Goal: Task Accomplishment & Management: Manage account settings

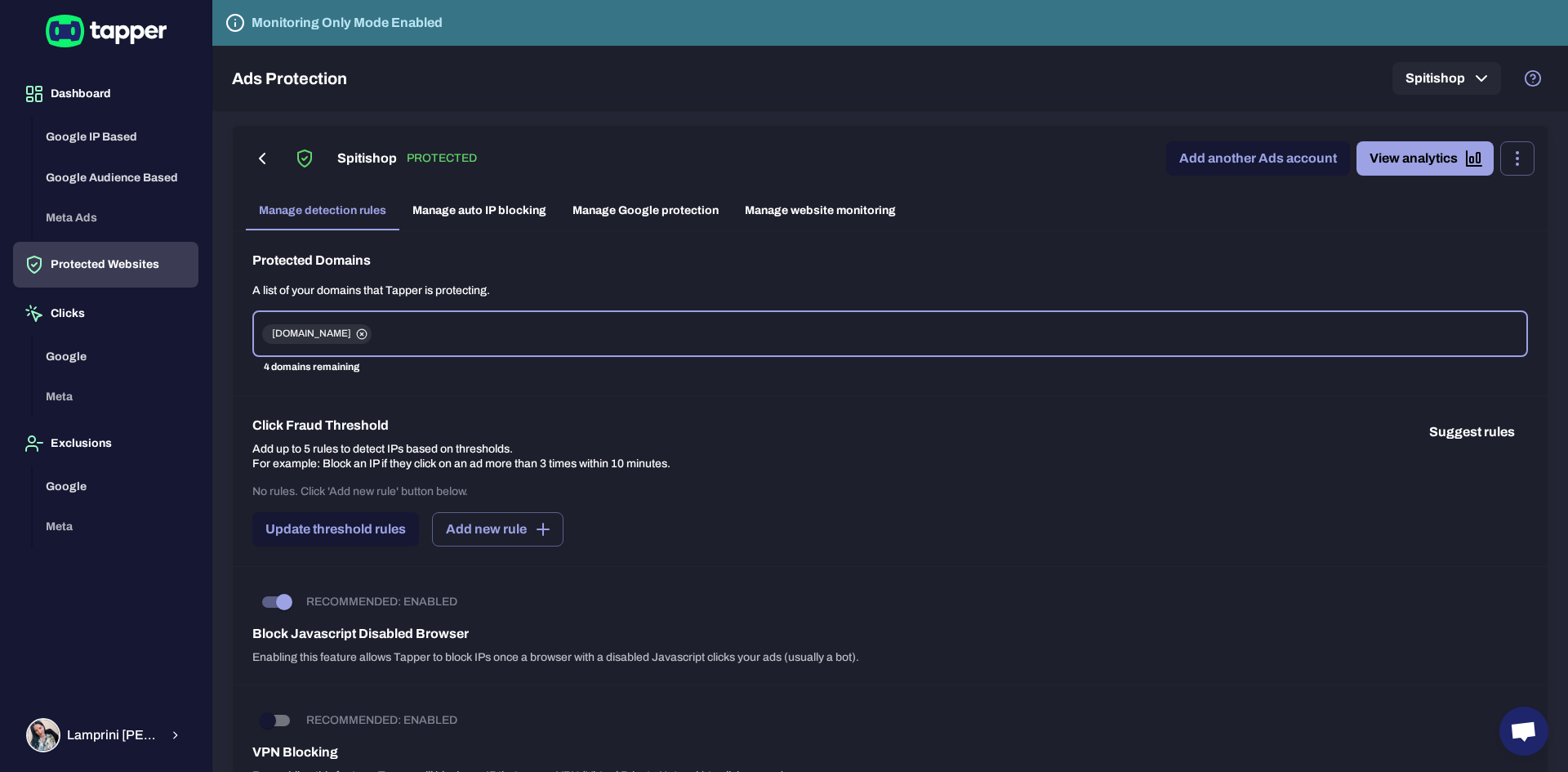
scroll to position [998, 0]
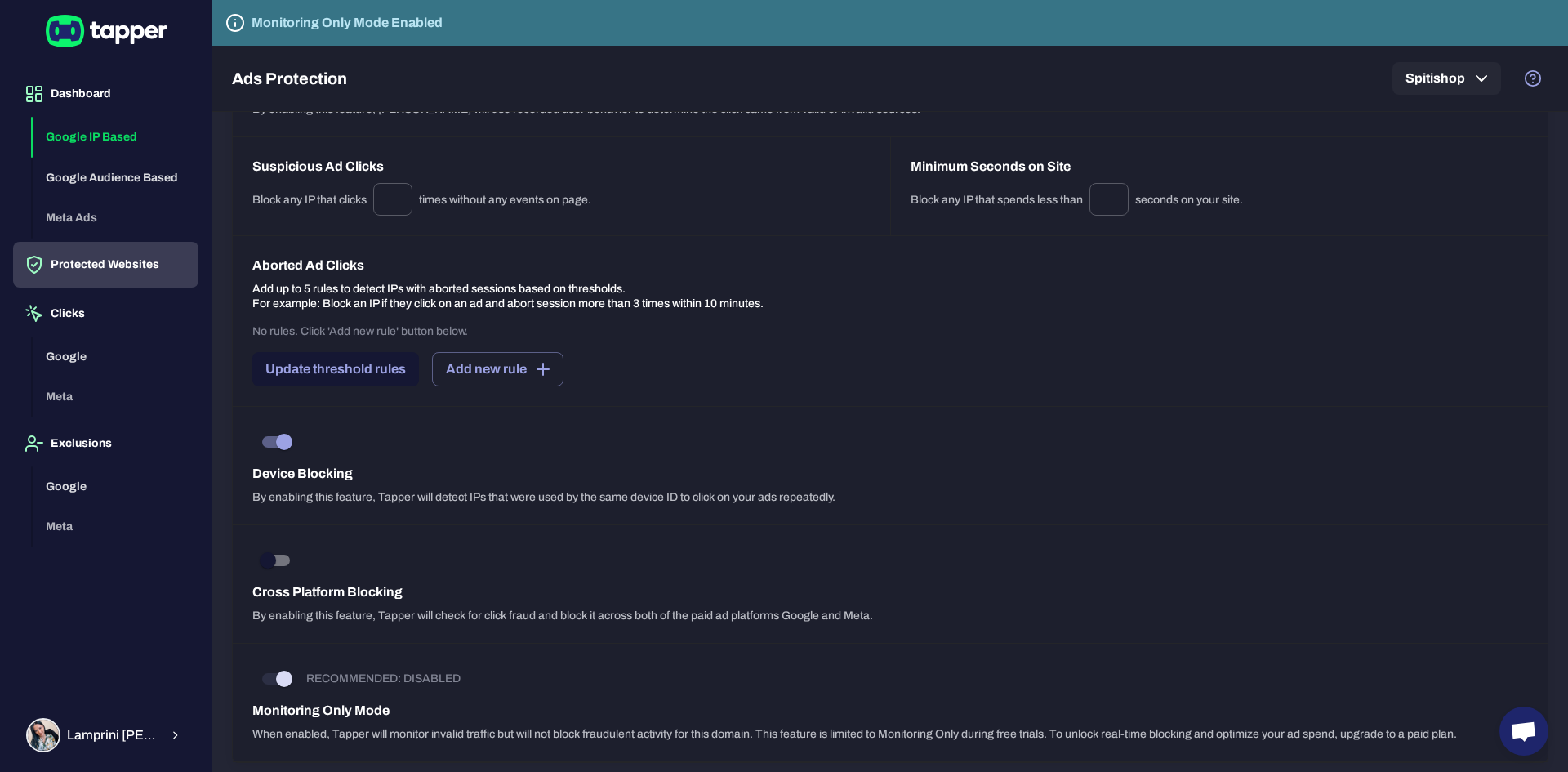
click at [111, 144] on button "Google IP Based" at bounding box center [115, 138] width 166 height 41
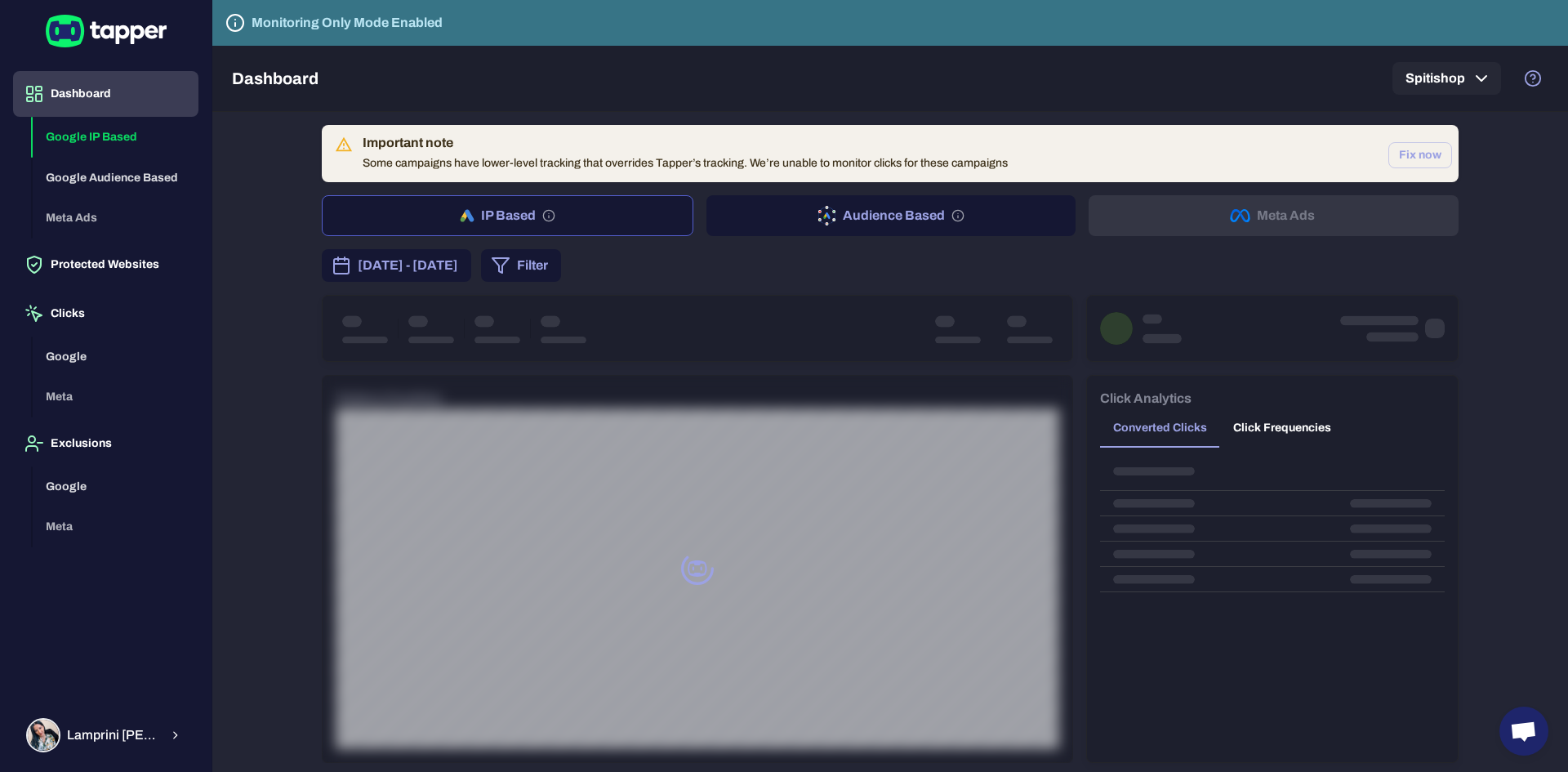
click at [444, 267] on span "[DATE] - [DATE]" at bounding box center [407, 266] width 101 height 20
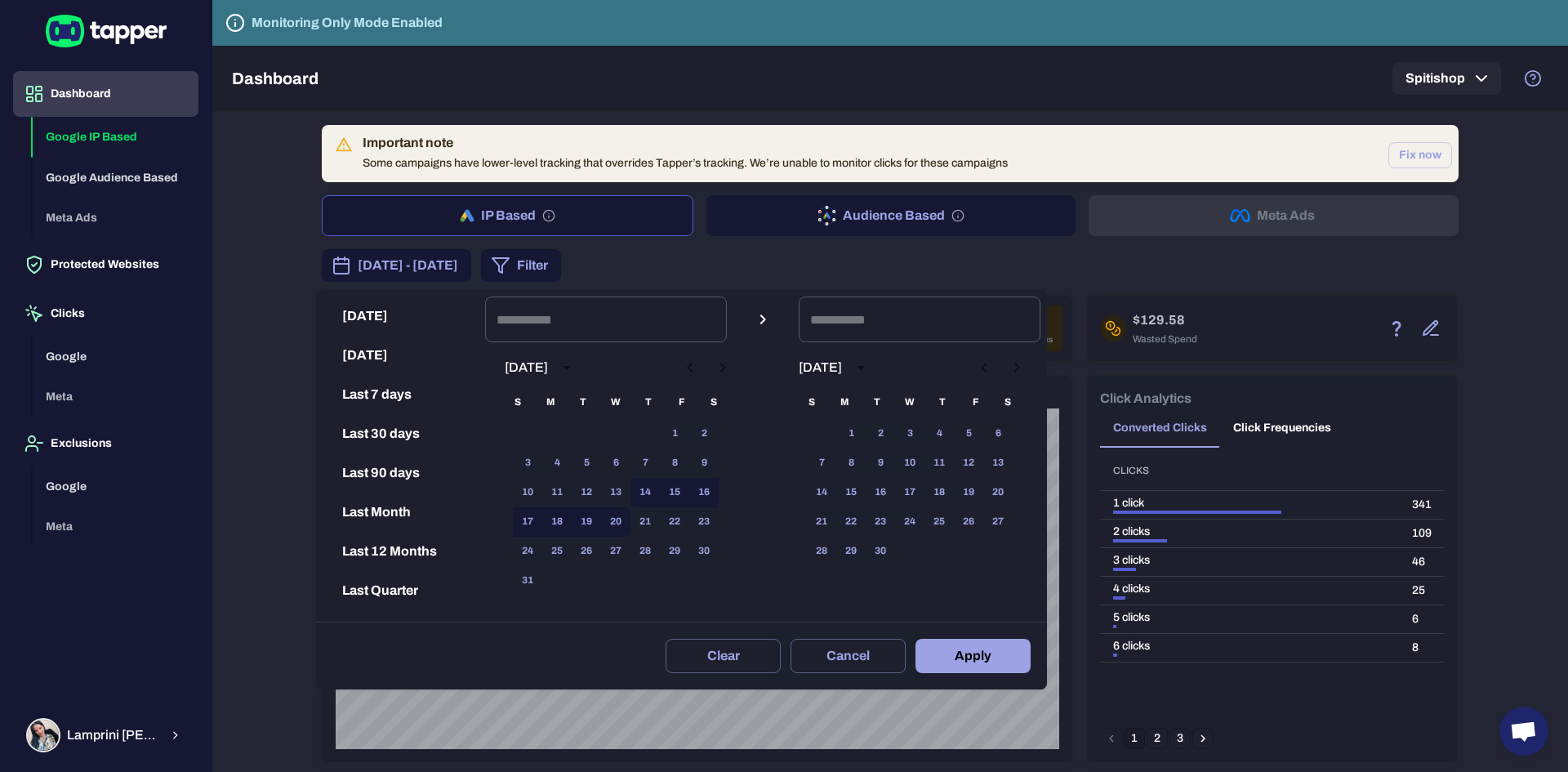
click at [386, 431] on button "Last 30 days" at bounding box center [401, 434] width 156 height 39
type input "**********"
click at [993, 664] on button "Apply" at bounding box center [973, 656] width 115 height 34
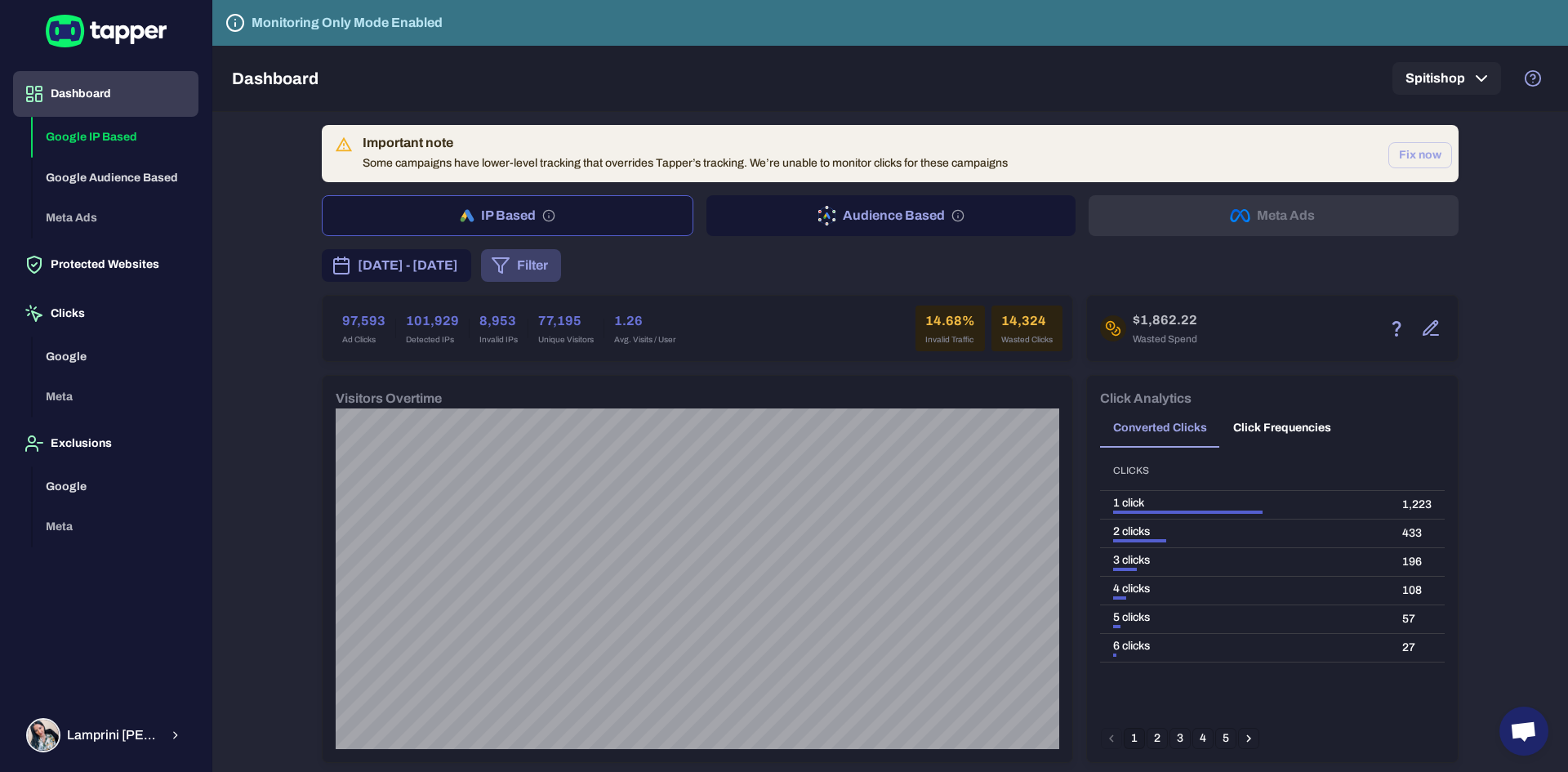
click at [509, 272] on polygon "button" at bounding box center [500, 265] width 17 height 15
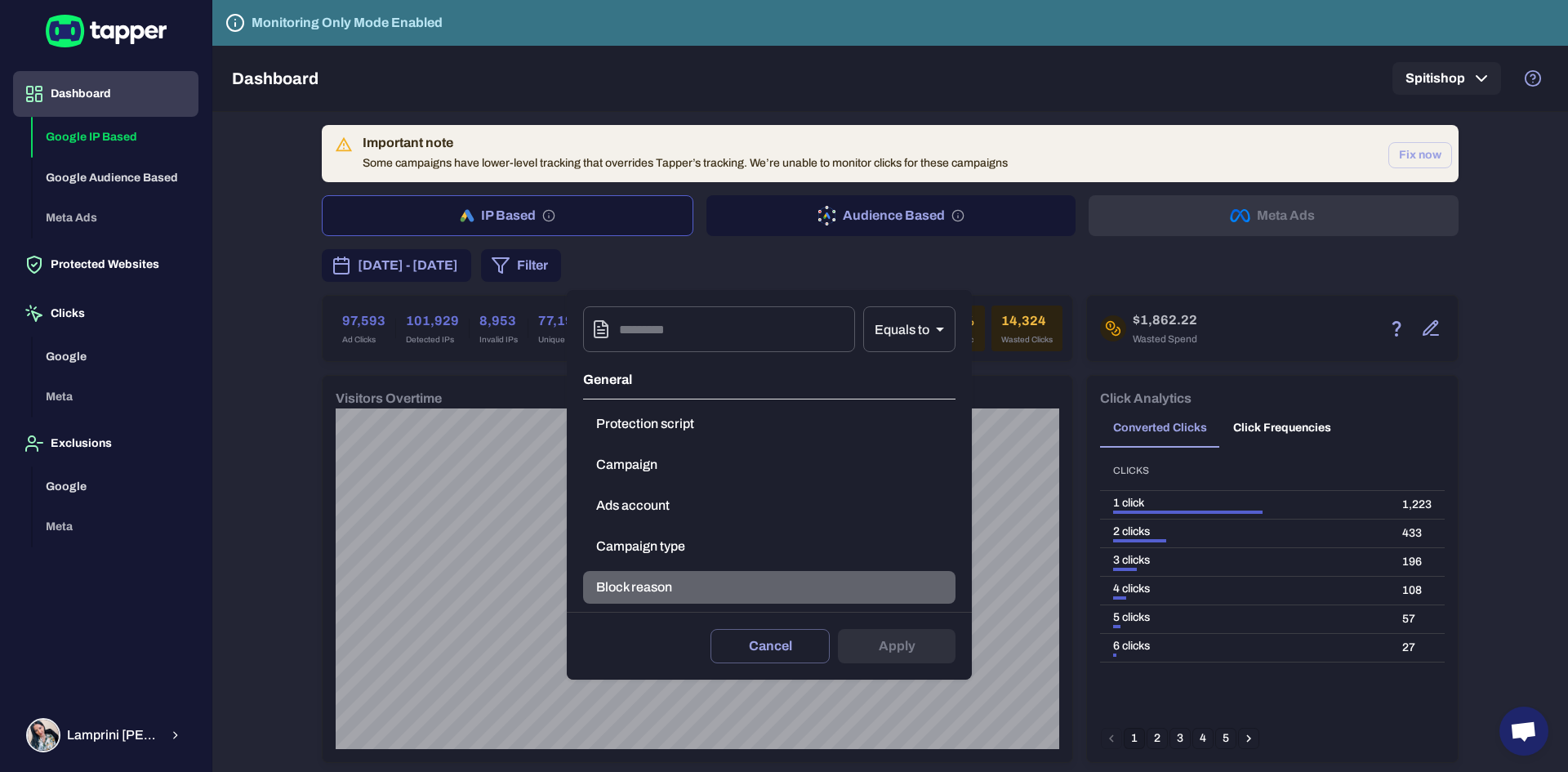
click at [649, 588] on button "Block reason" at bounding box center [769, 586] width 372 height 32
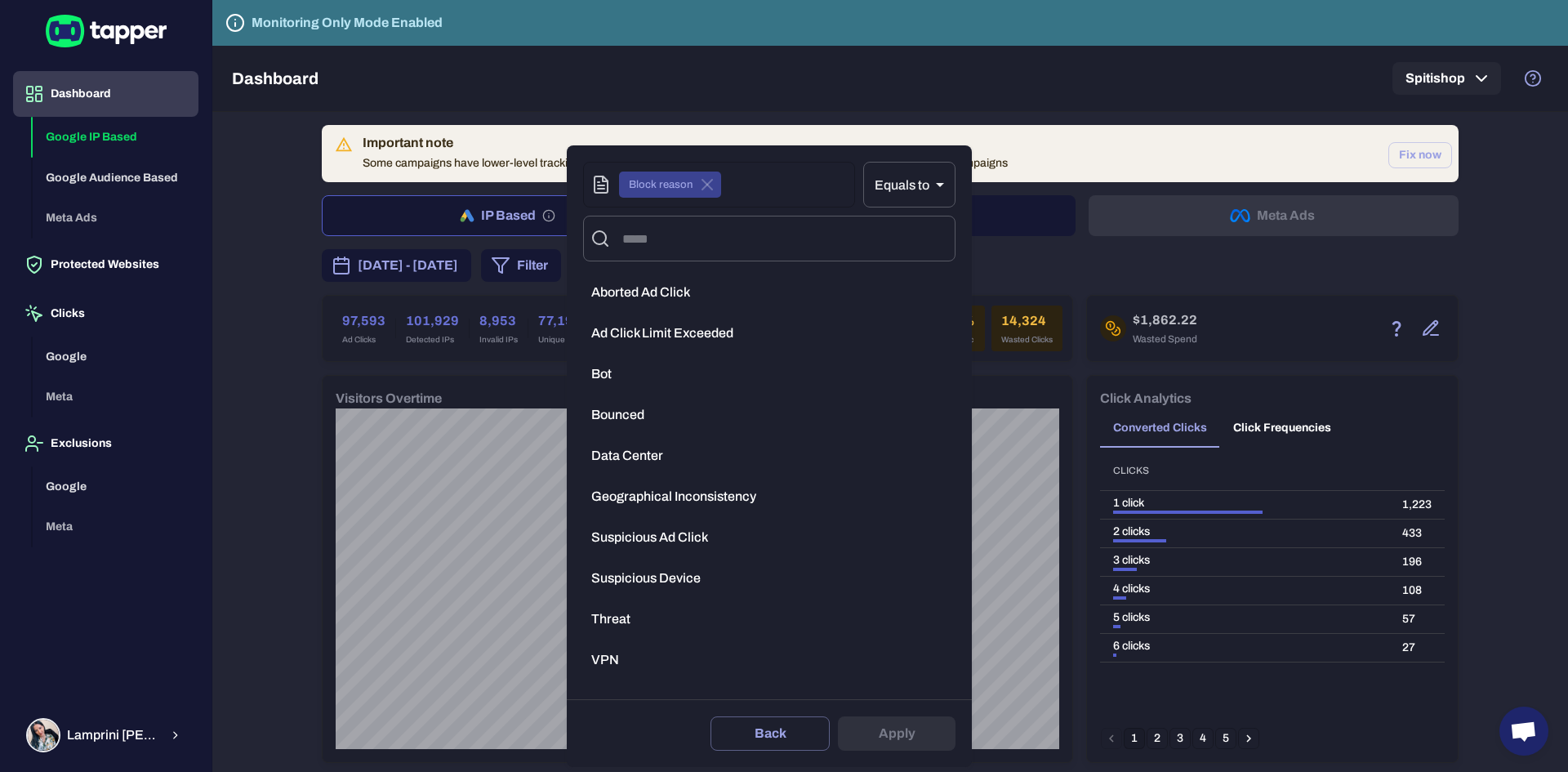
click at [617, 661] on span "VPN" at bounding box center [605, 660] width 27 height 17
click at [931, 187] on body "Dashboard Google IP Based Google Audience Based Meta Ads Protected Websites Cli…" at bounding box center [784, 386] width 1568 height 772
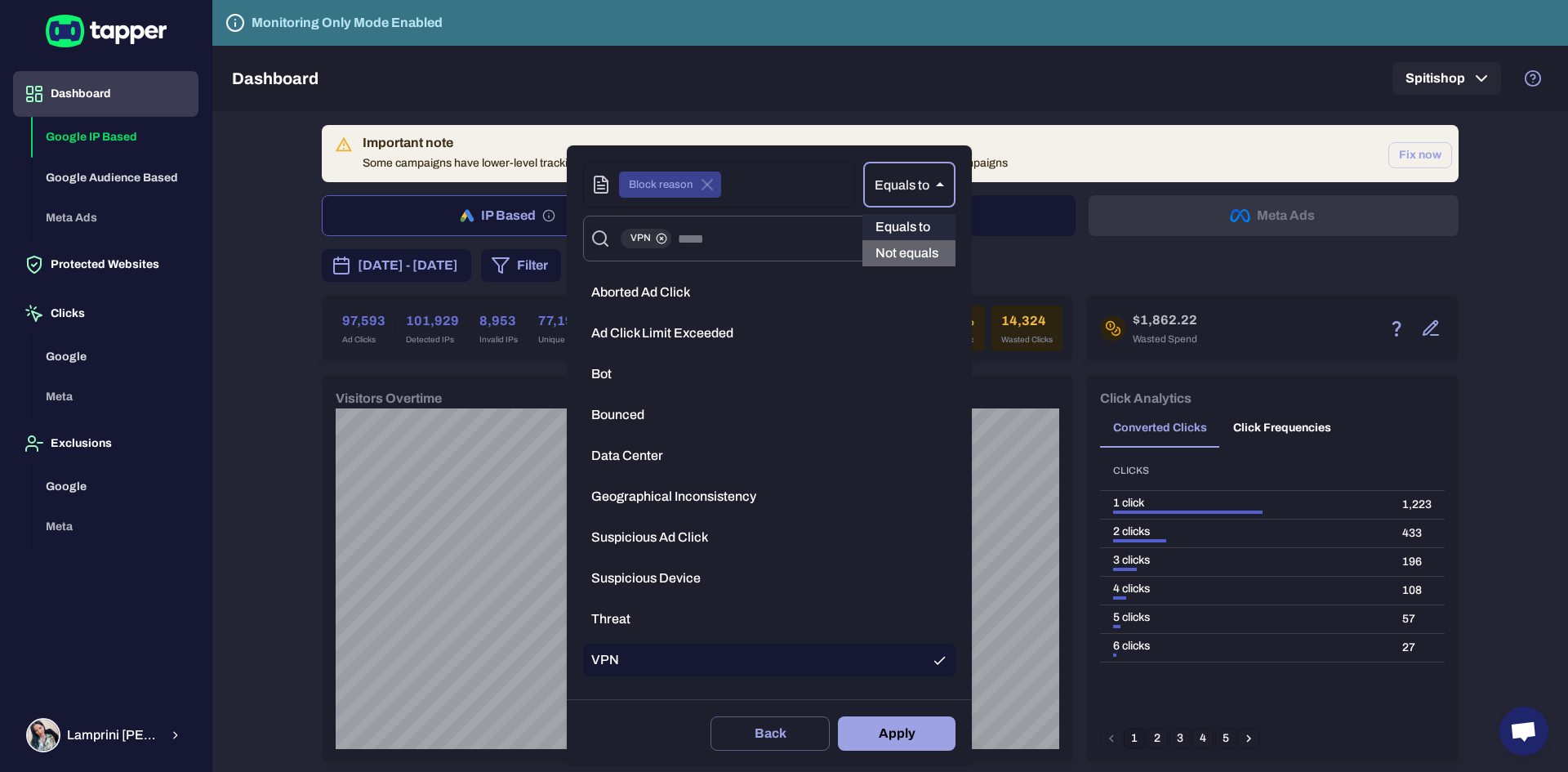
click at [928, 255] on li "Not equals" at bounding box center [909, 253] width 93 height 26
click at [894, 742] on button "Apply" at bounding box center [897, 733] width 117 height 34
type input "**"
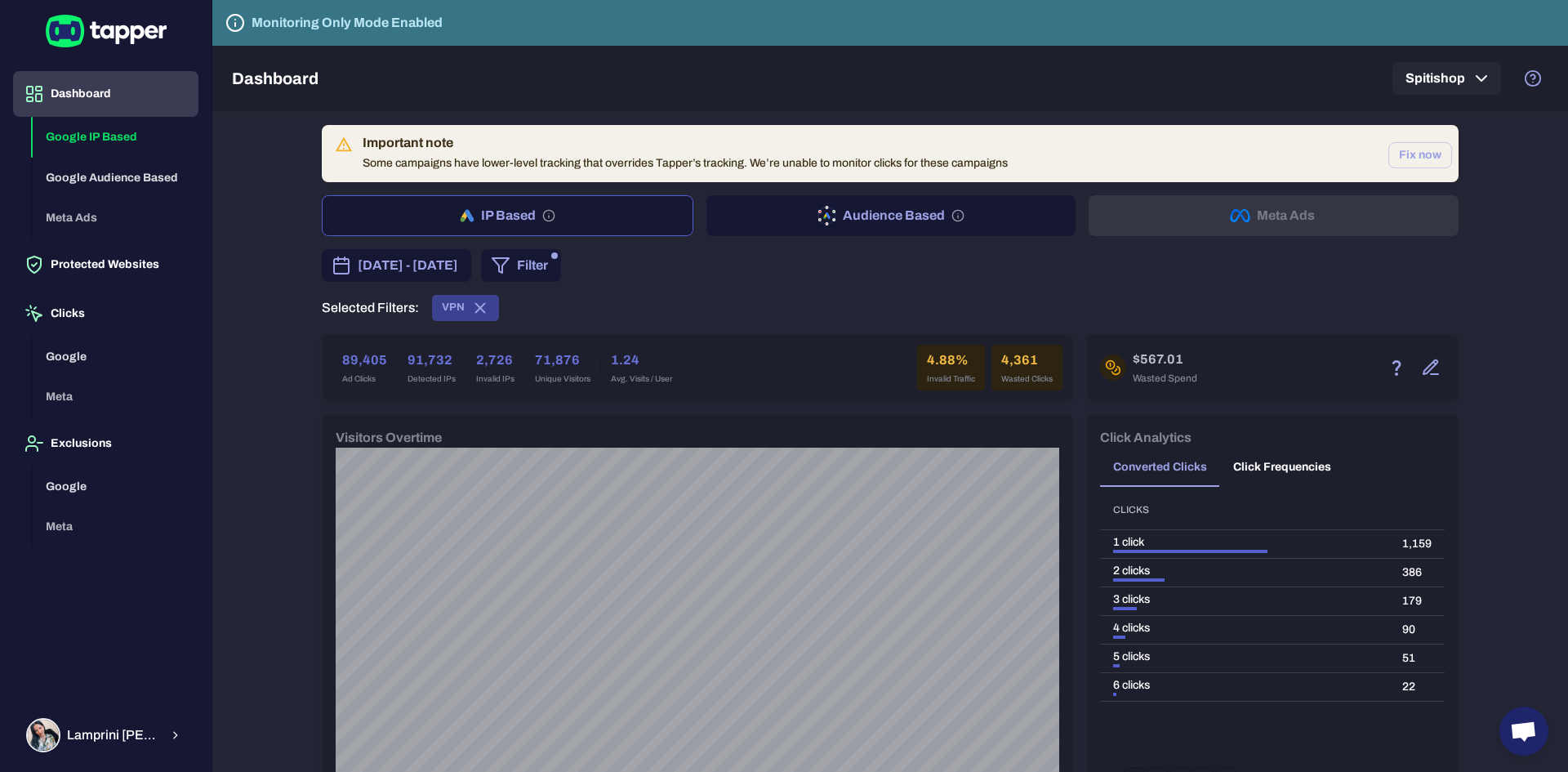
click at [561, 279] on button "Filter" at bounding box center [521, 265] width 80 height 32
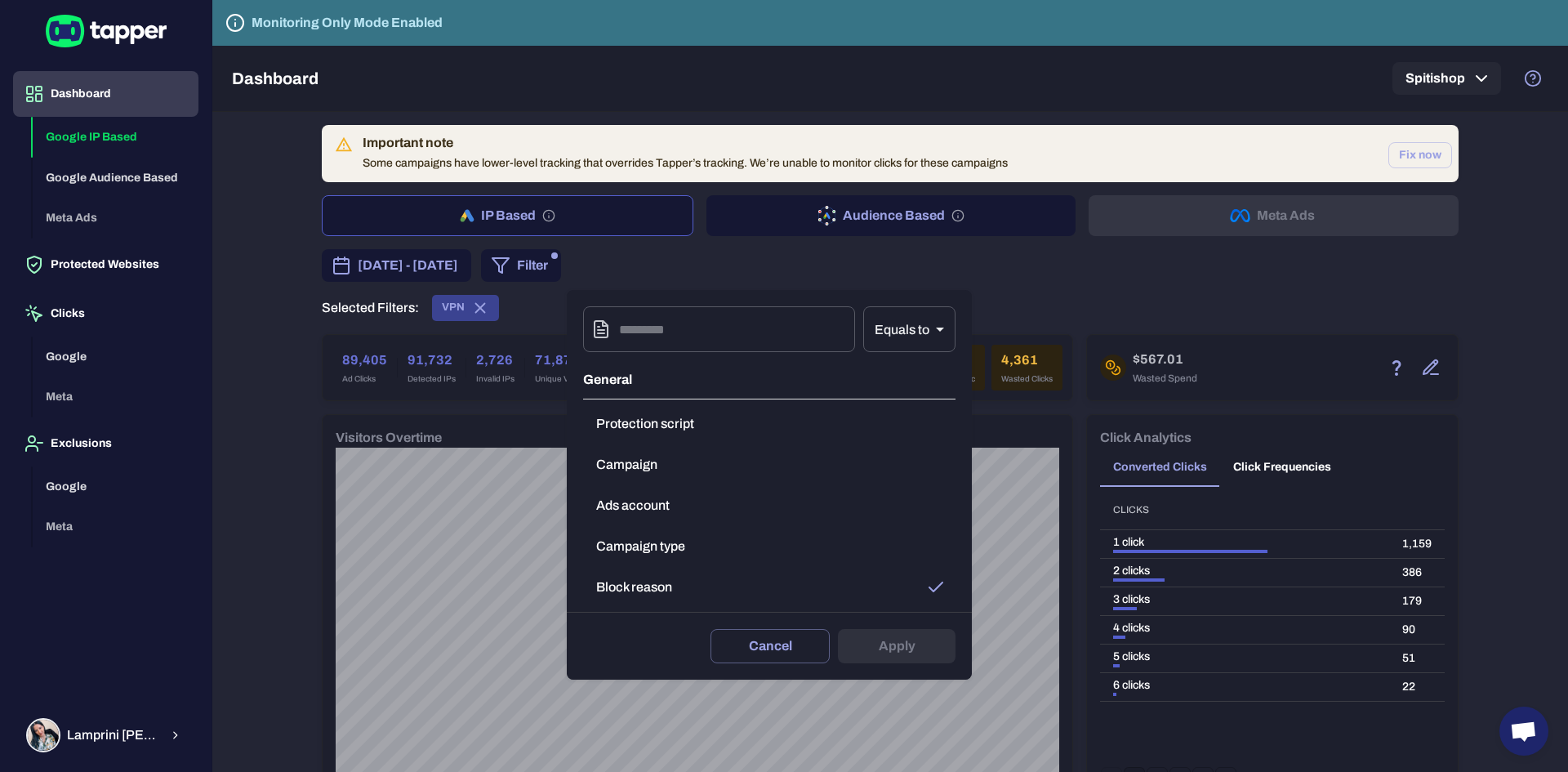
click at [634, 586] on button "Block reason" at bounding box center [769, 586] width 372 height 32
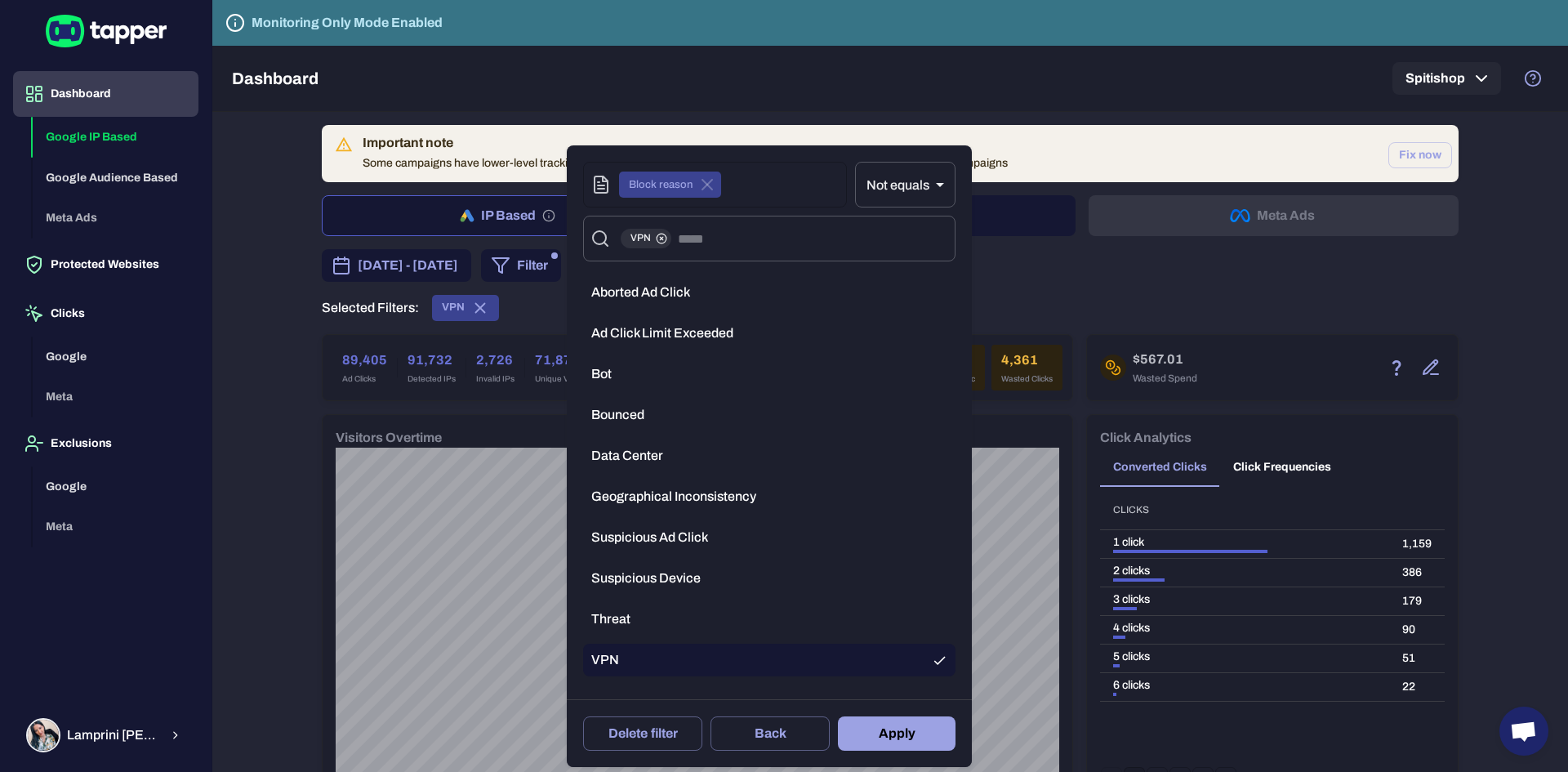
click at [1079, 325] on div at bounding box center [784, 386] width 1568 height 772
type input "**"
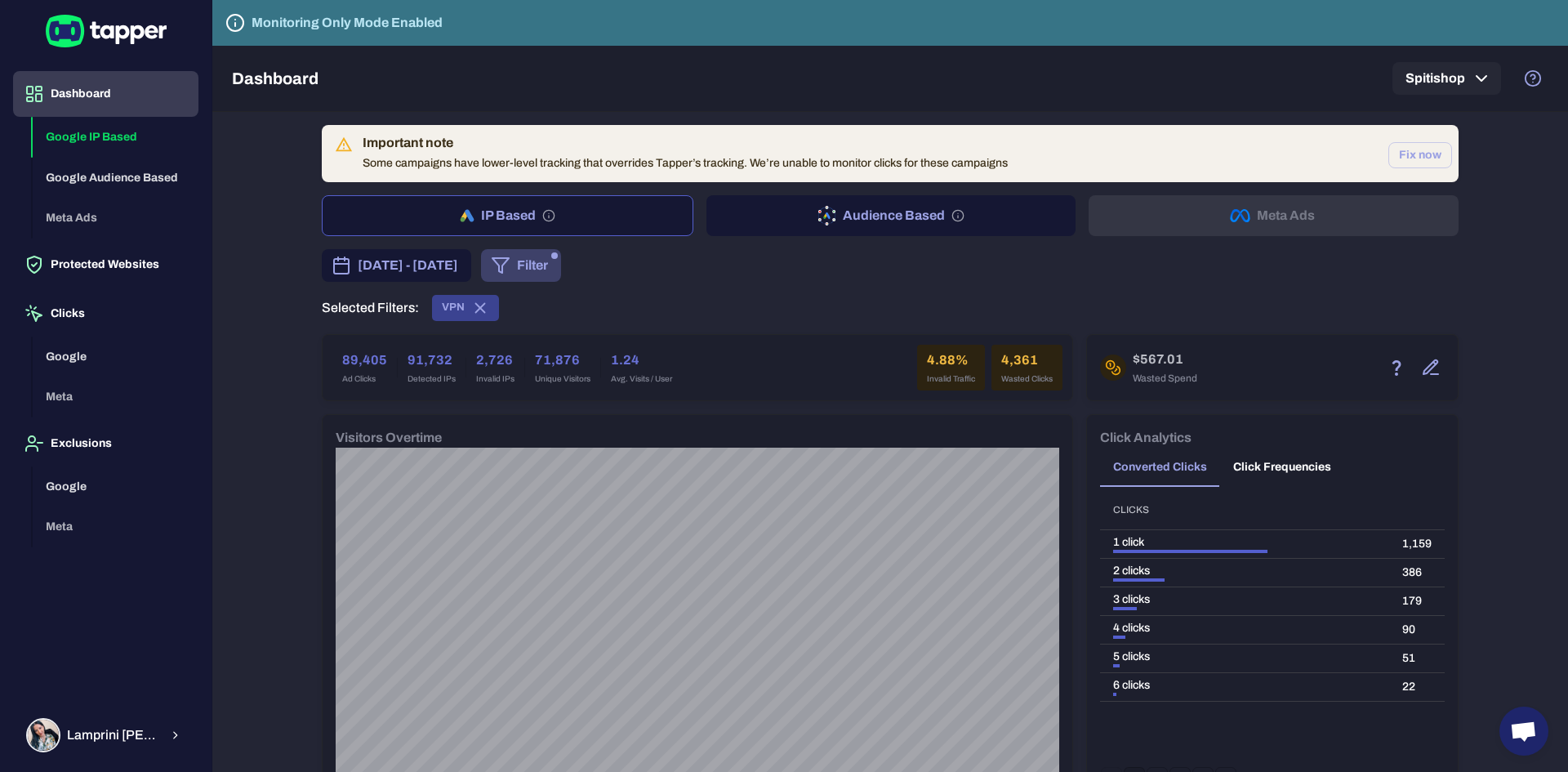
click at [561, 270] on button "Filter" at bounding box center [521, 265] width 80 height 32
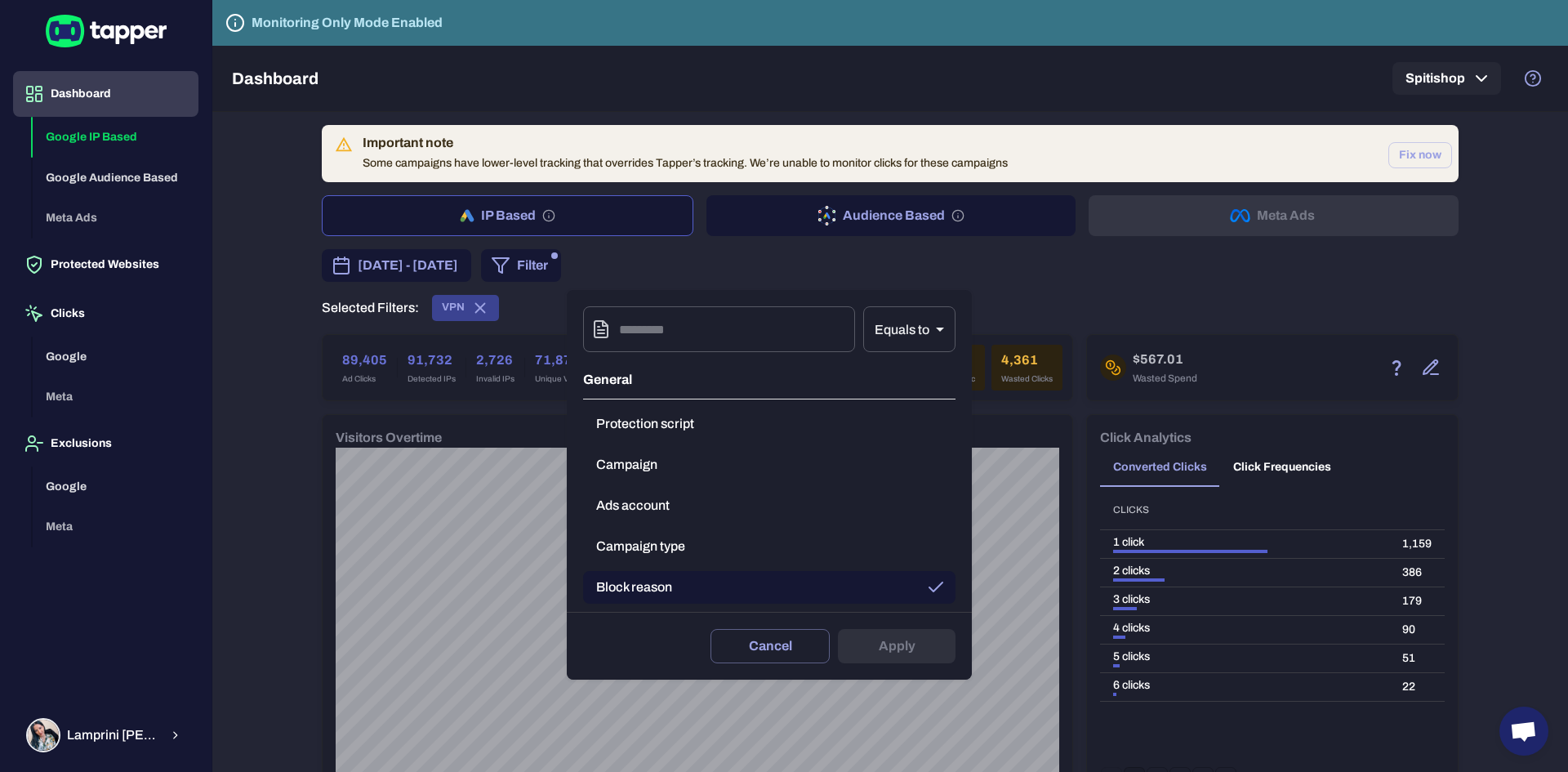
click at [753, 610] on div "General Protection script Campaign Ads account Campaign type Block reason" at bounding box center [769, 486] width 372 height 251
click at [745, 587] on button "Block reason" at bounding box center [769, 586] width 372 height 32
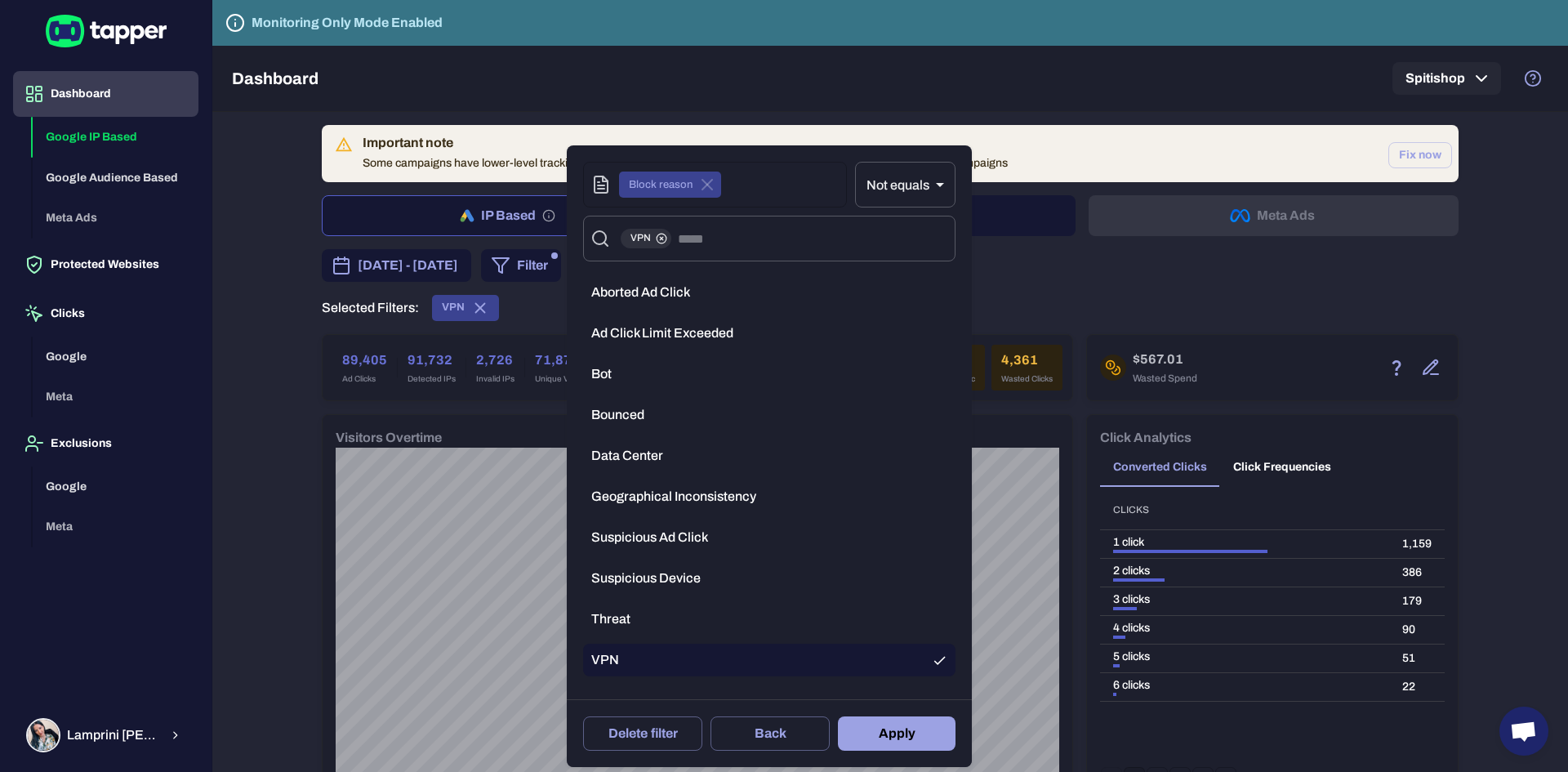
click at [1091, 218] on div at bounding box center [784, 386] width 1568 height 772
type input "**"
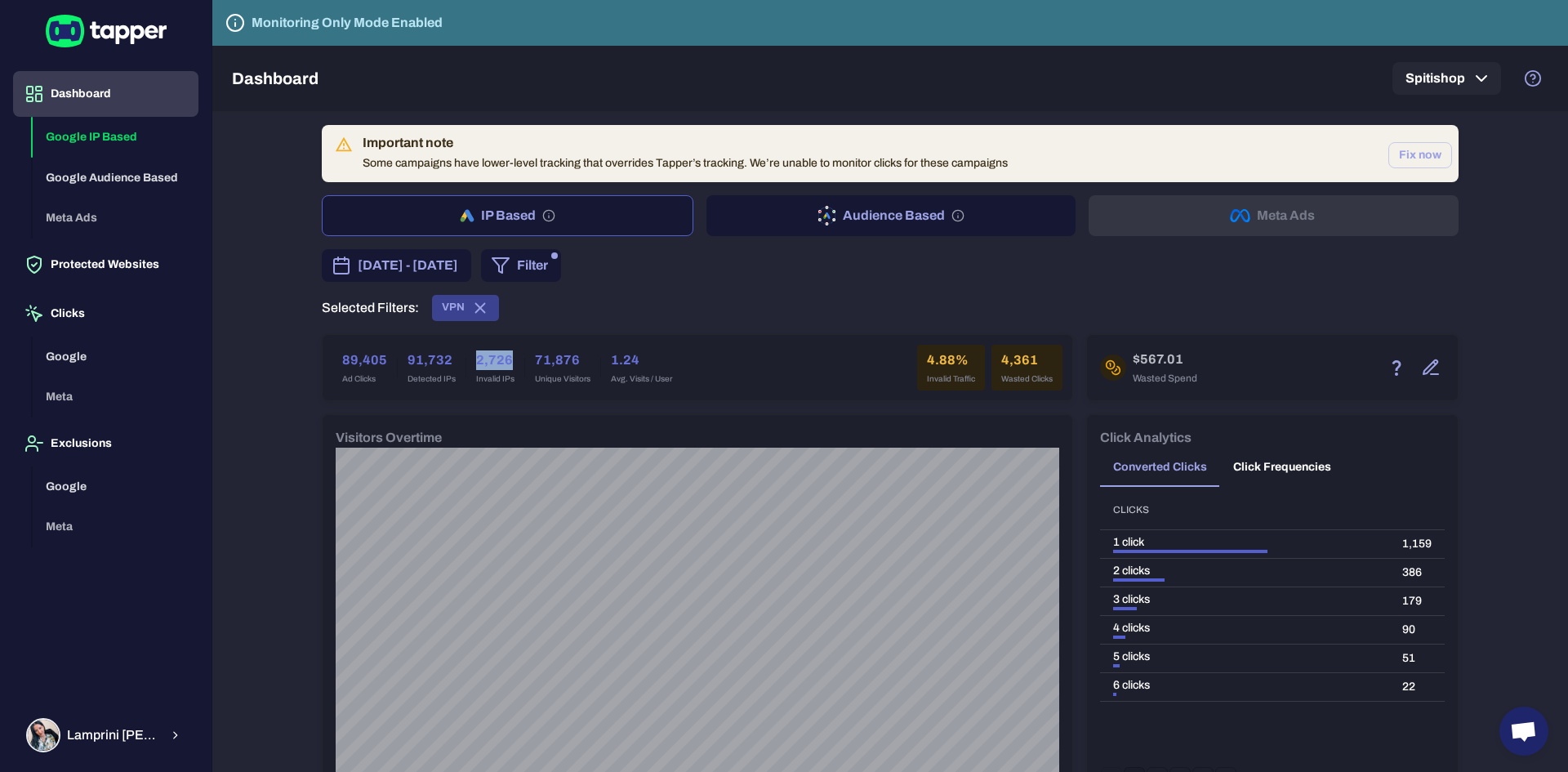
drag, startPoint x: 466, startPoint y: 361, endPoint x: 503, endPoint y: 356, distance: 37.3
click at [503, 356] on h6 "2,726" at bounding box center [494, 361] width 38 height 20
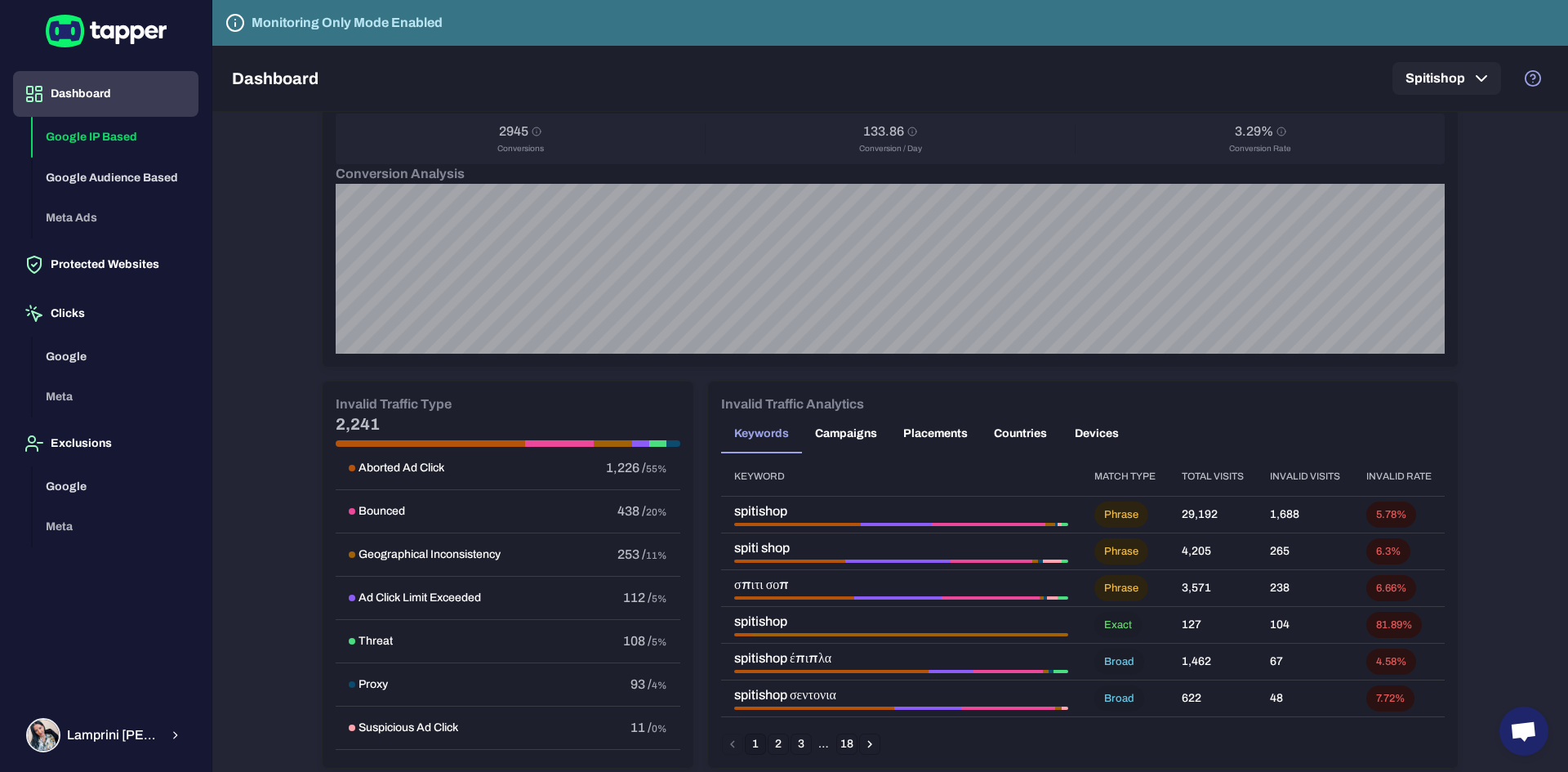
scroll to position [817, 0]
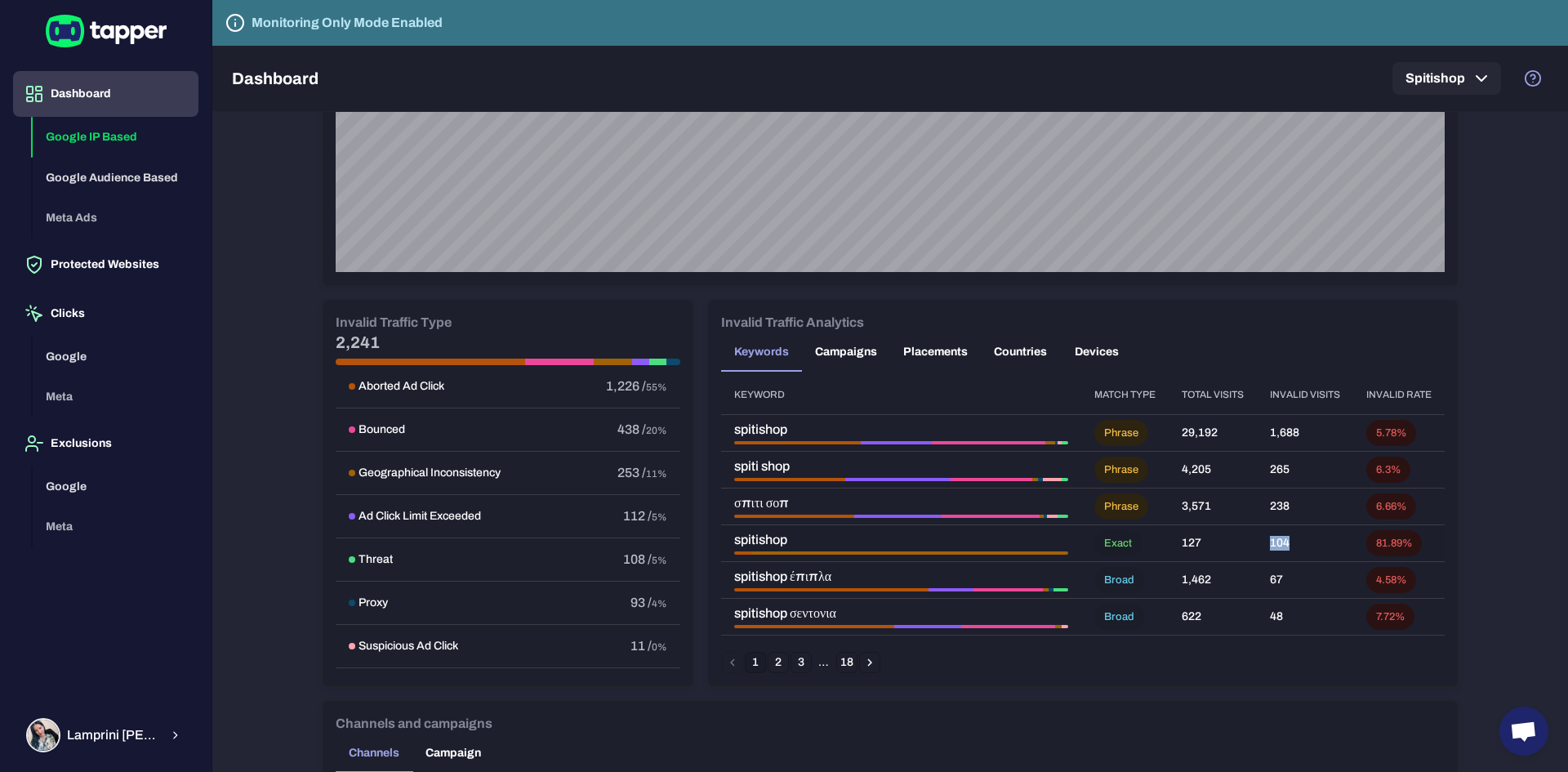
drag, startPoint x: 1282, startPoint y: 556, endPoint x: 1253, endPoint y: 555, distance: 29.0
click at [1256, 555] on td "104" at bounding box center [1304, 543] width 97 height 37
click at [738, 537] on span "spitishop" at bounding box center [901, 539] width 334 height 17
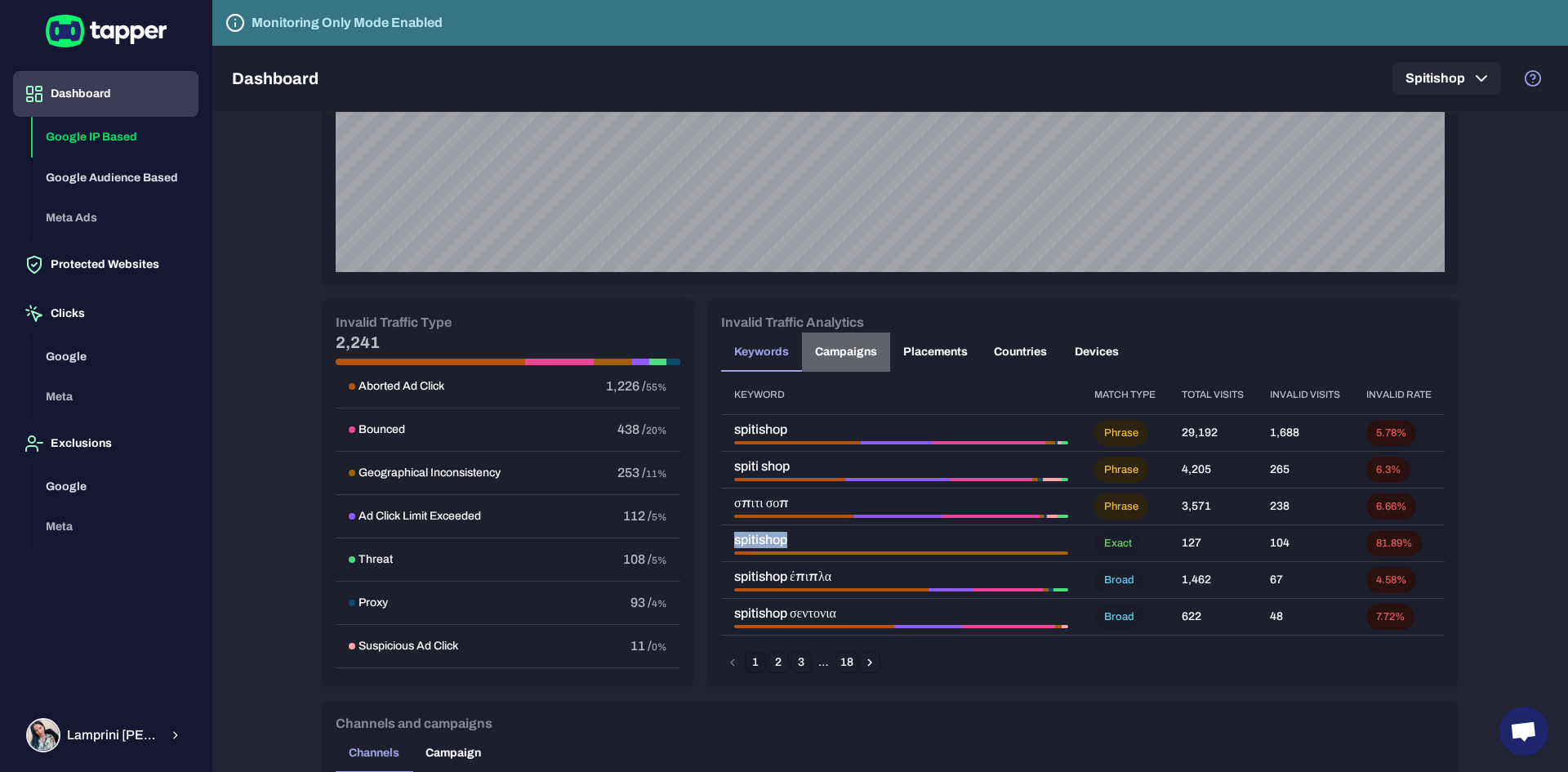
click at [847, 352] on button "Campaigns" at bounding box center [846, 352] width 88 height 39
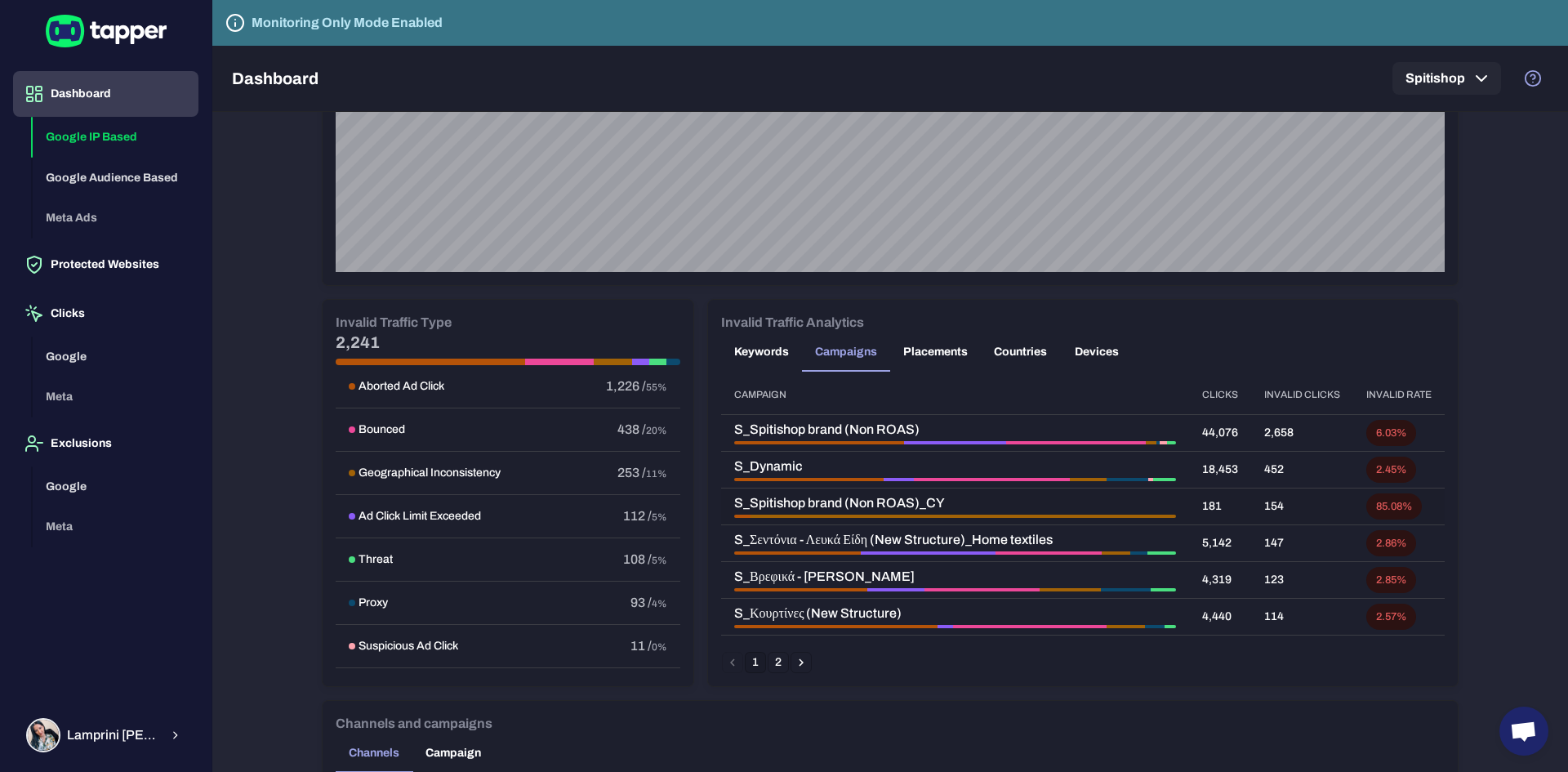
click at [849, 500] on span "S_Spitishop brand (Non ROAS)_CY" at bounding box center [954, 503] width 442 height 17
click at [1274, 396] on th "Invalid clicks" at bounding box center [1302, 395] width 102 height 40
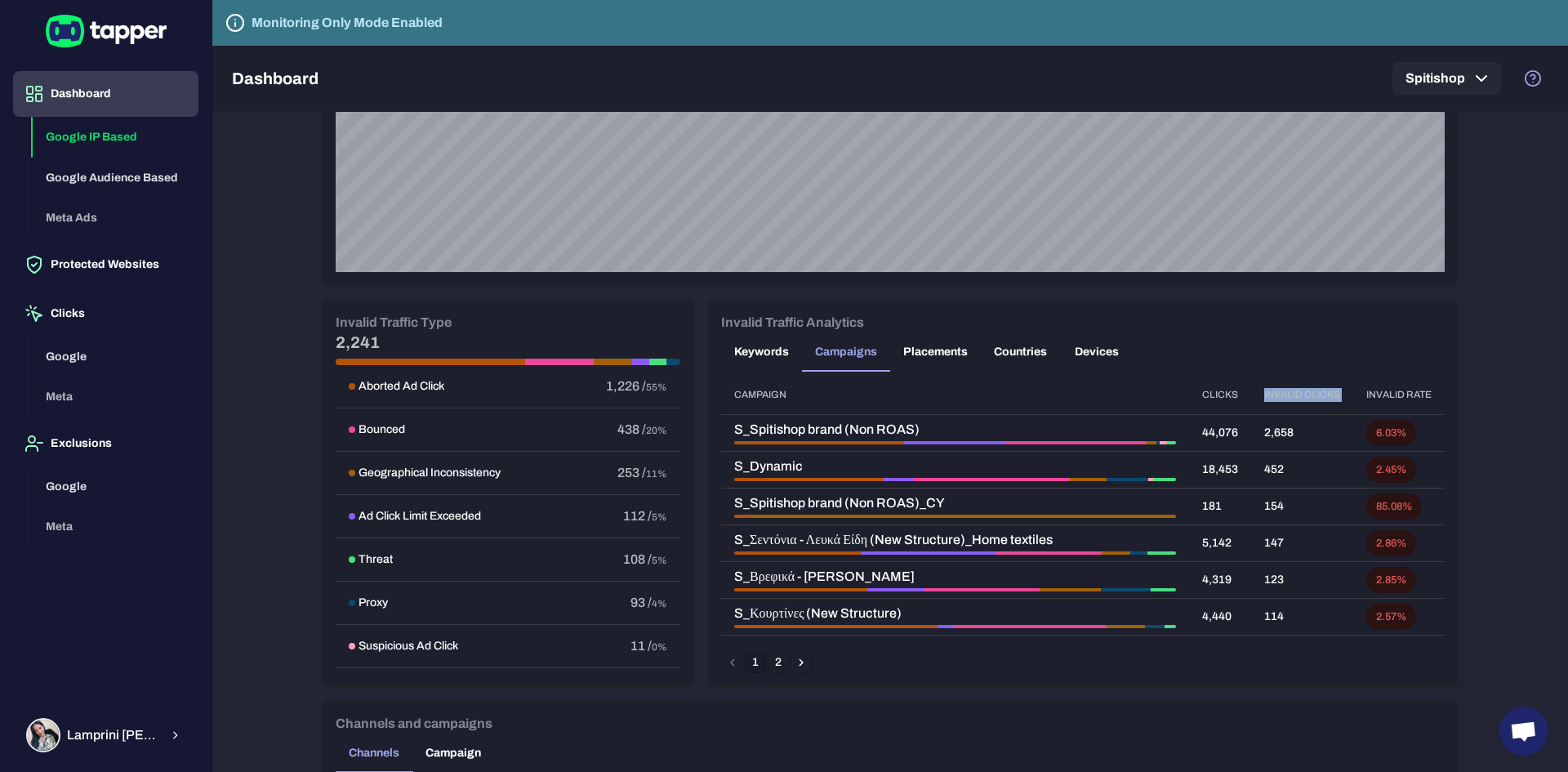
click at [1274, 396] on th "Invalid clicks" at bounding box center [1302, 395] width 102 height 40
click at [1285, 386] on th "Invalid clicks" at bounding box center [1302, 395] width 102 height 40
click at [1363, 391] on th "Invalid rate" at bounding box center [1399, 395] width 92 height 40
click at [1366, 391] on th "Invalid rate" at bounding box center [1399, 395] width 92 height 40
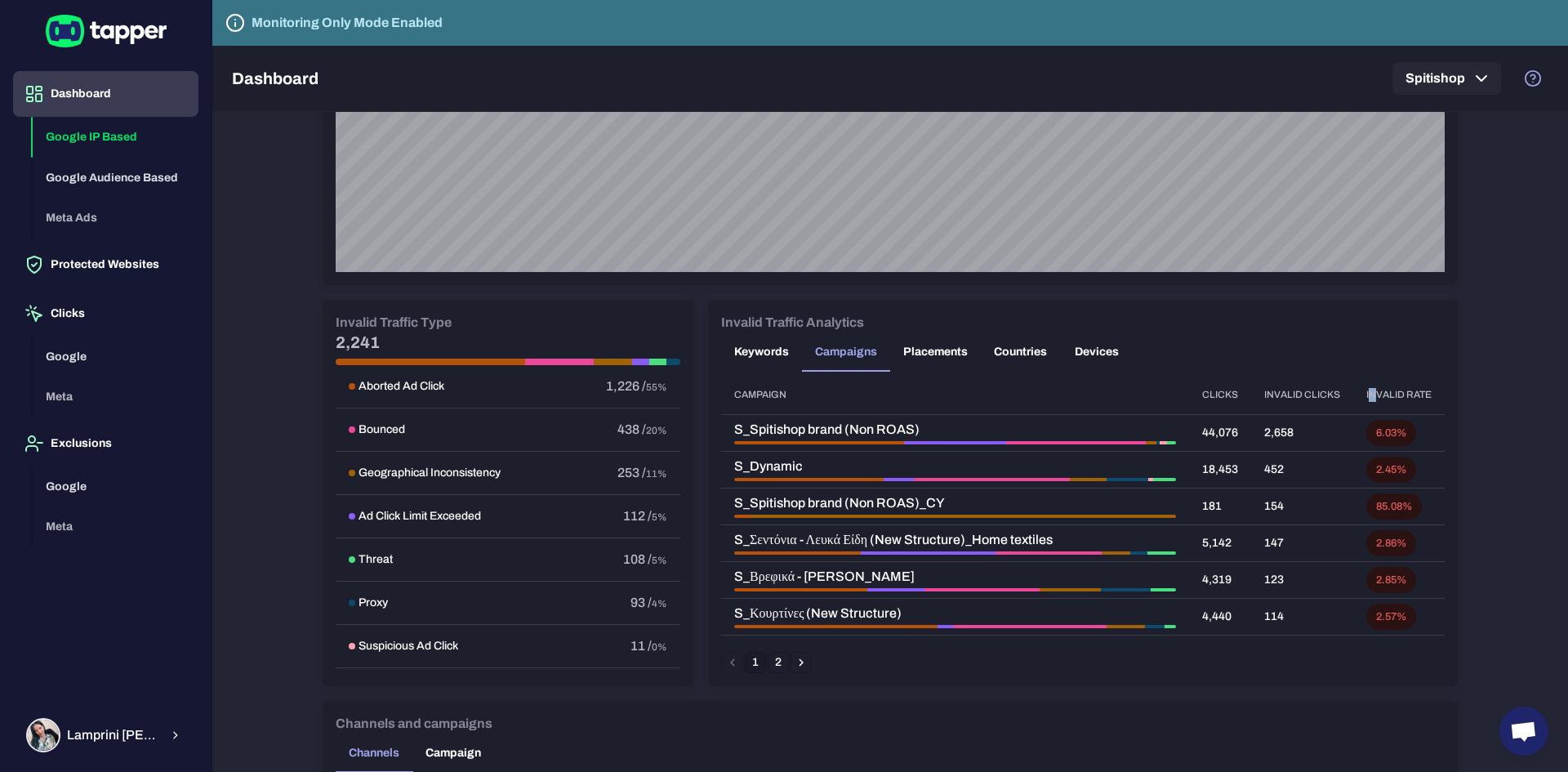
drag, startPoint x: 1366, startPoint y: 391, endPoint x: 1269, endPoint y: 398, distance: 97.3
click at [1366, 391] on th "Invalid rate" at bounding box center [1399, 395] width 92 height 40
click at [770, 664] on button "2" at bounding box center [779, 663] width 21 height 21
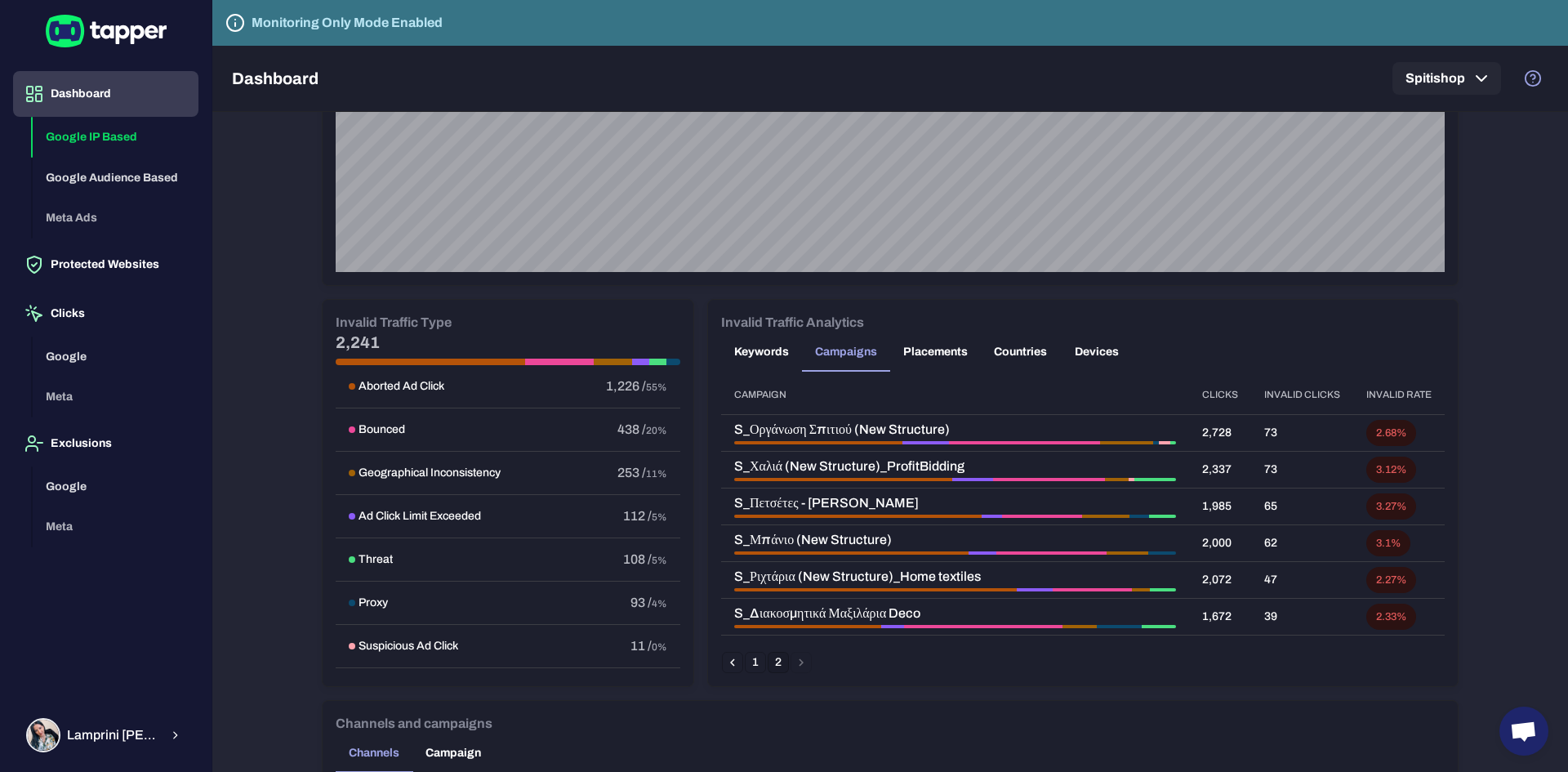
click at [749, 660] on button "1" at bounding box center [755, 663] width 21 height 21
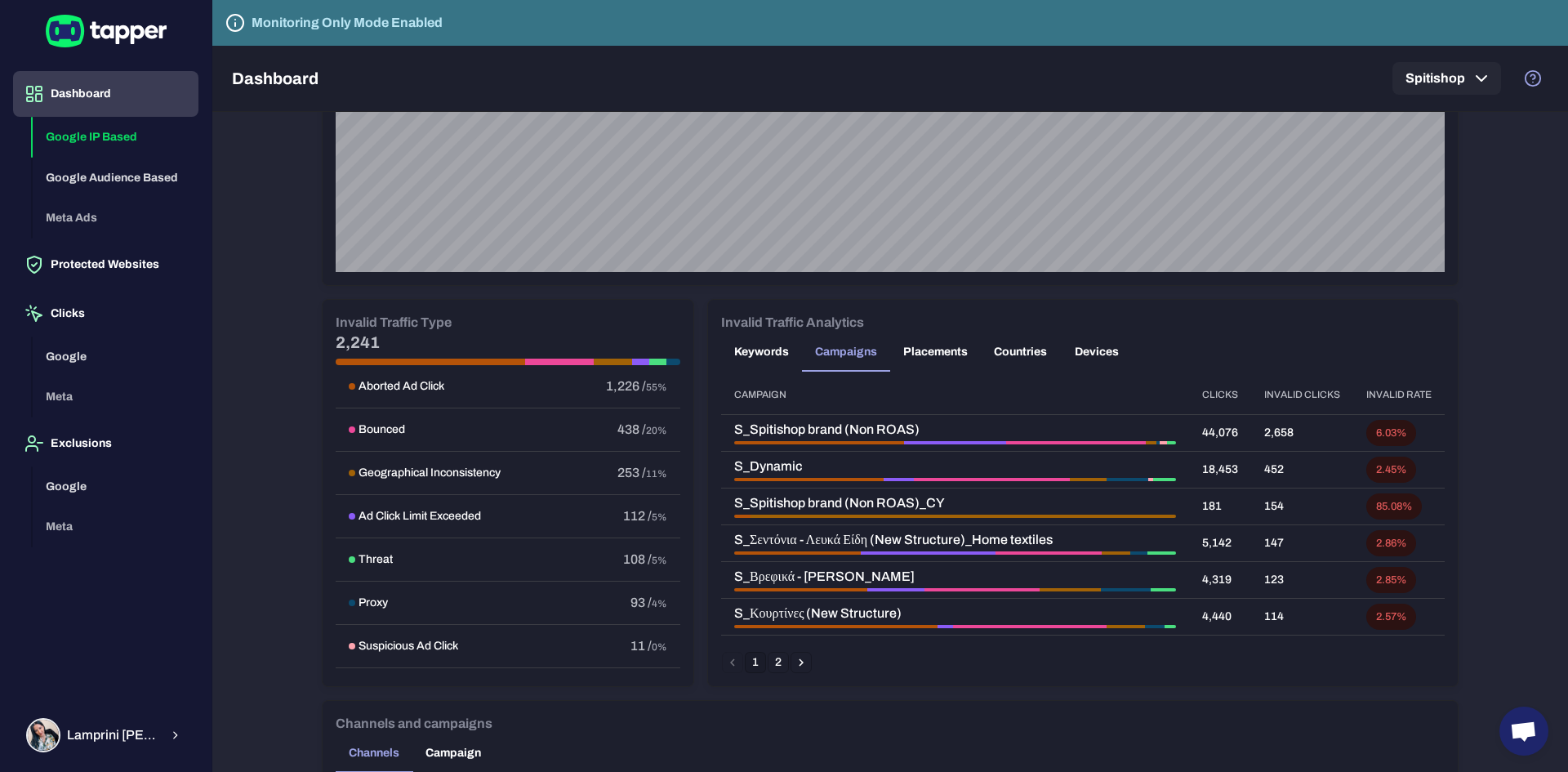
click at [909, 353] on button "Placements" at bounding box center [935, 352] width 91 height 39
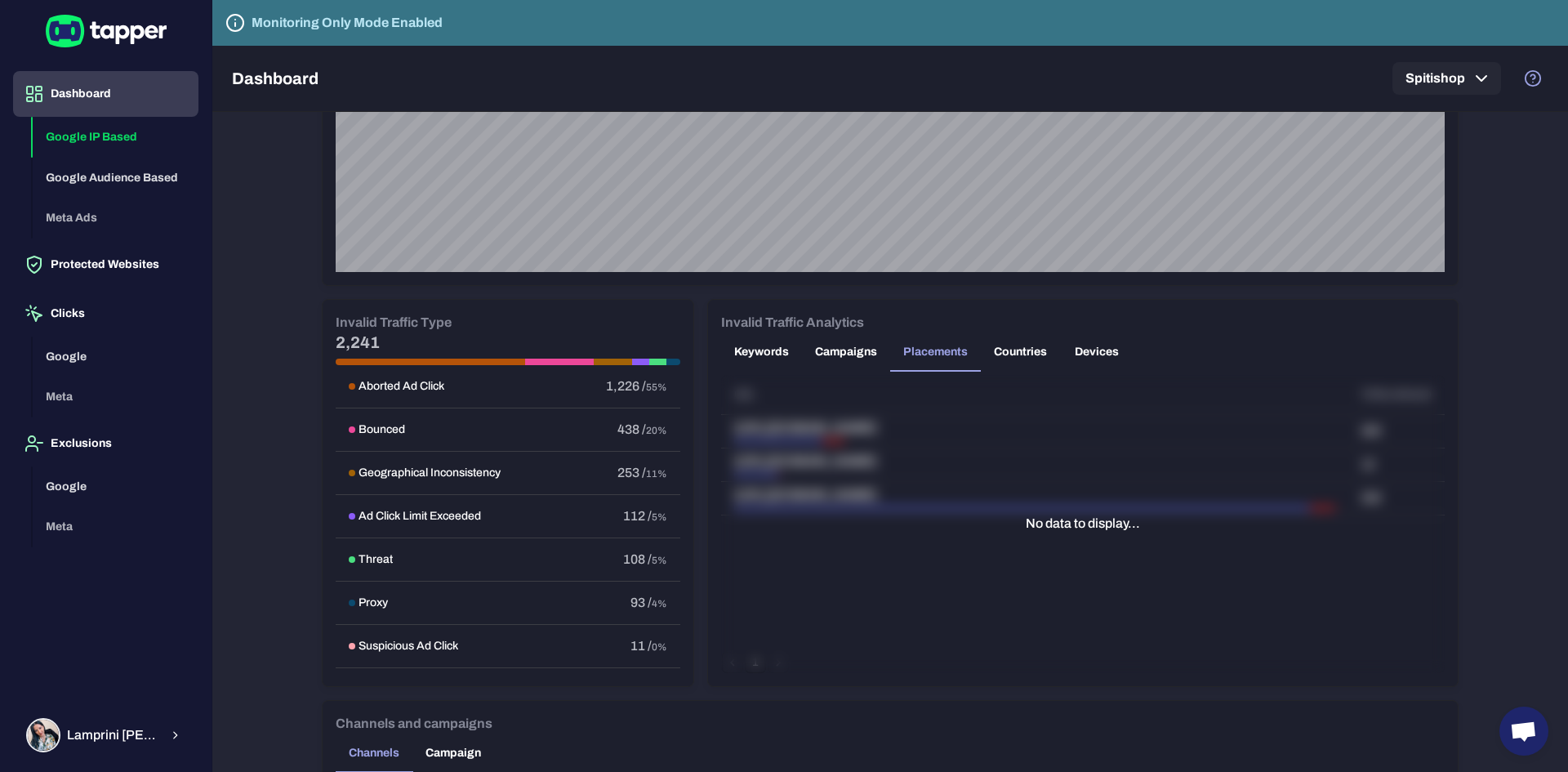
click at [1042, 349] on button "Countries" at bounding box center [1020, 352] width 79 height 39
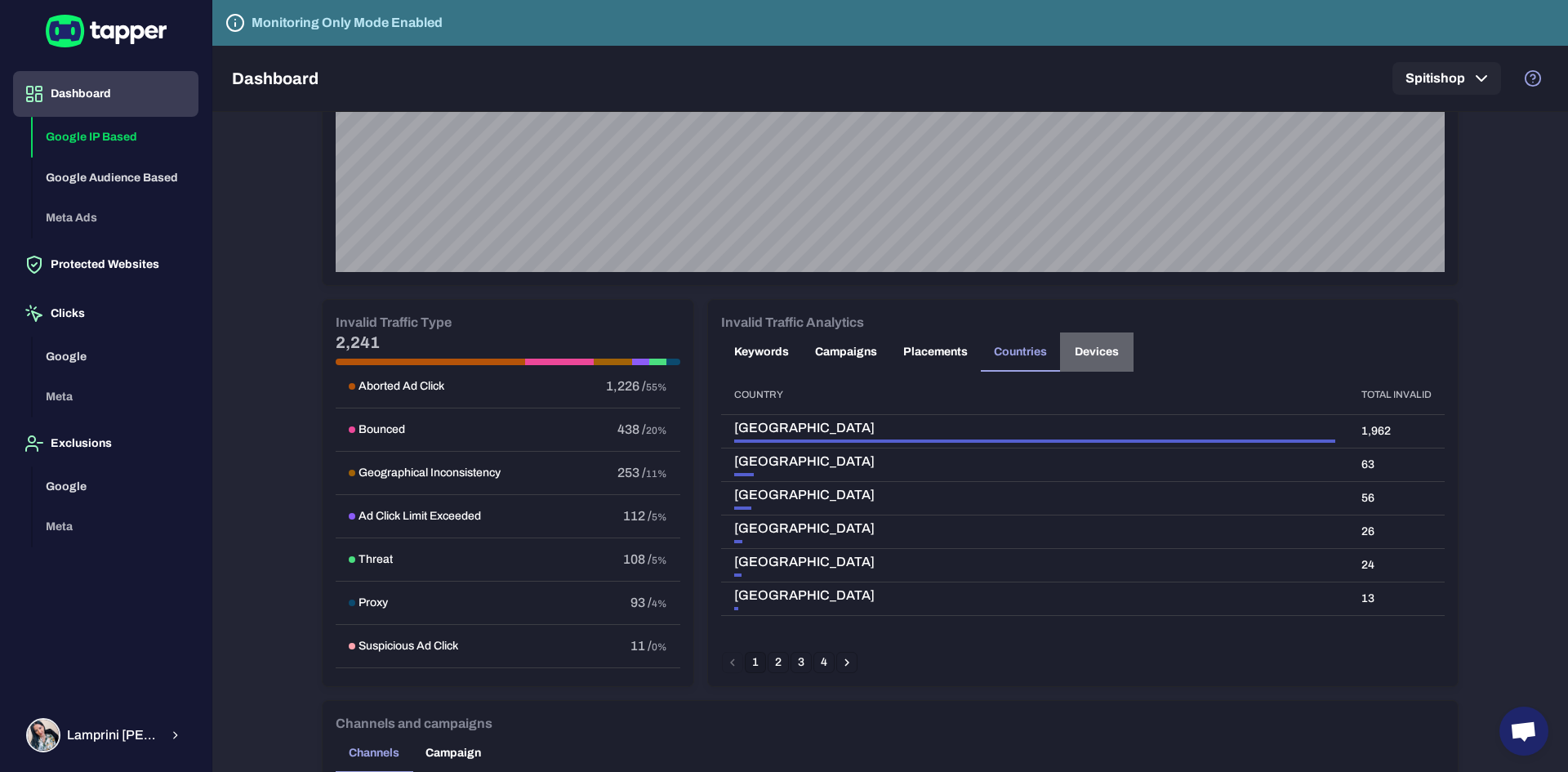
click at [1097, 350] on button "Devices" at bounding box center [1096, 352] width 73 height 39
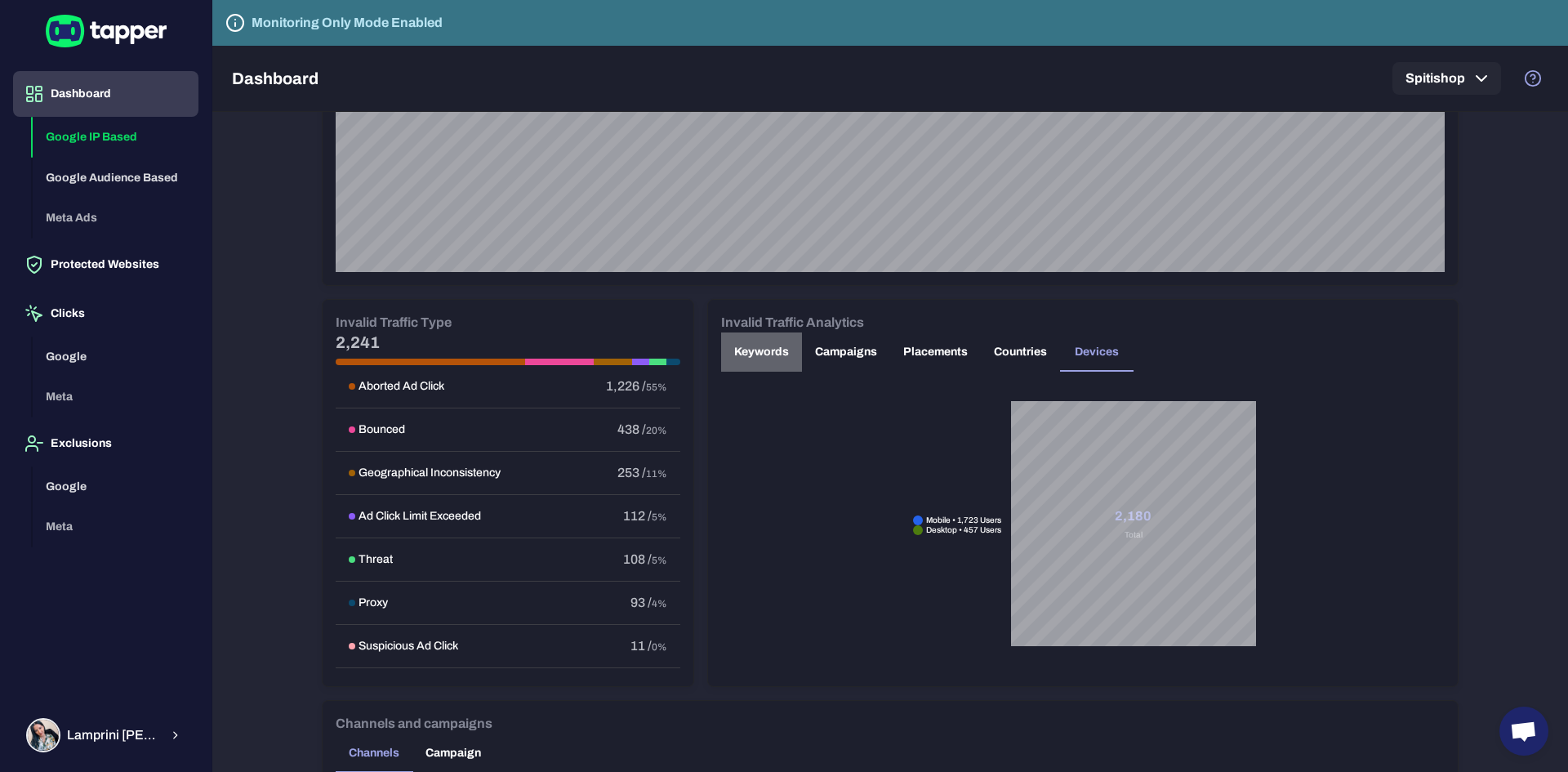
click at [758, 347] on button "Keywords" at bounding box center [761, 352] width 81 height 39
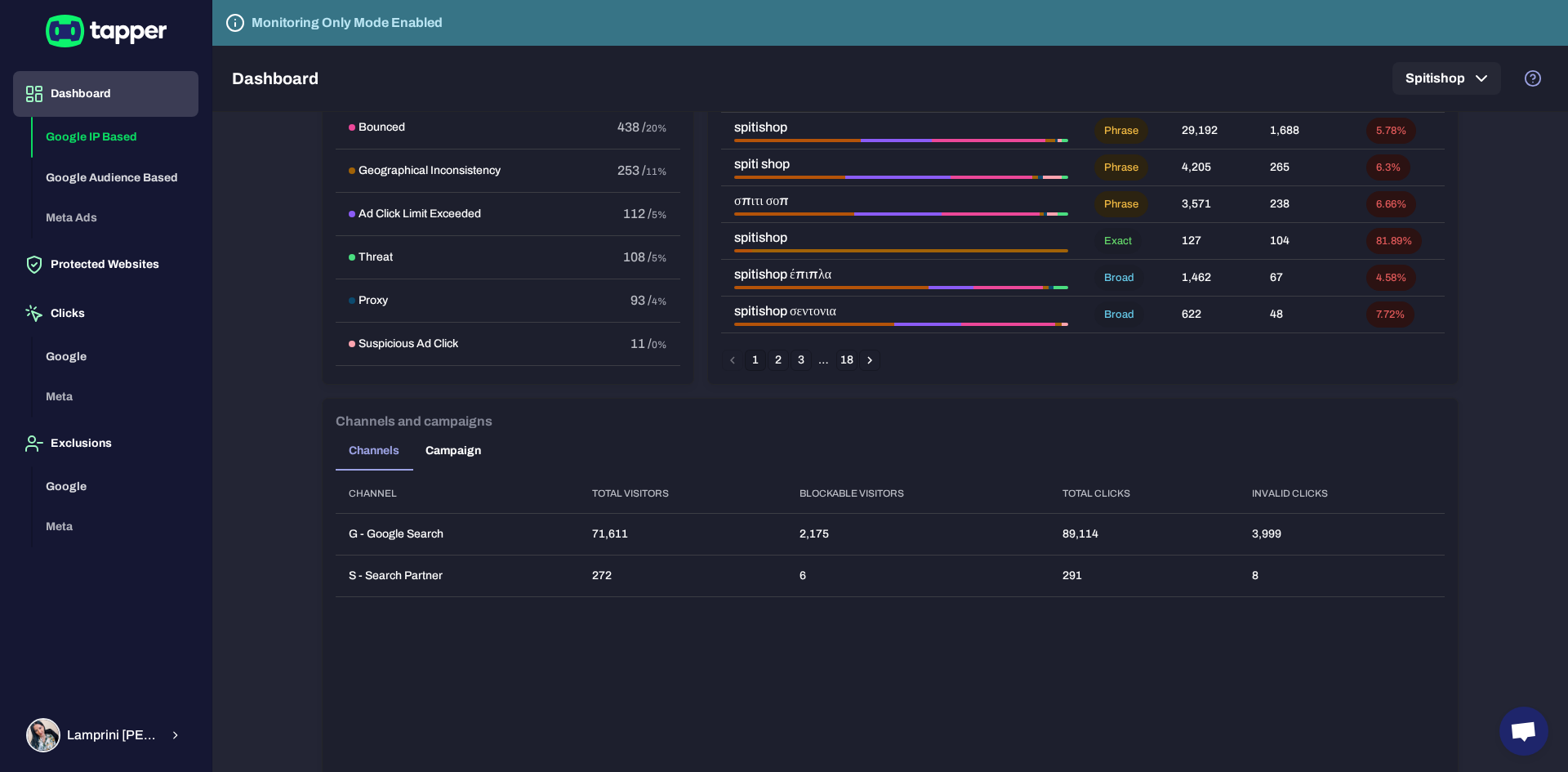
scroll to position [1146, 0]
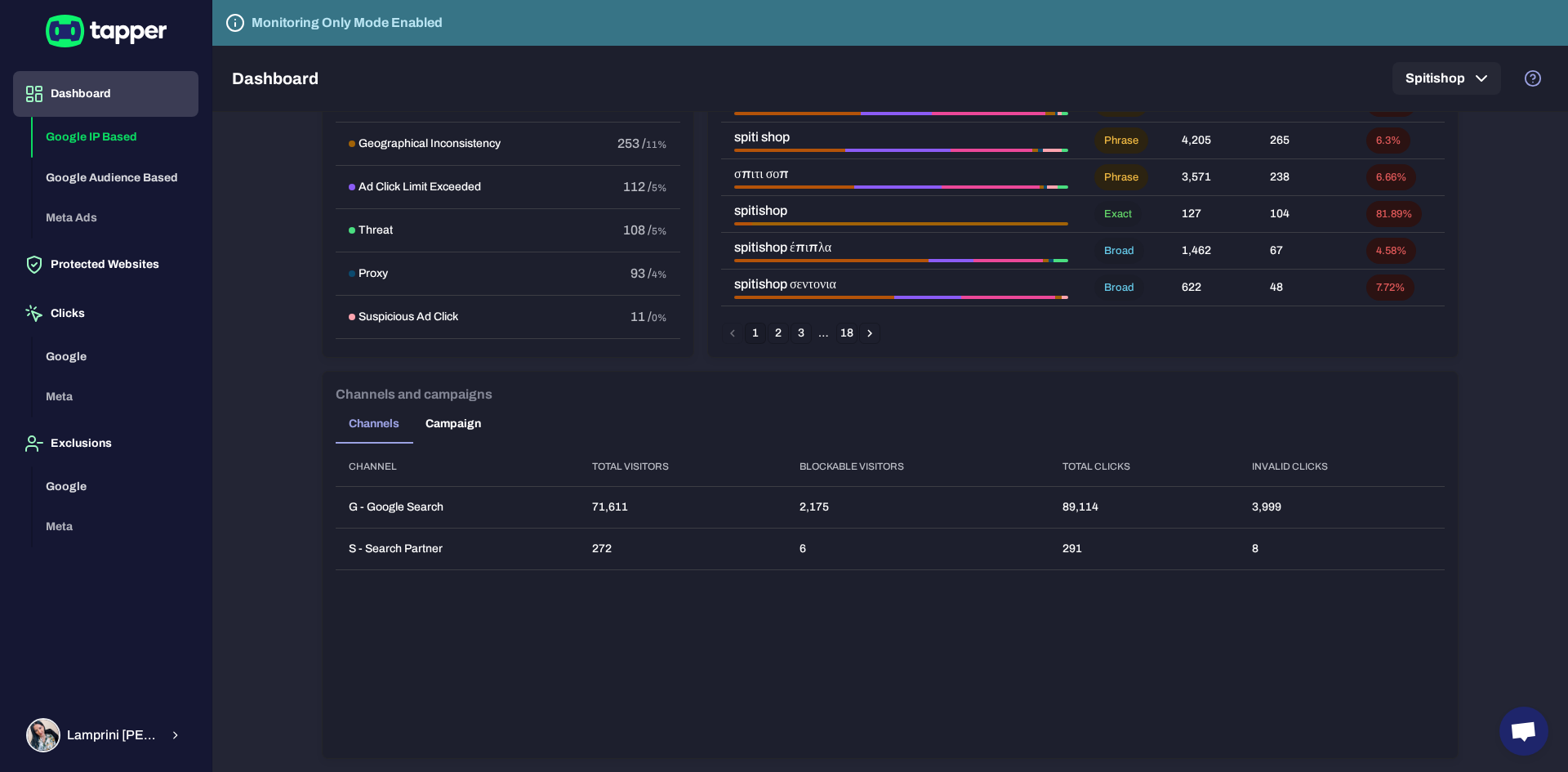
click at [458, 426] on button "Campaign" at bounding box center [453, 424] width 82 height 39
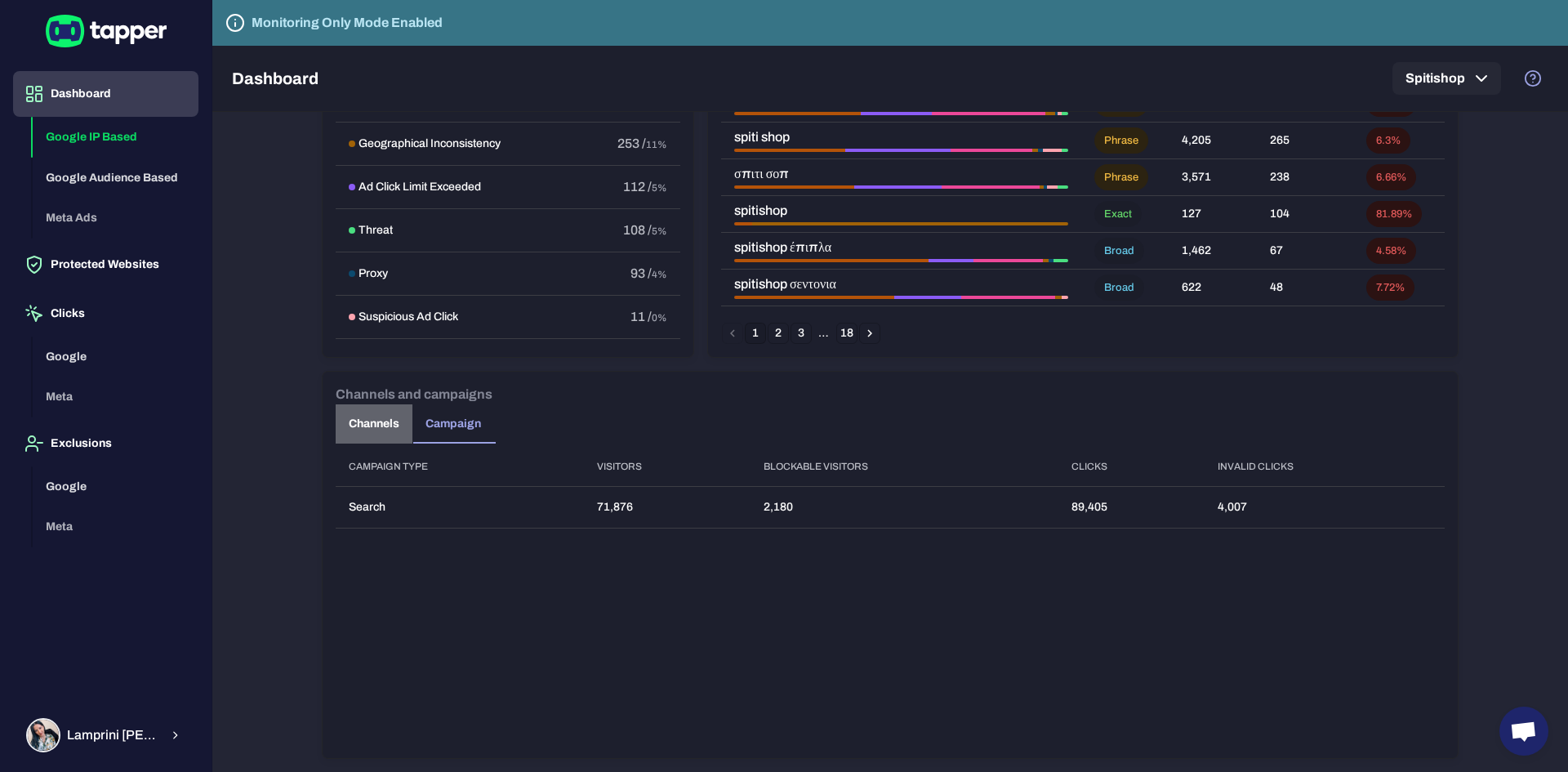
click at [370, 425] on button "Channels" at bounding box center [374, 424] width 77 height 39
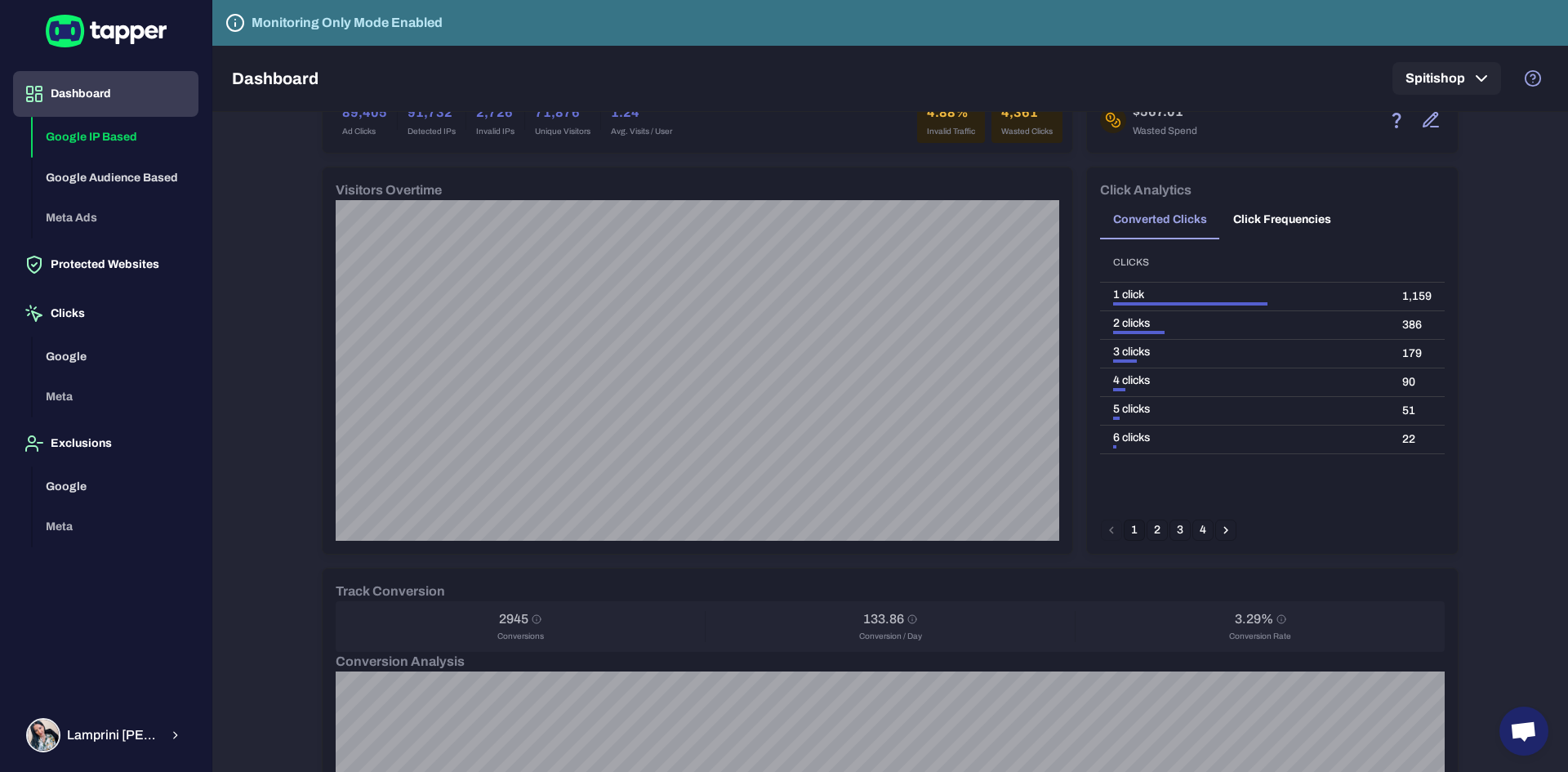
scroll to position [0, 0]
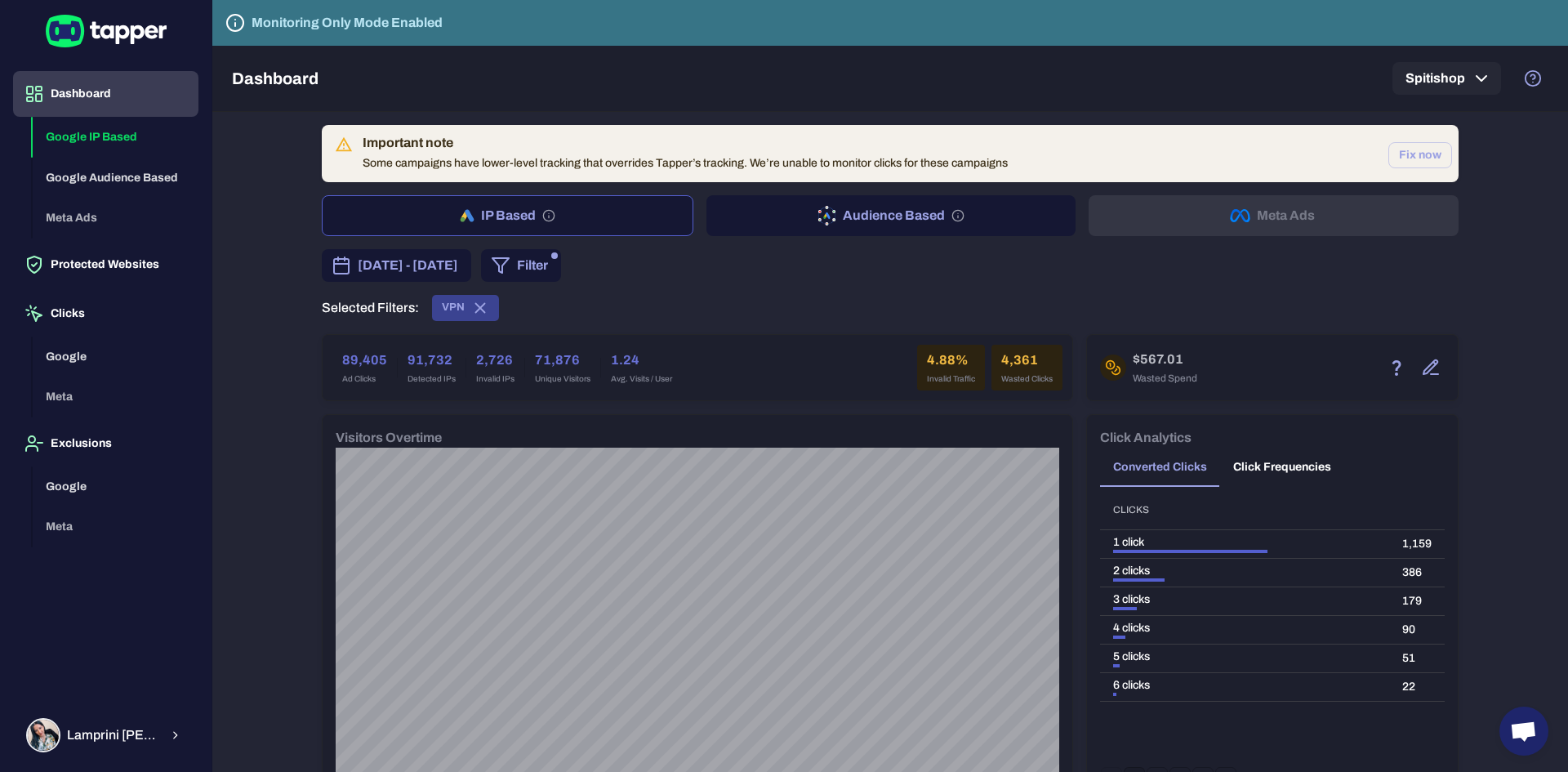
click at [956, 365] on h6 "4.88%" at bounding box center [951, 361] width 48 height 20
click at [1423, 367] on icon "button" at bounding box center [1430, 367] width 20 height 20
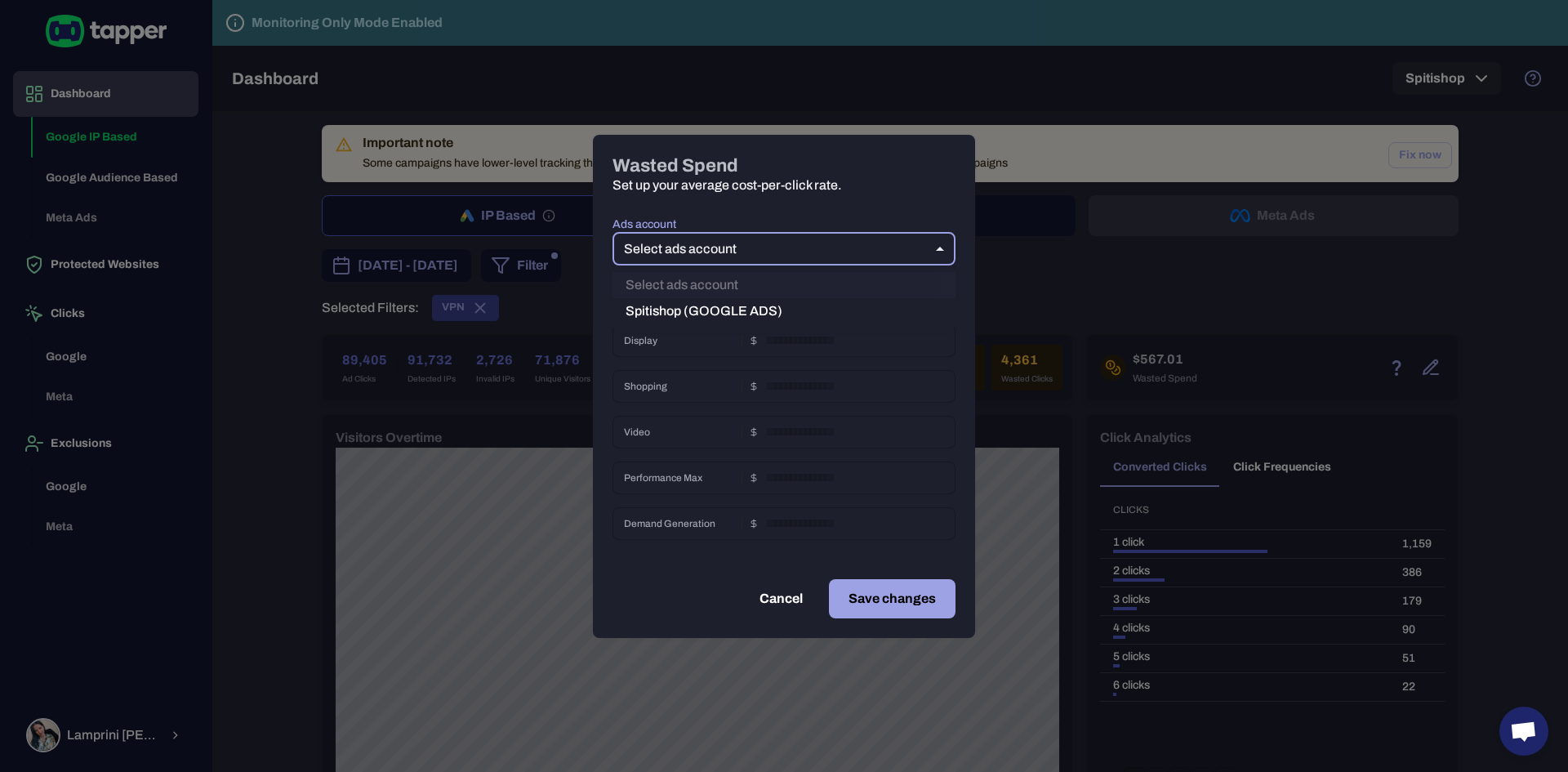
click at [790, 241] on body "Dashboard Google IP Based Google Audience Based Meta Ads Protected Websites Cli…" at bounding box center [784, 386] width 1568 height 772
click at [789, 241] on div at bounding box center [784, 386] width 1568 height 772
click at [717, 256] on body "Dashboard Google IP Based Google Audience Based Meta Ads Protected Websites Cli…" at bounding box center [784, 386] width 1568 height 772
click at [690, 314] on li "Spitishop (GOOGLE ADS)" at bounding box center [784, 311] width 343 height 26
type input "***"
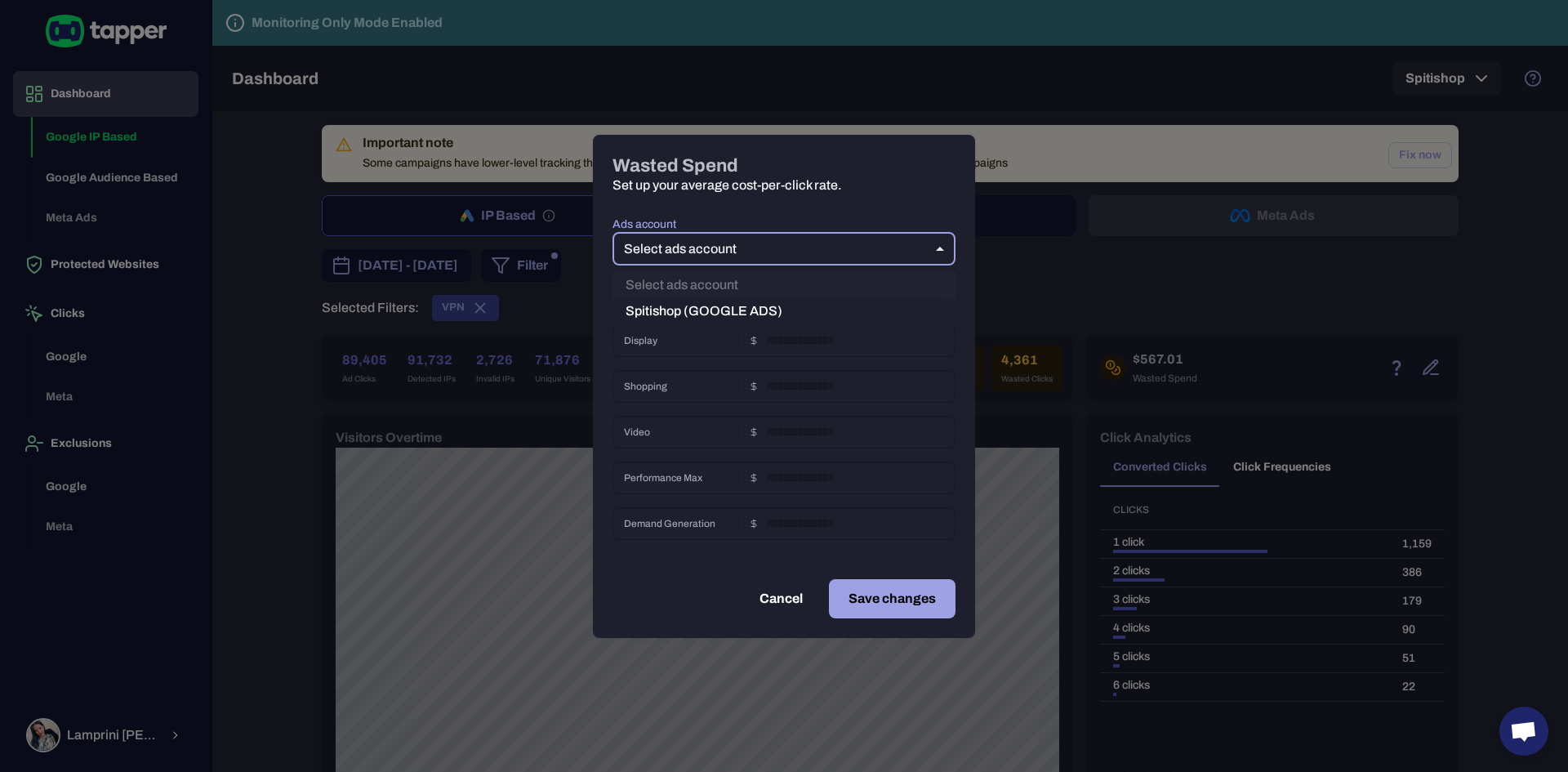
type input "****"
type input "*"
type input "****"
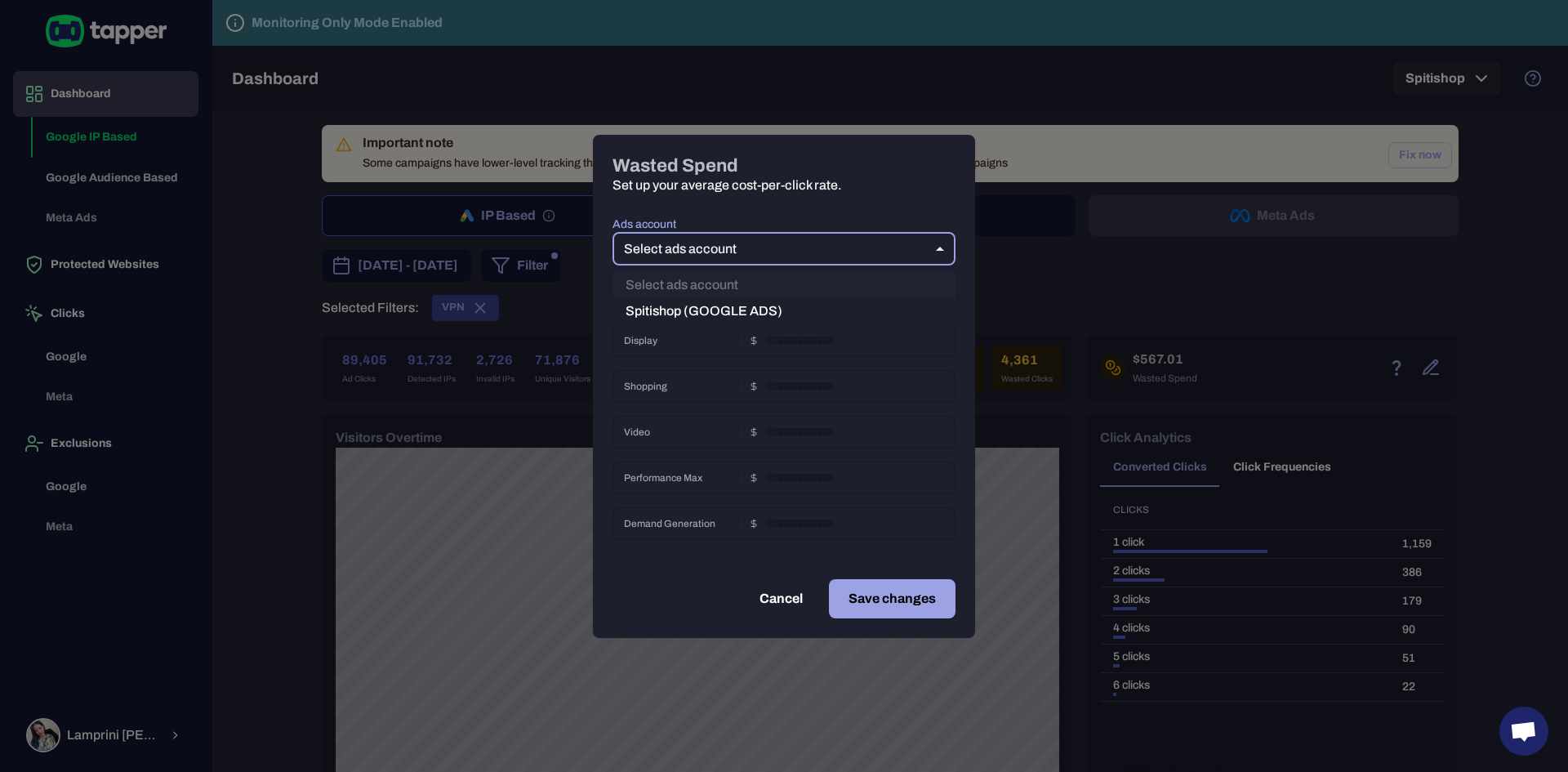
type input "*"
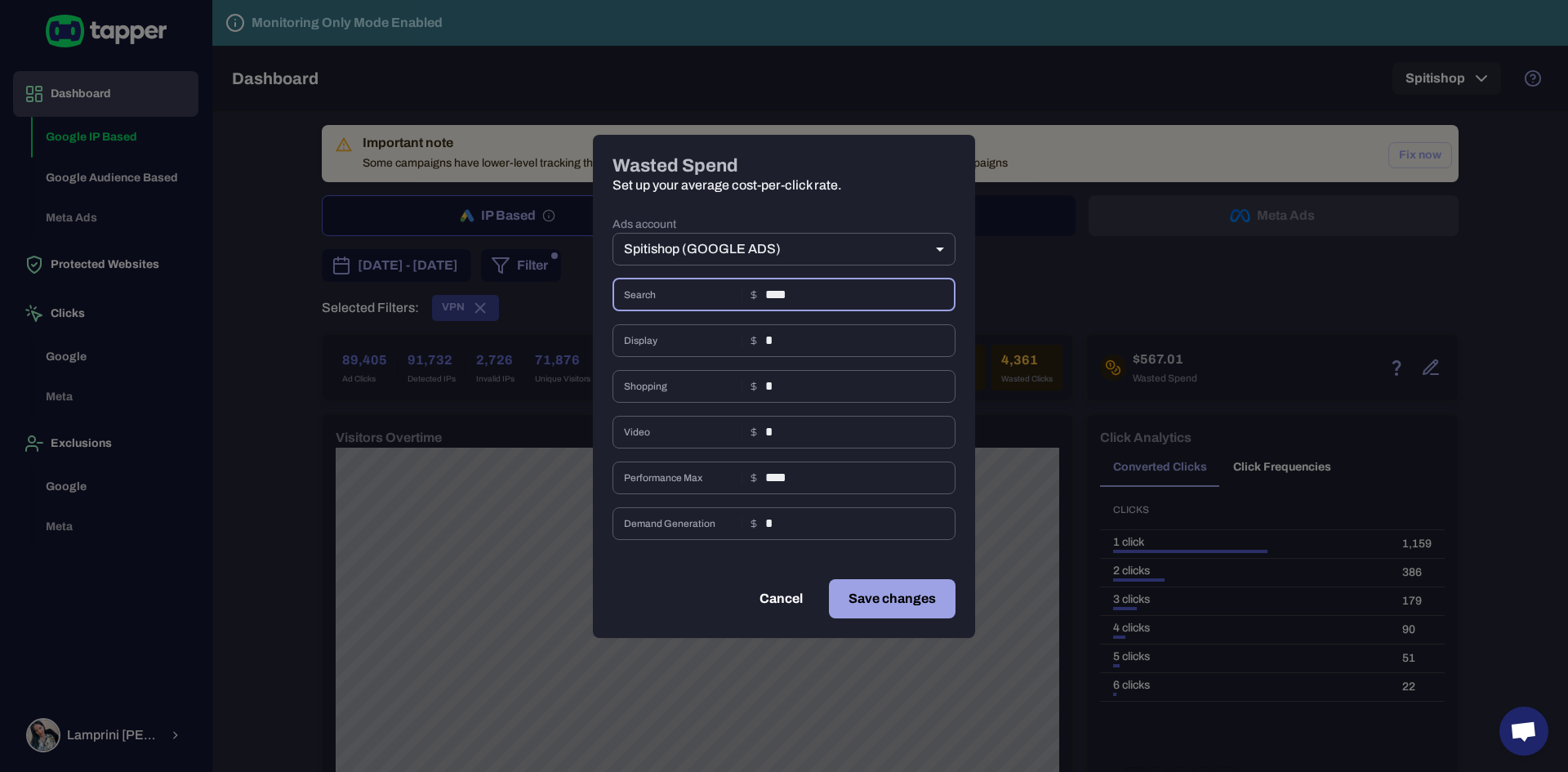
click at [814, 297] on input "****" at bounding box center [860, 294] width 191 height 32
click at [780, 605] on button "Cancel" at bounding box center [781, 599] width 82 height 39
type input "**"
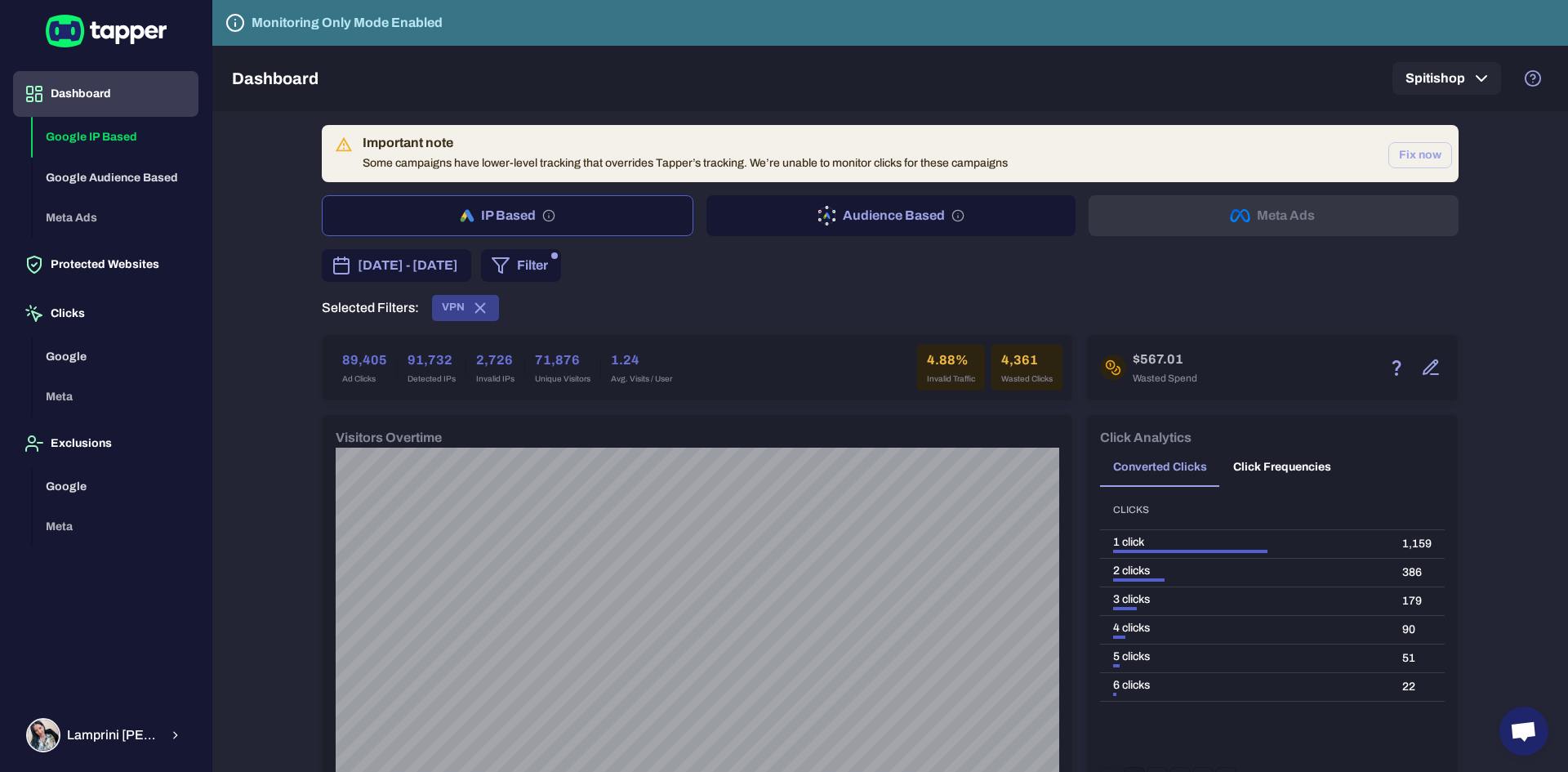
click at [458, 261] on span "[DATE] - [DATE]" at bounding box center [407, 266] width 101 height 20
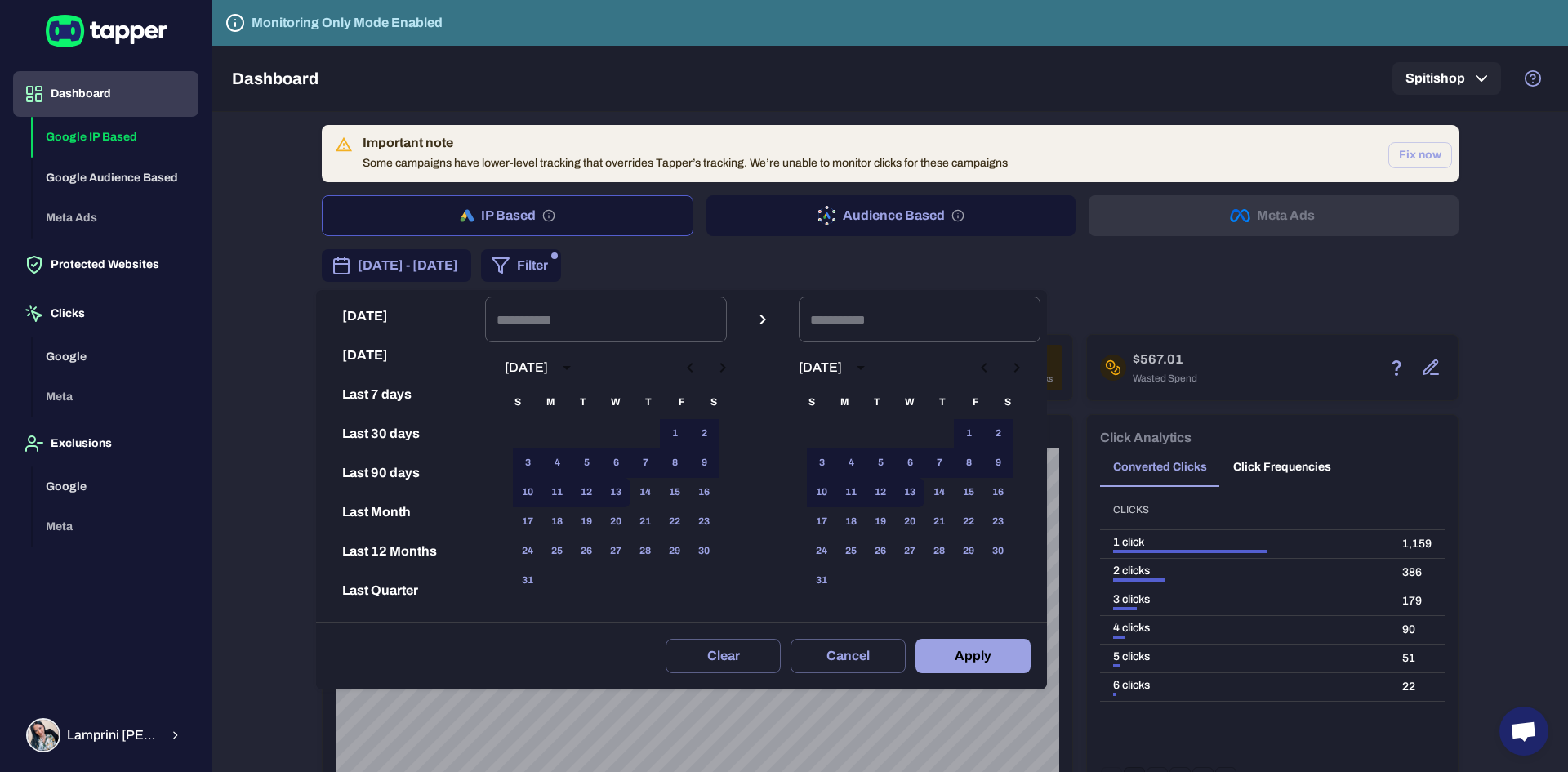
click at [270, 595] on div at bounding box center [784, 386] width 1568 height 772
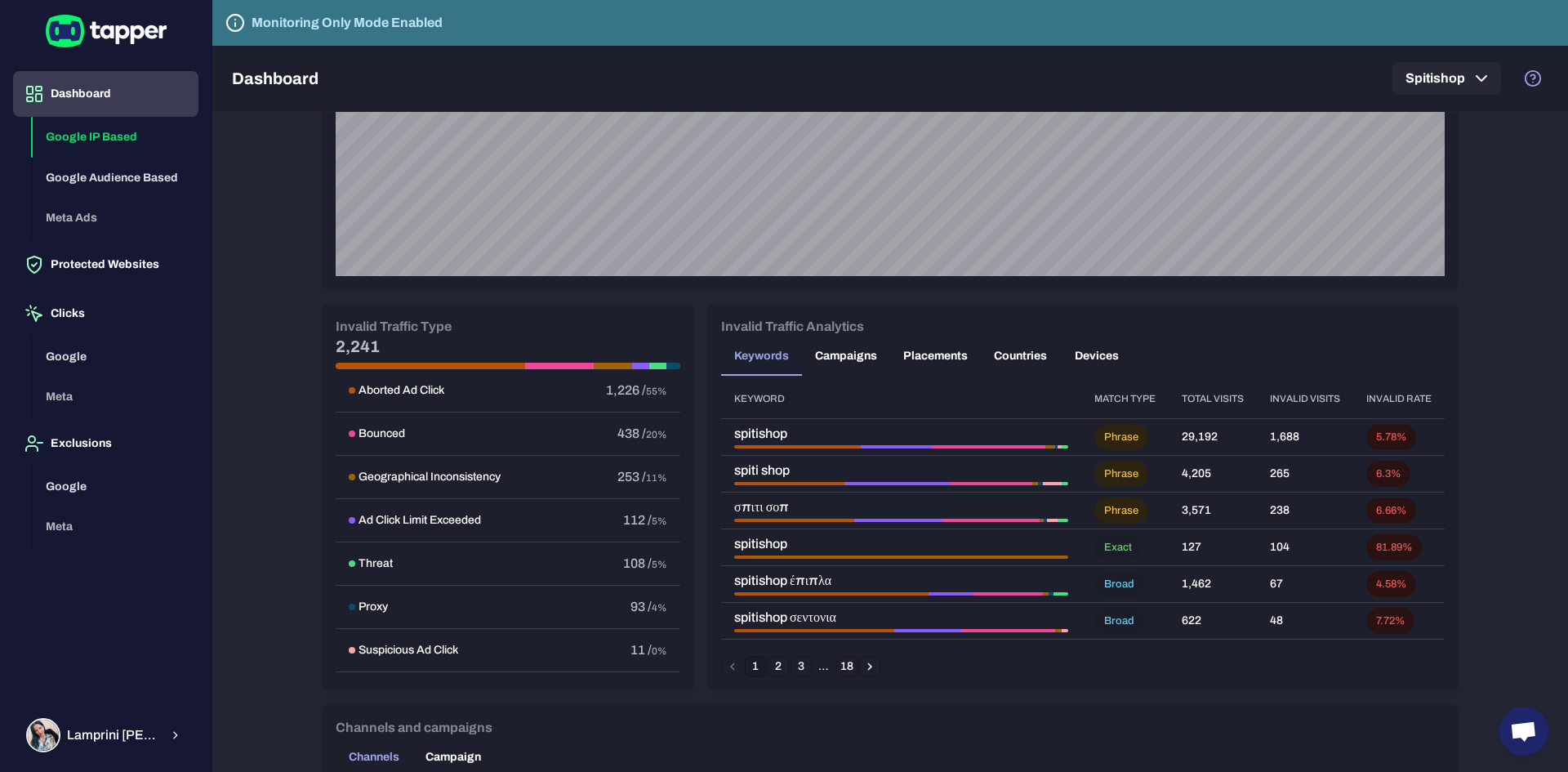
scroll to position [817, 0]
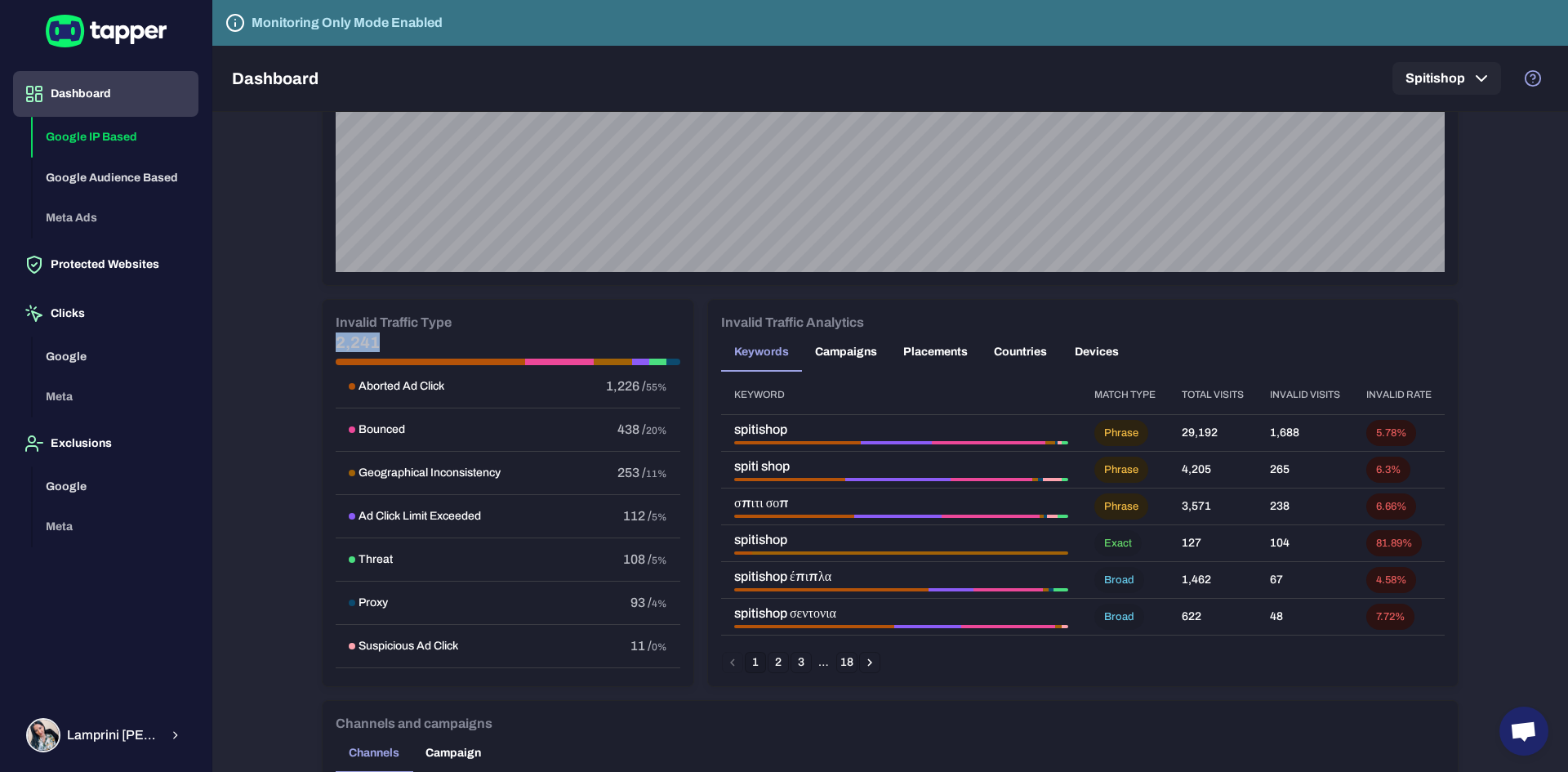
drag, startPoint x: 418, startPoint y: 341, endPoint x: 324, endPoint y: 349, distance: 94.3
click at [324, 349] on div "Invalid Traffic Type 2,241 Aborted Ad Click 1,226 / 55% Bounced 438 / 20% Geogr…" at bounding box center [508, 493] width 371 height 386
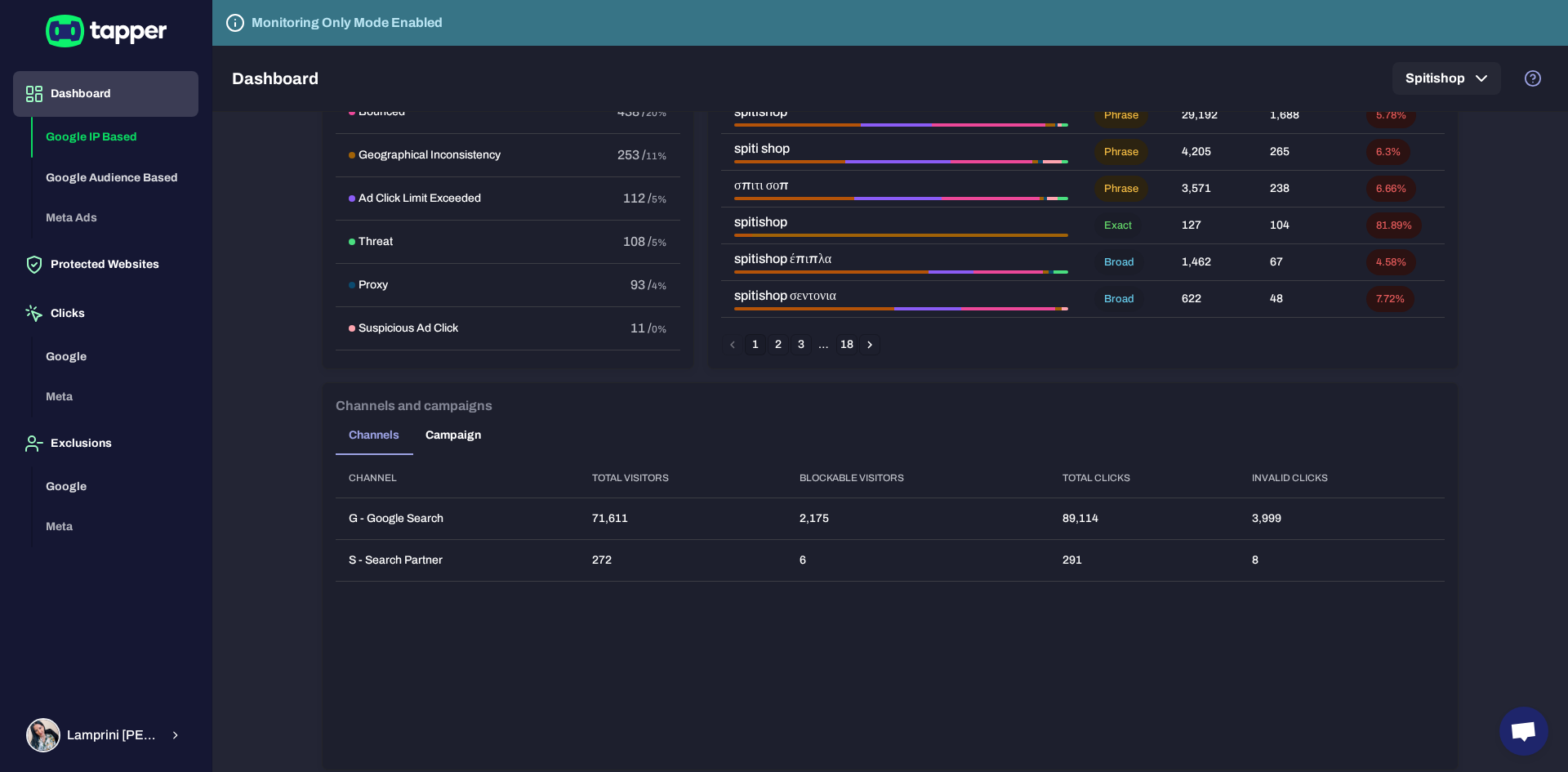
scroll to position [1143, 0]
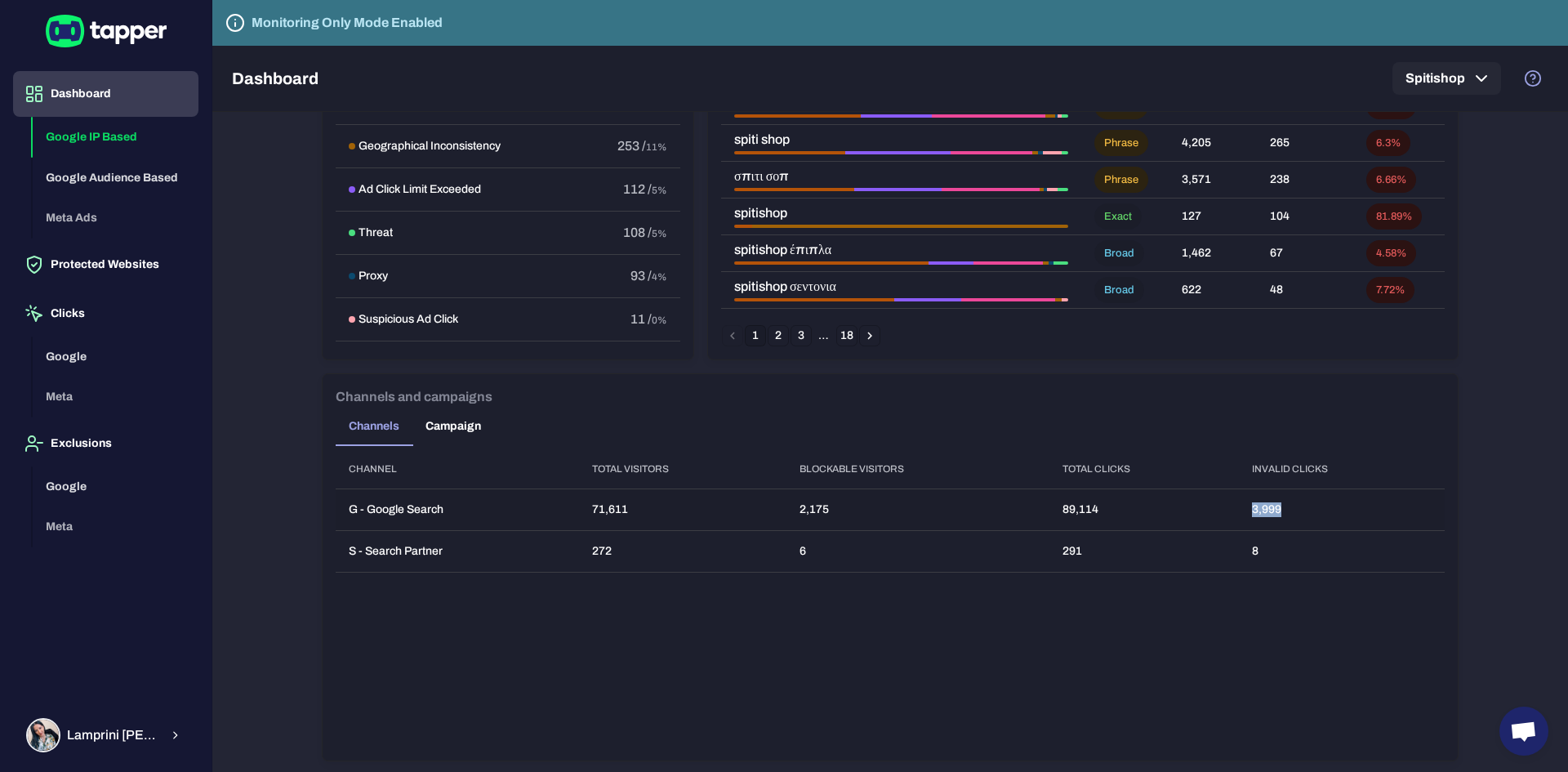
drag, startPoint x: 1293, startPoint y: 514, endPoint x: 1237, endPoint y: 513, distance: 56.0
click at [1239, 513] on td "3,999" at bounding box center [1341, 510] width 206 height 42
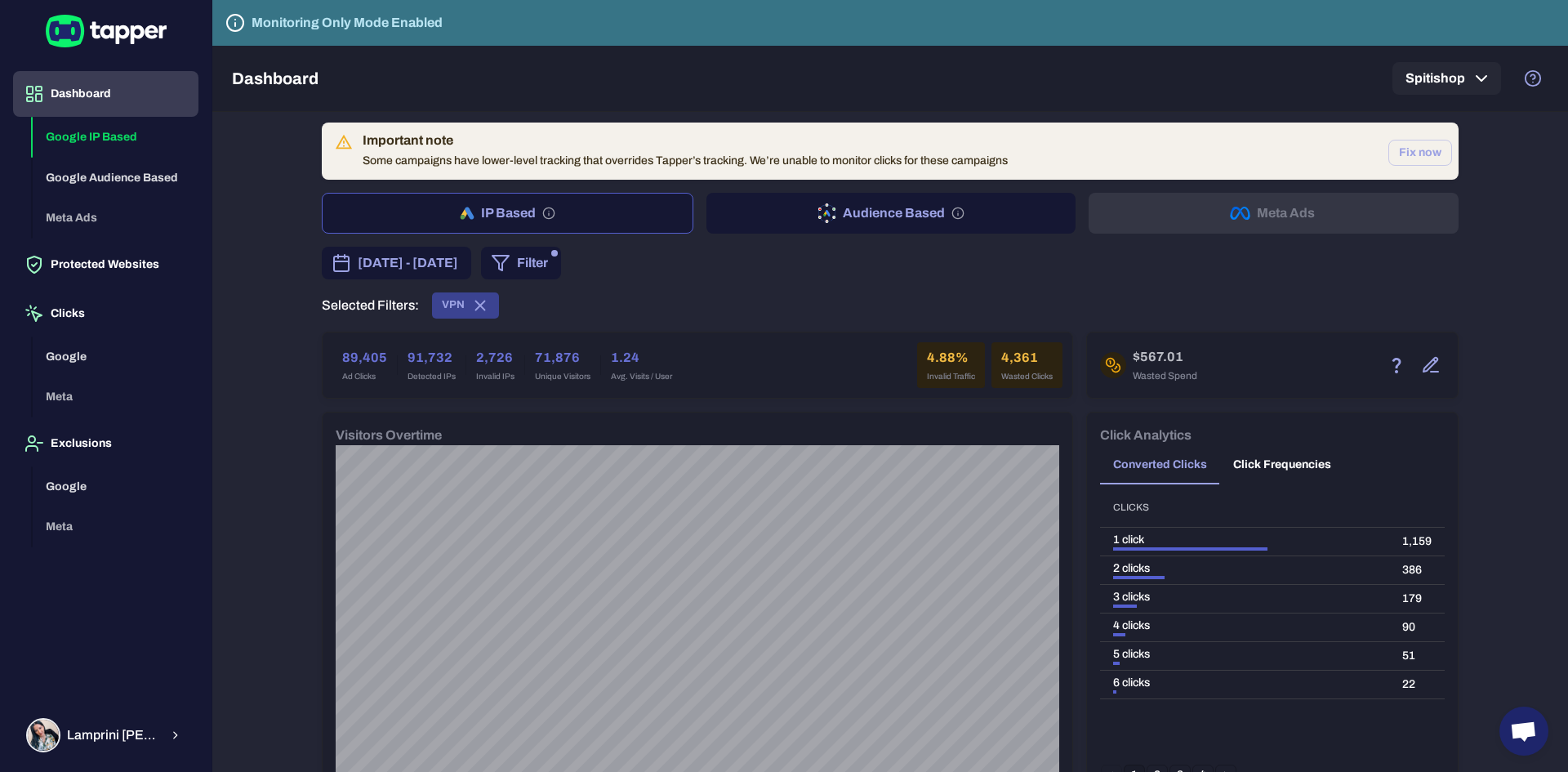
scroll to position [0, 0]
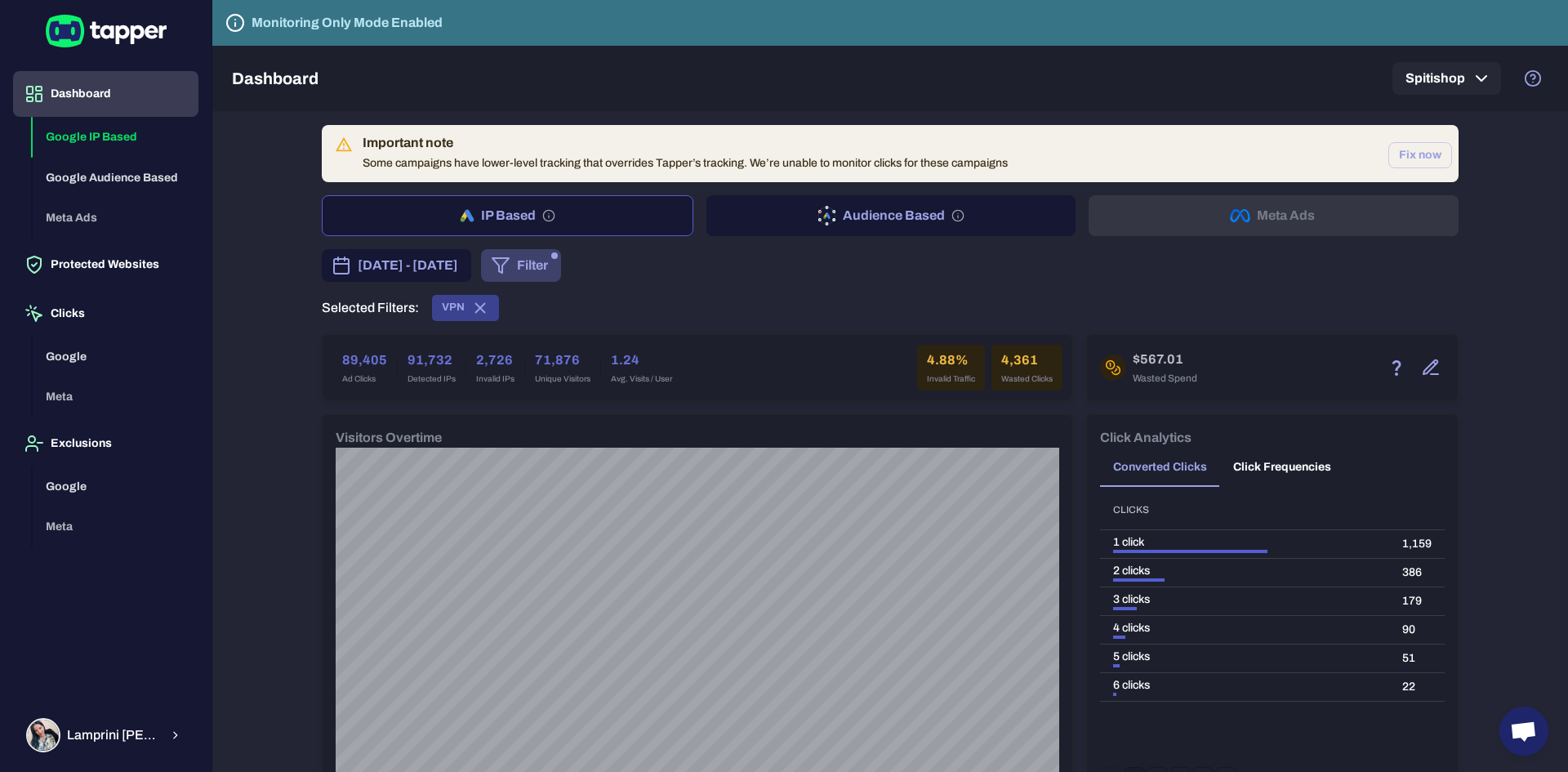
click at [510, 271] on icon "button" at bounding box center [500, 266] width 20 height 20
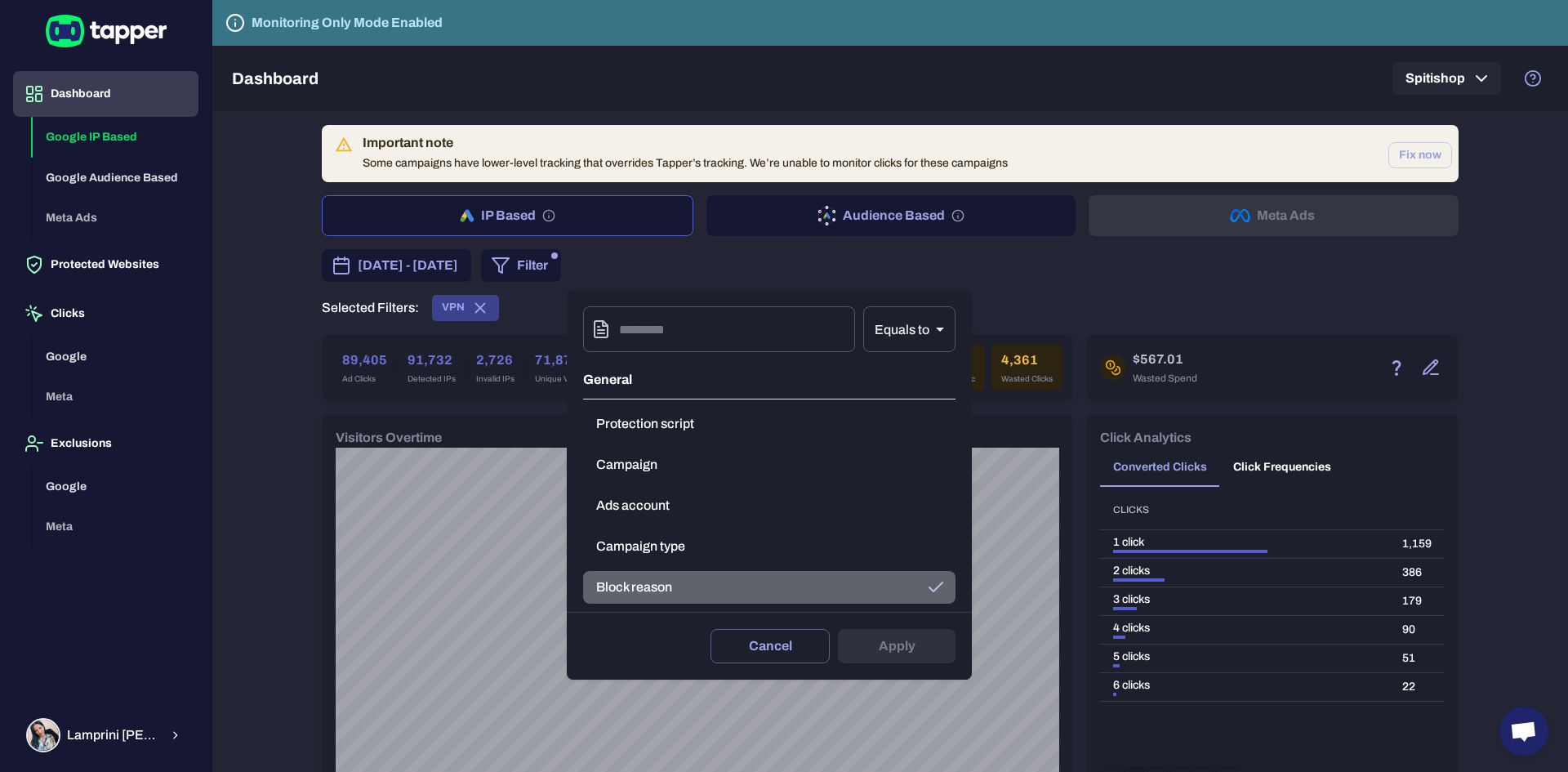
click at [626, 593] on button "Block reason" at bounding box center [769, 586] width 372 height 32
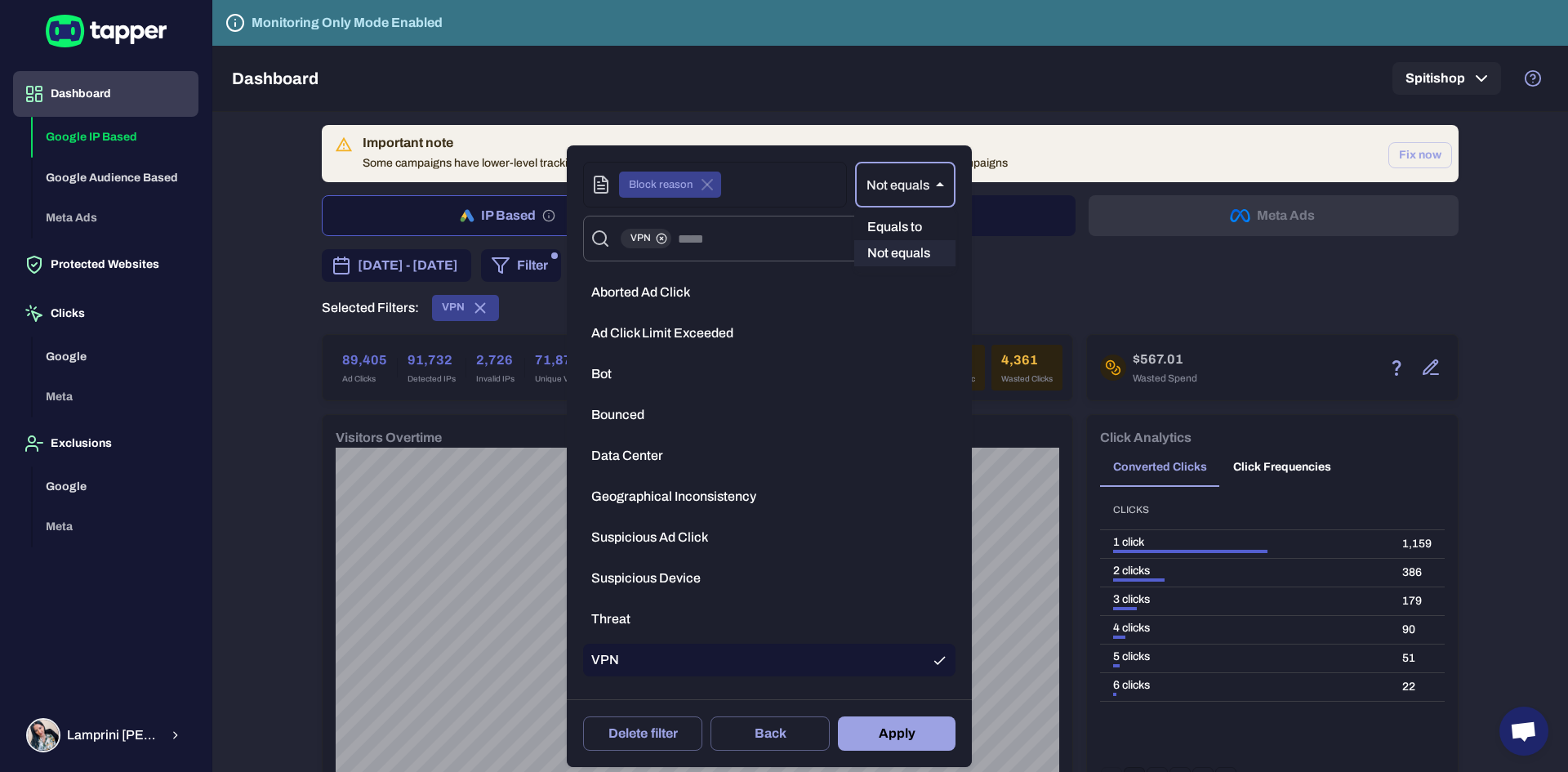
click at [888, 177] on body "Dashboard Google IP Based Google Audience Based Meta Ads Protected Websites Cli…" at bounding box center [784, 386] width 1568 height 772
click at [910, 233] on li "Equals to" at bounding box center [905, 227] width 102 height 26
type input "**"
click at [906, 191] on body "Dashboard Google IP Based Google Audience Based Meta Ads Protected Websites Cli…" at bounding box center [784, 386] width 1568 height 772
click at [909, 220] on li "Equals to" at bounding box center [909, 227] width 93 height 26
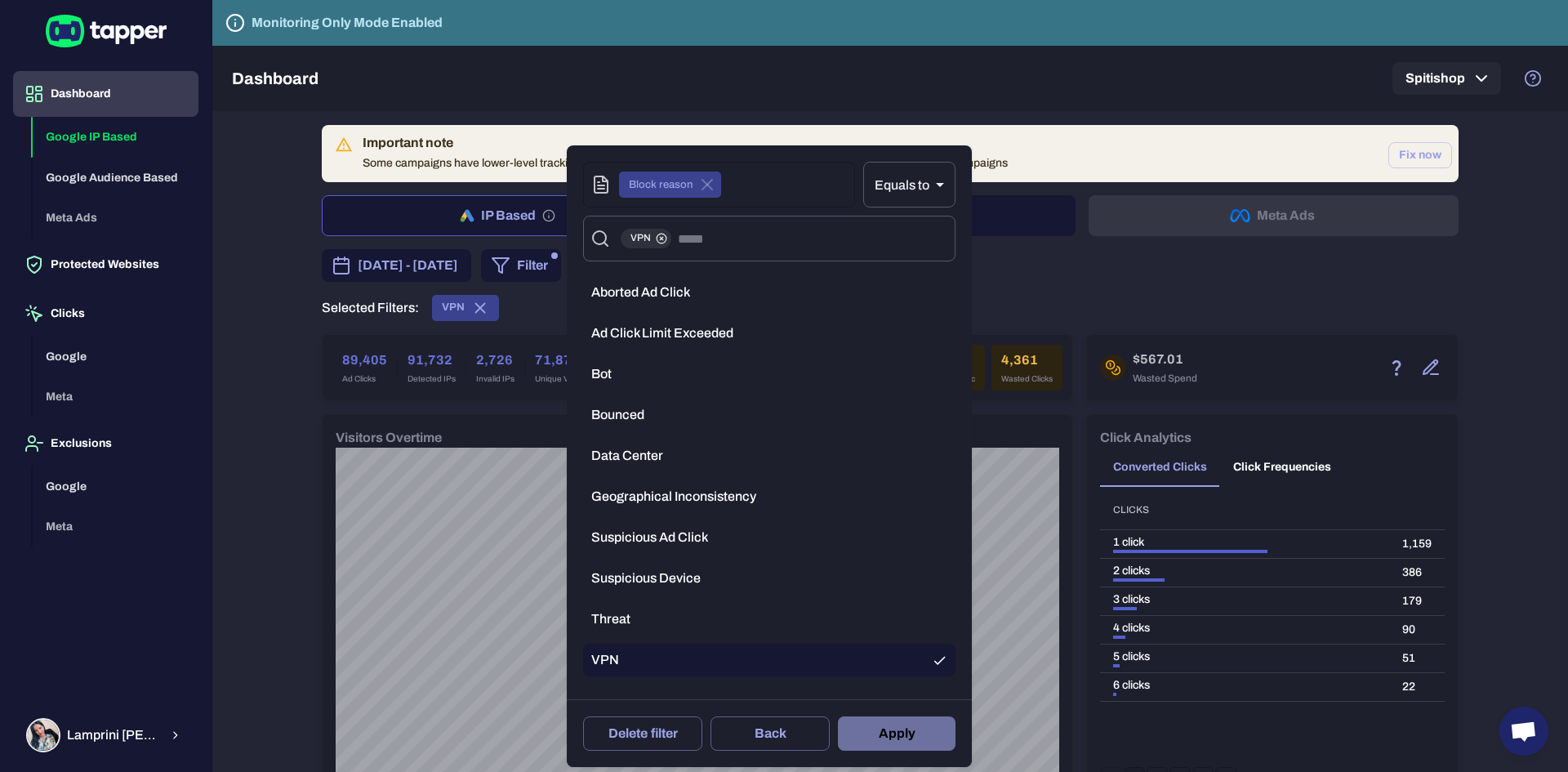
click at [888, 730] on button "Apply" at bounding box center [897, 733] width 117 height 34
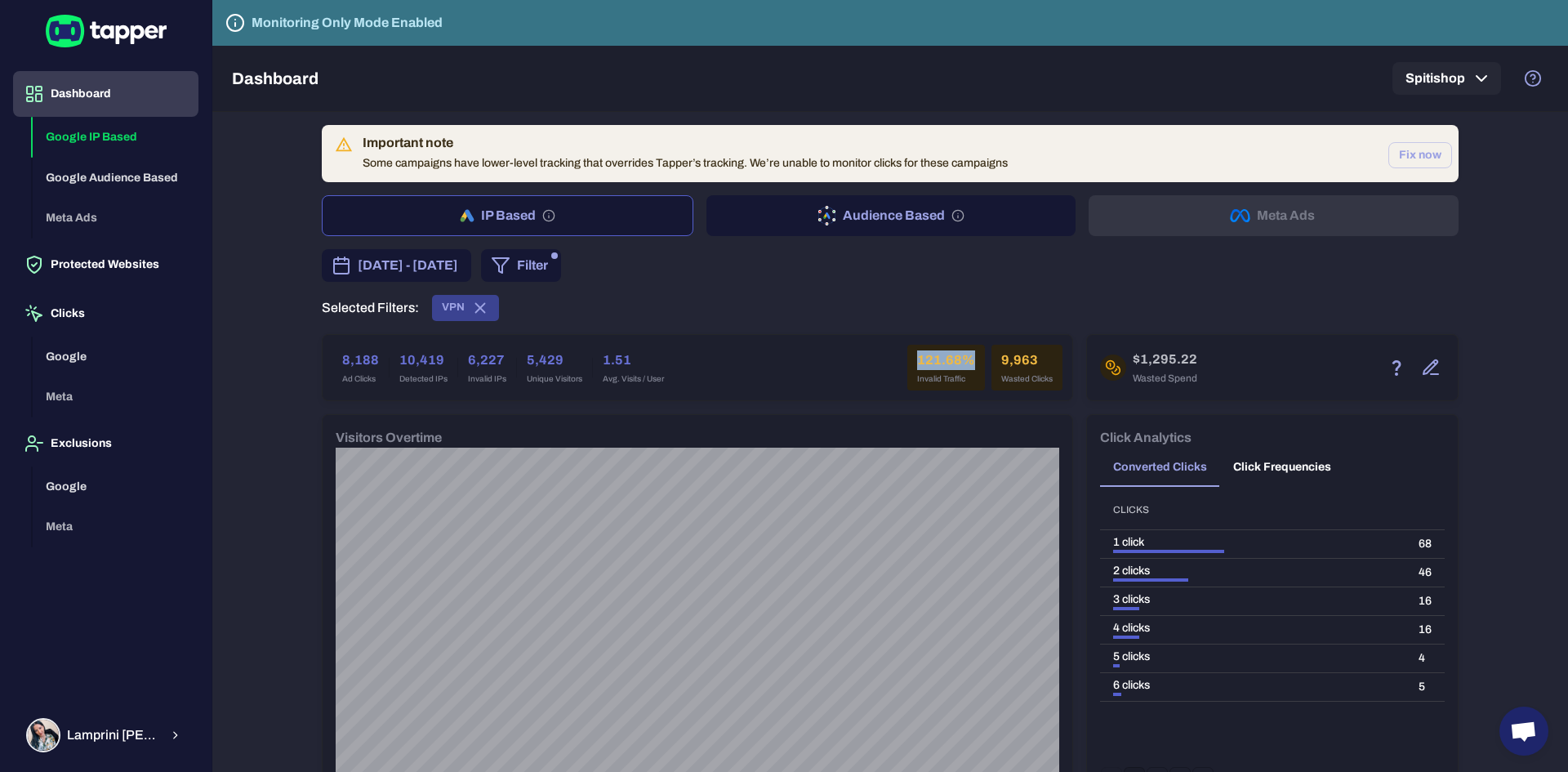
drag, startPoint x: 911, startPoint y: 363, endPoint x: 973, endPoint y: 358, distance: 62.2
click at [973, 358] on div "121.68% Invalid Traffic" at bounding box center [946, 367] width 77 height 46
click at [510, 264] on icon "button" at bounding box center [500, 266] width 20 height 20
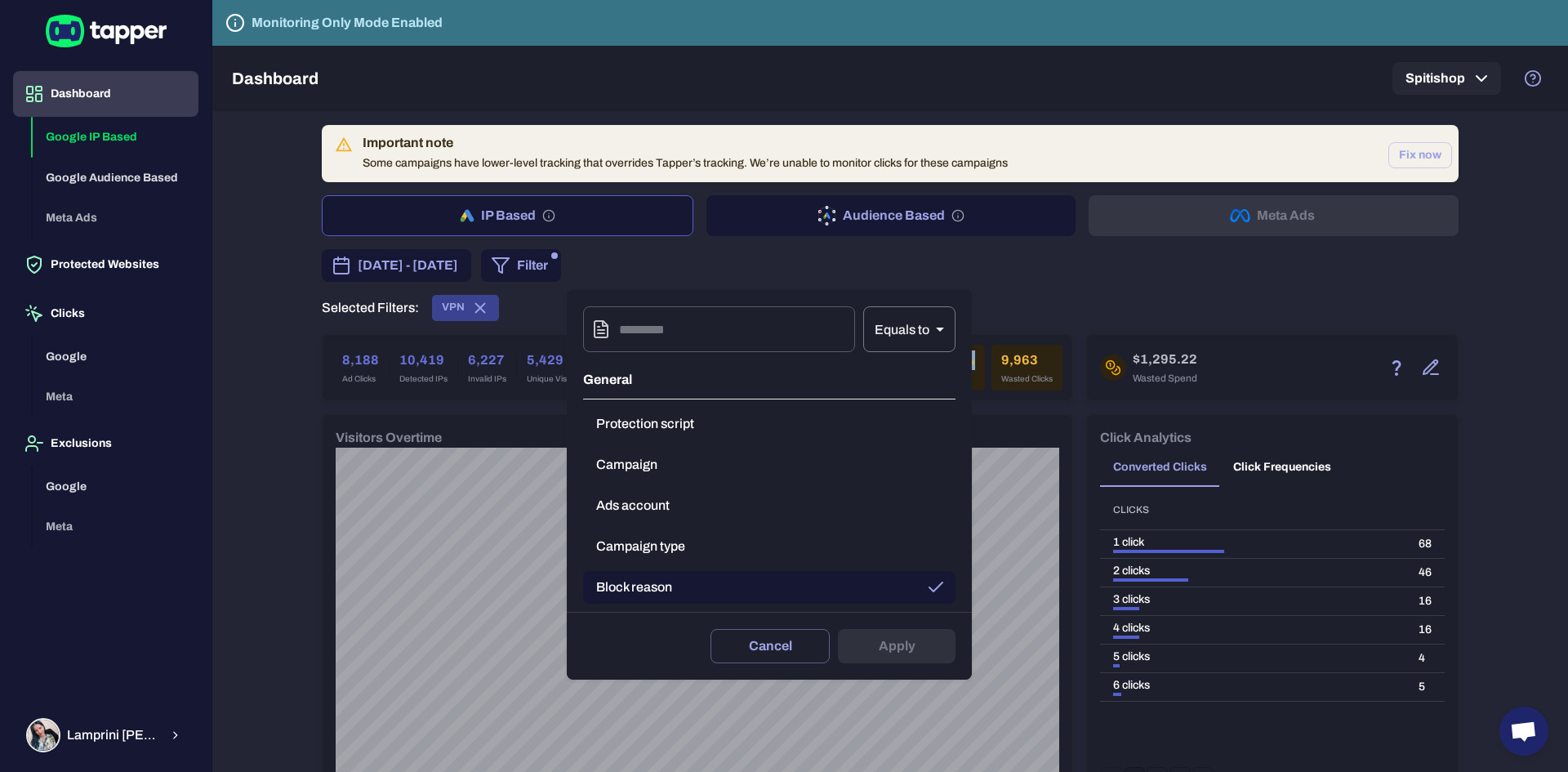
click at [904, 331] on body "Dashboard Google IP Based Google Audience Based Meta Ads Protected Websites Cli…" at bounding box center [784, 386] width 1568 height 772
click at [674, 568] on div at bounding box center [784, 386] width 1568 height 772
click at [677, 579] on button "Block reason" at bounding box center [769, 586] width 372 height 32
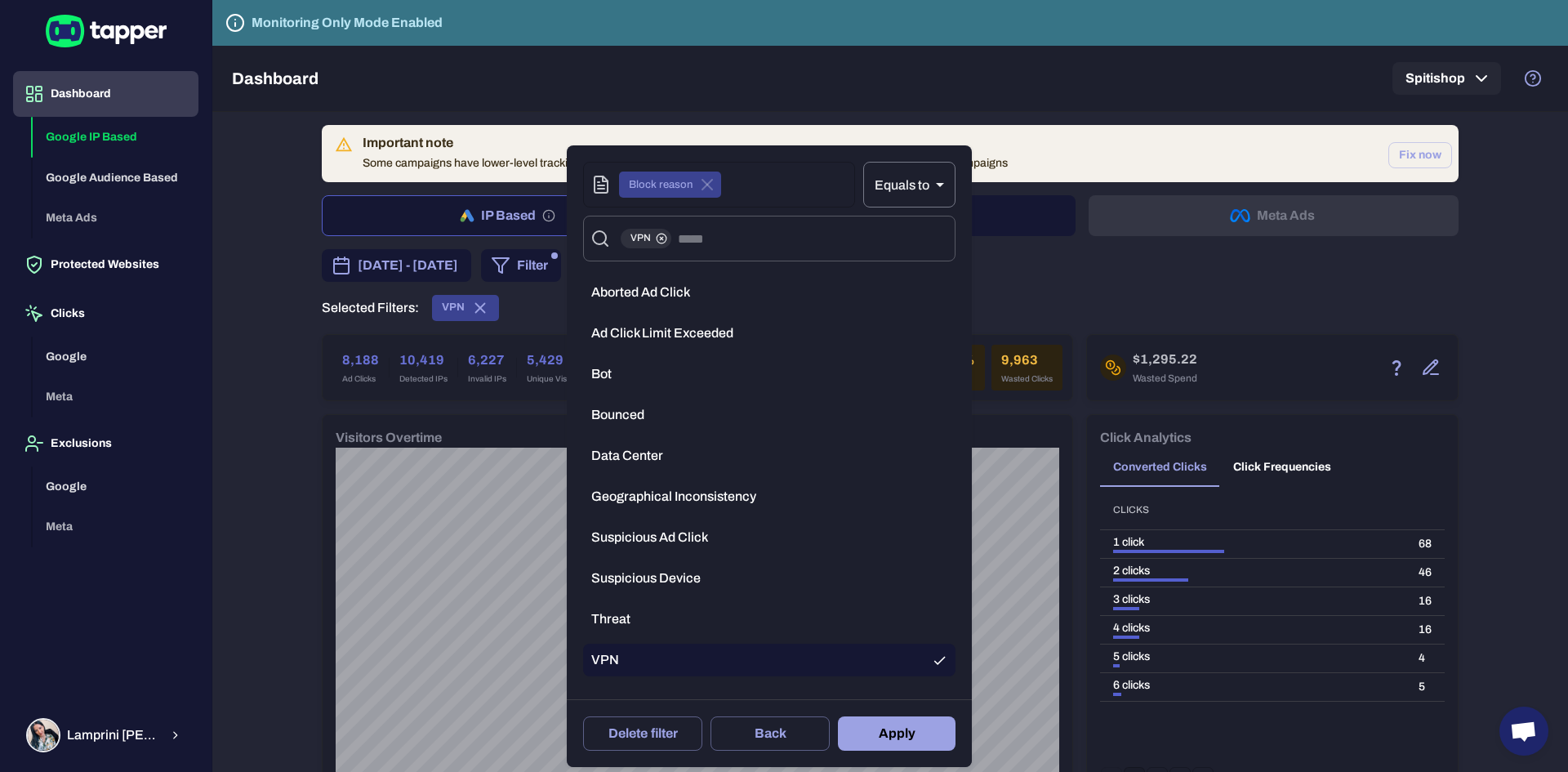
click at [923, 186] on body "Dashboard Google IP Based Google Audience Based Meta Ads Protected Websites Cli…" at bounding box center [784, 386] width 1568 height 772
drag, startPoint x: 925, startPoint y: 227, endPoint x: 926, endPoint y: 246, distance: 19.0
click at [926, 246] on ul "Equals to Not equals" at bounding box center [909, 239] width 93 height 65
click at [923, 253] on li "Not equals" at bounding box center [909, 253] width 93 height 26
click at [894, 734] on button "Apply" at bounding box center [897, 733] width 117 height 34
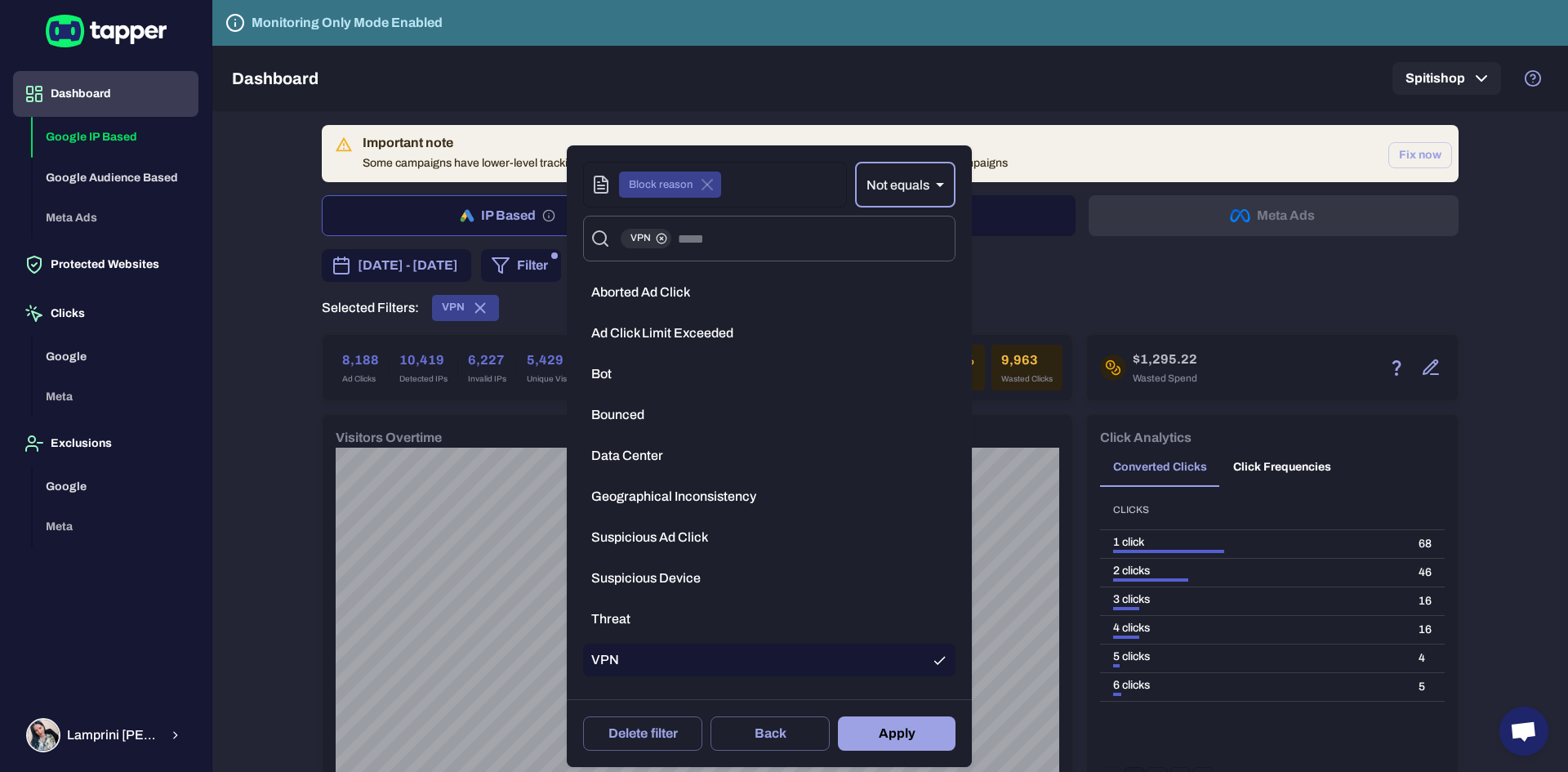
type input "**"
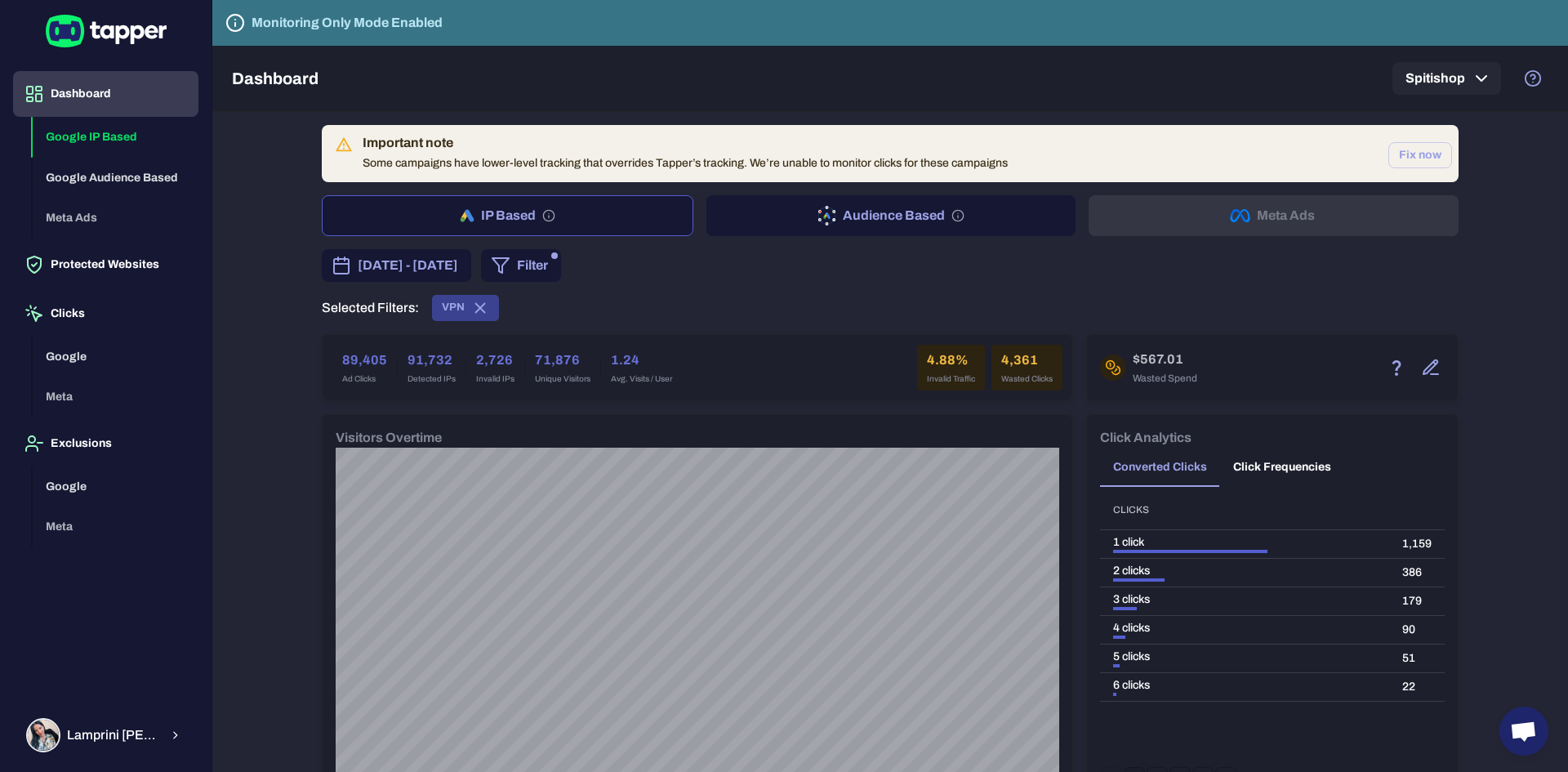
click at [275, 579] on div "Important note Some campaigns have lower-level tracking that overrides Tapper’s…" at bounding box center [890, 442] width 1356 height 660
click at [1094, 281] on div "[DATE] - [DATE] Filter Selected Filters: VPN" at bounding box center [890, 285] width 1137 height 72
drag, startPoint x: 964, startPoint y: 358, endPoint x: 905, endPoint y: 361, distance: 59.1
click at [905, 361] on div "89,405 Ad Clicks 91,732 Detected IPs 2,726 Invalid IPs 71,876 Unique Visitors 1…" at bounding box center [697, 367] width 730 height 46
click at [904, 259] on div "[DATE] - [DATE] Filter" at bounding box center [890, 265] width 1137 height 32
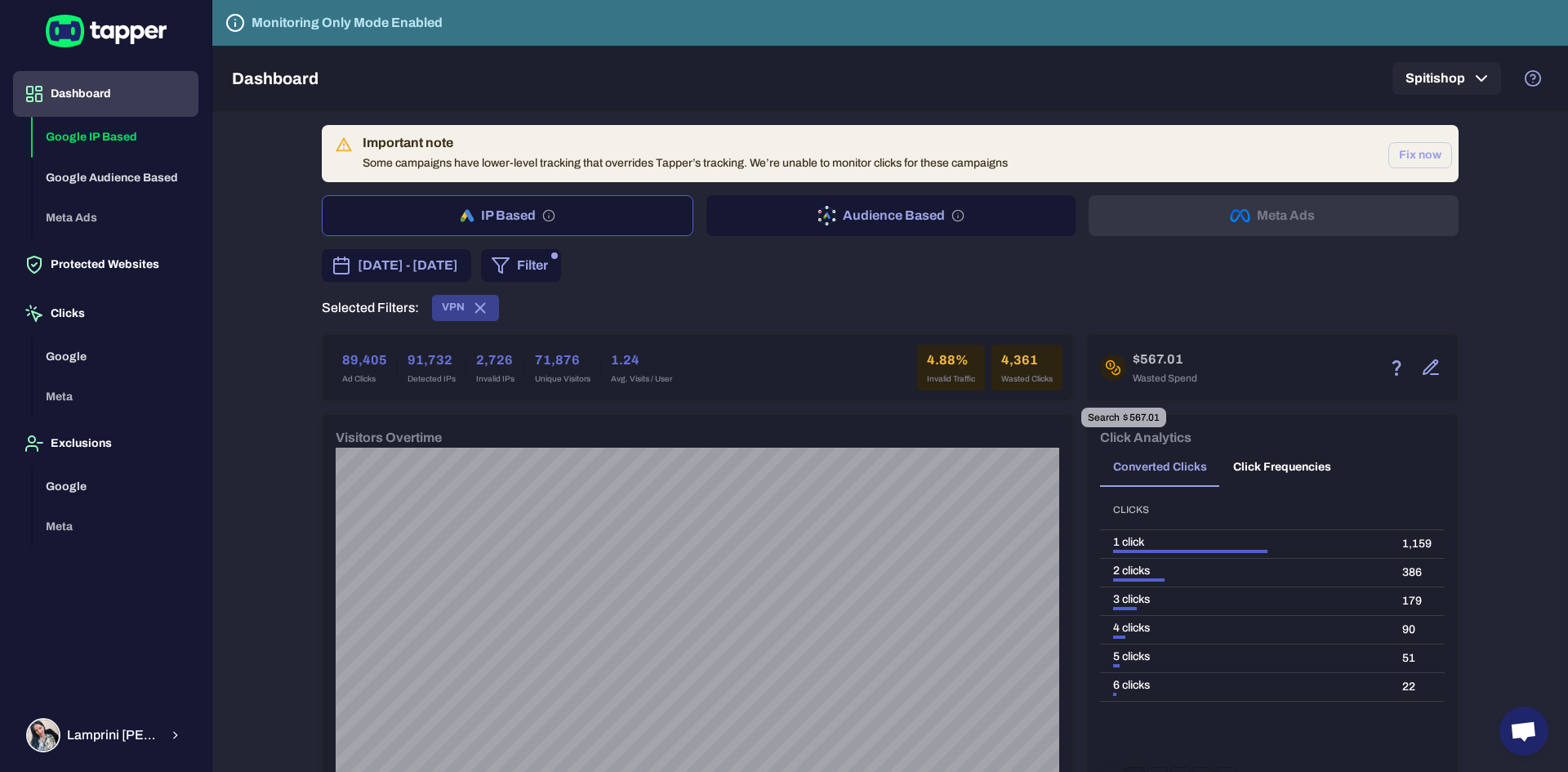
click at [1421, 365] on icon "button" at bounding box center [1430, 367] width 20 height 20
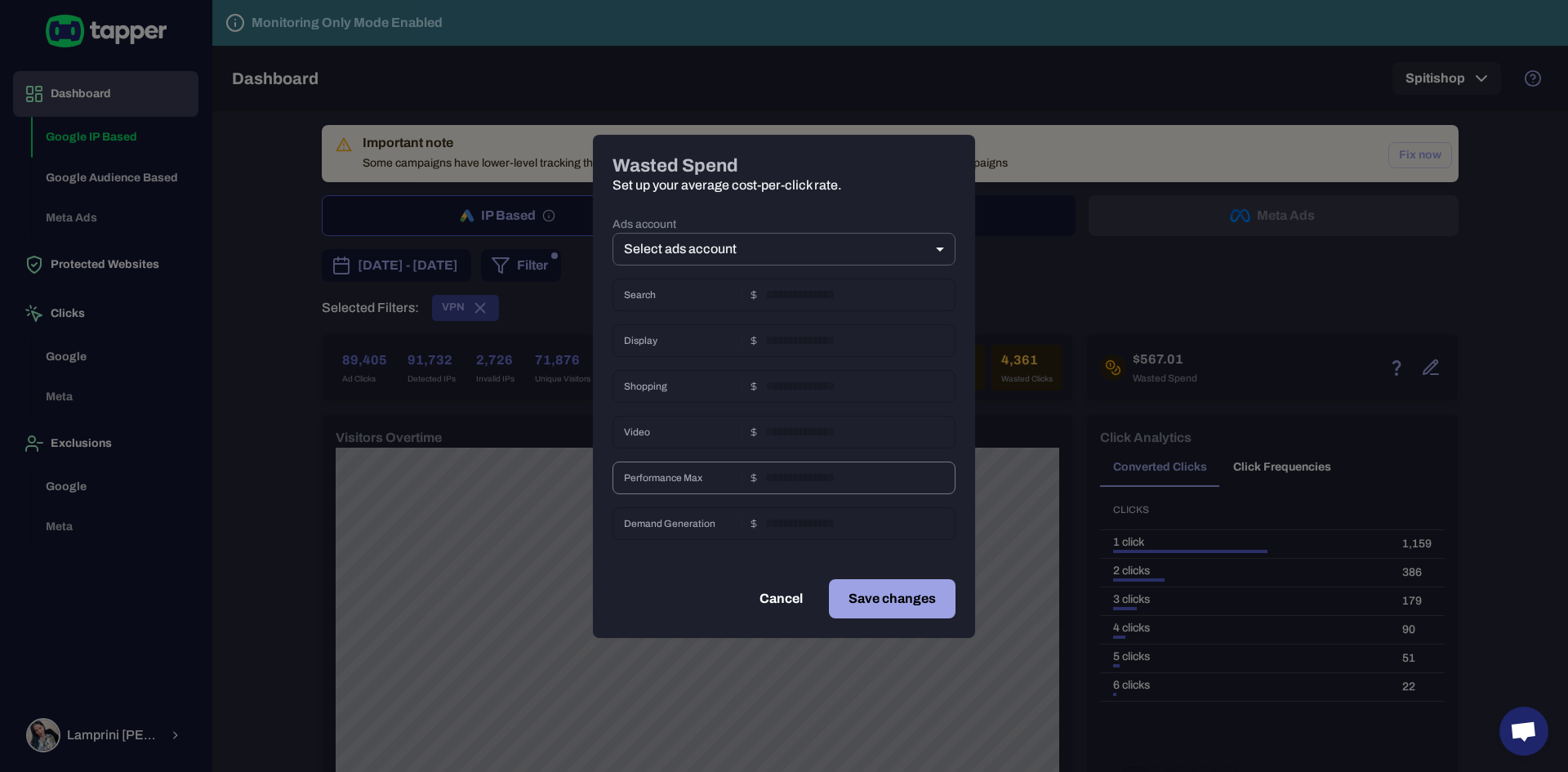
click at [749, 470] on div "Performance Max ​" at bounding box center [784, 477] width 343 height 32
click at [752, 479] on icon at bounding box center [754, 478] width 10 height 10
click at [751, 479] on icon at bounding box center [754, 478] width 10 height 10
click at [700, 242] on body "Dashboard Google IP Based Google Audience Based Meta Ads Protected Websites Cli…" at bounding box center [784, 386] width 1568 height 772
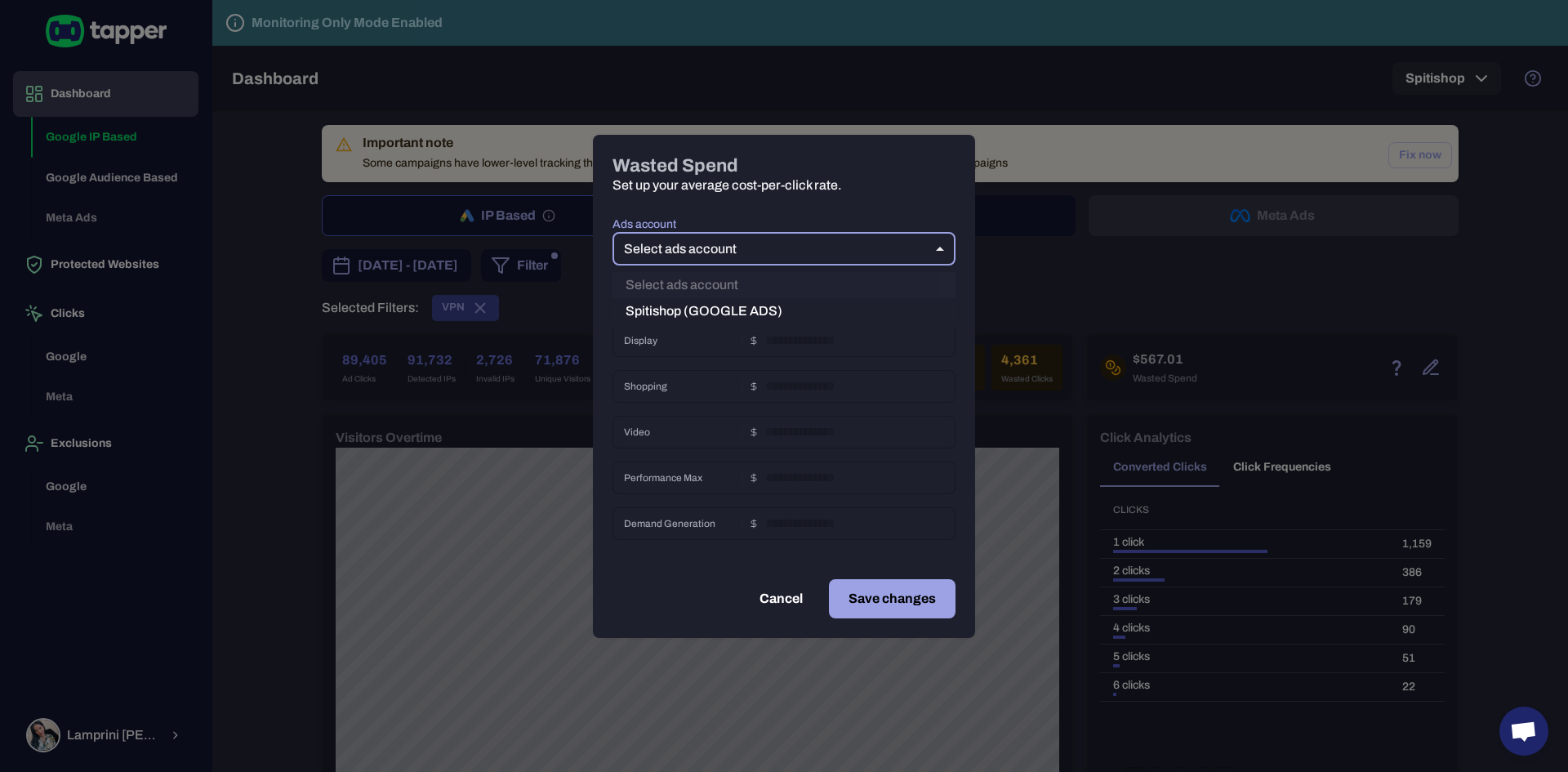
click at [706, 315] on li "Spitishop (GOOGLE ADS)" at bounding box center [784, 311] width 343 height 26
type input "***"
type input "****"
type input "*"
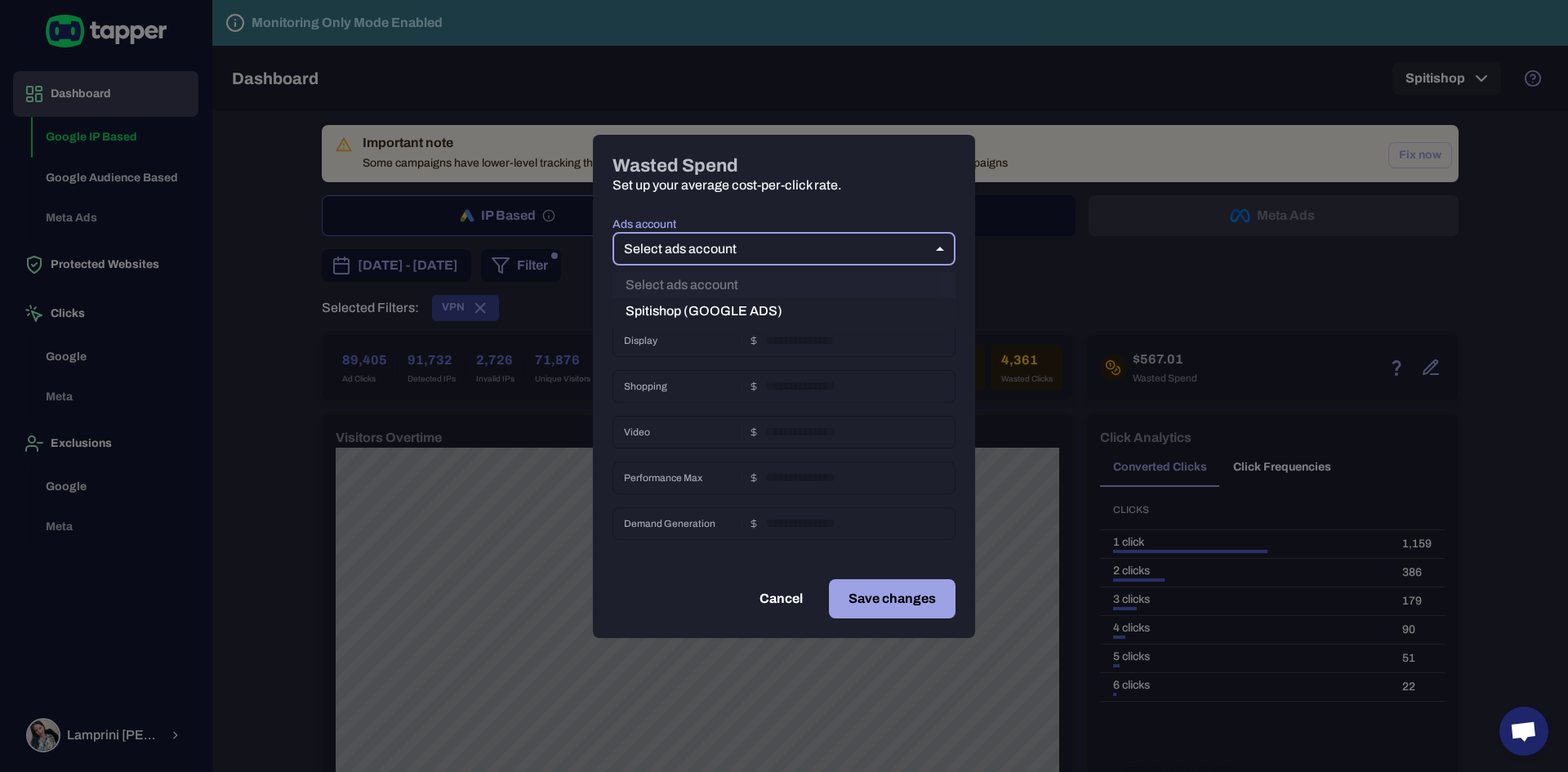
type input "*"
type input "****"
type input "*"
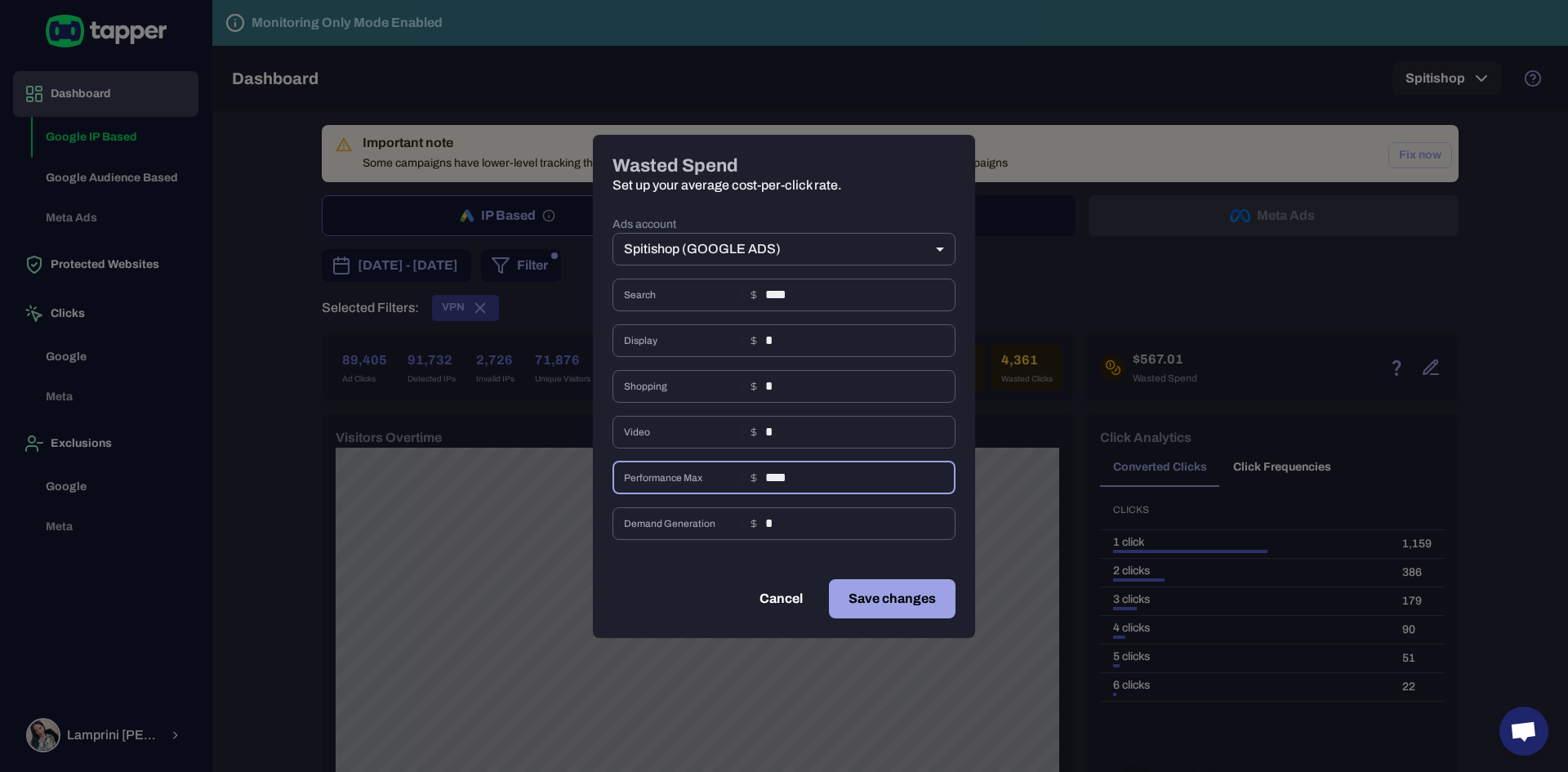
drag, startPoint x: 784, startPoint y: 479, endPoint x: 793, endPoint y: 481, distance: 9.2
click at [793, 481] on input "****" at bounding box center [860, 477] width 191 height 32
type input "****"
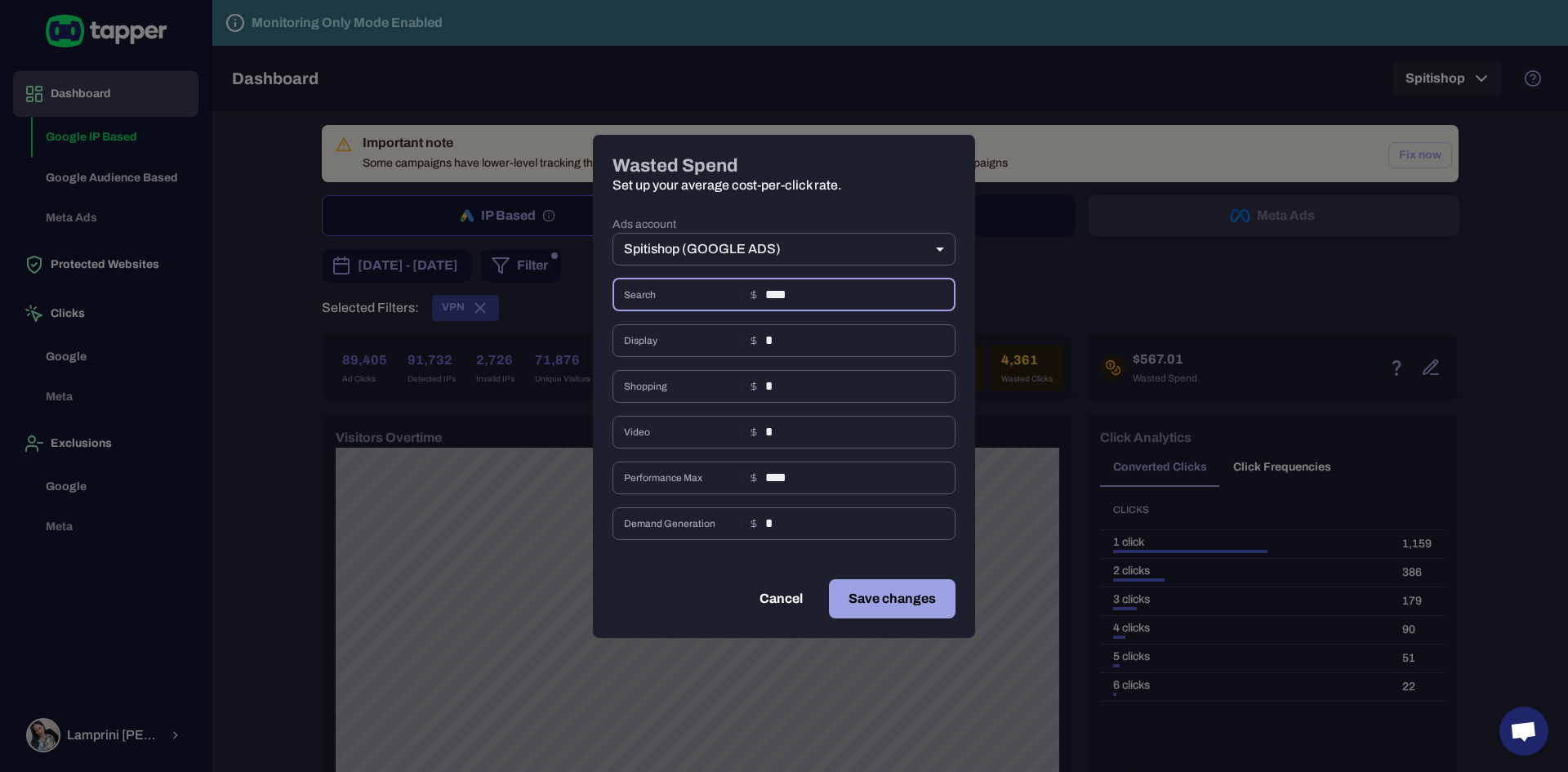
click at [791, 298] on input "****" at bounding box center [860, 294] width 191 height 32
type input "****"
click at [749, 292] on icon at bounding box center [754, 295] width 10 height 10
click at [903, 615] on button "Save changes" at bounding box center [892, 599] width 127 height 39
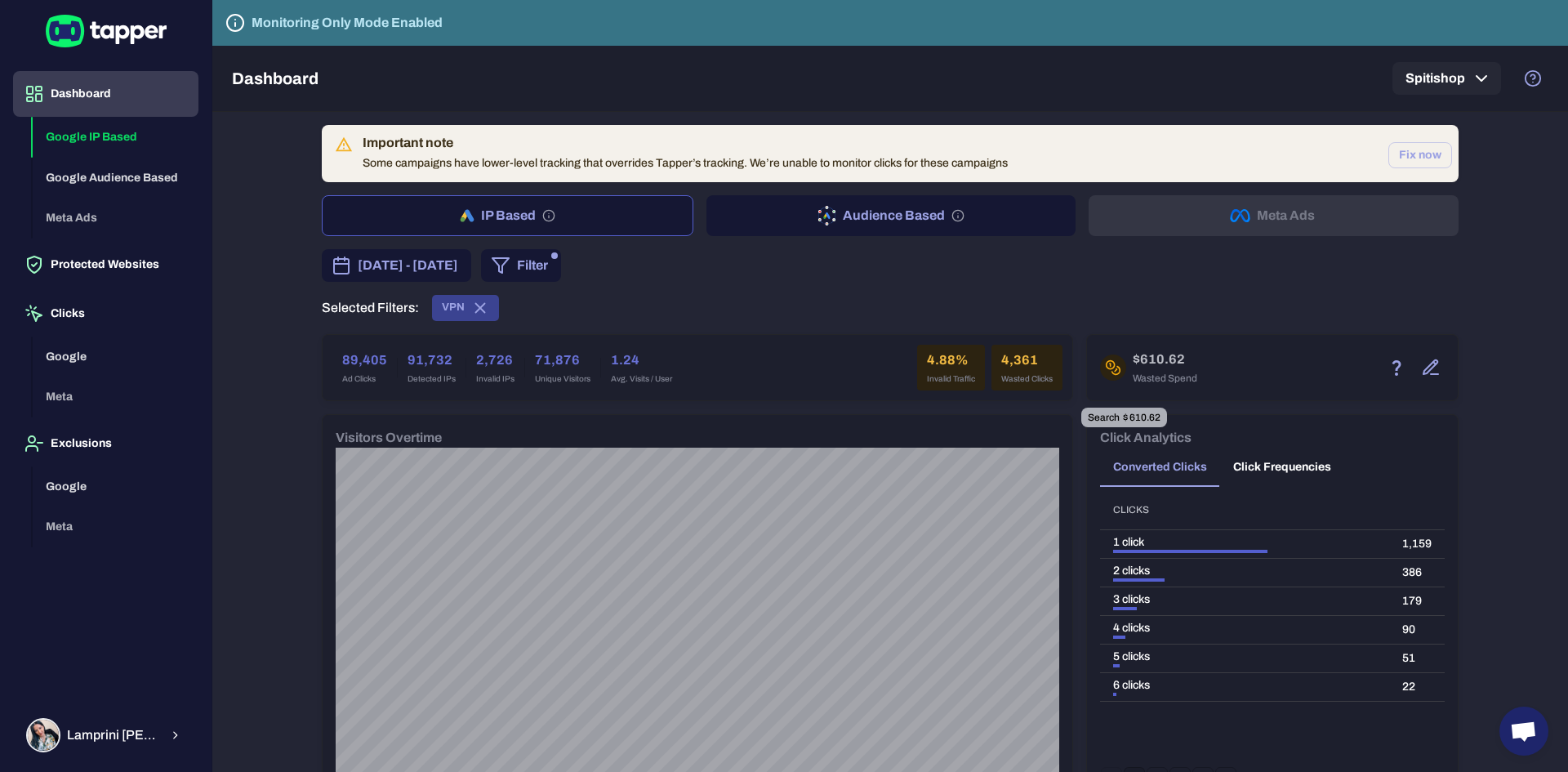
click at [1105, 363] on icon at bounding box center [1113, 367] width 17 height 17
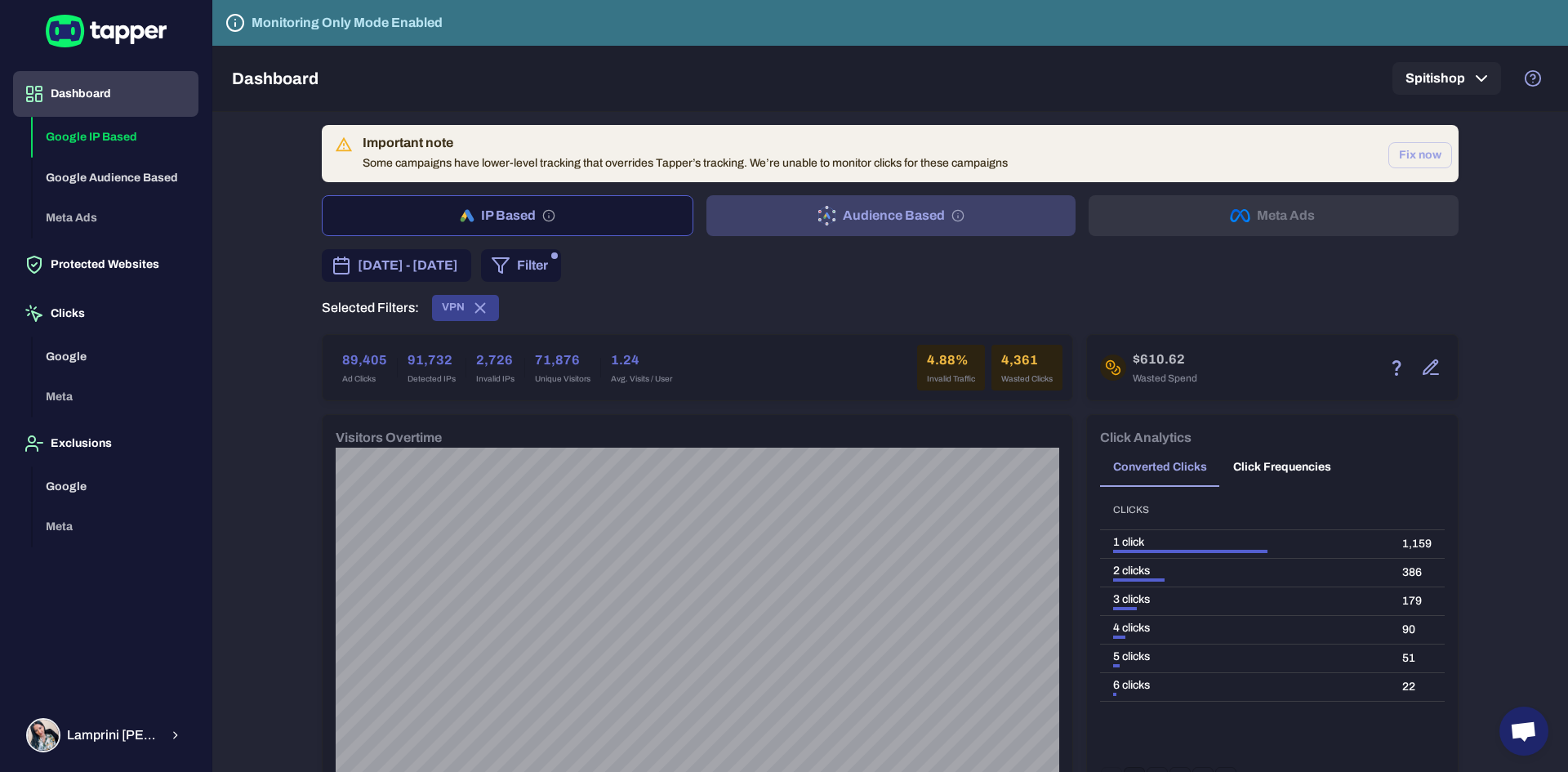
click at [863, 208] on button "Audience Based" at bounding box center [891, 216] width 370 height 41
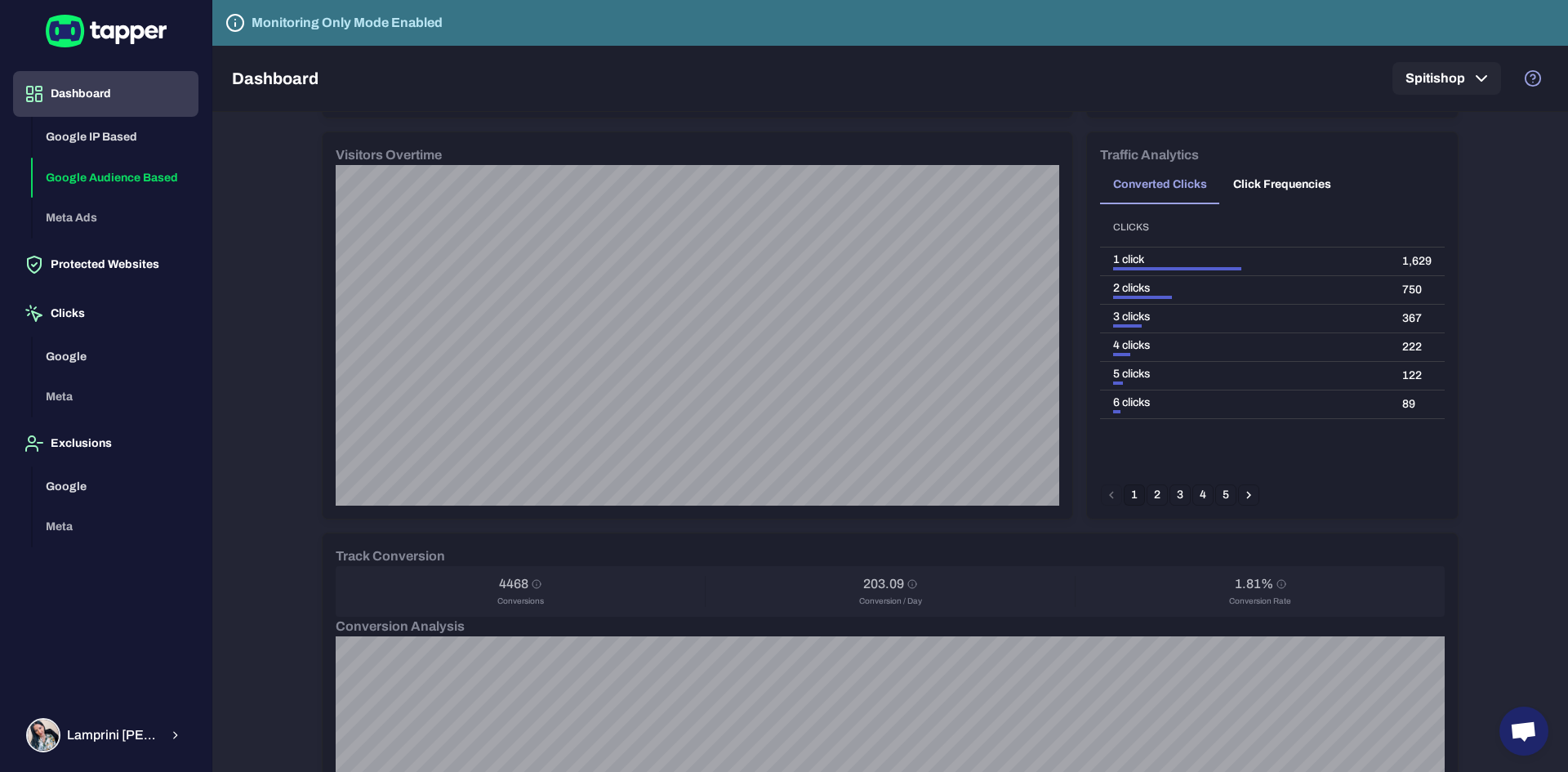
scroll to position [82, 0]
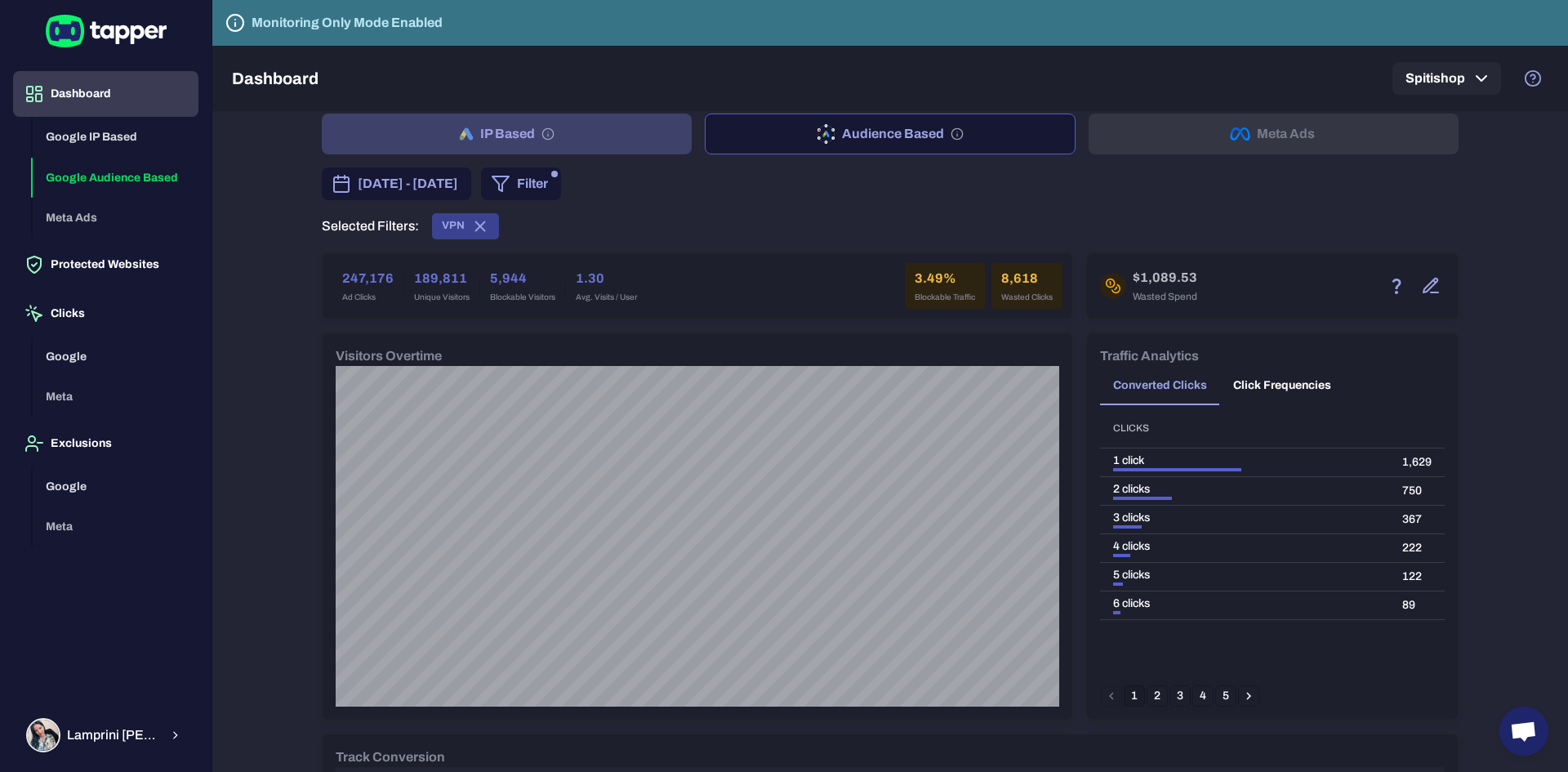
click at [570, 137] on button "IP Based" at bounding box center [506, 134] width 370 height 41
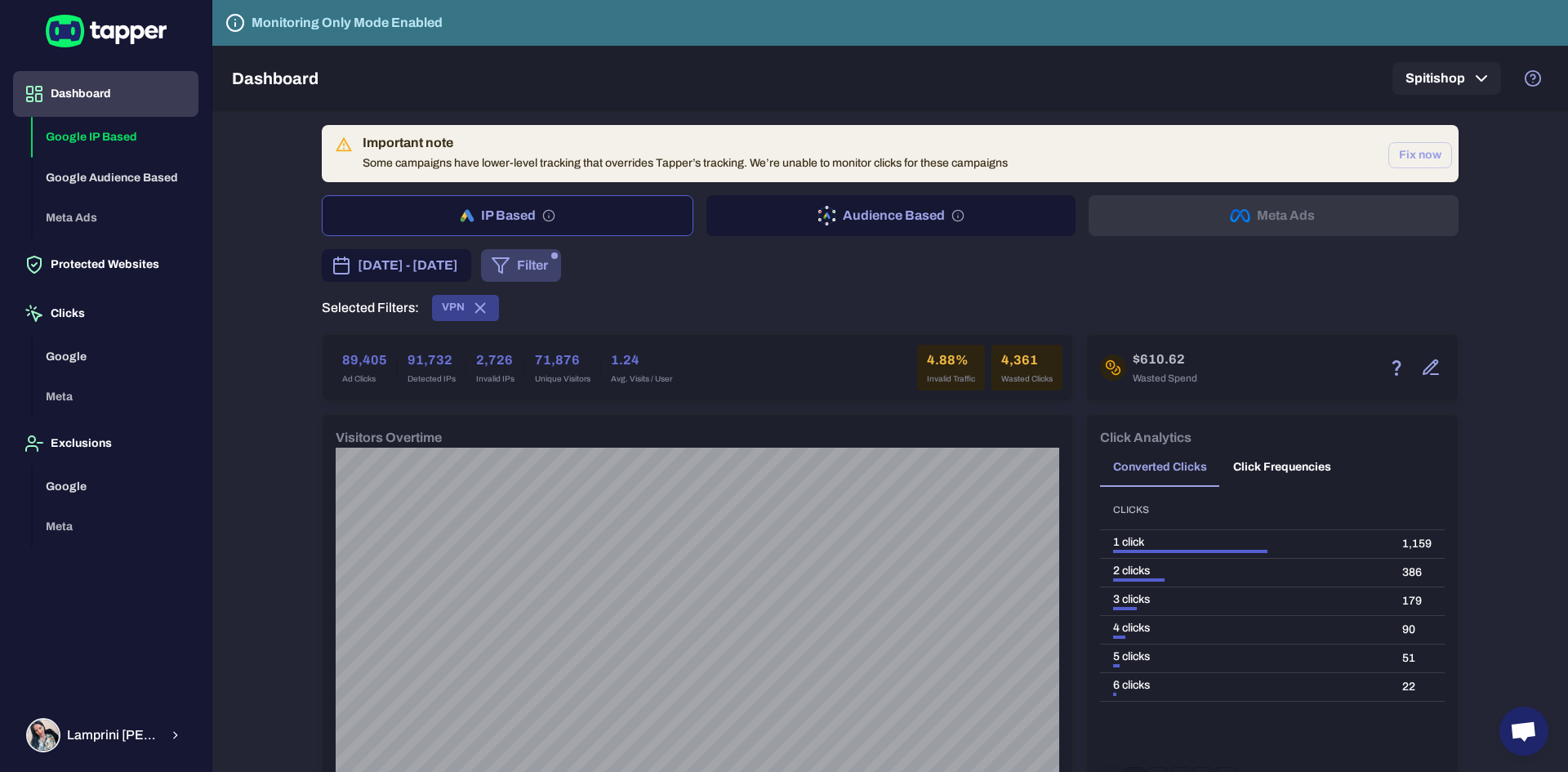
click at [510, 265] on icon "button" at bounding box center [500, 266] width 20 height 20
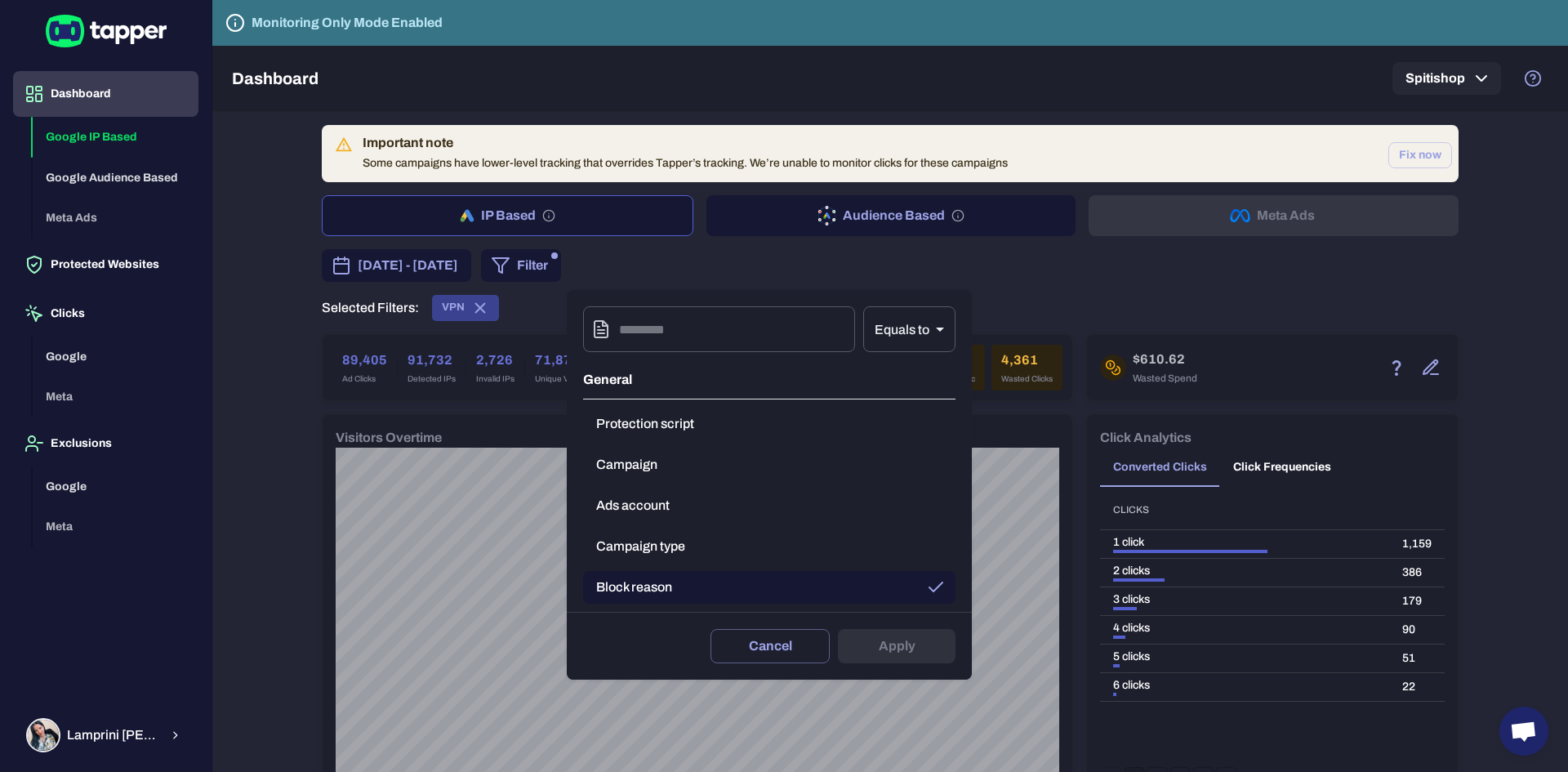
click at [684, 260] on div at bounding box center [784, 386] width 1568 height 772
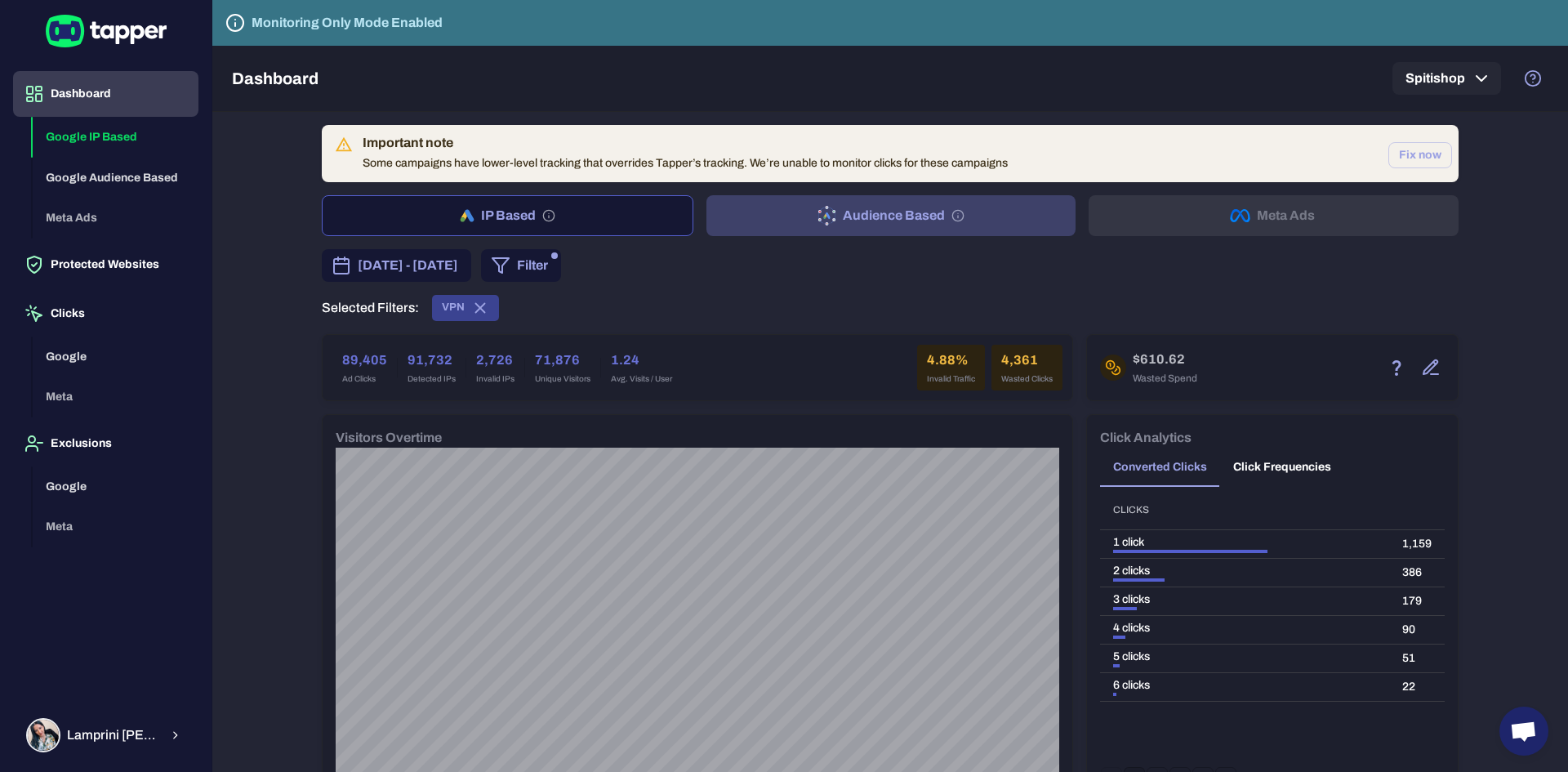
click at [857, 205] on button "Audience Based" at bounding box center [891, 216] width 370 height 41
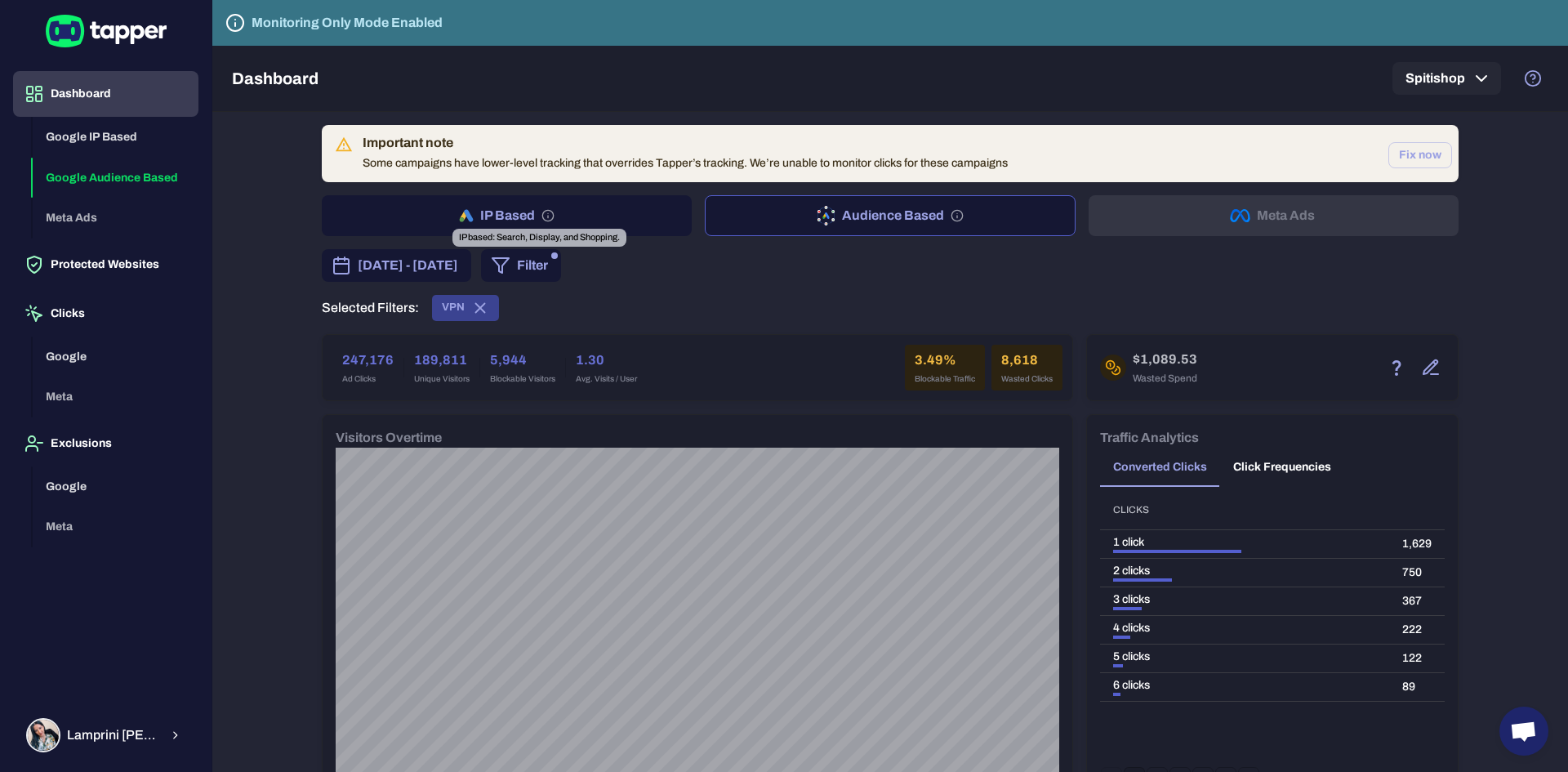
click at [545, 209] on icon "IP based: Search, Display, and Shopping." at bounding box center [547, 215] width 13 height 13
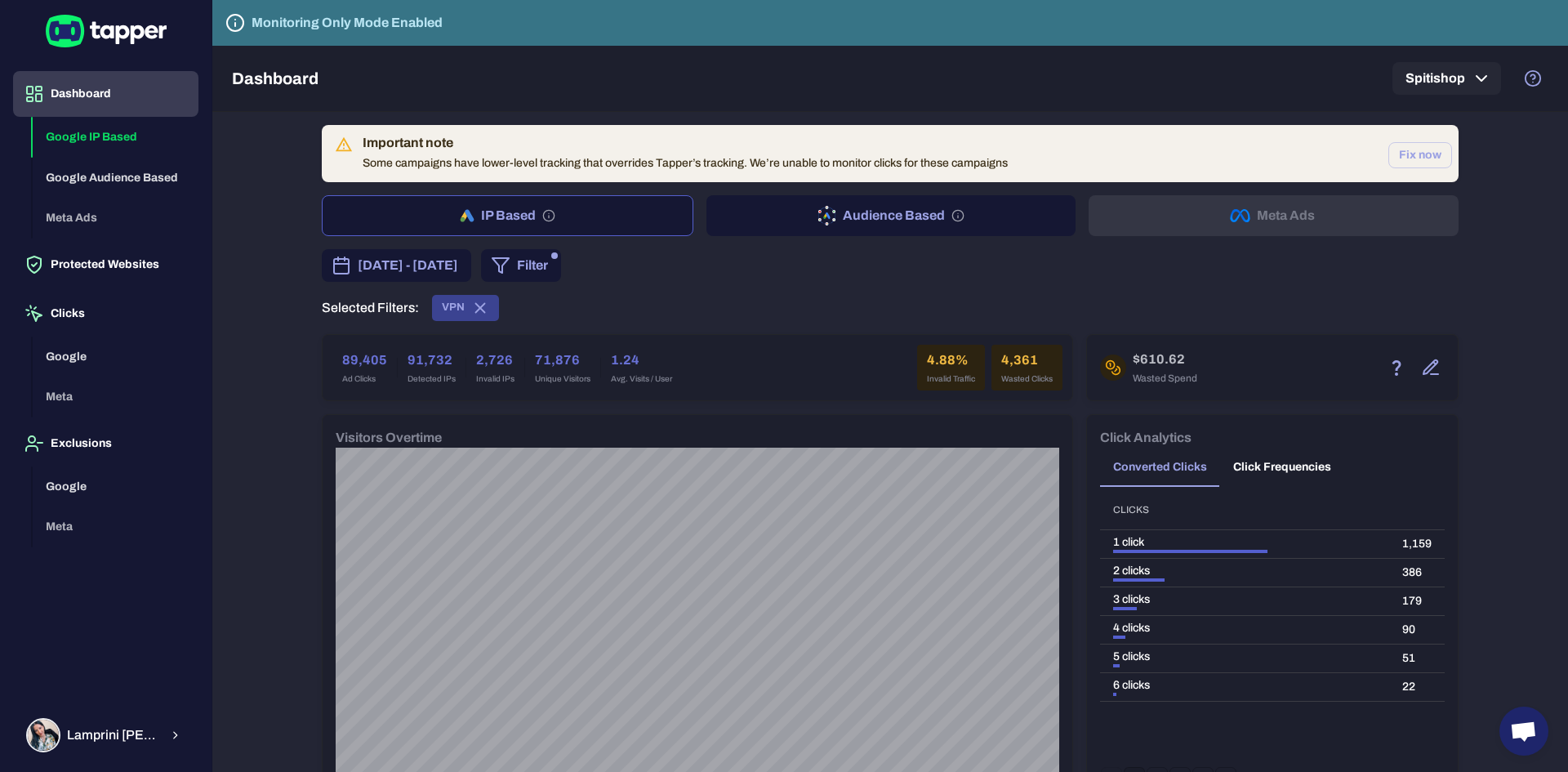
click at [883, 215] on button "Audience Based" at bounding box center [891, 216] width 370 height 41
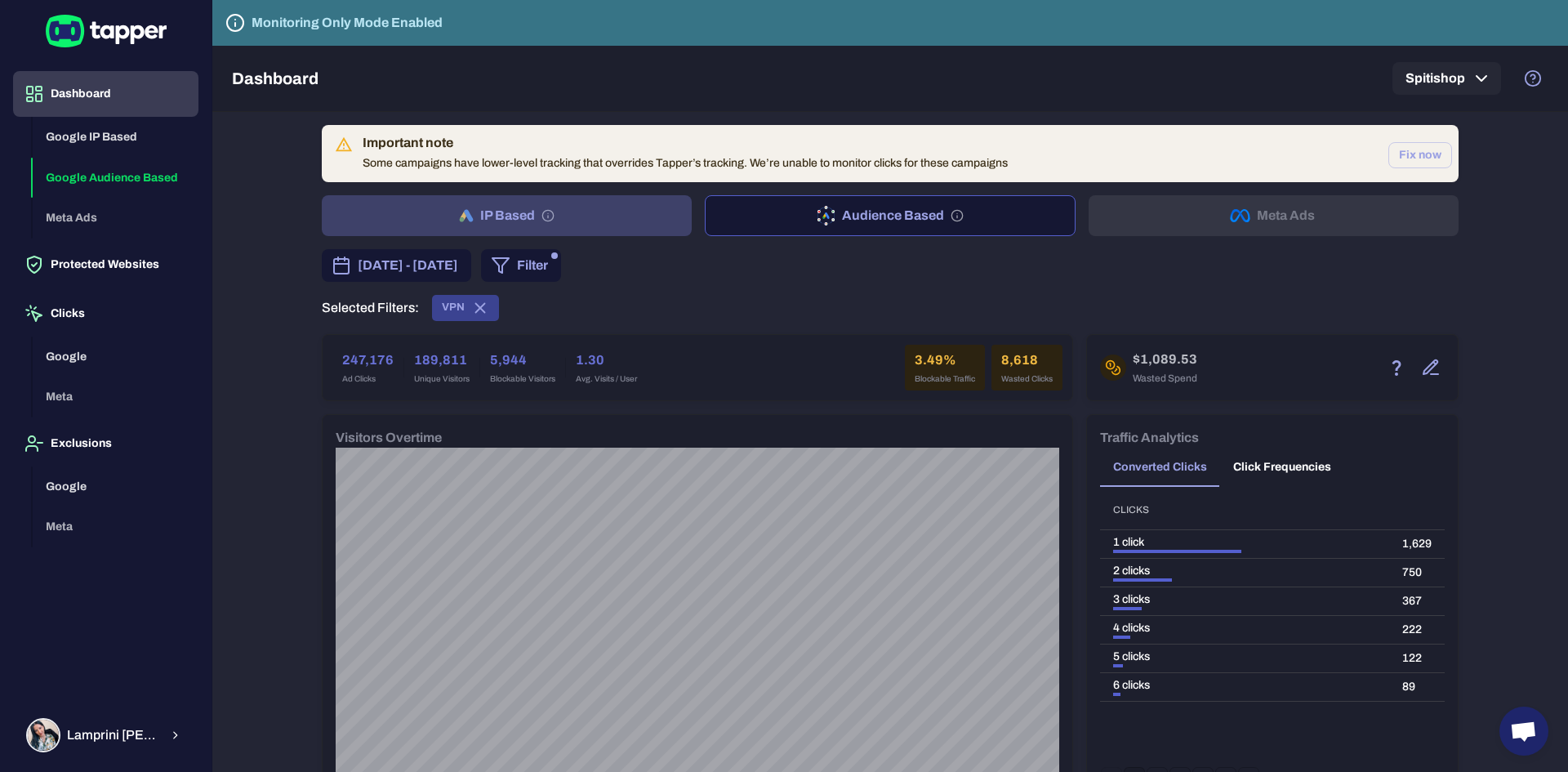
click at [507, 211] on button "IP Based" at bounding box center [506, 216] width 370 height 41
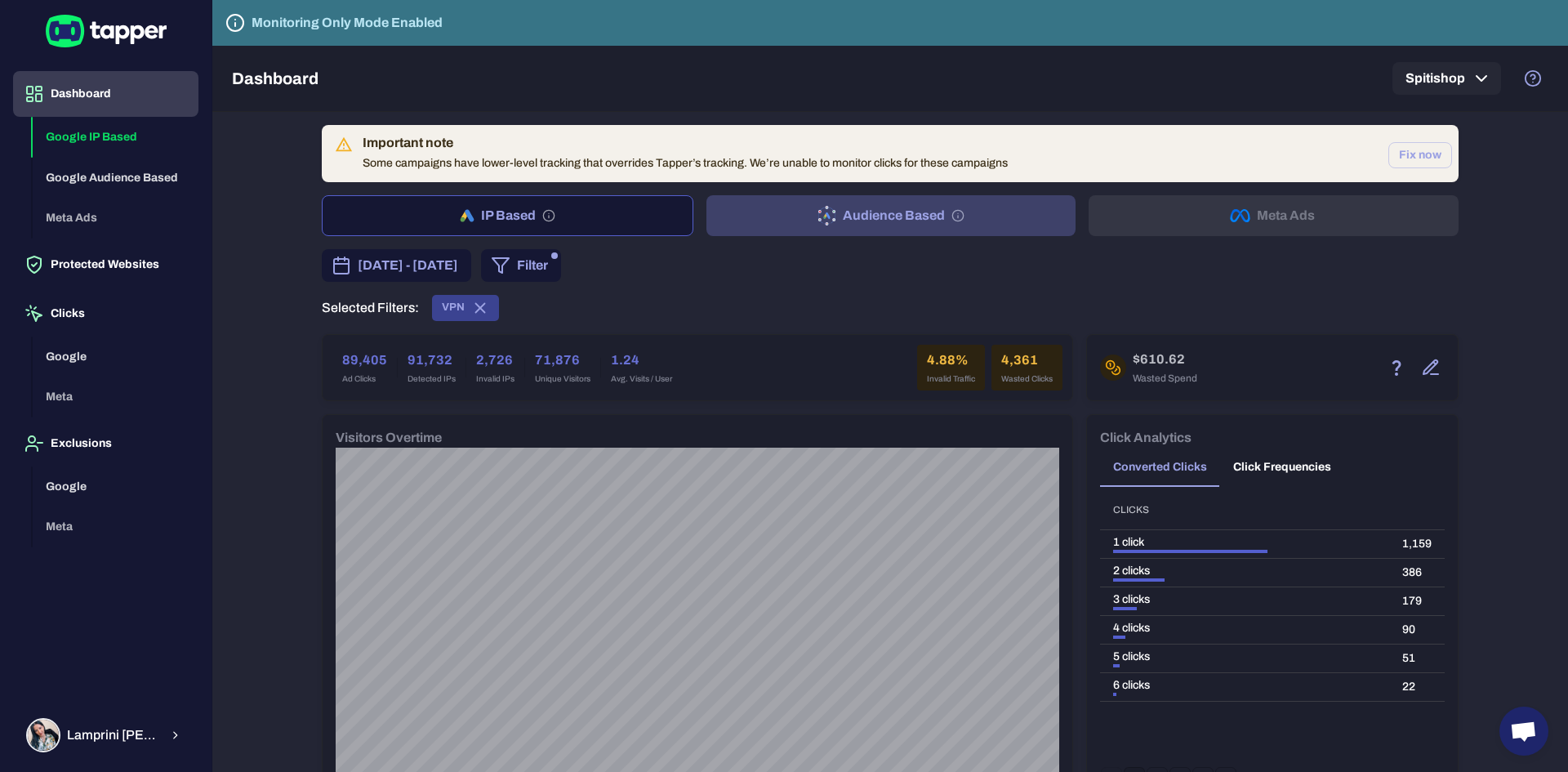
click at [894, 218] on button "Audience Based" at bounding box center [891, 216] width 370 height 41
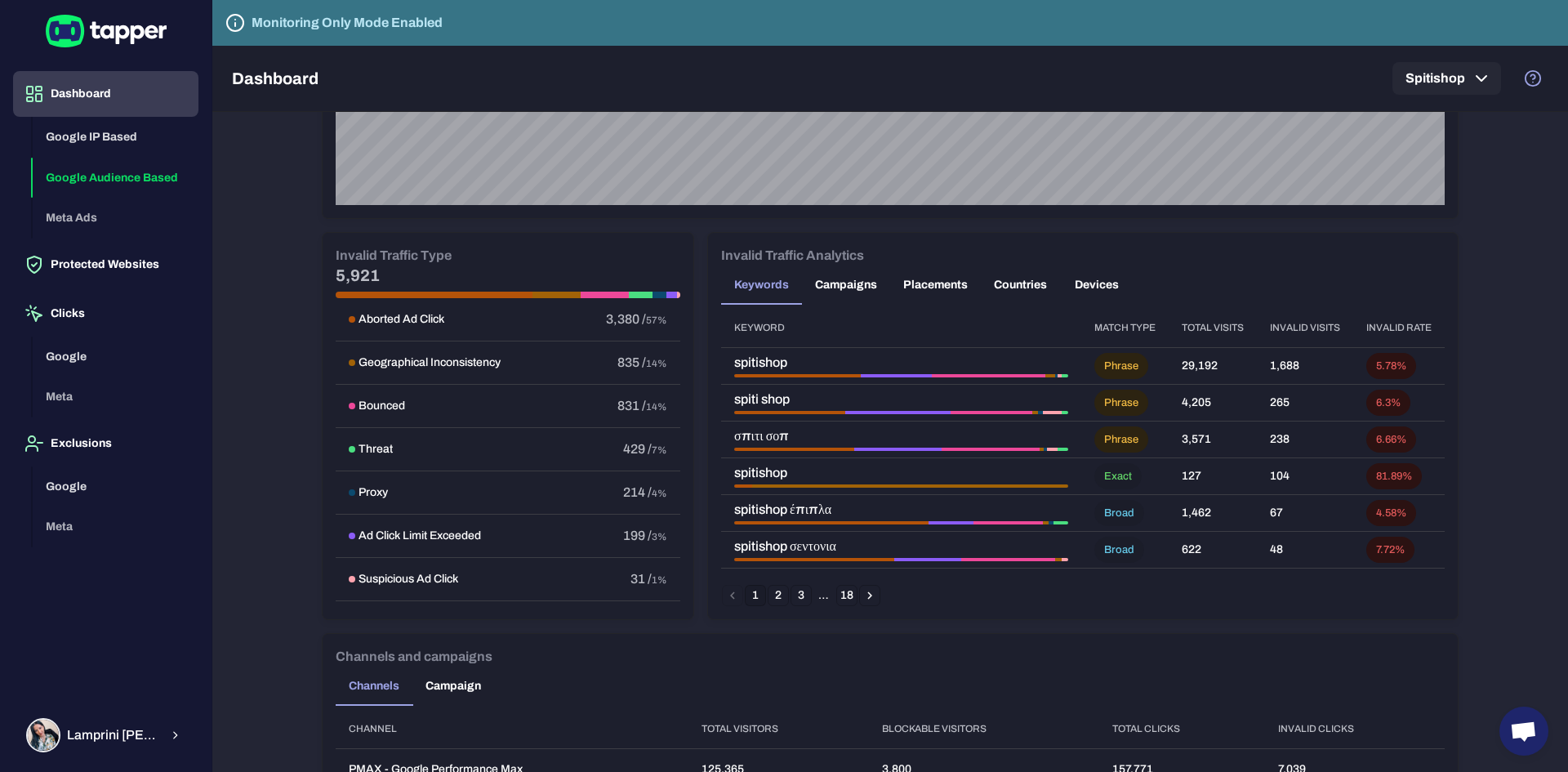
scroll to position [817, 0]
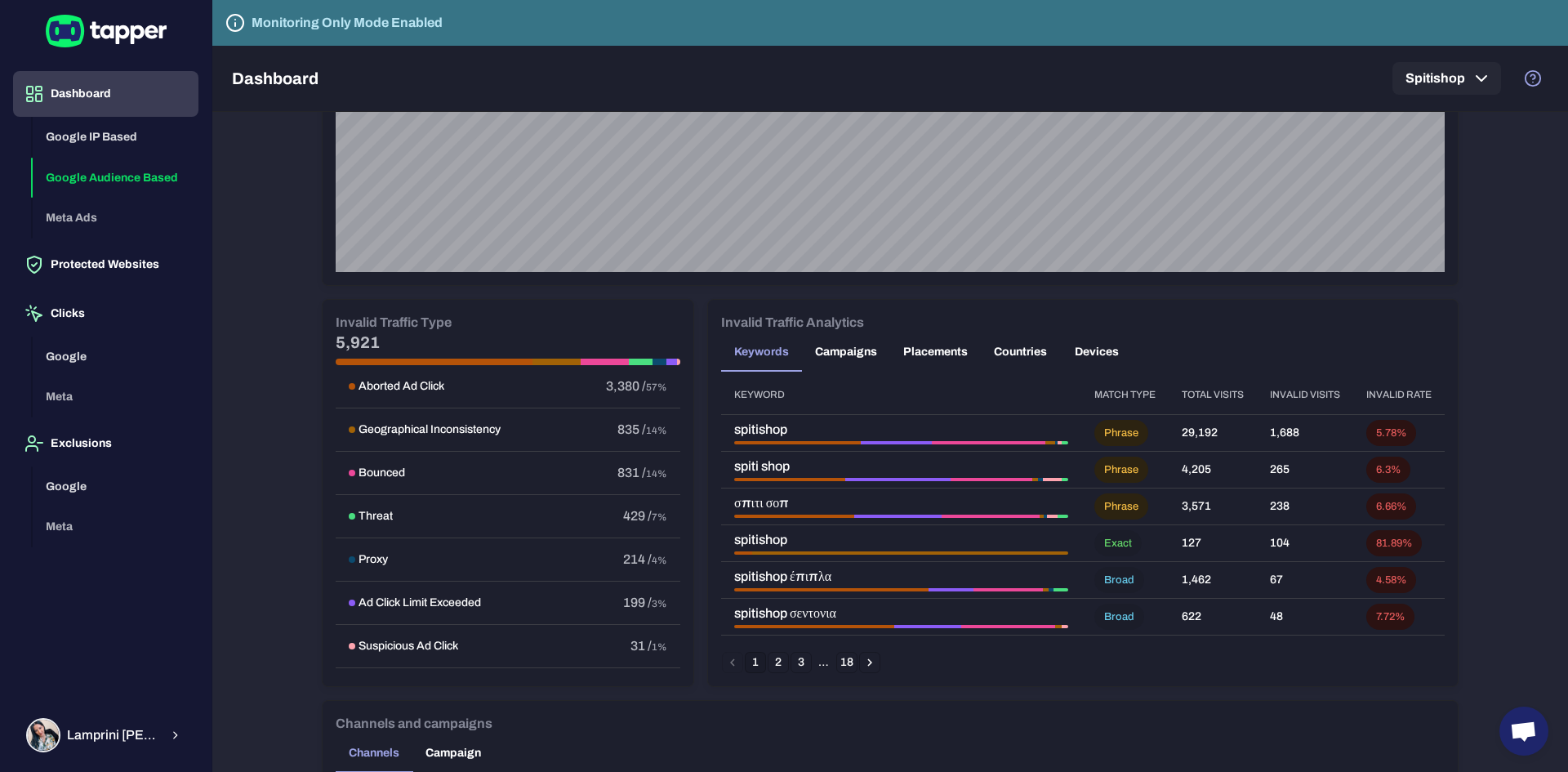
click at [1282, 396] on th "Invalid visits" at bounding box center [1304, 395] width 97 height 40
drag, startPoint x: 1282, startPoint y: 396, endPoint x: 1272, endPoint y: 395, distance: 10.0
click at [1282, 396] on th "Invalid visits" at bounding box center [1304, 395] width 97 height 40
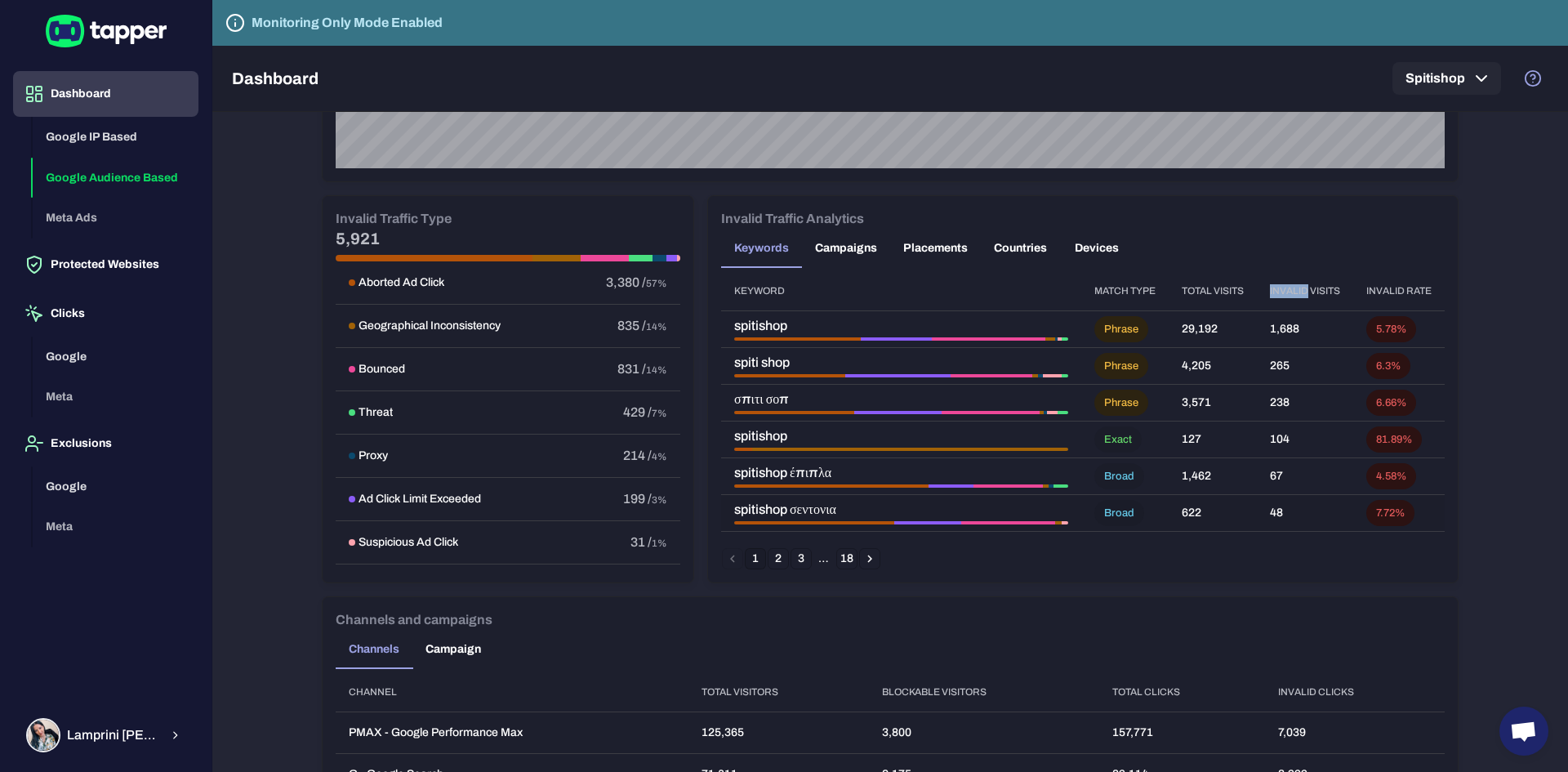
scroll to position [1062, 0]
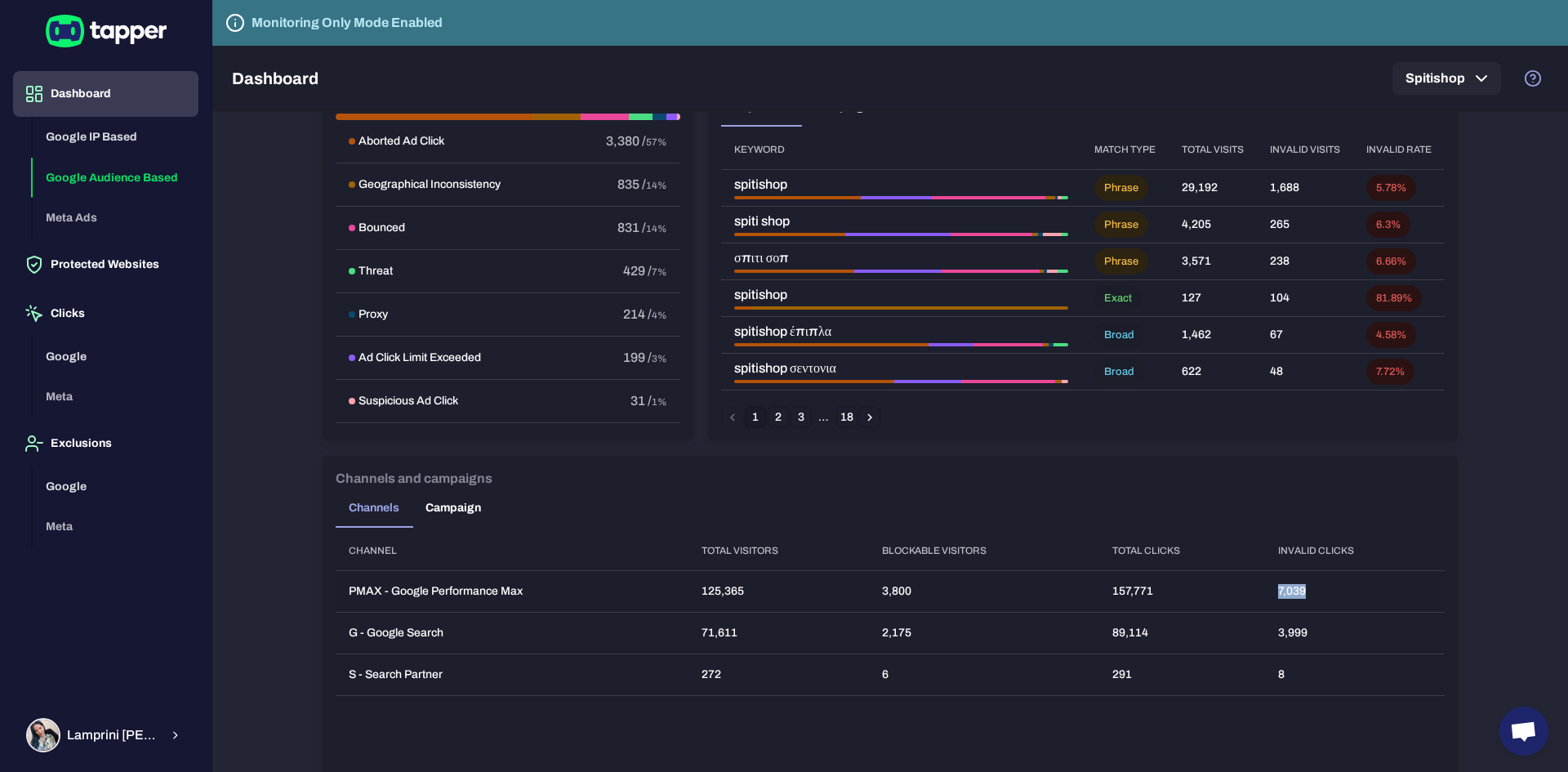
drag, startPoint x: 1346, startPoint y: 585, endPoint x: 1263, endPoint y: 585, distance: 83.0
click at [1265, 585] on td "7,039" at bounding box center [1355, 591] width 180 height 42
click at [1335, 641] on td "3,999" at bounding box center [1355, 633] width 180 height 42
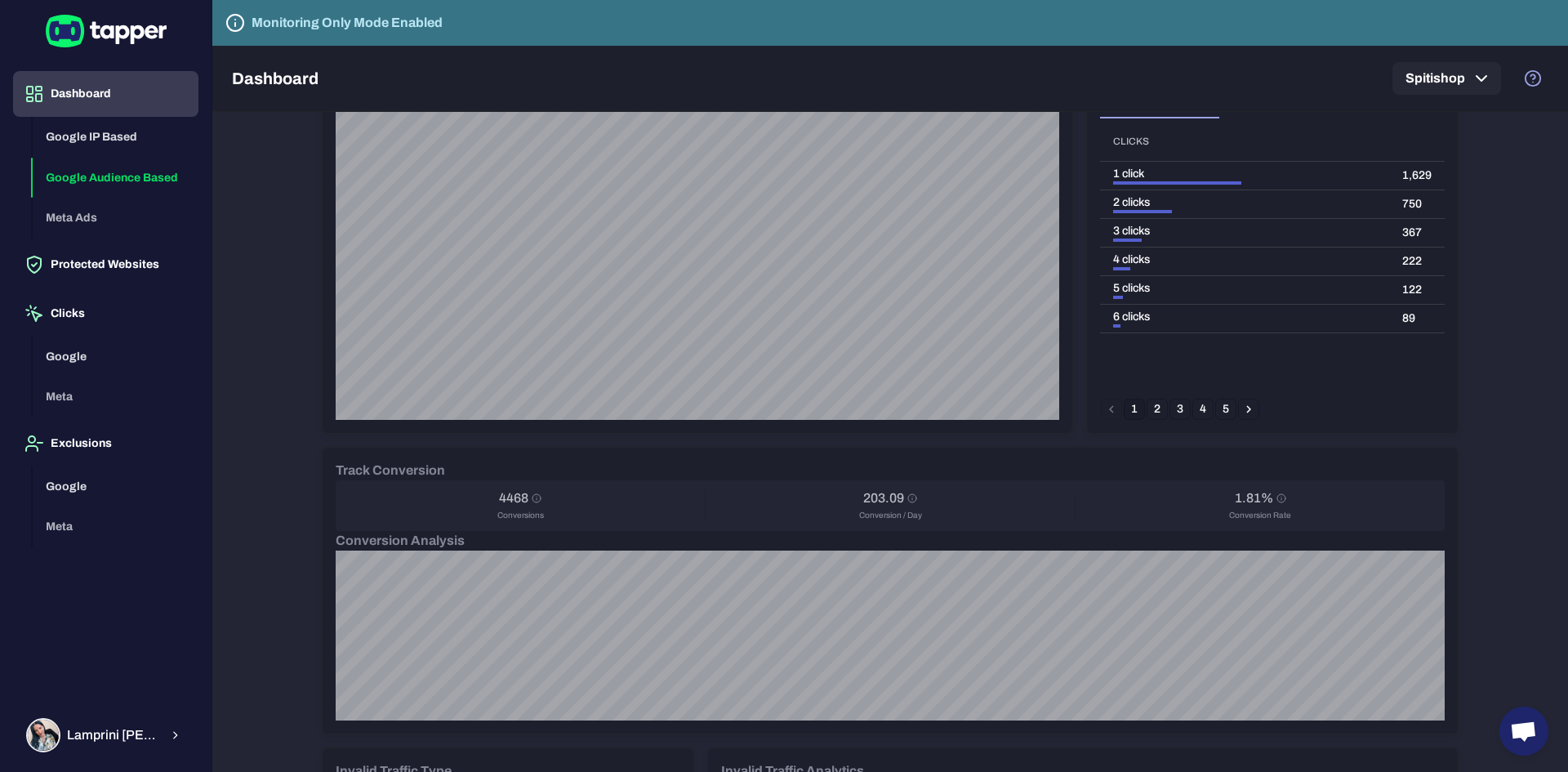
scroll to position [326, 0]
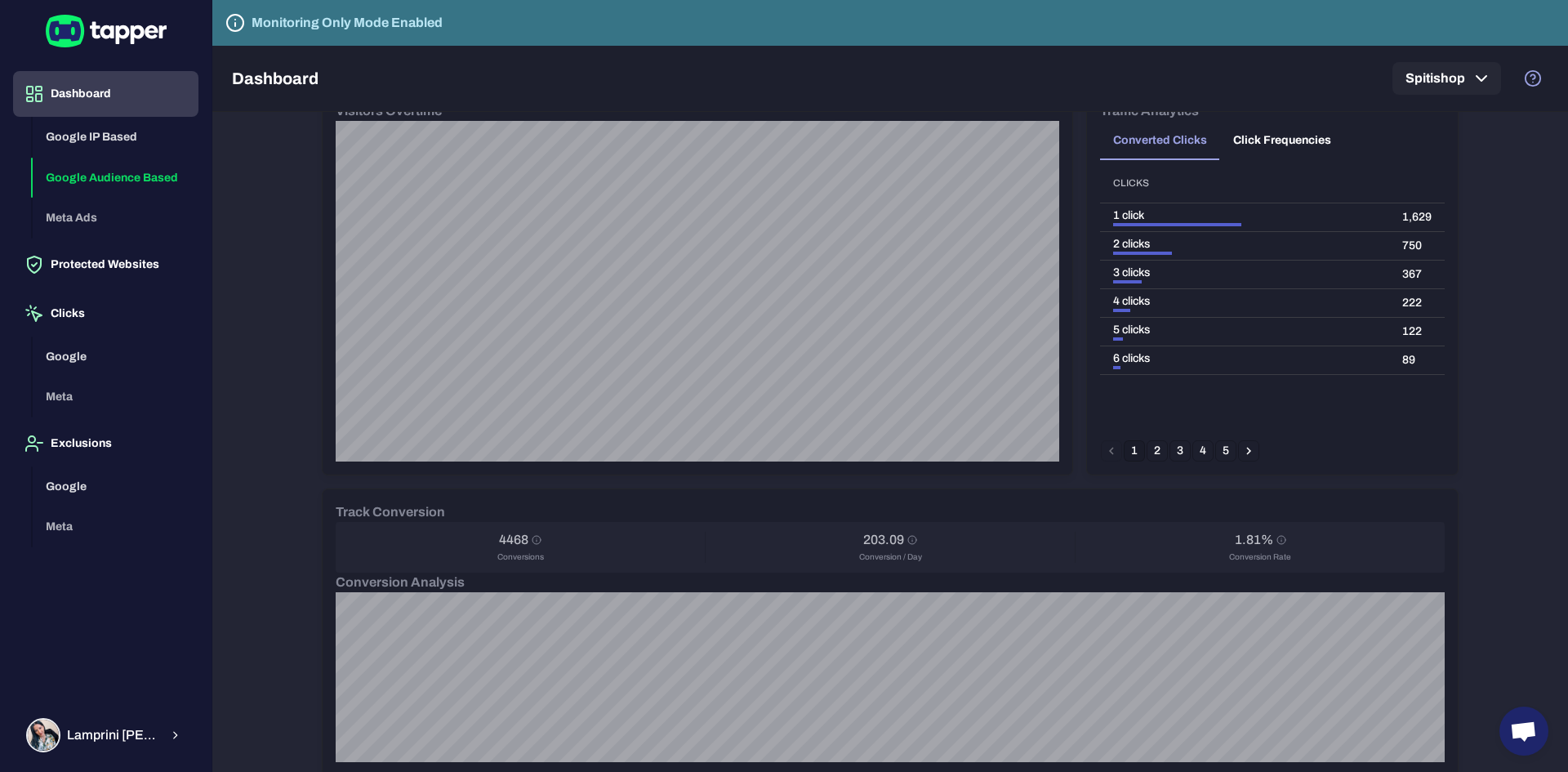
click at [1272, 151] on button "Click Frequencies" at bounding box center [1282, 141] width 124 height 39
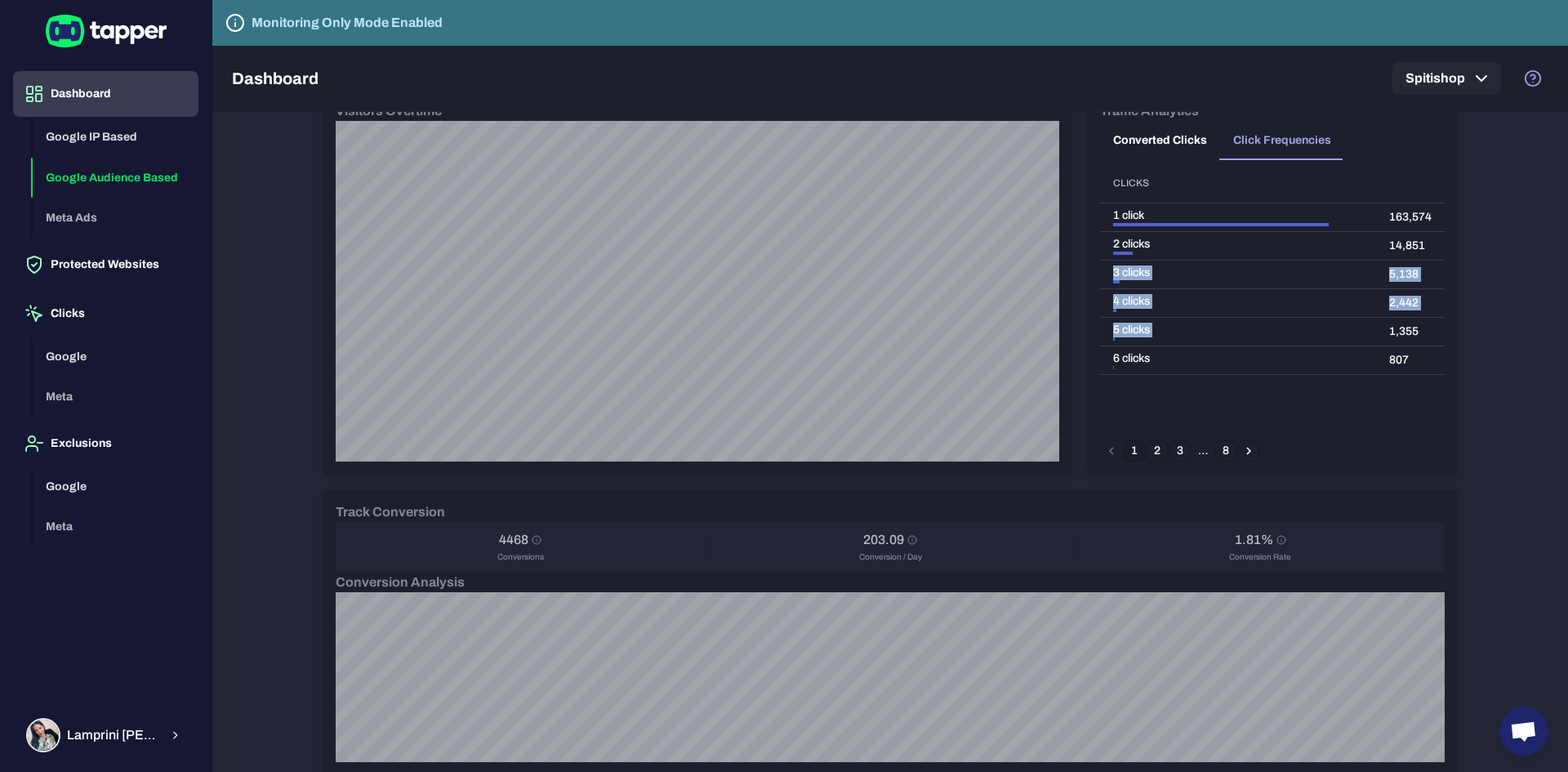
drag, startPoint x: 1107, startPoint y: 274, endPoint x: 1383, endPoint y: 320, distance: 279.8
click at [1382, 317] on tbody "1 click 163,574 2 clicks 14,851 3 clicks 5,138 4 clicks 2,442 5 clicks 1,355 6 …" at bounding box center [1272, 289] width 345 height 172
click at [82, 351] on button "Google" at bounding box center [115, 357] width 166 height 41
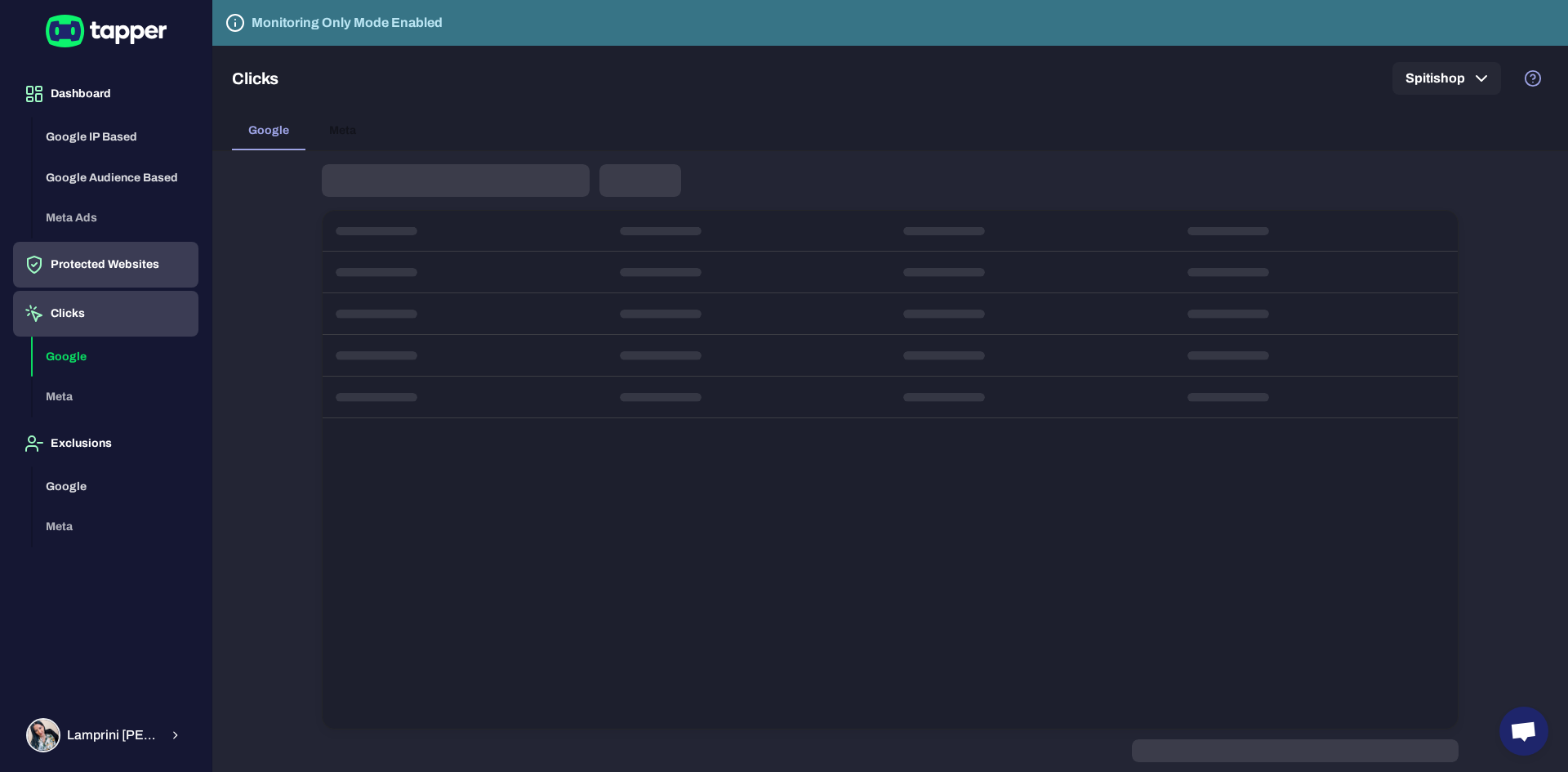
click at [108, 264] on button "Protected Websites" at bounding box center [106, 264] width 186 height 46
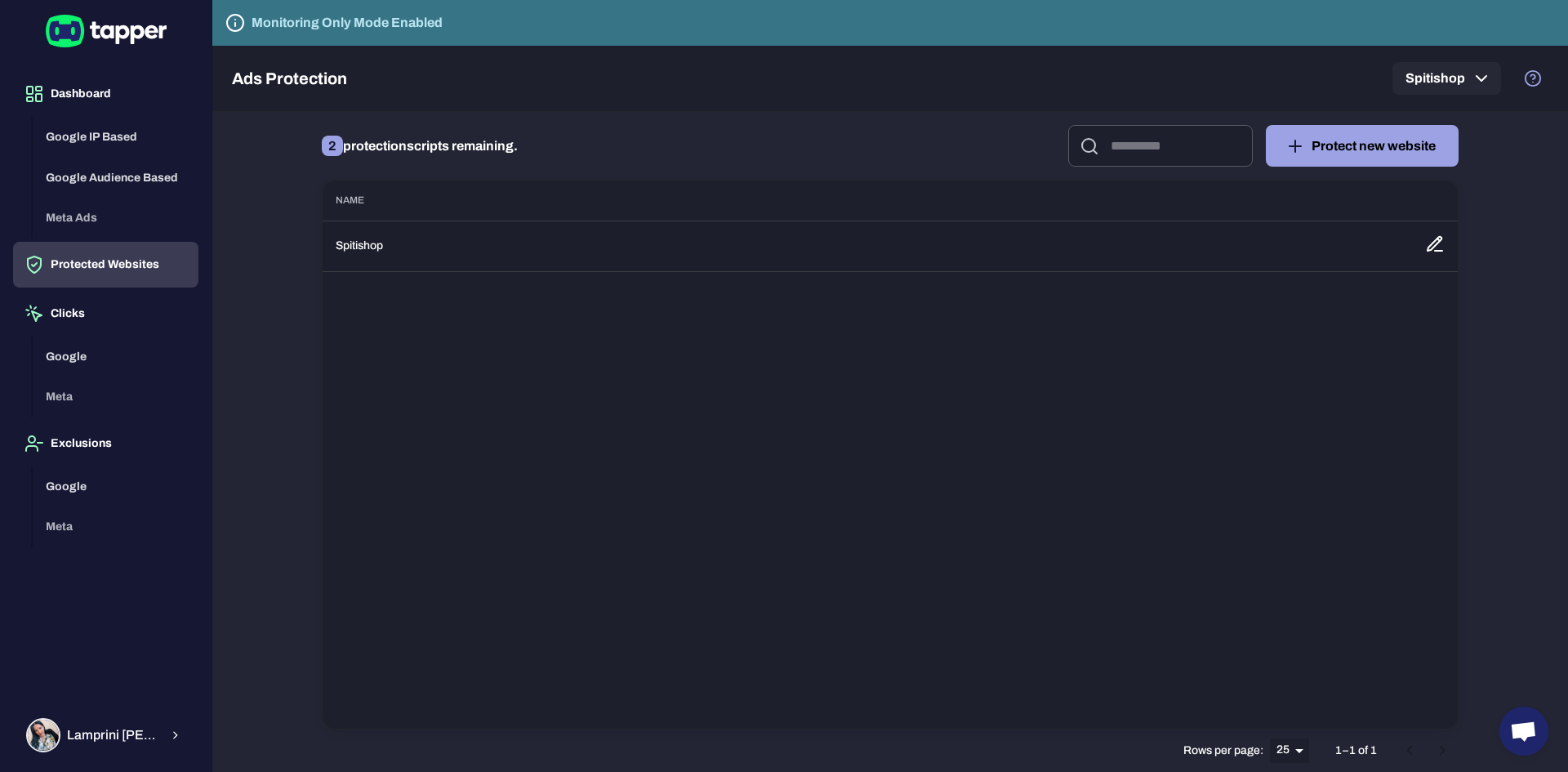
click at [1433, 247] on icon at bounding box center [1434, 243] width 14 height 14
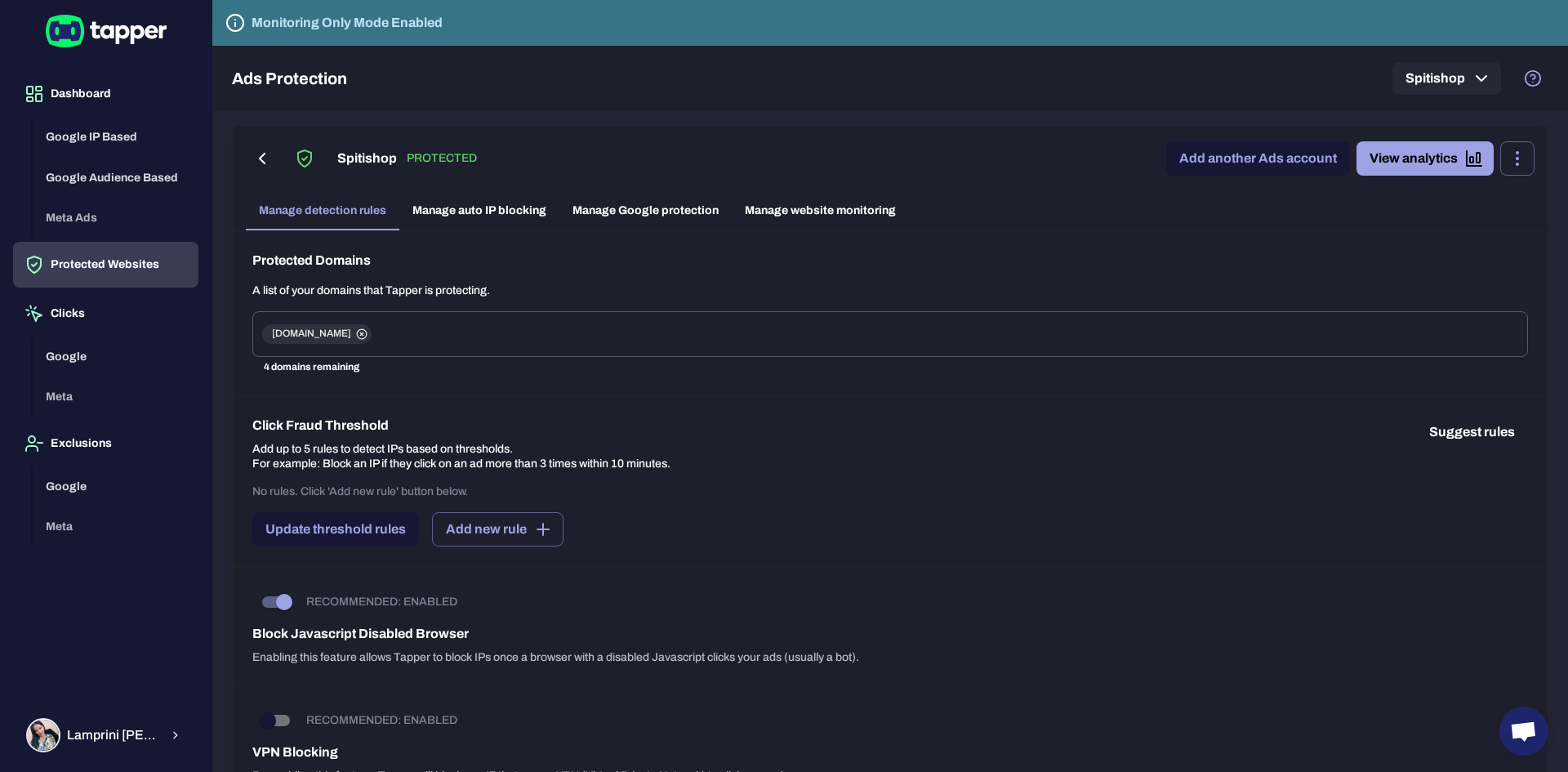
click at [624, 183] on div "Spitishop PROTECTED Add another Ads account View analytics Manage detection rul…" at bounding box center [890, 178] width 1315 height 105
click at [628, 202] on link "Manage Google protection" at bounding box center [646, 211] width 172 height 39
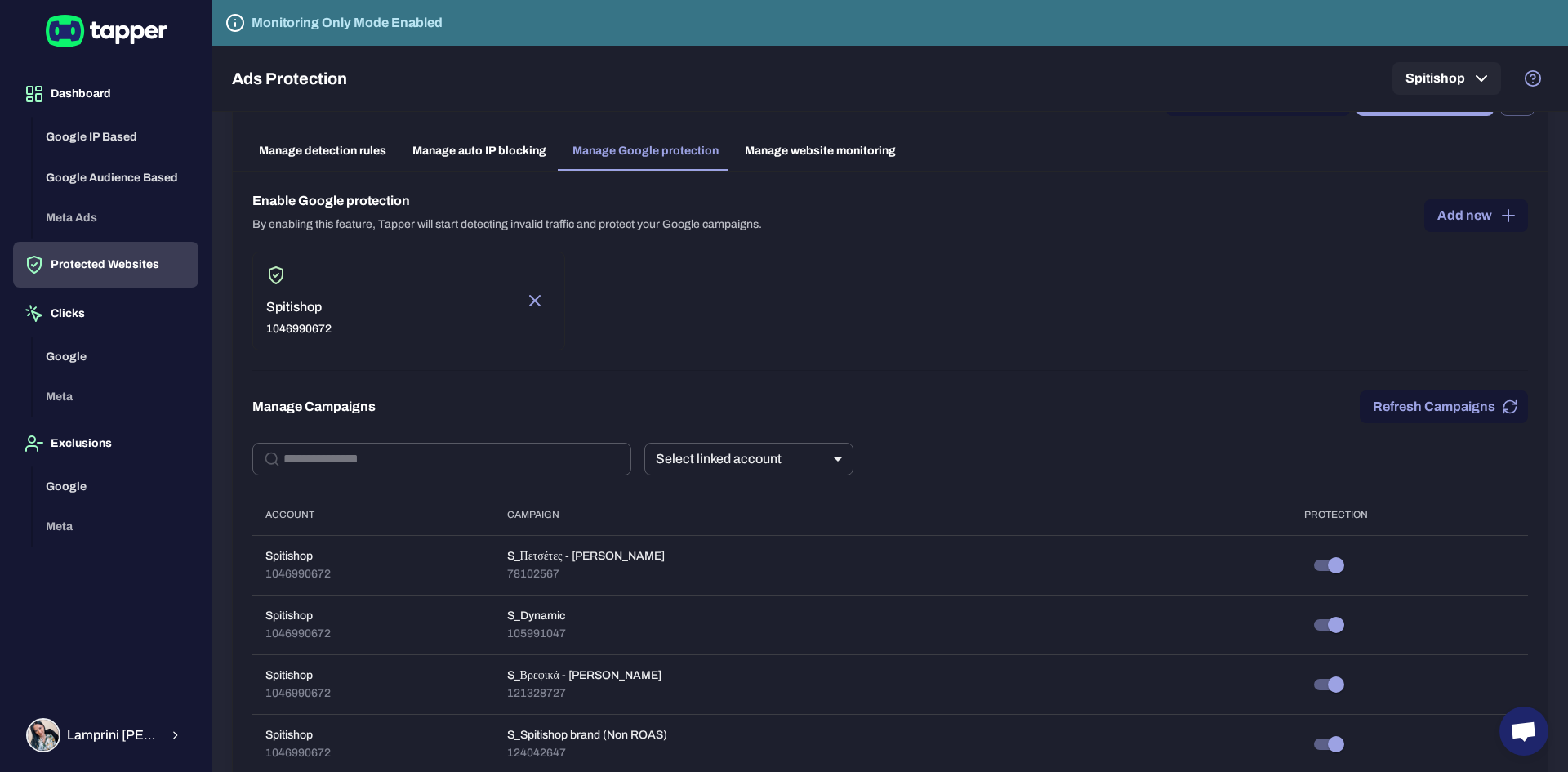
scroll to position [46, 0]
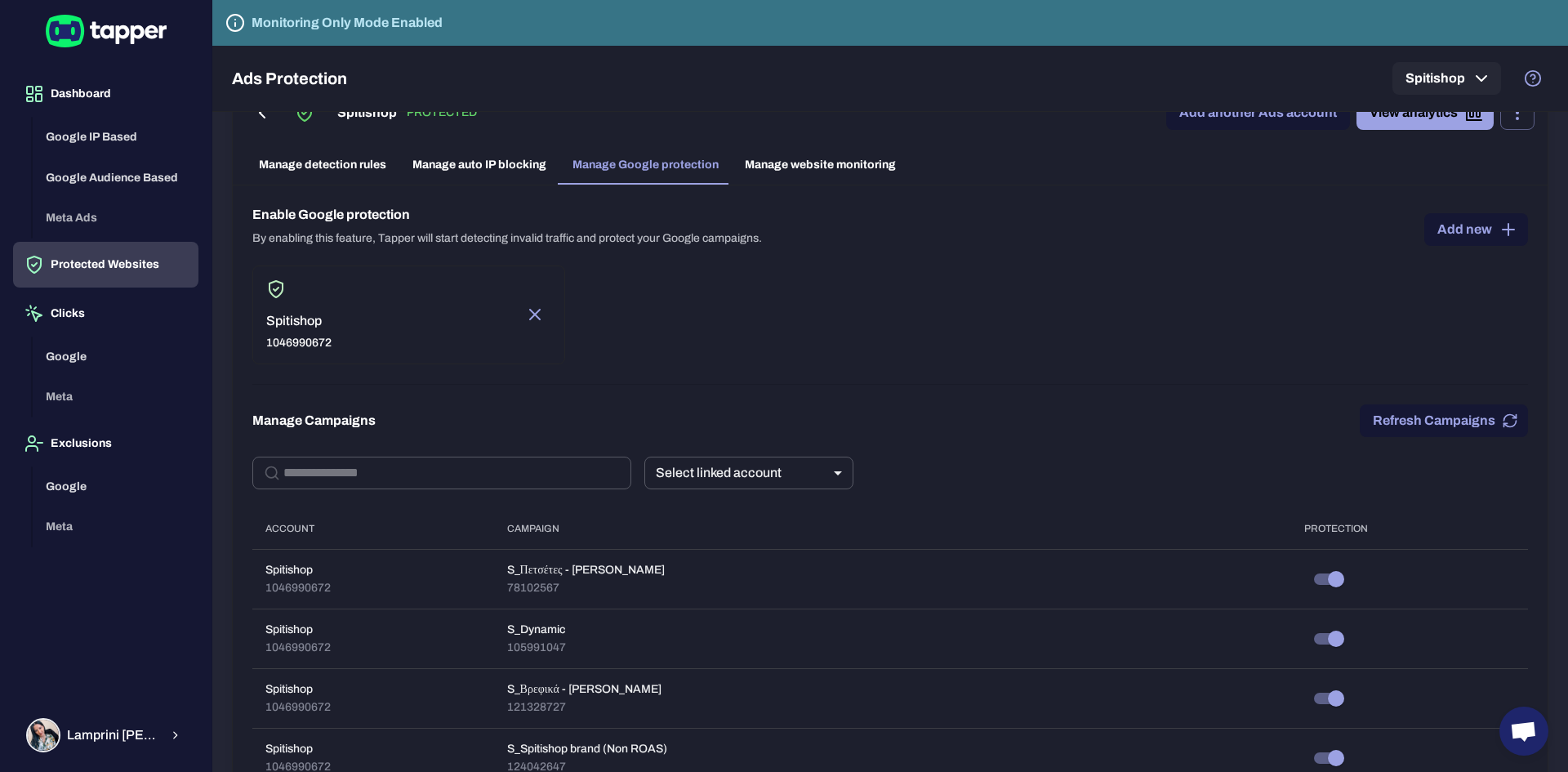
click at [1431, 410] on button "Refresh Campaigns" at bounding box center [1444, 420] width 168 height 32
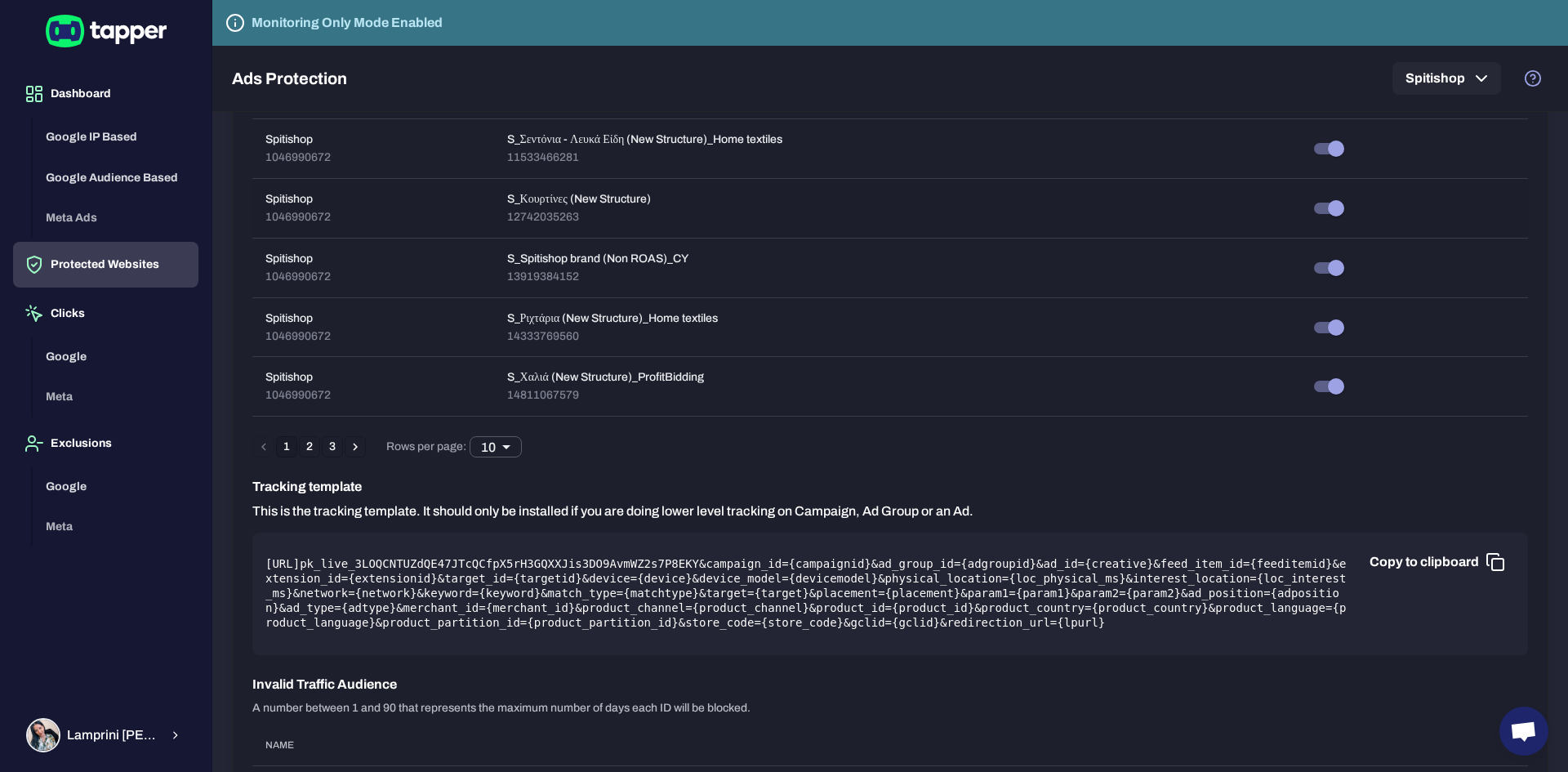
scroll to position [781, 0]
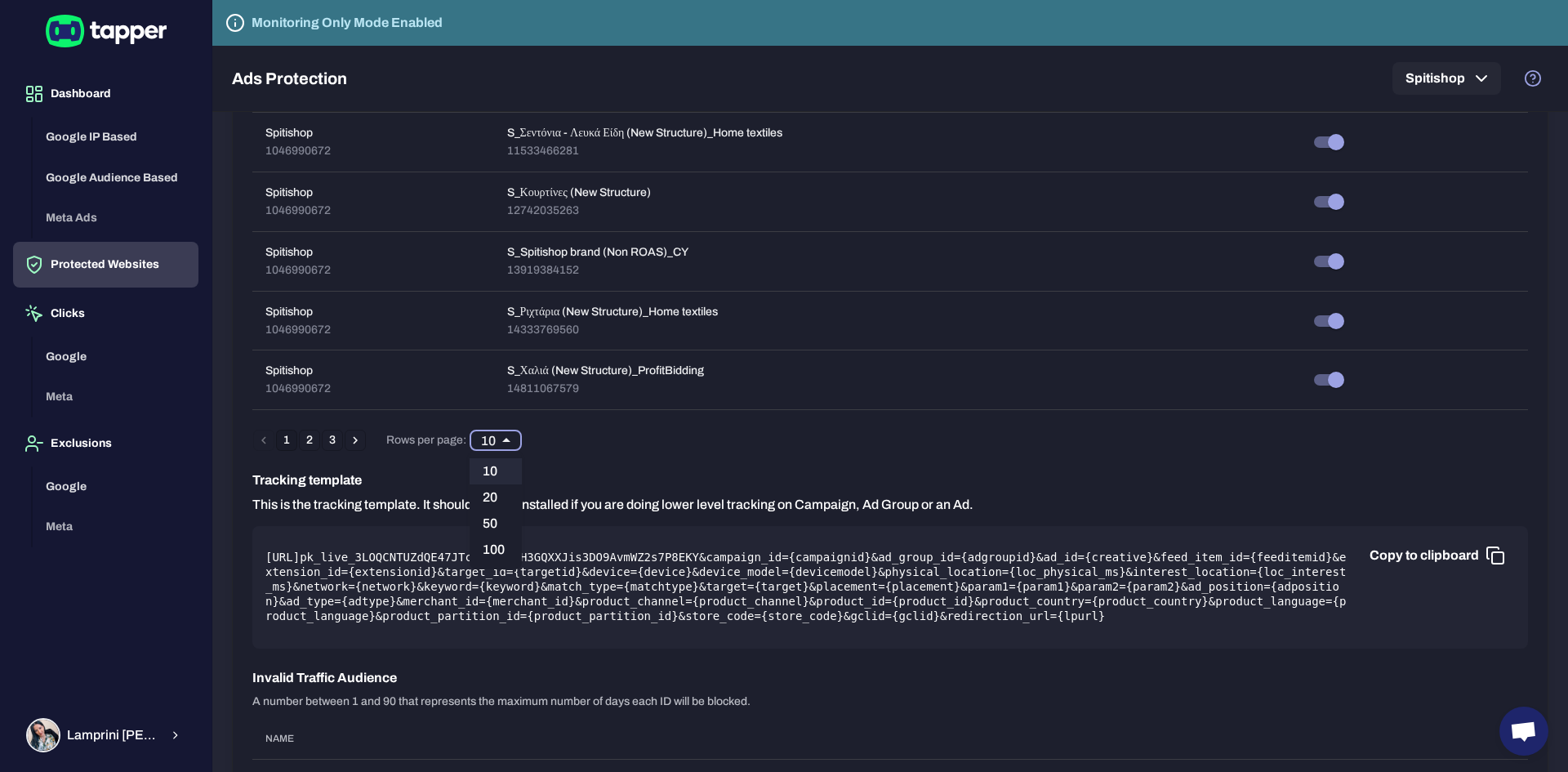
click at [506, 444] on body "Dashboard Google IP Based Google Audience Based Meta Ads Protected Websites Cli…" at bounding box center [784, 386] width 1568 height 772
click at [500, 524] on li "50" at bounding box center [495, 523] width 52 height 26
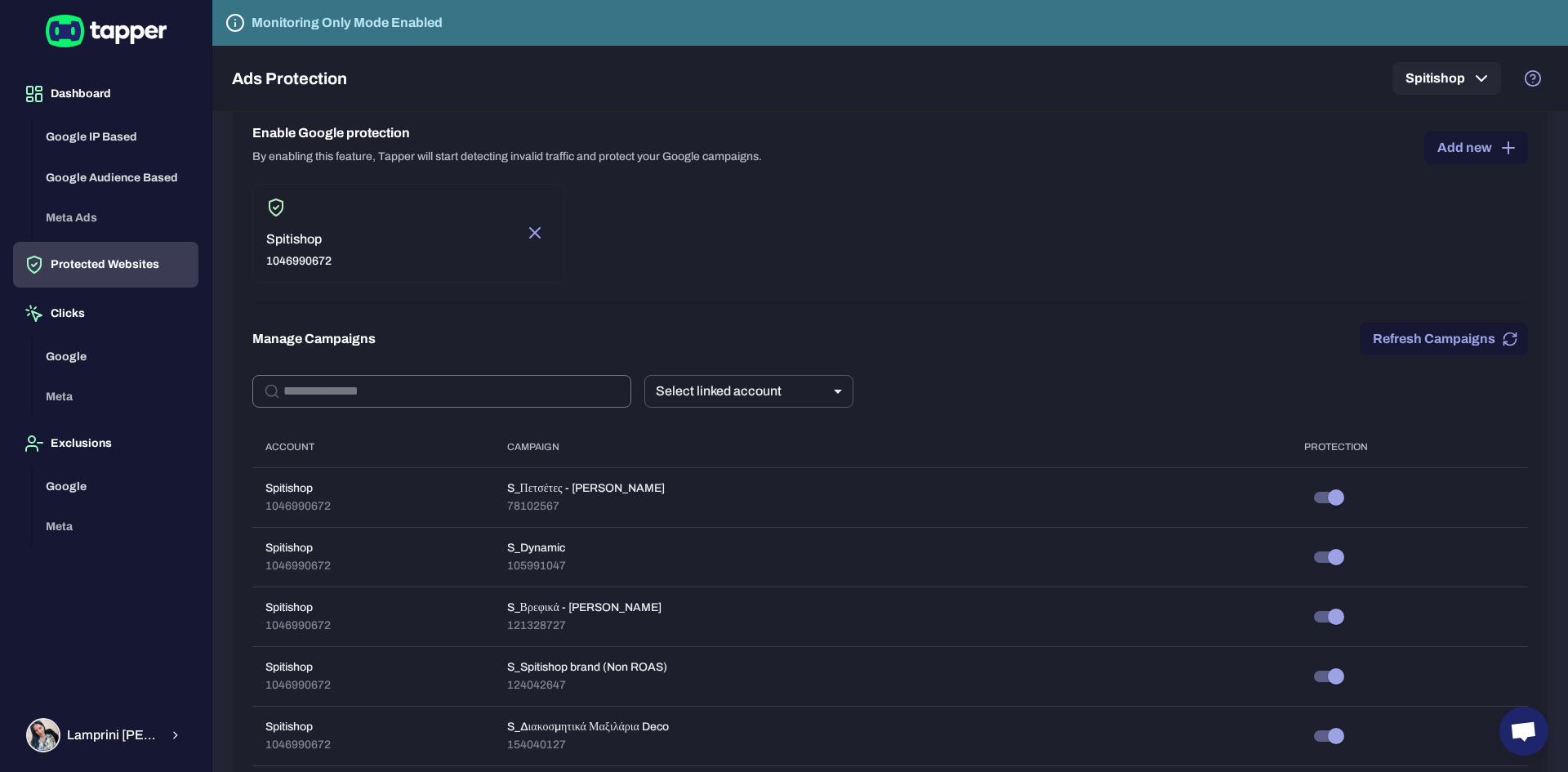
scroll to position [0, 0]
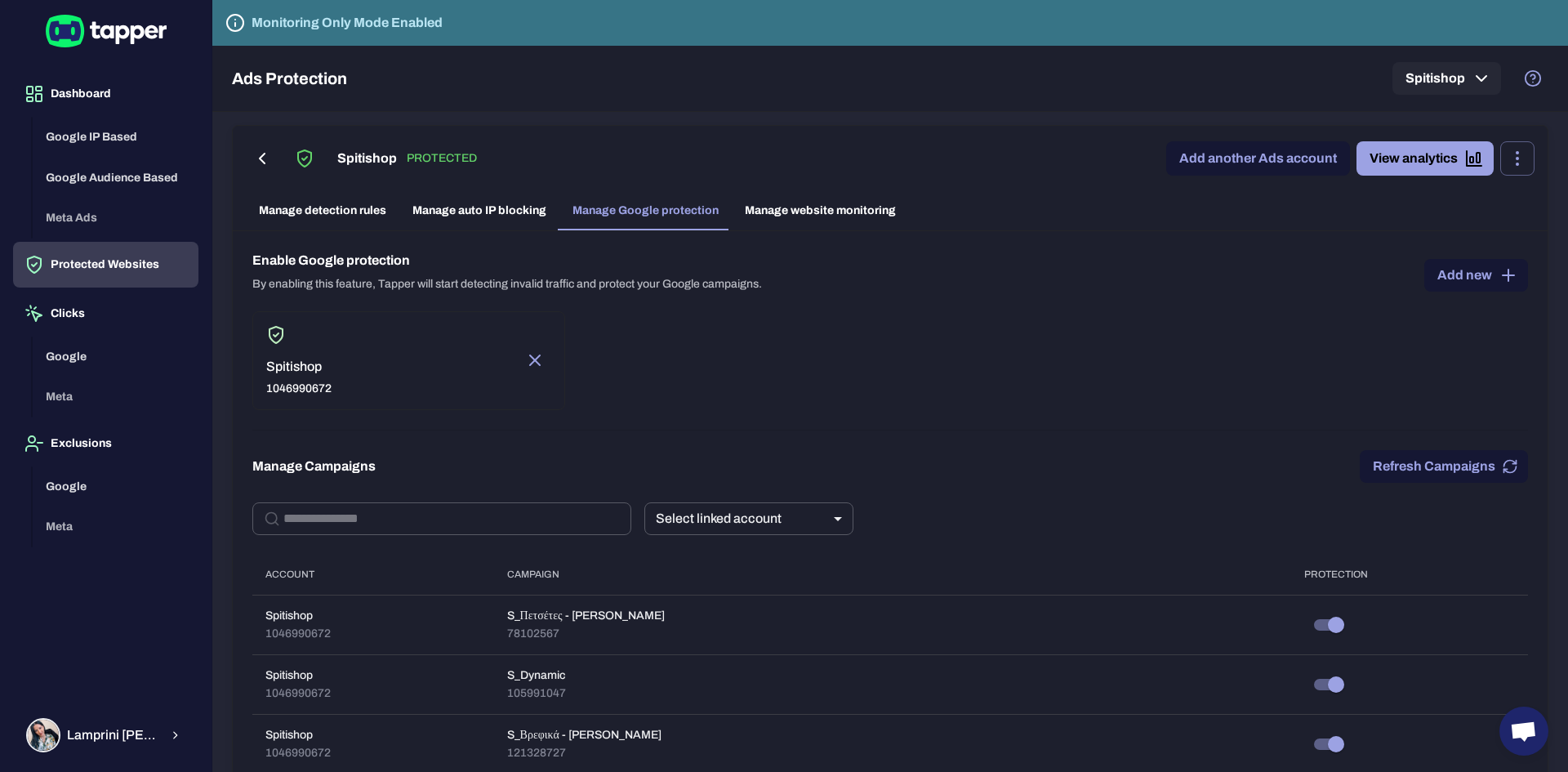
click at [366, 211] on link "Manage detection rules" at bounding box center [322, 211] width 153 height 39
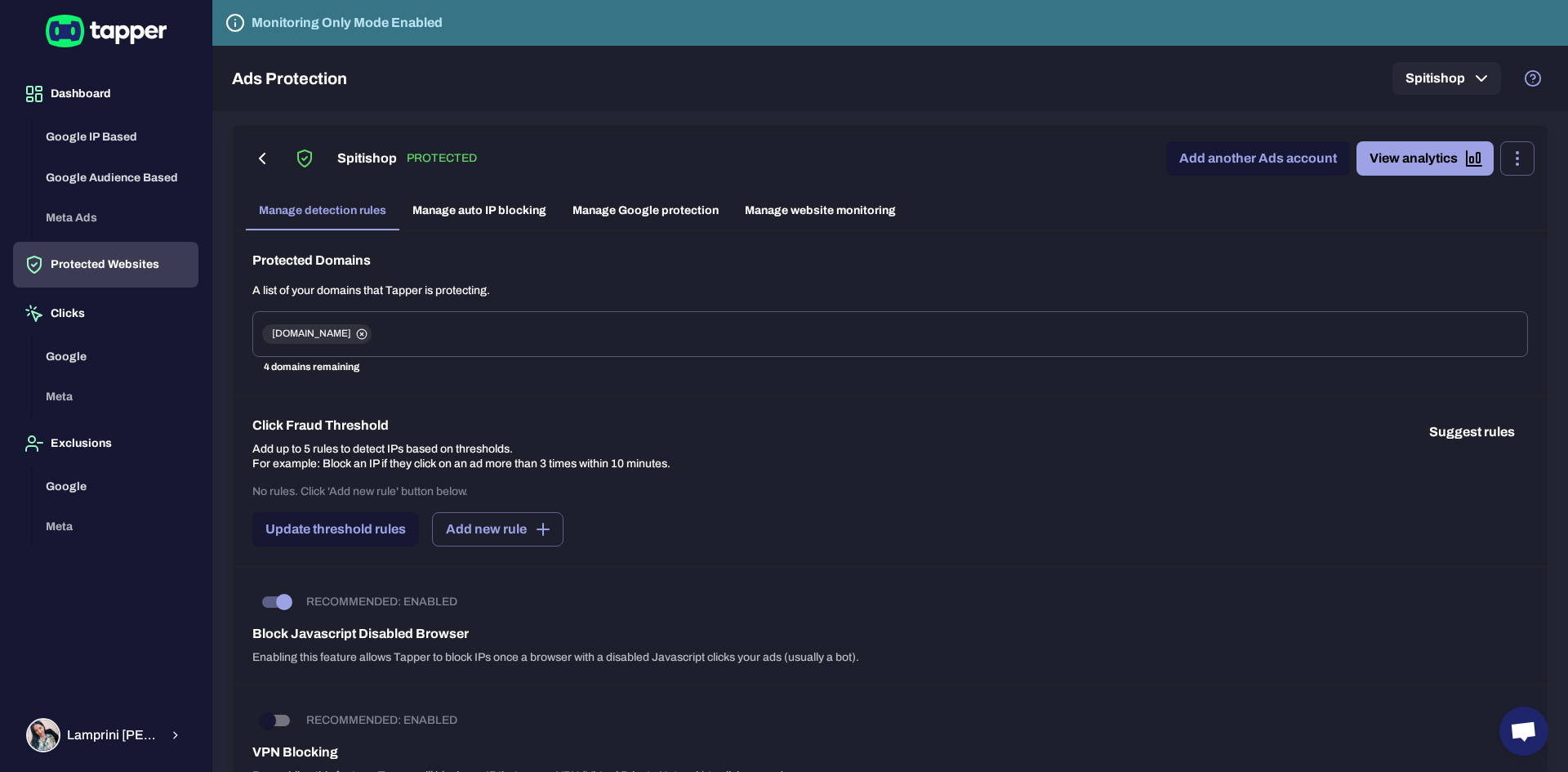
click at [271, 449] on p "Add up to 5 rules to detect IPs based on thresholds. For example: Block an IP i…" at bounding box center [461, 456] width 418 height 29
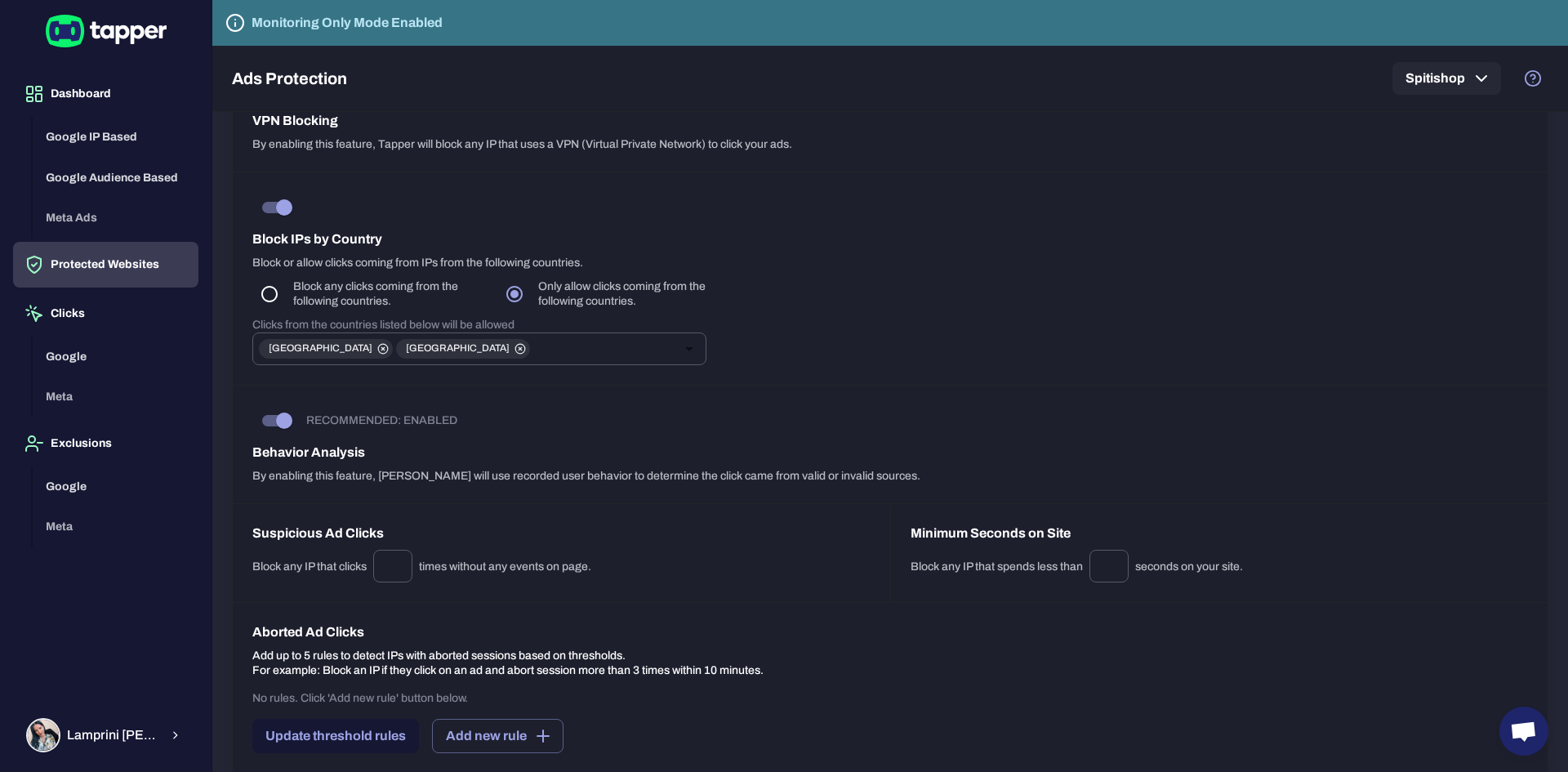
scroll to position [735, 0]
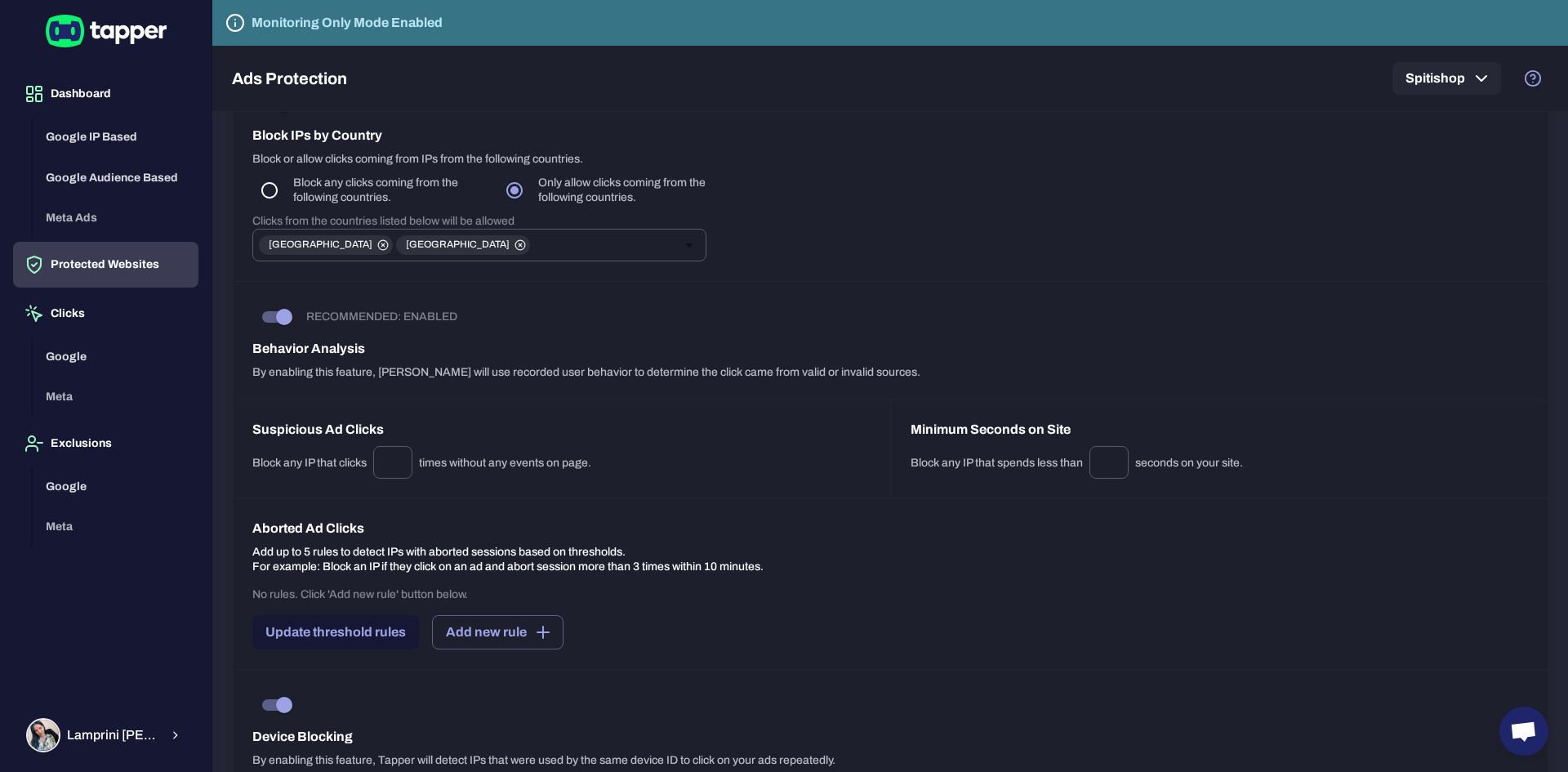
click at [530, 469] on div "Block any IP that clicks * ​ times without any events on page." at bounding box center [561, 461] width 618 height 32
click at [560, 469] on div "Block any IP that clicks * ​ times without any events on page." at bounding box center [561, 461] width 618 height 32
click at [657, 488] on div "Suspicious Ad Clicks Block any IP that clicks * ​ times without any events on p…" at bounding box center [561, 450] width 657 height 98
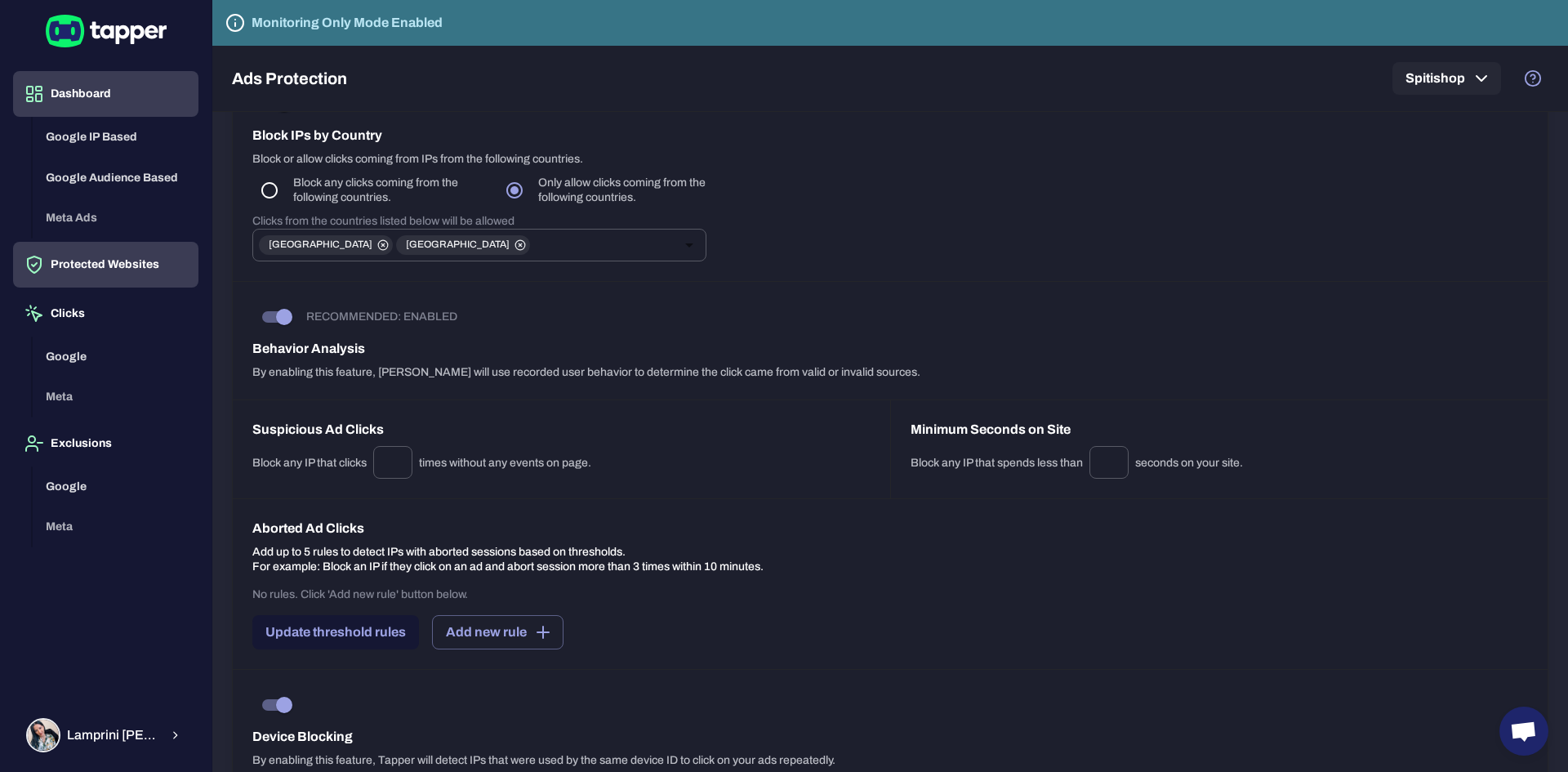
click at [85, 102] on button "Dashboard" at bounding box center [106, 94] width 186 height 46
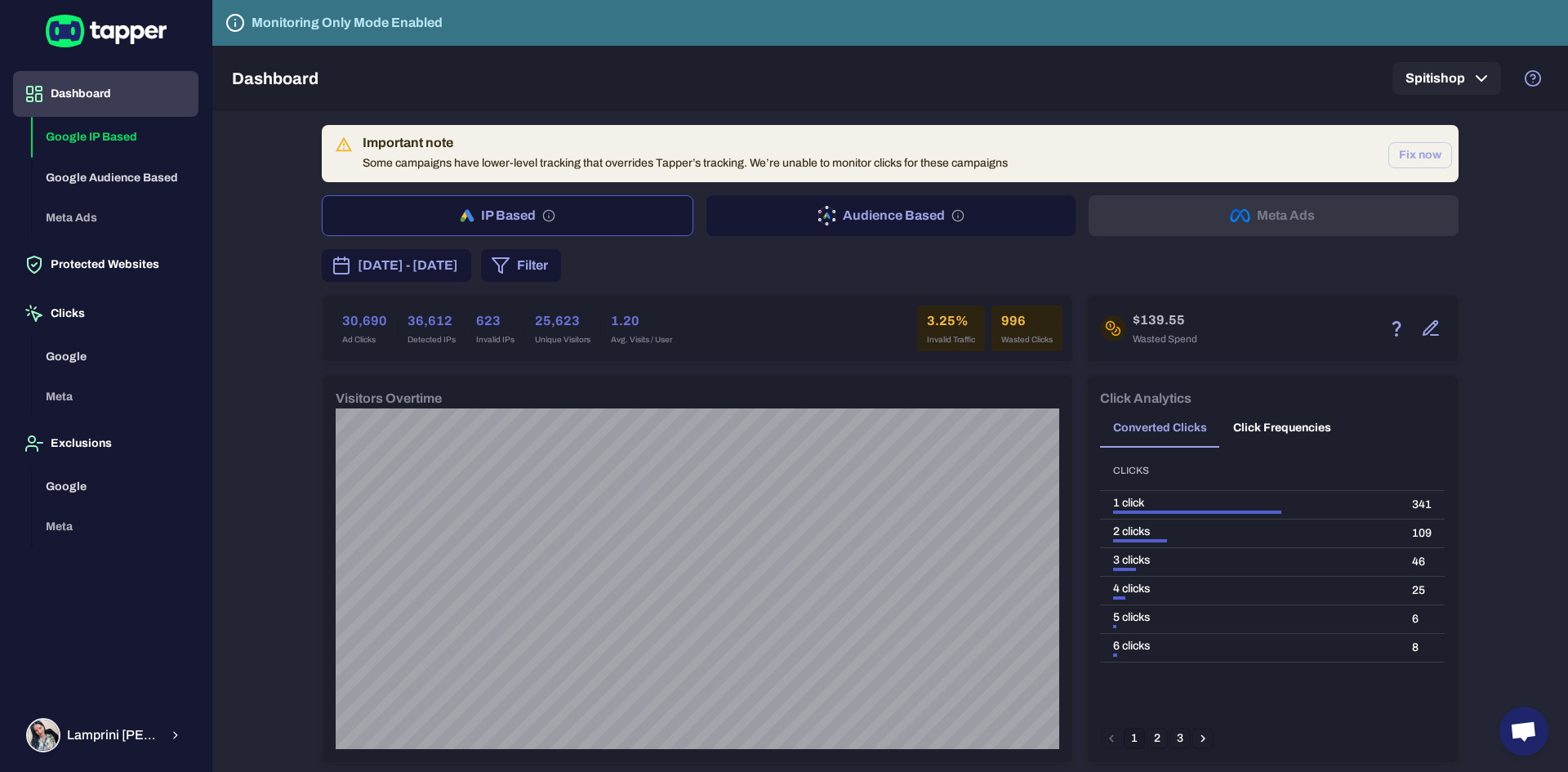
click at [849, 213] on button "Audience Based" at bounding box center [891, 216] width 370 height 41
click at [458, 267] on span "[DATE] - [DATE]" at bounding box center [407, 266] width 101 height 20
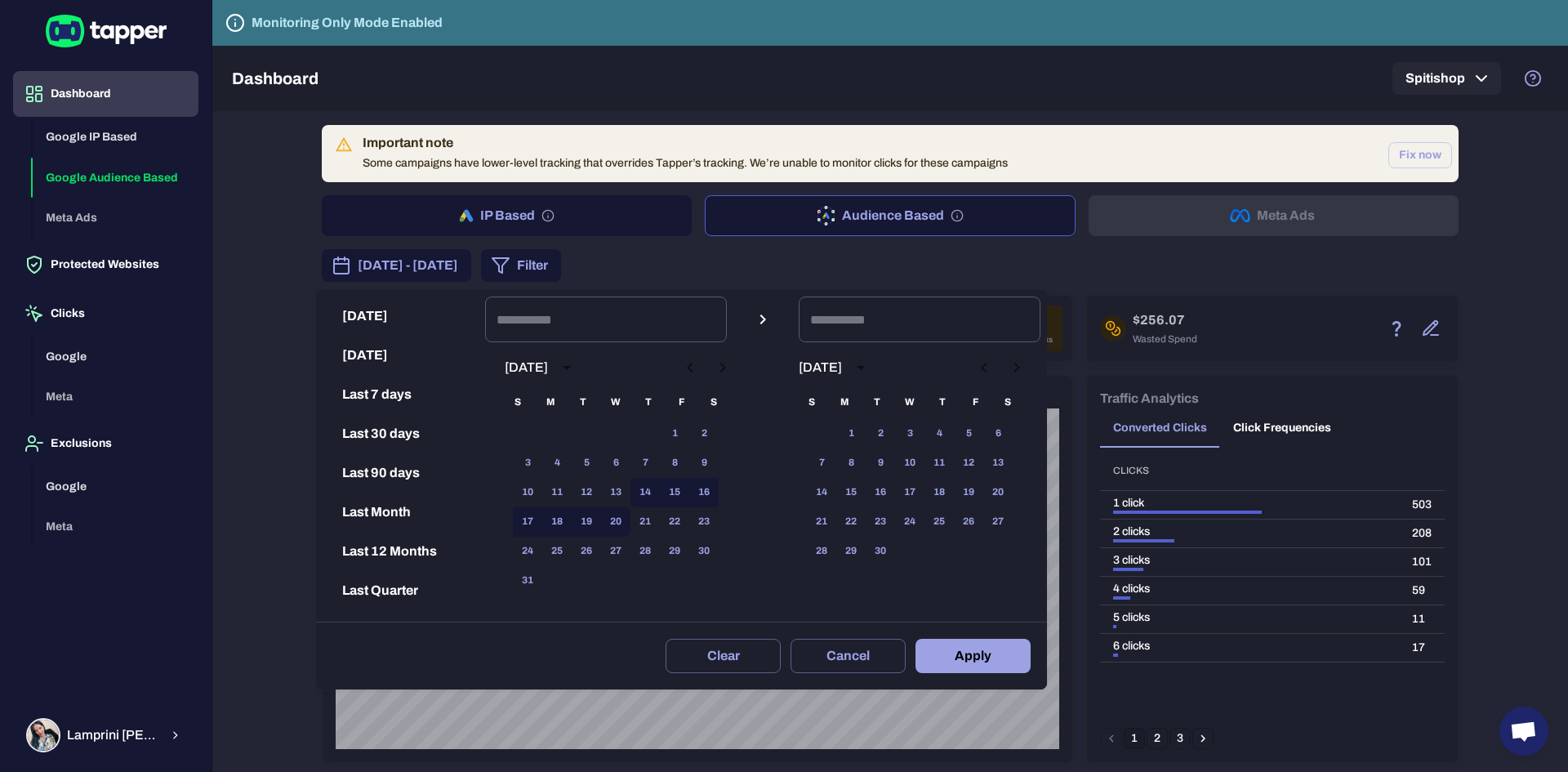
click at [1114, 263] on div at bounding box center [784, 386] width 1568 height 772
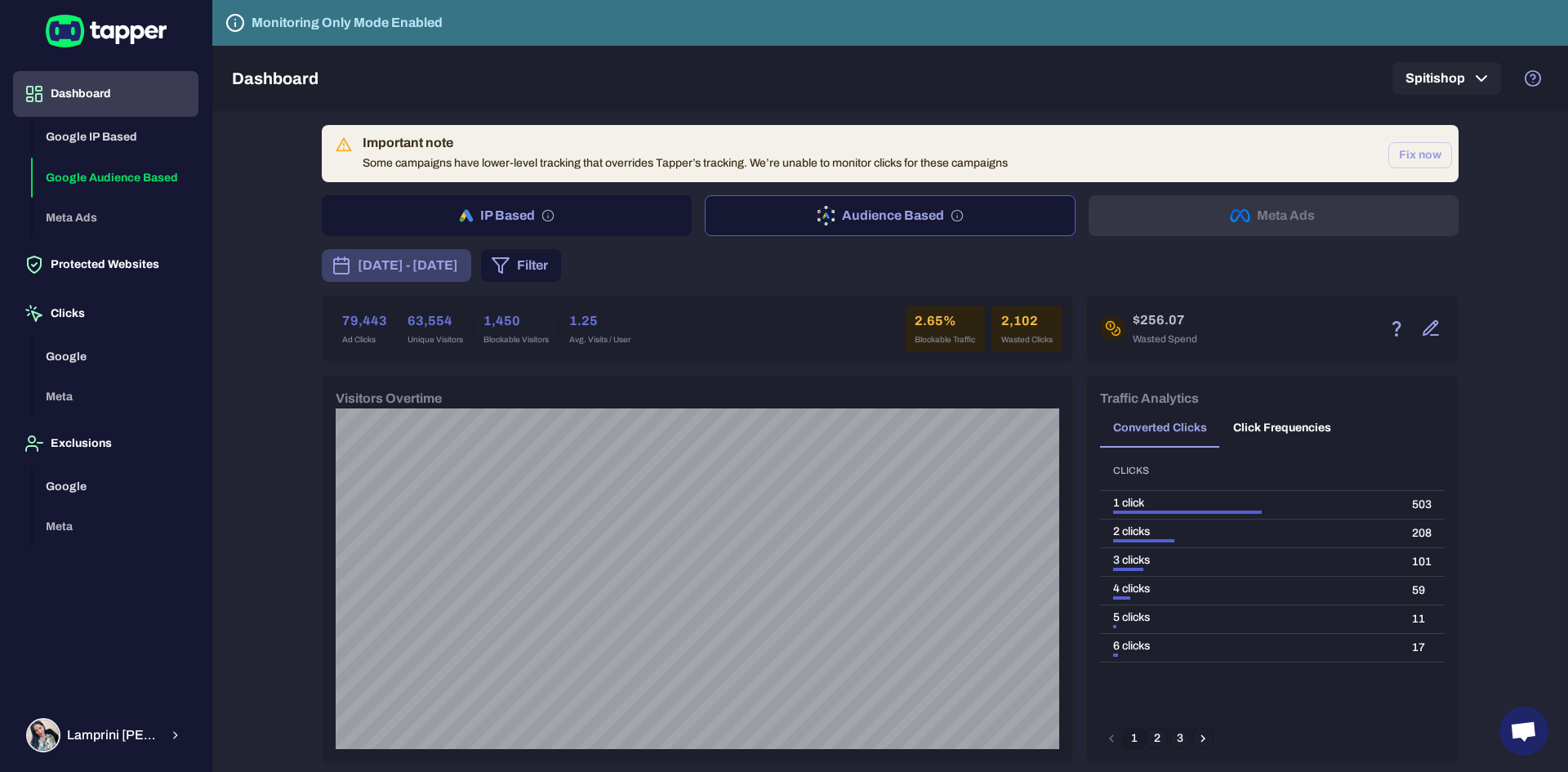
click at [458, 268] on span "[DATE] - [DATE]" at bounding box center [407, 266] width 101 height 20
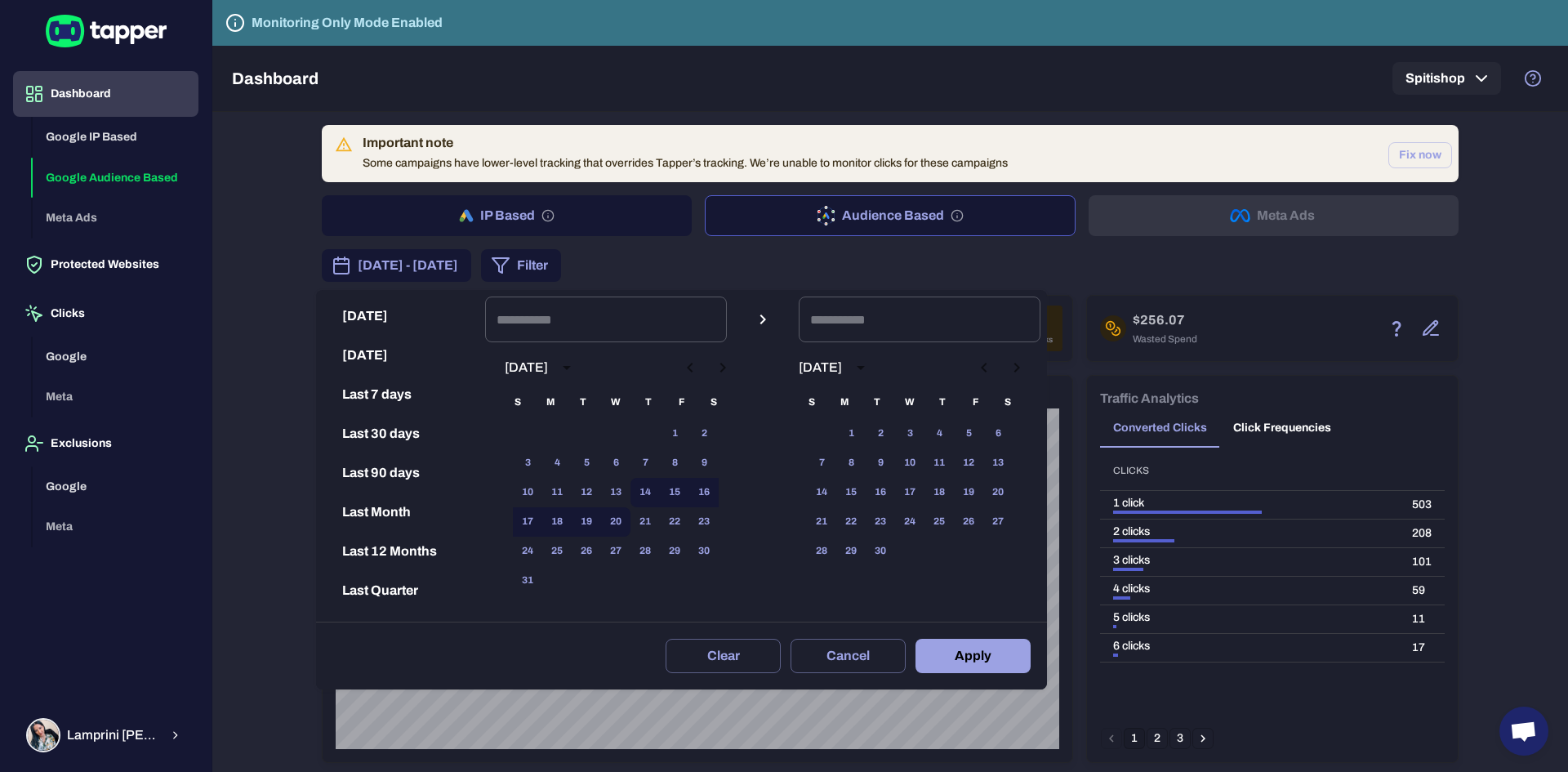
click at [756, 270] on div at bounding box center [784, 386] width 1568 height 772
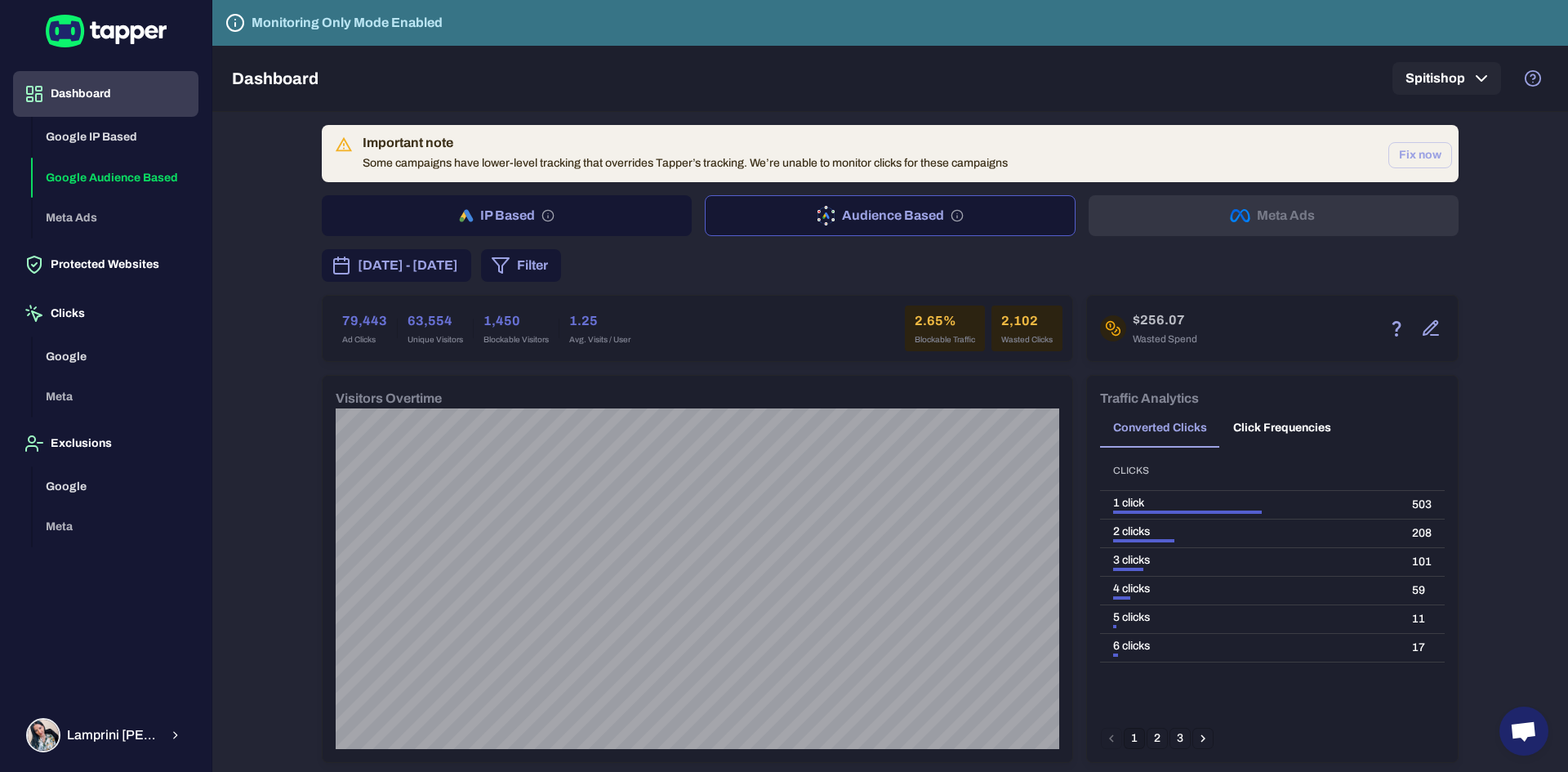
click at [561, 251] on div "[DATE] - [DATE] Filter" at bounding box center [441, 265] width 239 height 32
click at [561, 262] on button "Filter" at bounding box center [521, 265] width 80 height 32
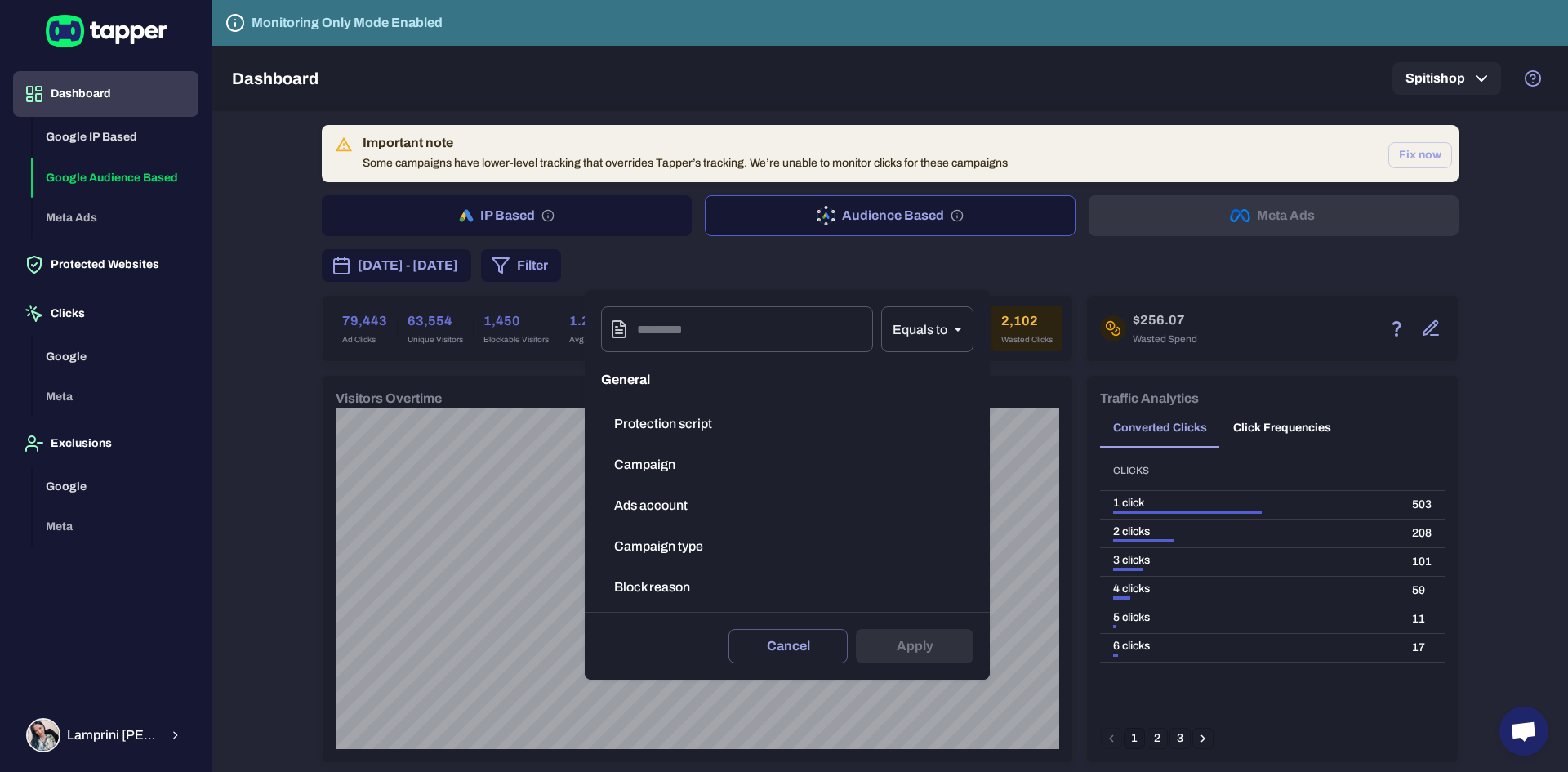
click at [663, 584] on button "Block reason" at bounding box center [786, 586] width 372 height 32
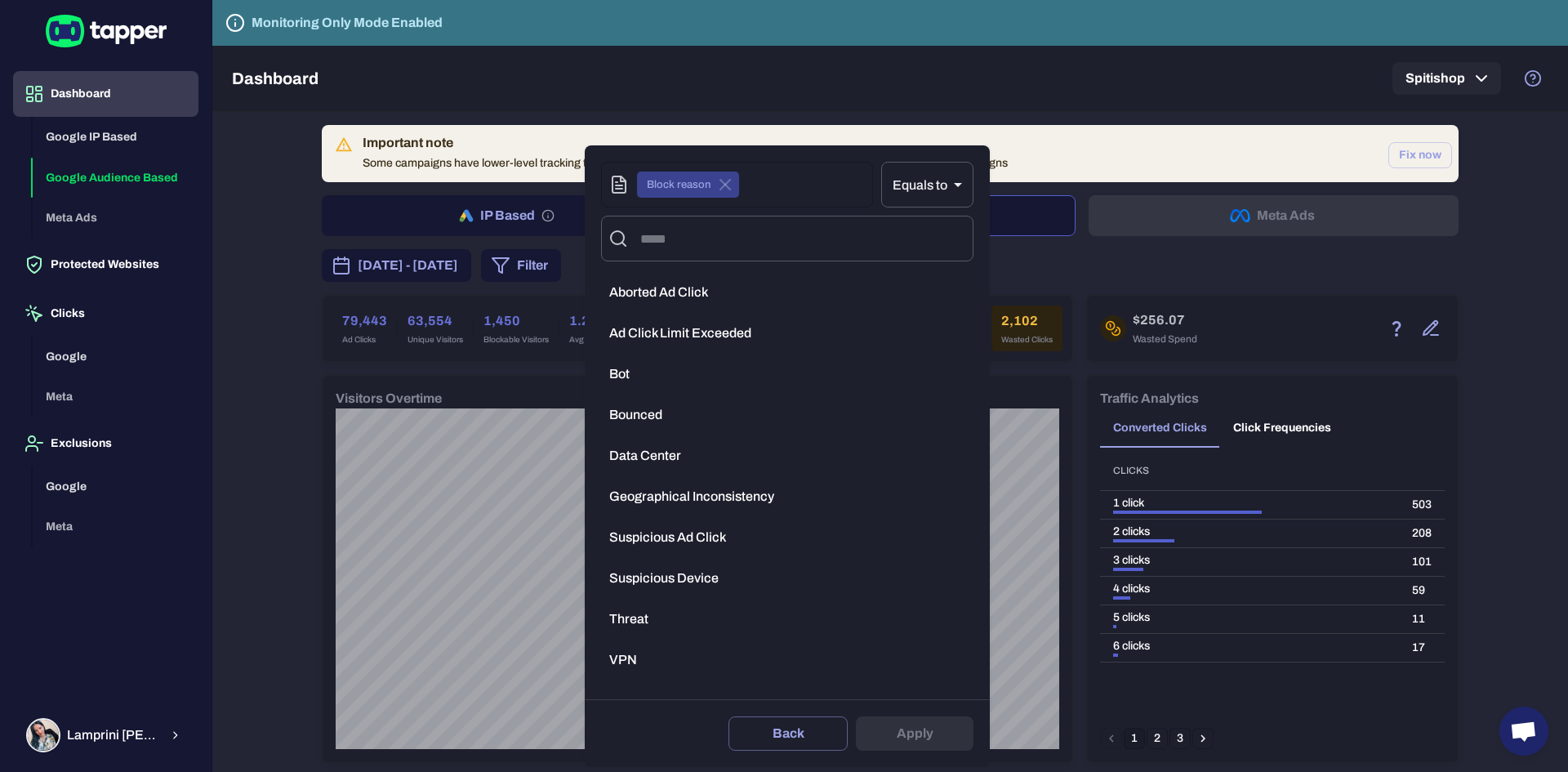
click at [624, 672] on li "VPN" at bounding box center [786, 660] width 372 height 32
click at [893, 715] on div "Delete filter Back Apply" at bounding box center [787, 733] width 405 height 67
click at [898, 732] on button "Apply" at bounding box center [914, 733] width 117 height 34
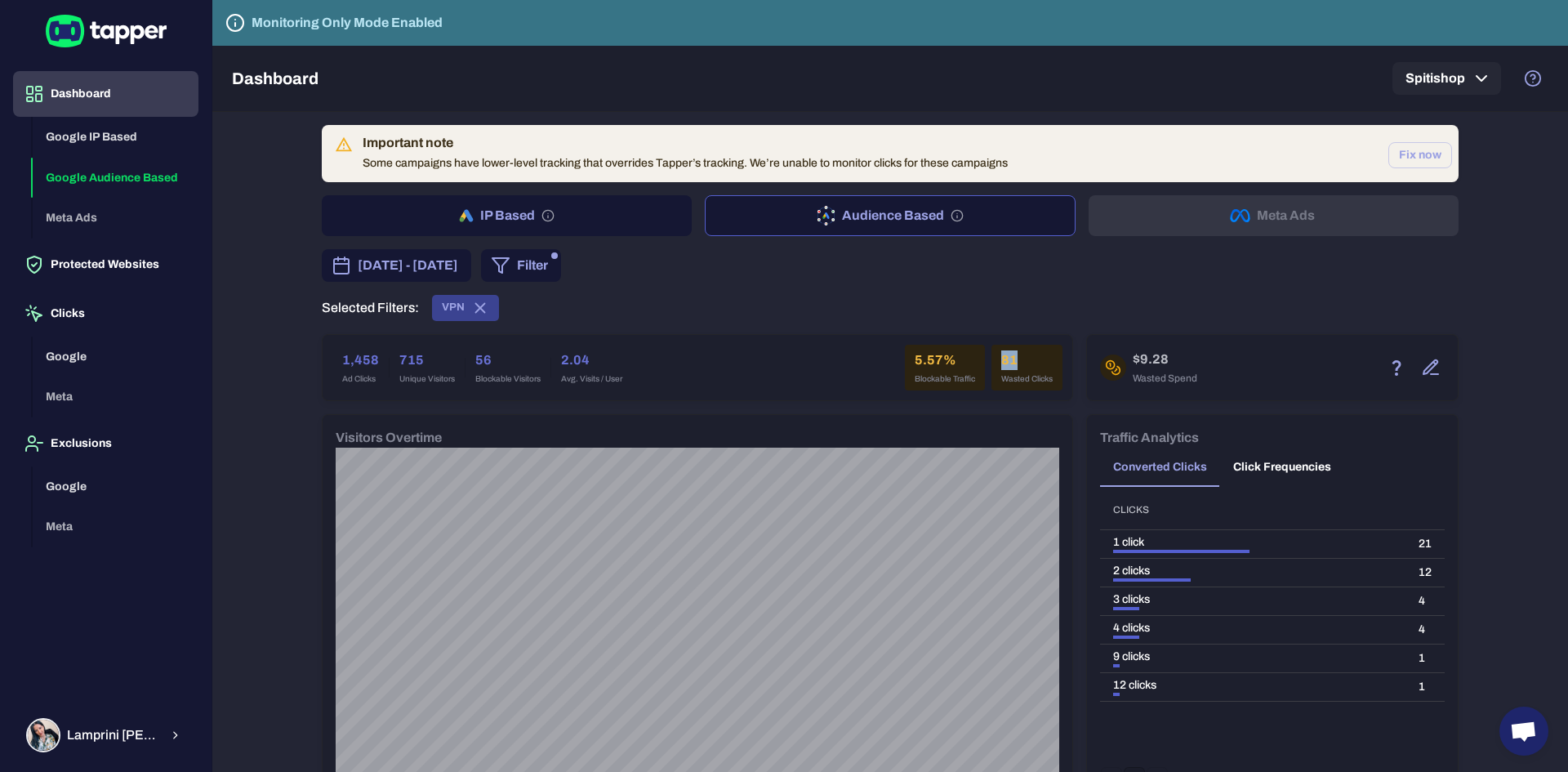
drag, startPoint x: 1020, startPoint y: 363, endPoint x: 996, endPoint y: 363, distance: 24.0
click at [1001, 363] on h6 "81" at bounding box center [1027, 361] width 52 height 20
click at [458, 272] on span "[DATE] - [DATE]" at bounding box center [407, 266] width 101 height 20
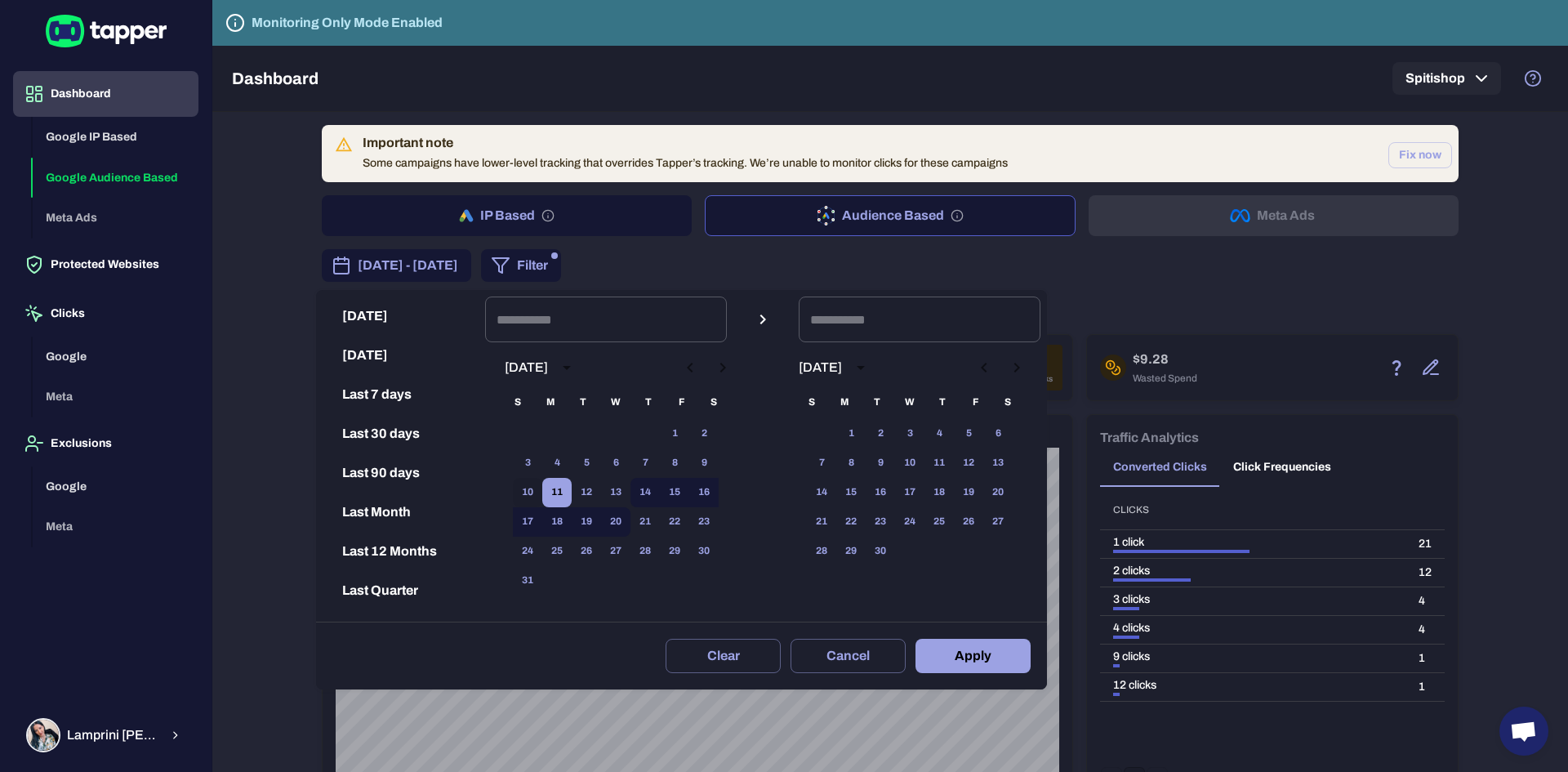
drag, startPoint x: 540, startPoint y: 487, endPoint x: 557, endPoint y: 487, distance: 17.0
click at [541, 487] on button "10" at bounding box center [528, 493] width 29 height 29
type input "**********"
click at [630, 490] on button "13" at bounding box center [615, 493] width 29 height 29
type input "**********"
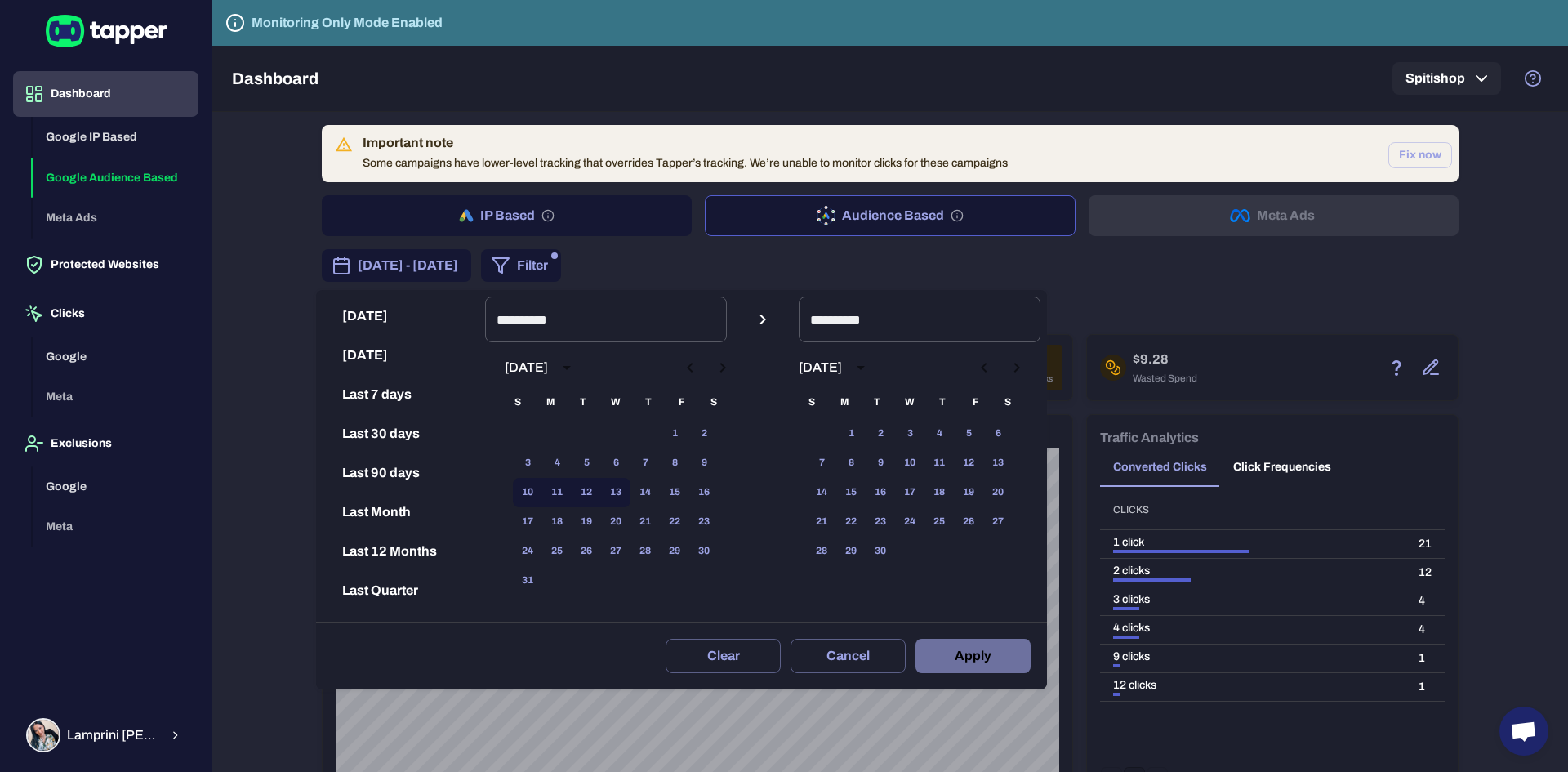
drag, startPoint x: 970, startPoint y: 644, endPoint x: 1013, endPoint y: 620, distance: 49.2
click at [972, 645] on button "Apply" at bounding box center [973, 656] width 115 height 34
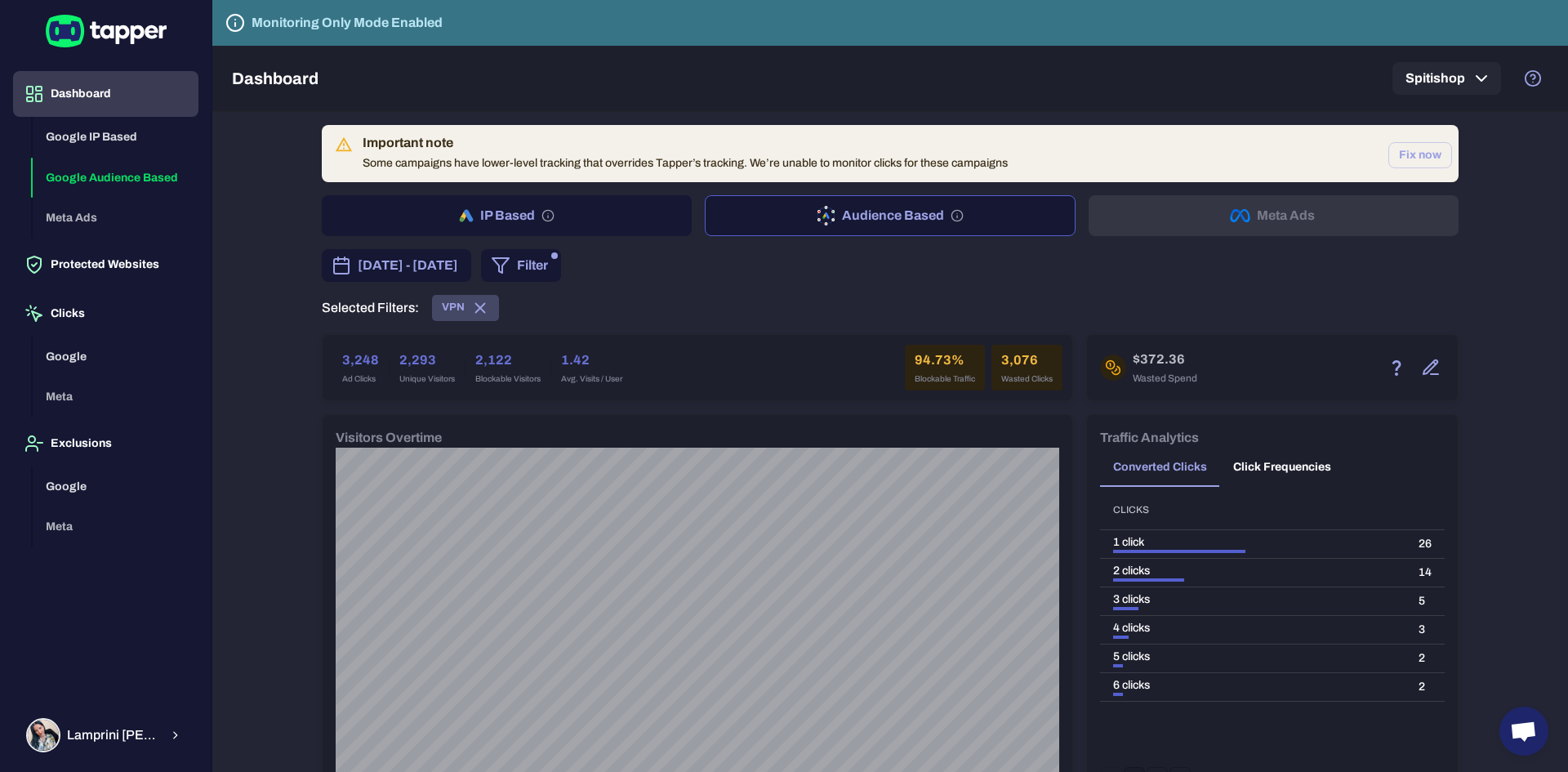
click at [476, 308] on icon at bounding box center [480, 308] width 18 height 18
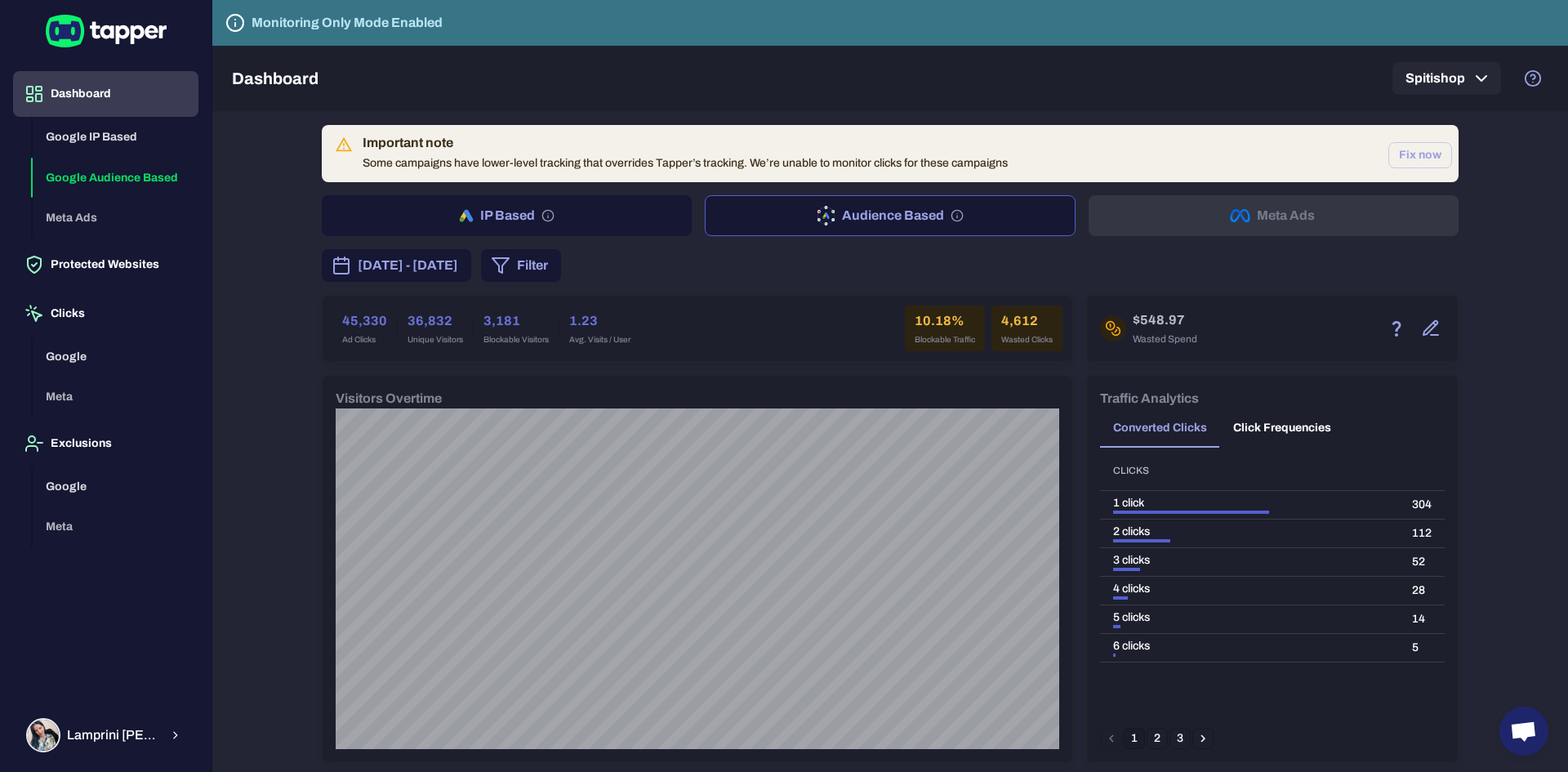
click at [577, 168] on div "Important note Some campaigns have lower-level tracking that overrides Tapper’s…" at bounding box center [685, 153] width 645 height 47
click at [1420, 153] on button "Fix now" at bounding box center [1420, 154] width 64 height 26
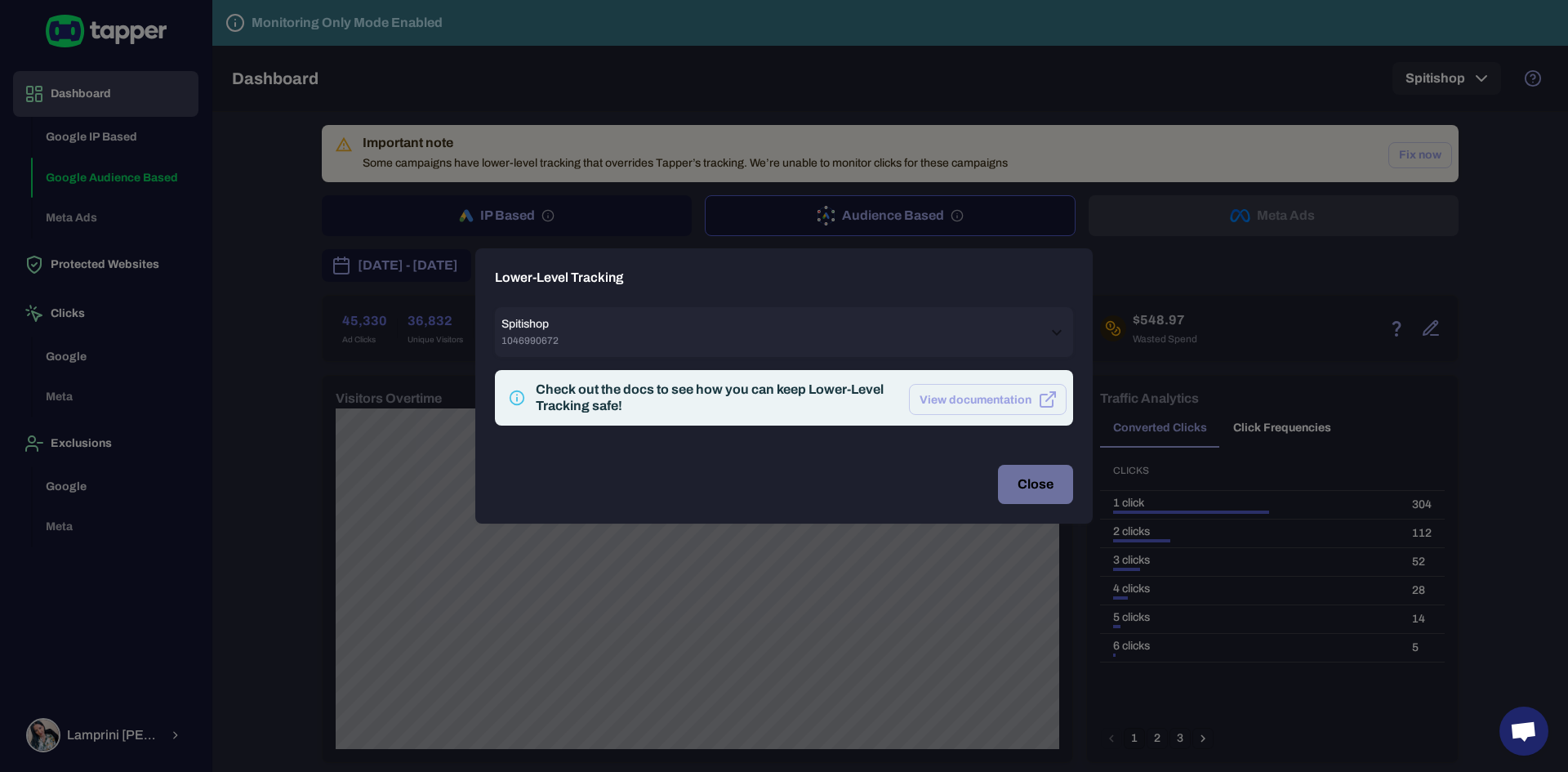
click at [1017, 477] on button "Close" at bounding box center [1035, 485] width 75 height 39
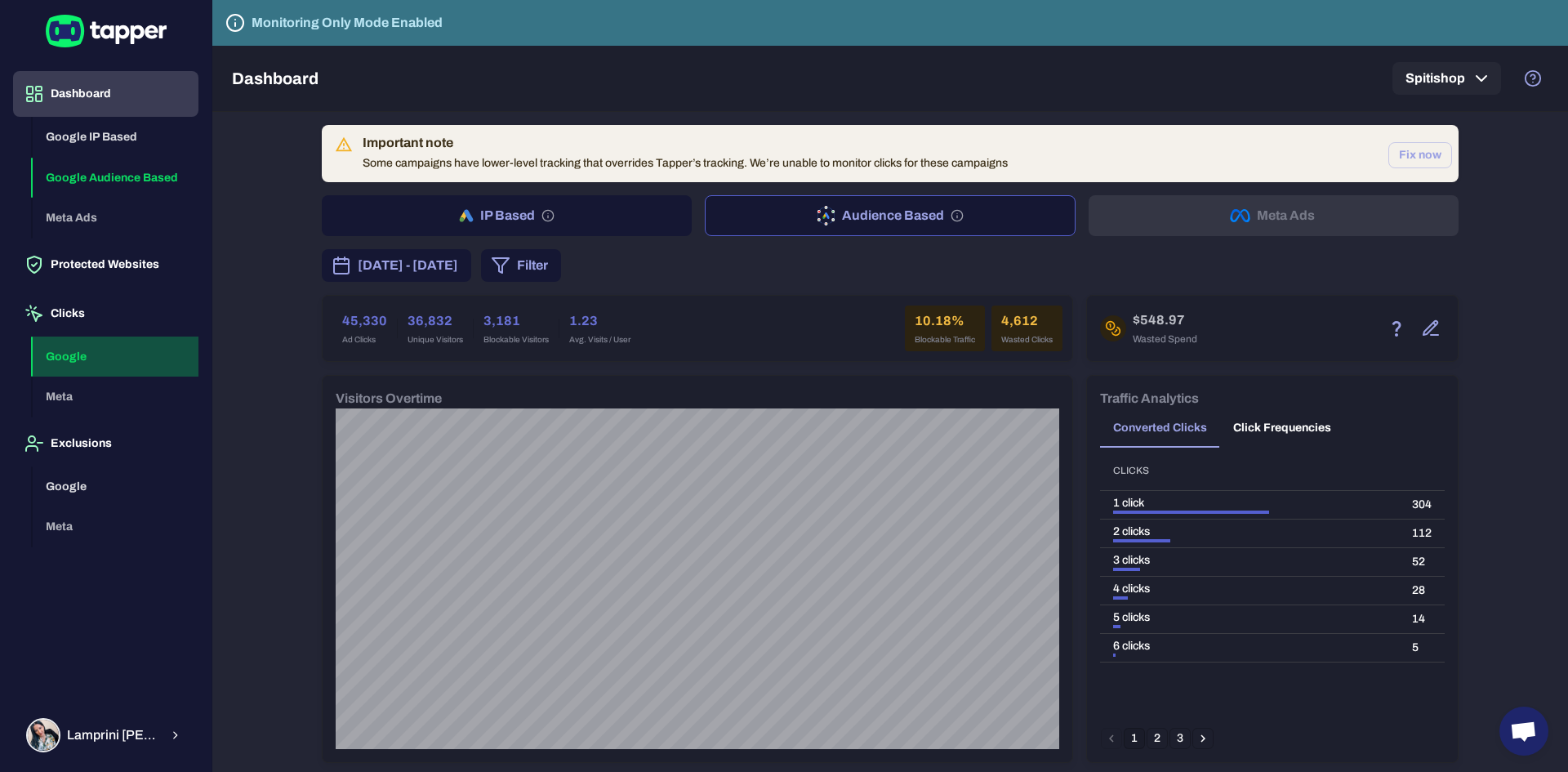
click at [67, 349] on button "Google" at bounding box center [115, 357] width 166 height 41
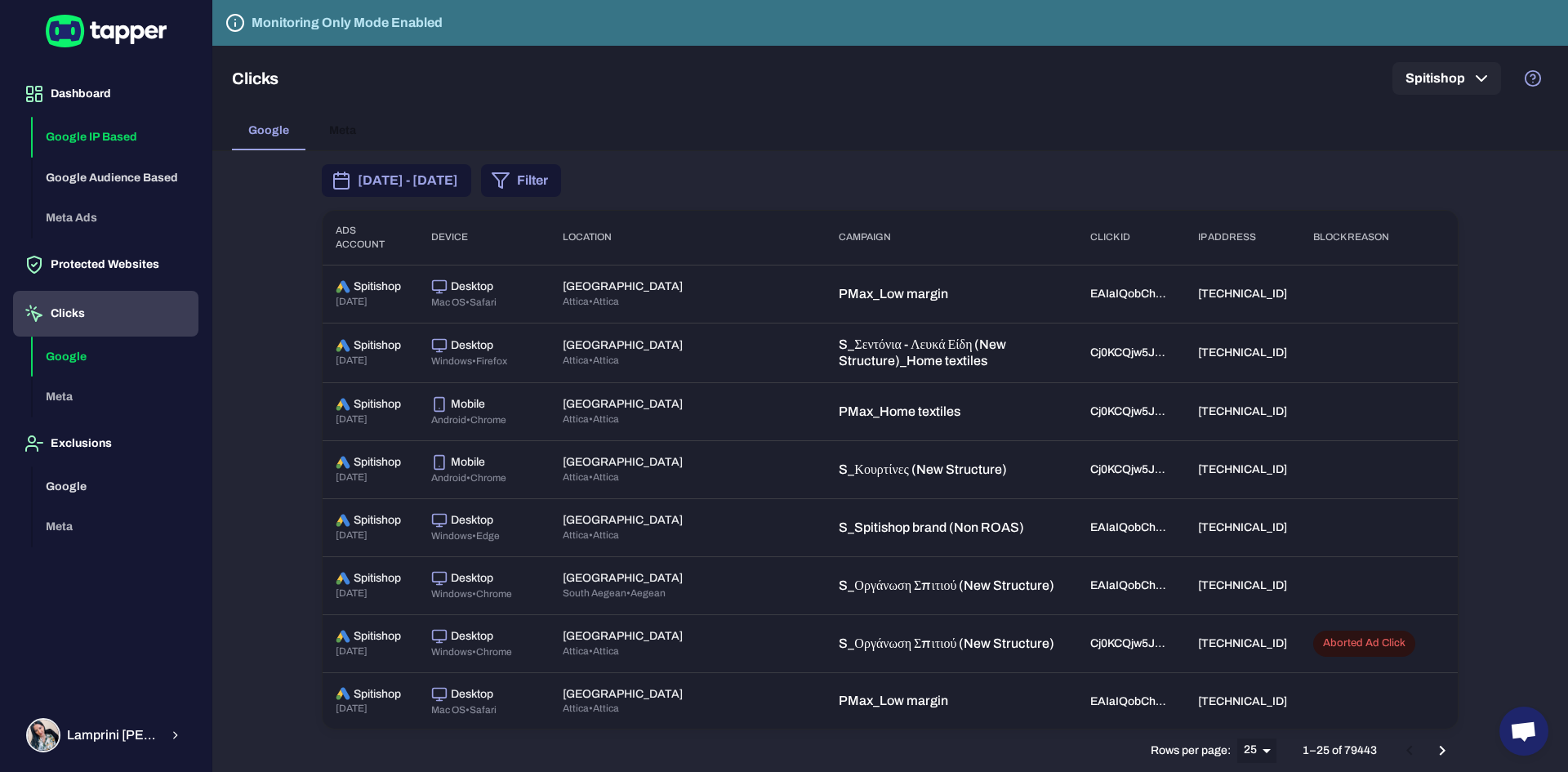
click at [104, 146] on button "Google IP Based" at bounding box center [115, 138] width 166 height 41
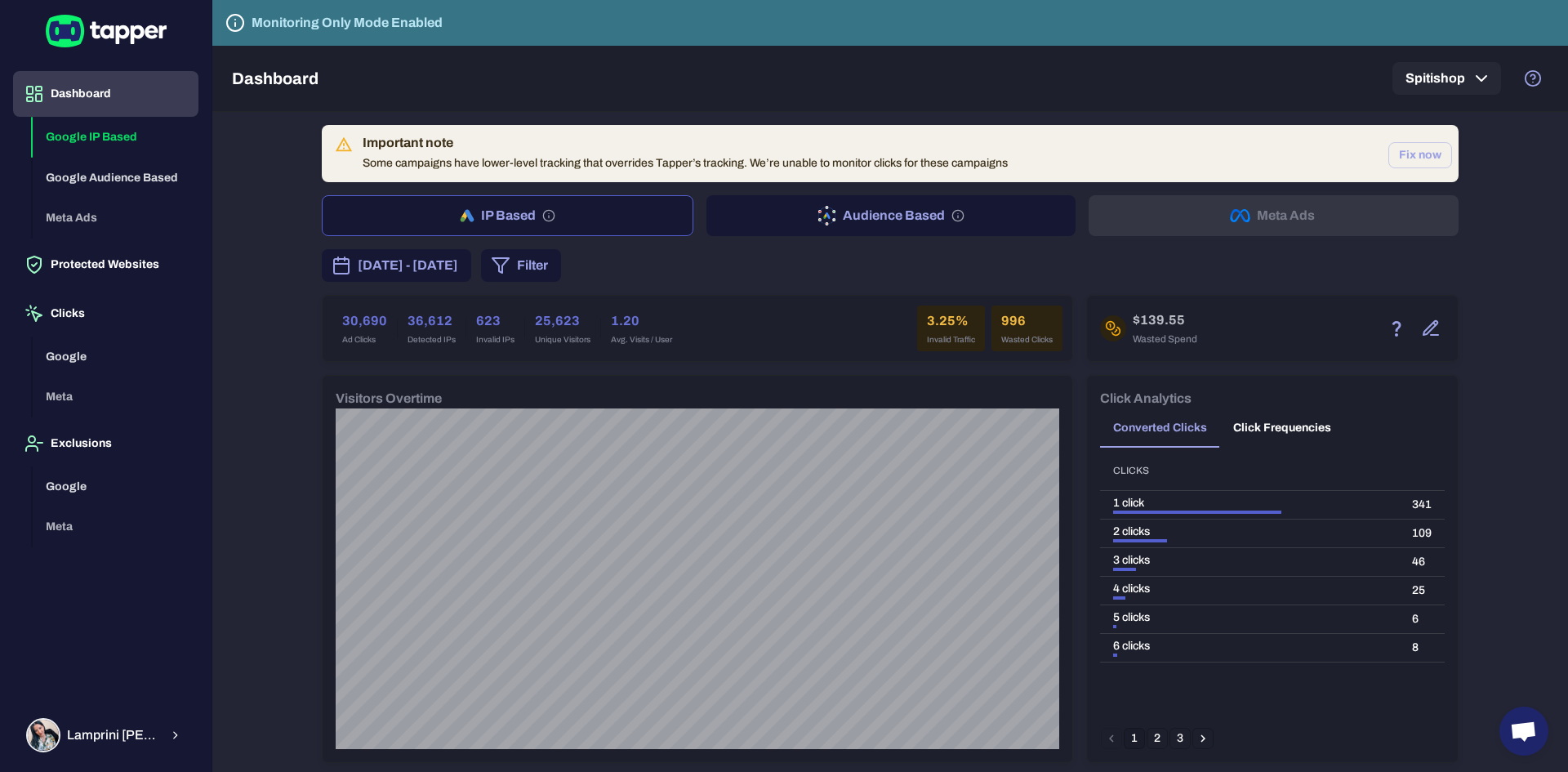
click at [932, 201] on button "Audience Based" at bounding box center [891, 216] width 370 height 41
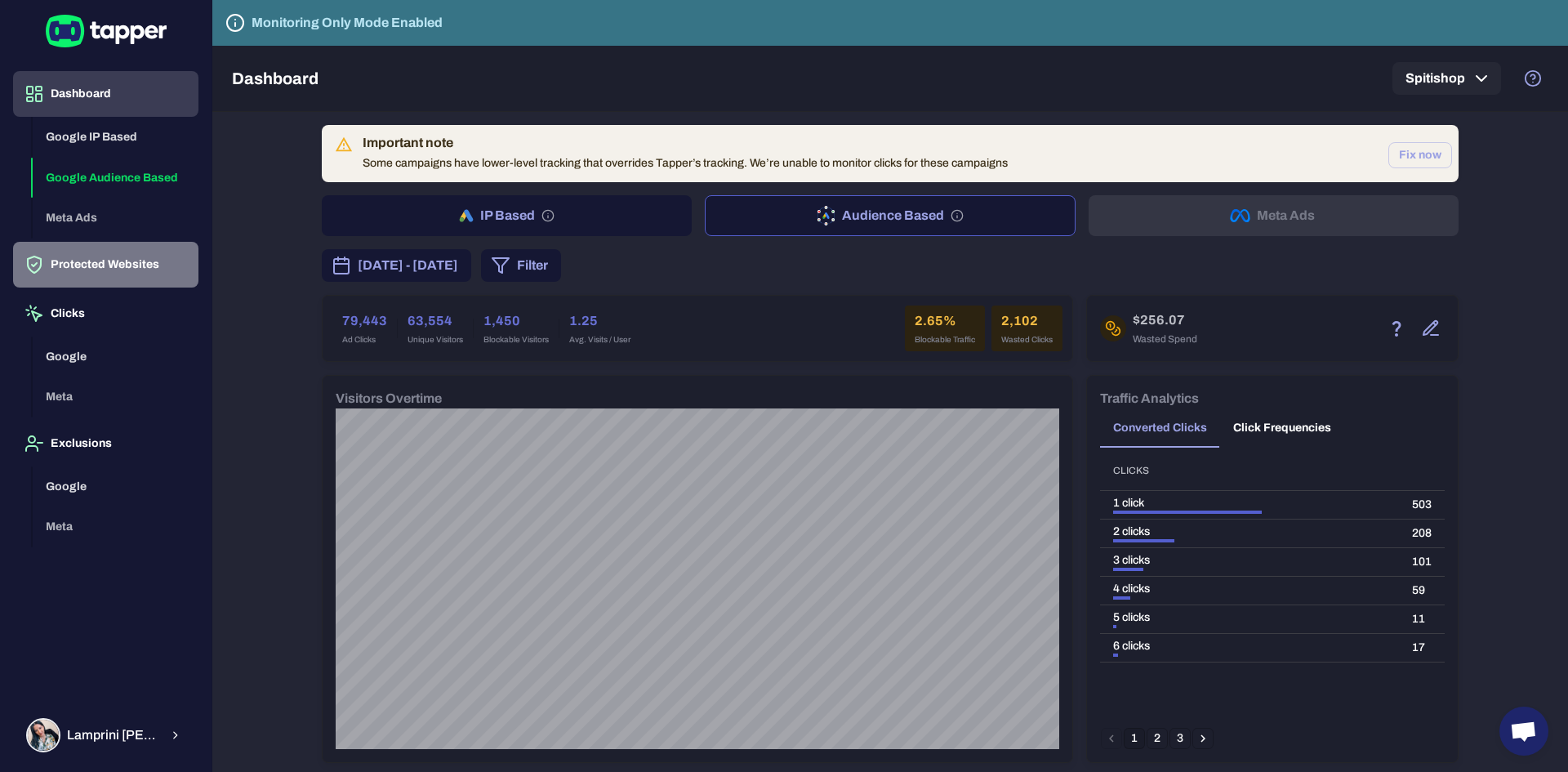
click at [117, 263] on button "Protected Websites" at bounding box center [106, 264] width 186 height 46
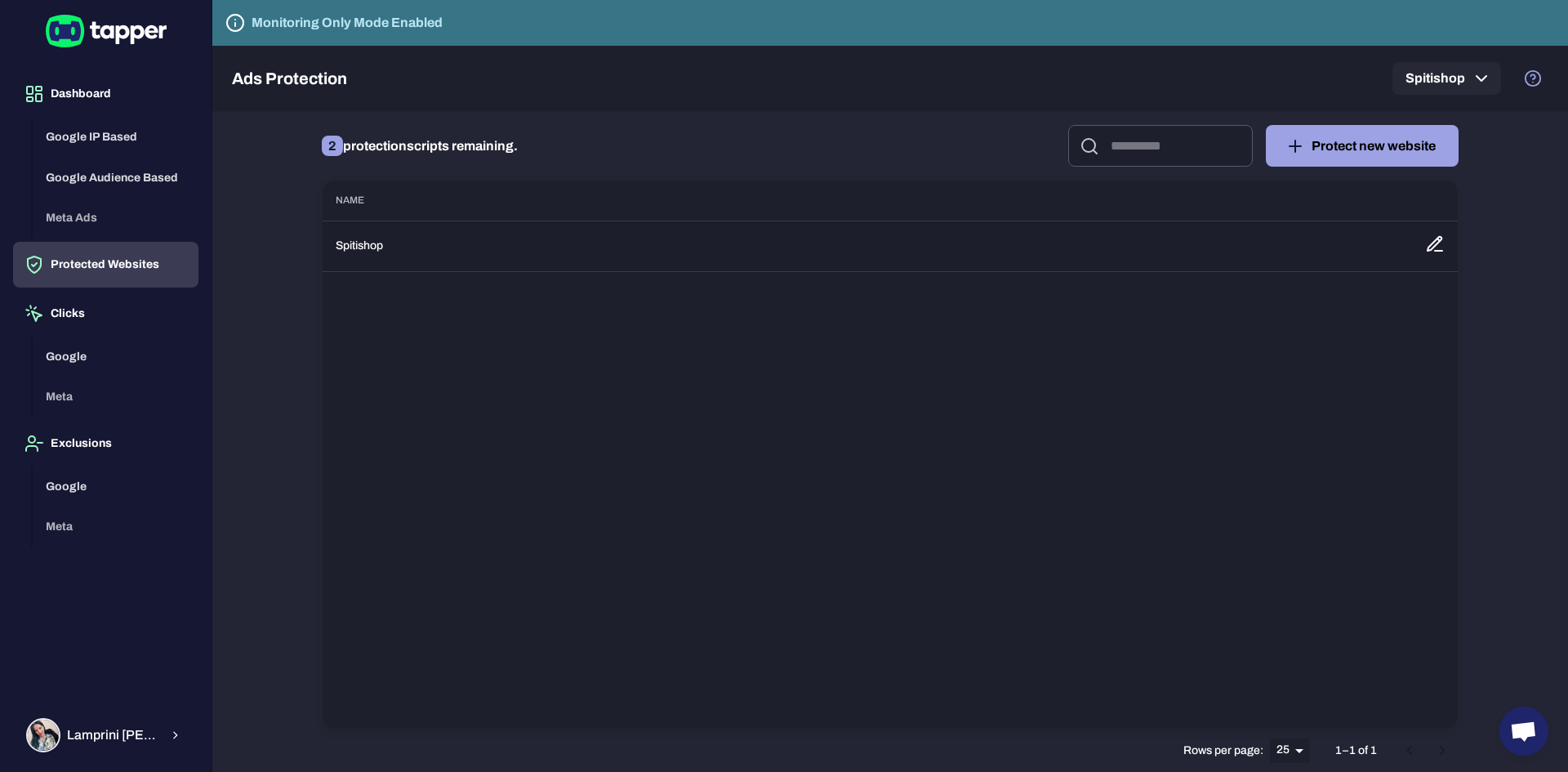
click at [390, 256] on td "Spitishop" at bounding box center [867, 246] width 1089 height 51
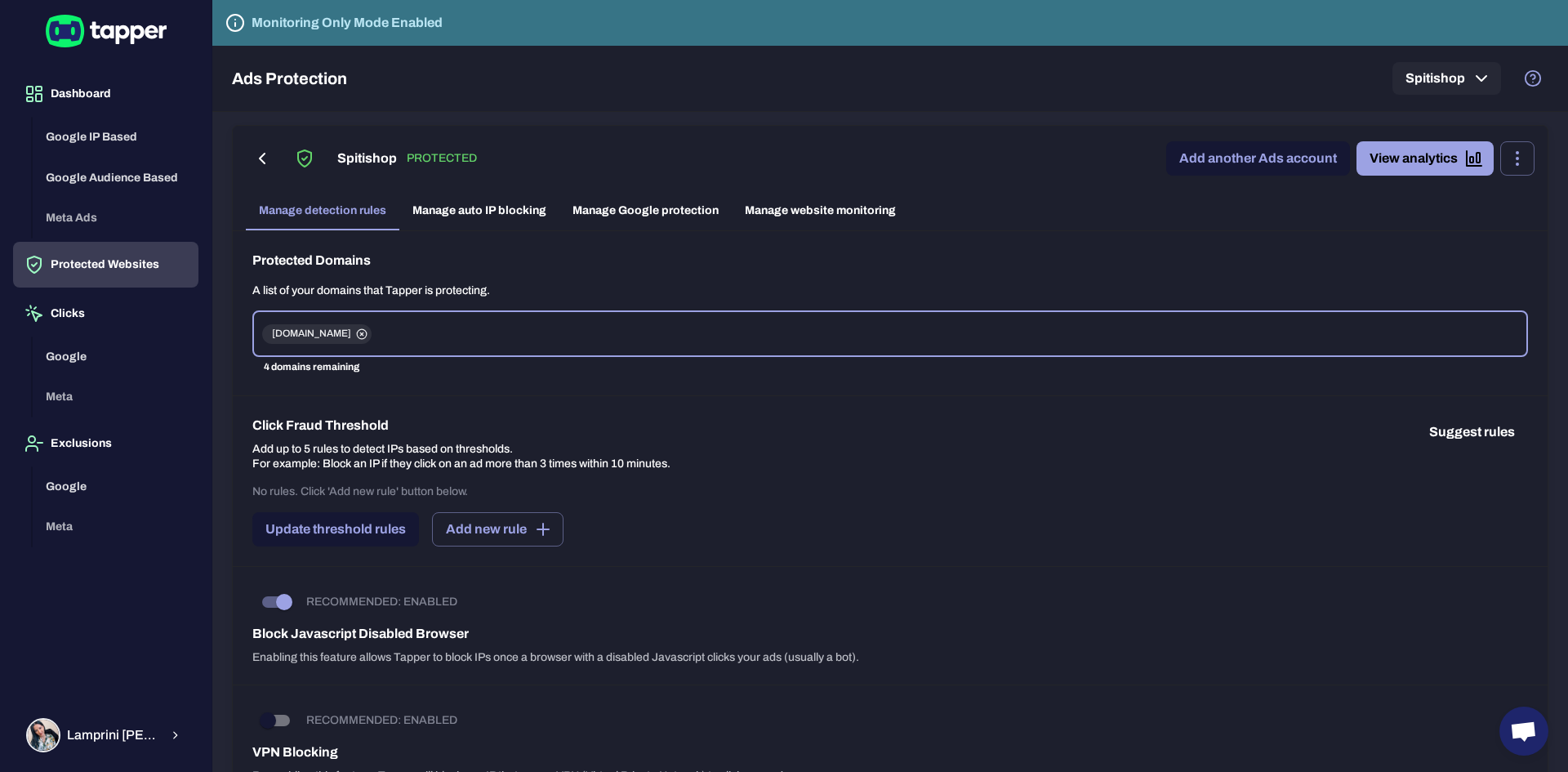
click at [671, 215] on link "Manage Google protection" at bounding box center [646, 211] width 172 height 39
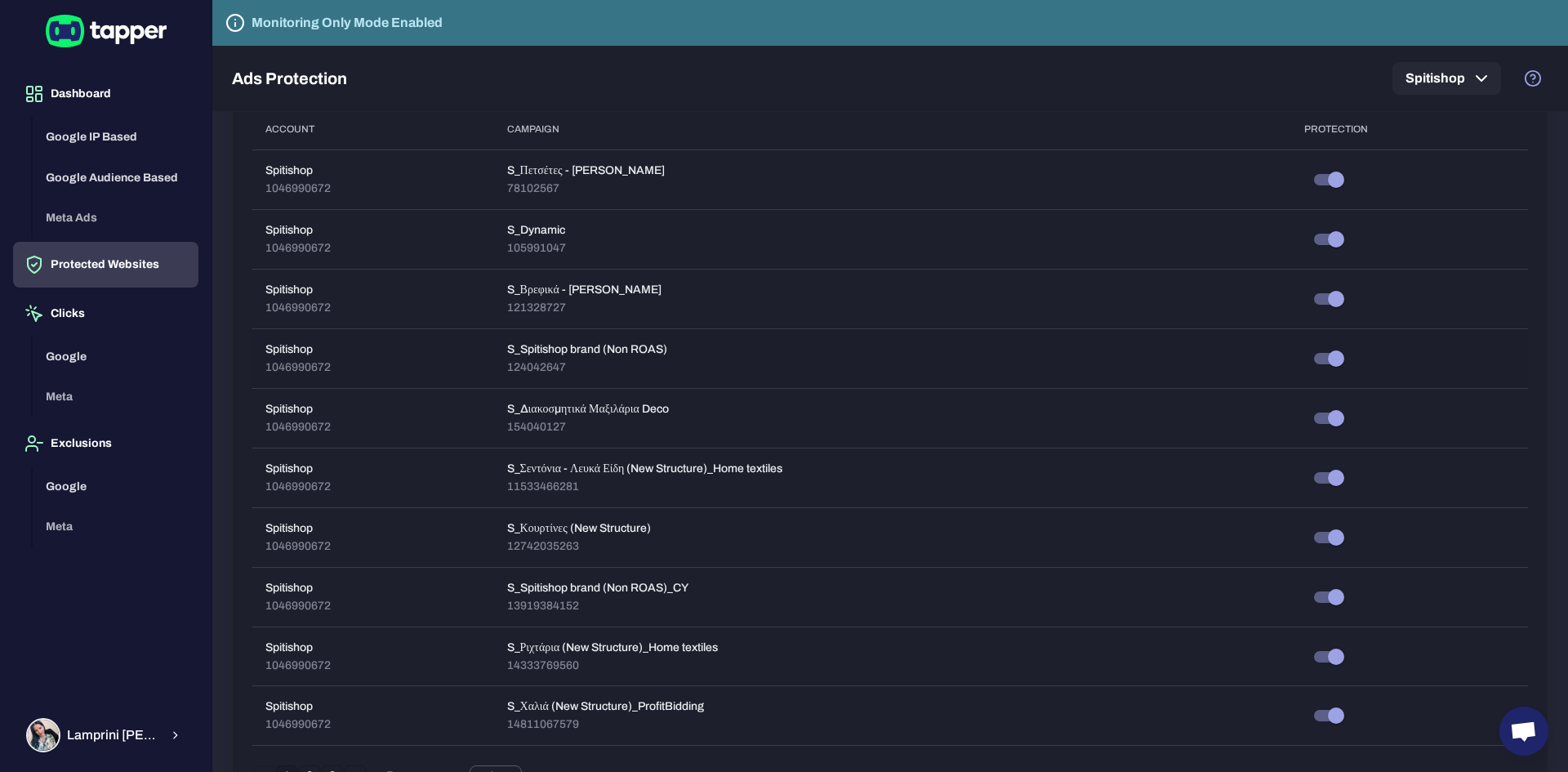
scroll to position [245, 0]
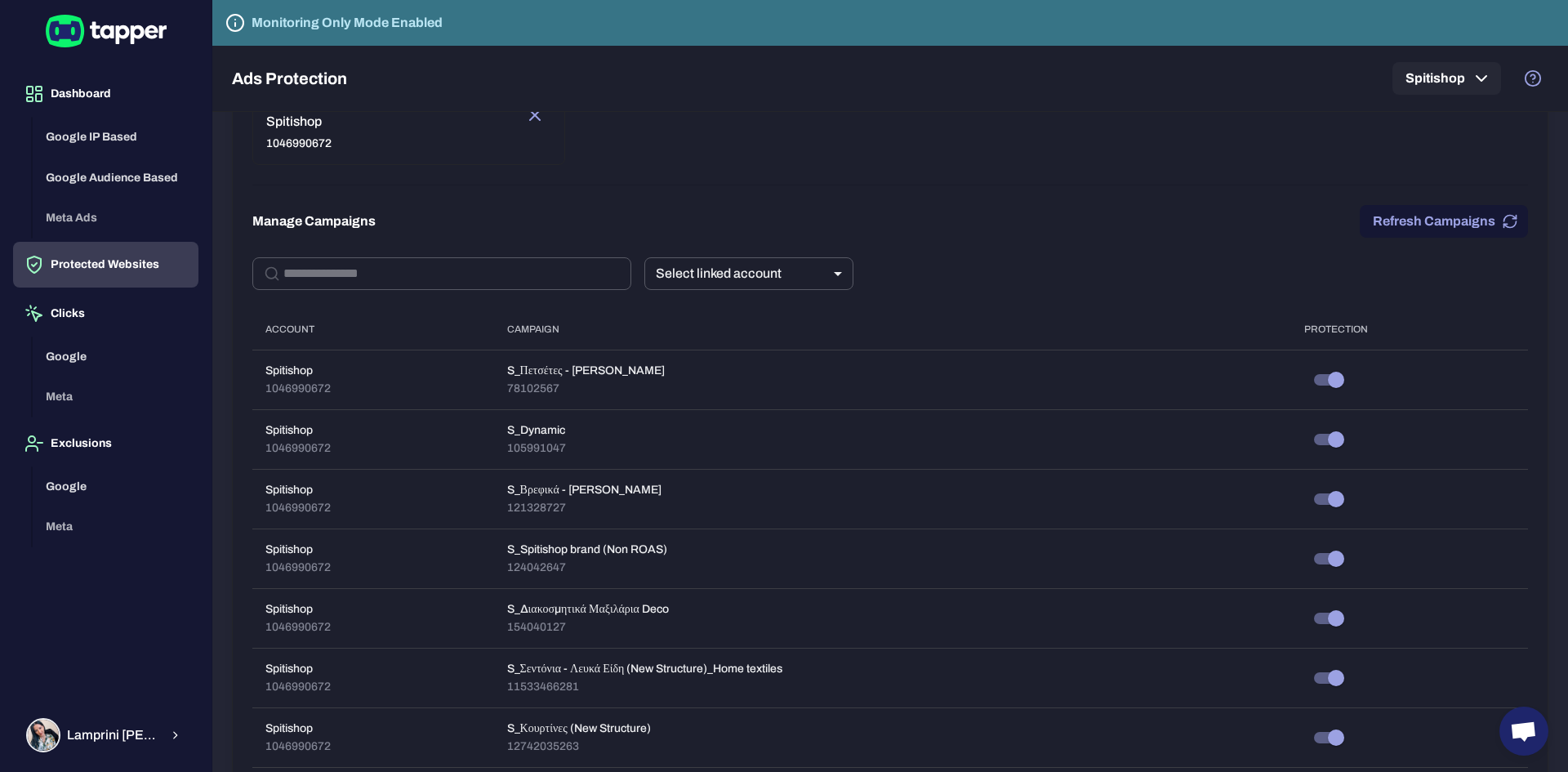
click at [413, 256] on div "Enable Google protection By enabling this feature, Tapper will start detecting …" at bounding box center [890, 680] width 1315 height 1389
click at [414, 277] on input "text" at bounding box center [457, 273] width 348 height 32
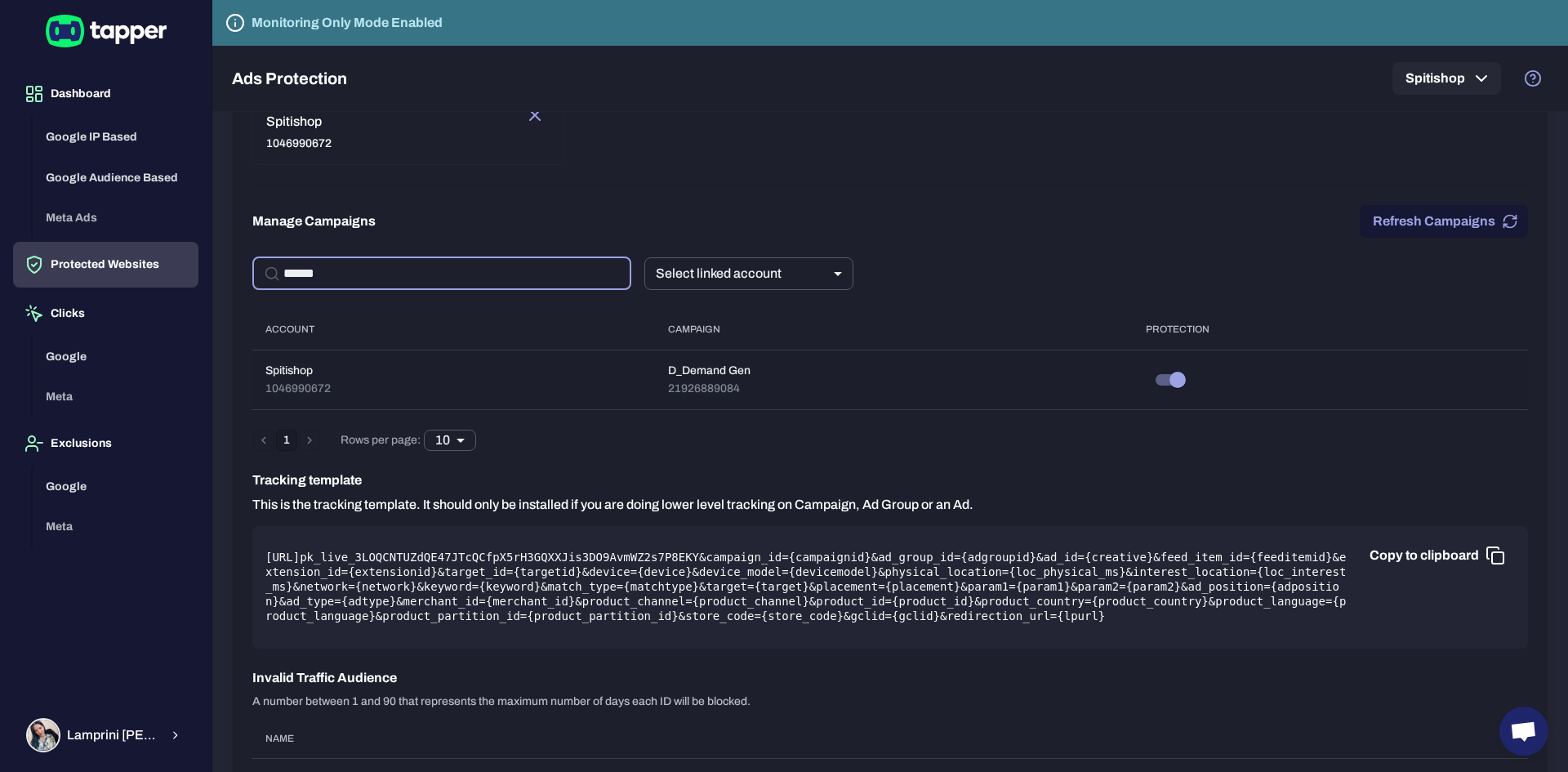
type input "******"
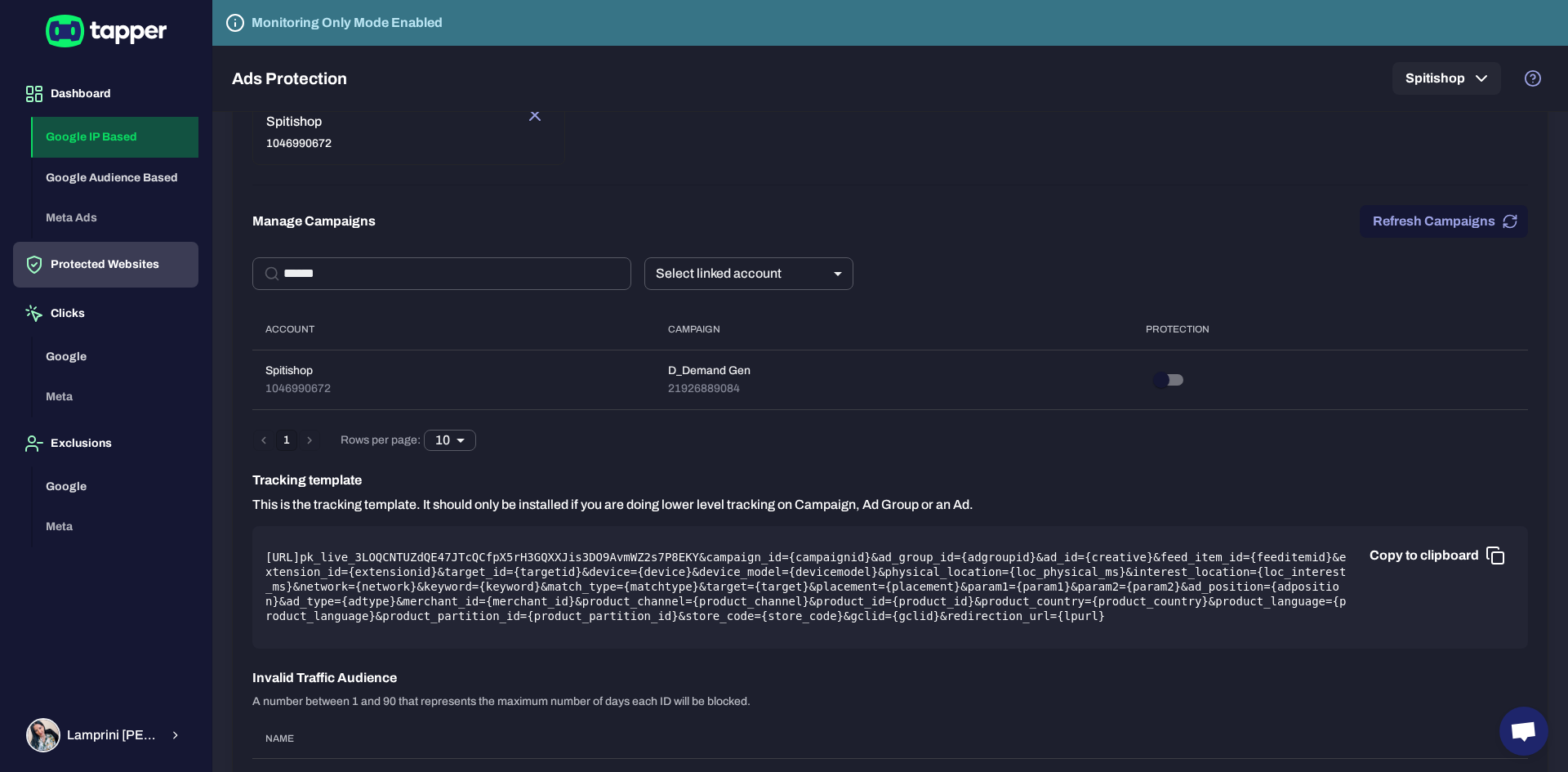
click at [80, 136] on button "Google IP Based" at bounding box center [115, 138] width 166 height 41
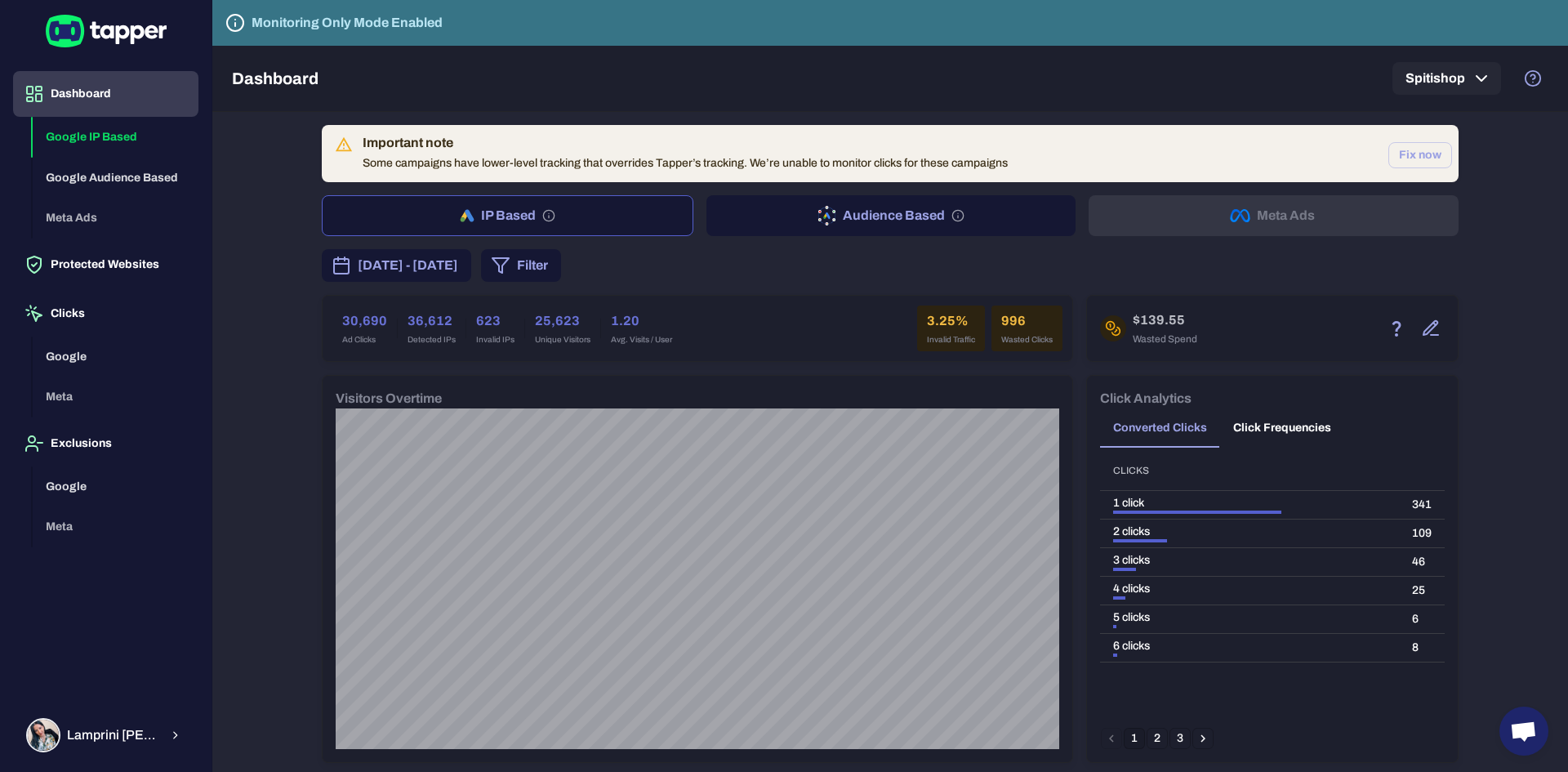
click at [75, 86] on button "Dashboard" at bounding box center [106, 94] width 186 height 46
click at [160, 179] on button "Google Audience Based" at bounding box center [115, 178] width 166 height 41
click at [115, 129] on button "Google IP Based" at bounding box center [115, 138] width 166 height 41
click at [97, 249] on button "Protected Websites" at bounding box center [106, 264] width 186 height 46
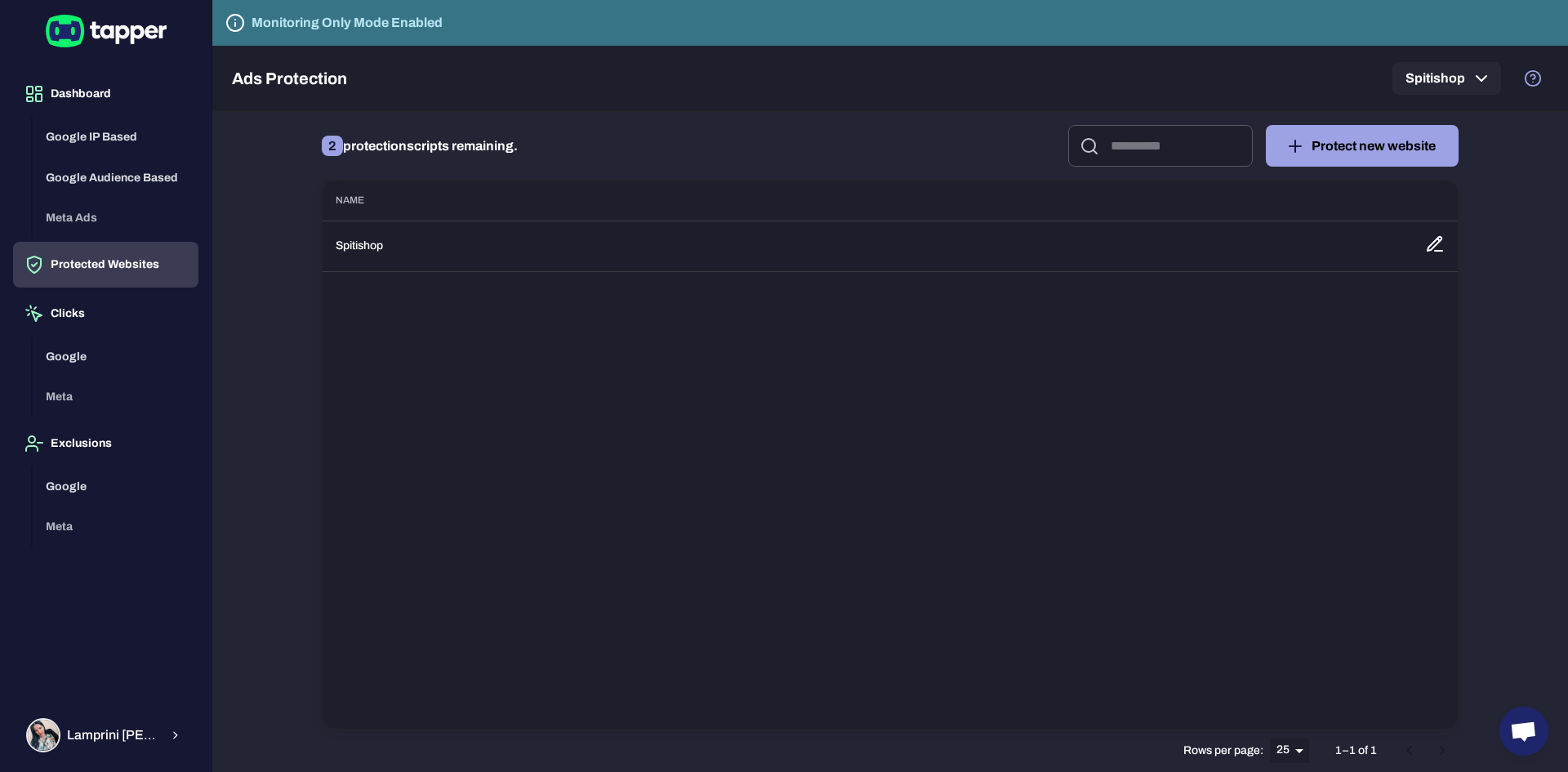
click at [1438, 236] on icon at bounding box center [1435, 244] width 20 height 20
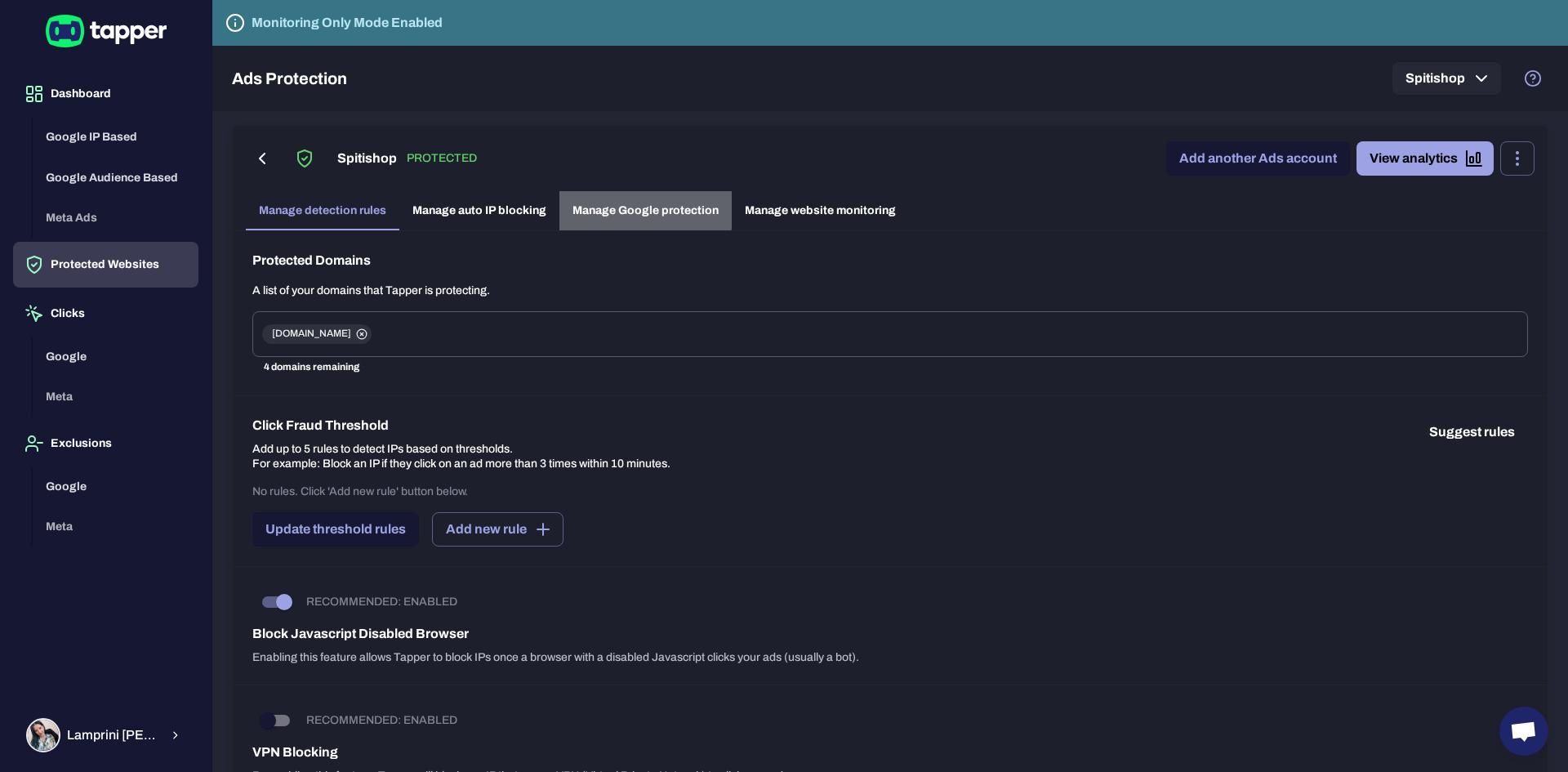
click at [614, 208] on link "Manage Google protection" at bounding box center [646, 211] width 172 height 39
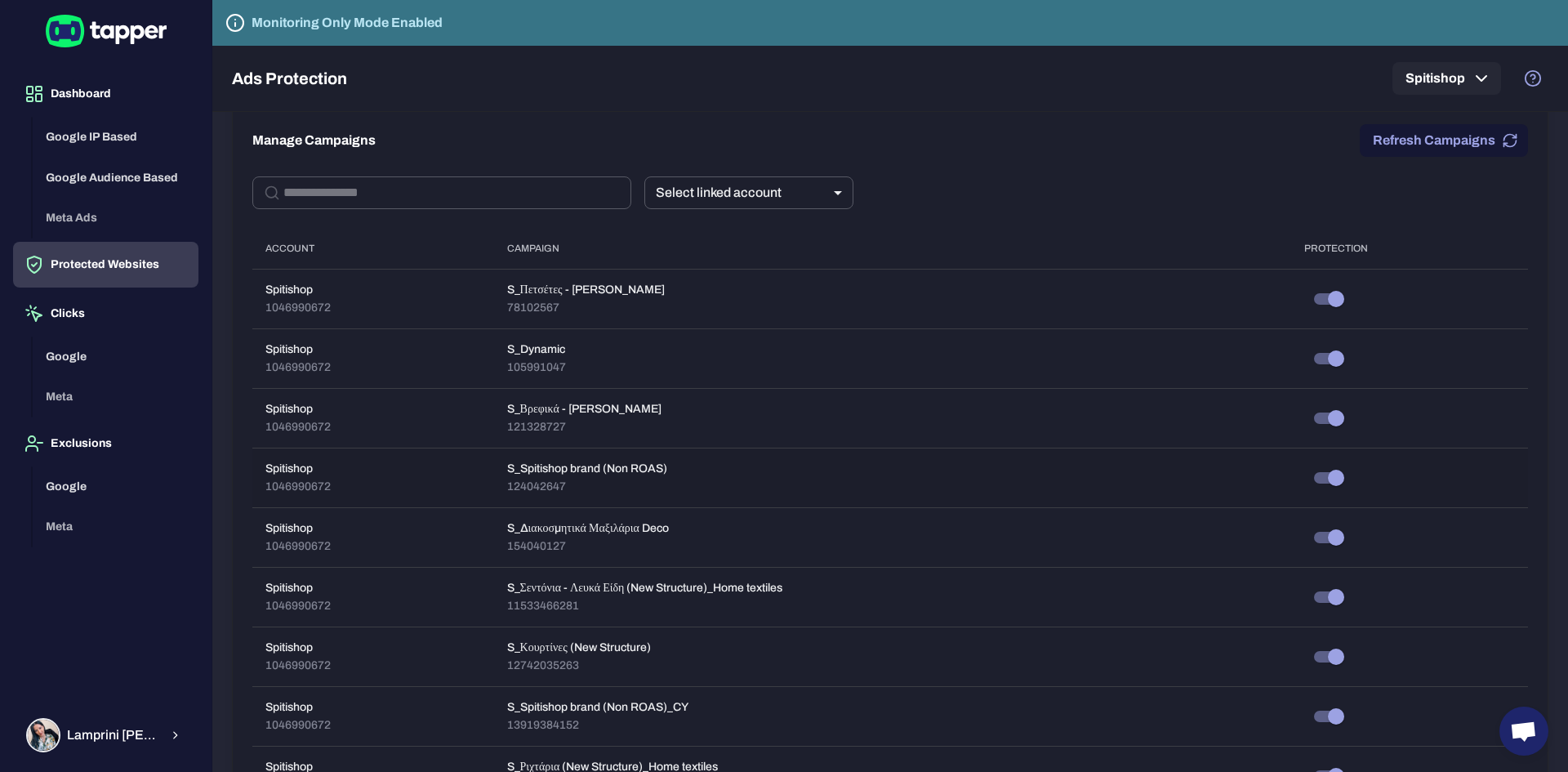
scroll to position [326, 0]
click at [485, 192] on input "text" at bounding box center [457, 192] width 348 height 32
type input "***"
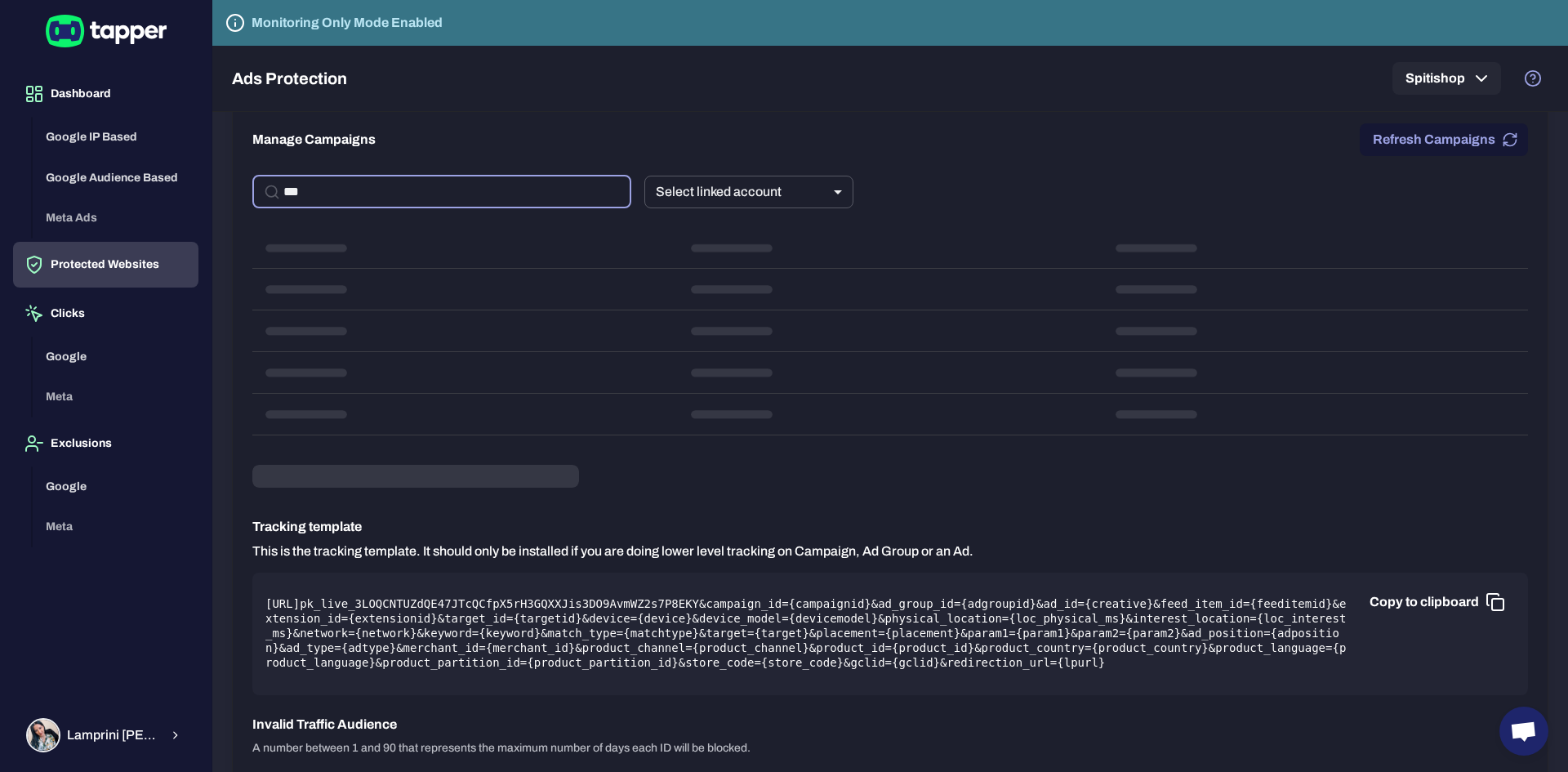
scroll to position [326, 0]
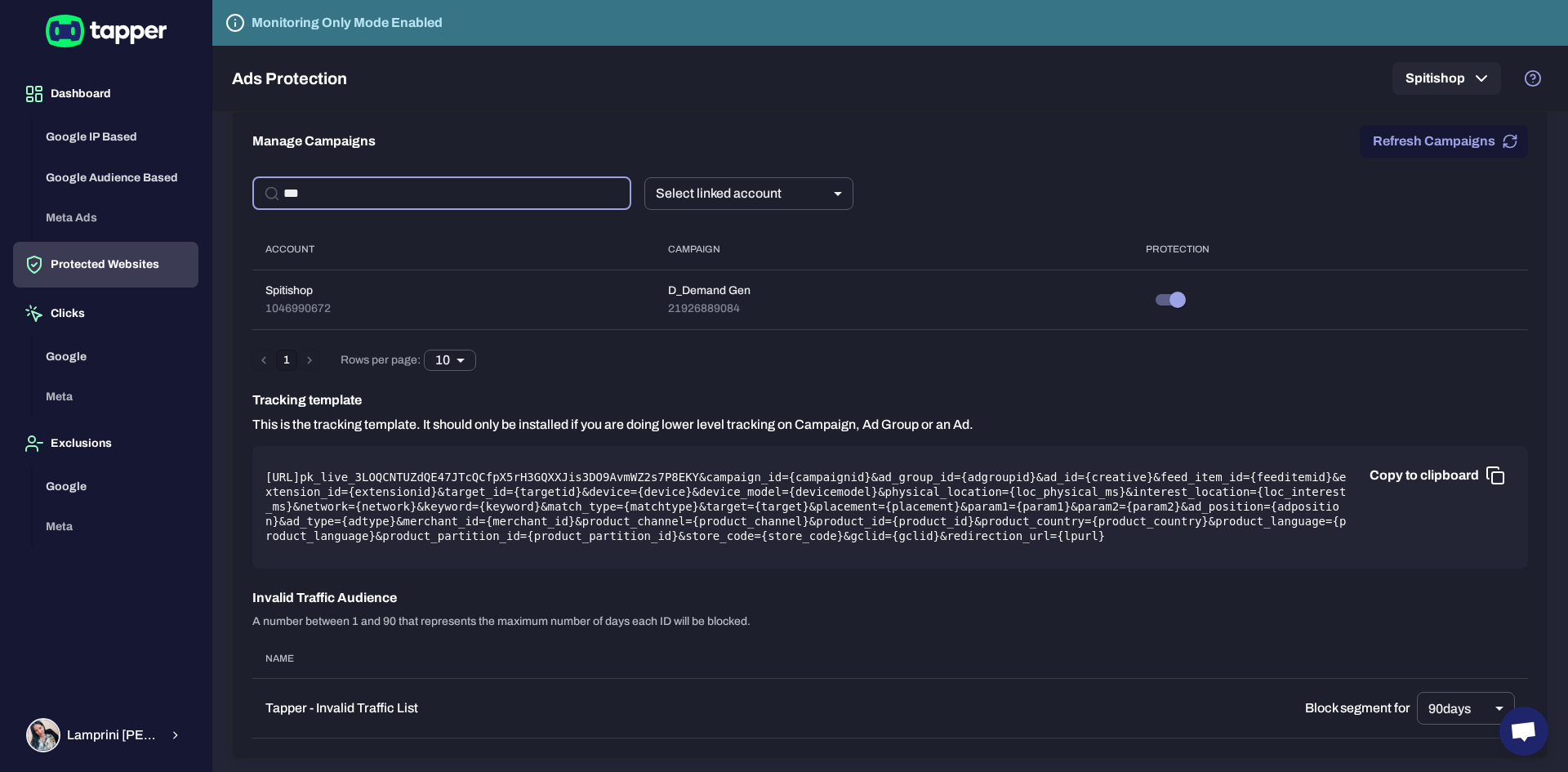
click at [555, 190] on input "***" at bounding box center [457, 193] width 348 height 32
click at [554, 189] on input "***" at bounding box center [457, 193] width 348 height 32
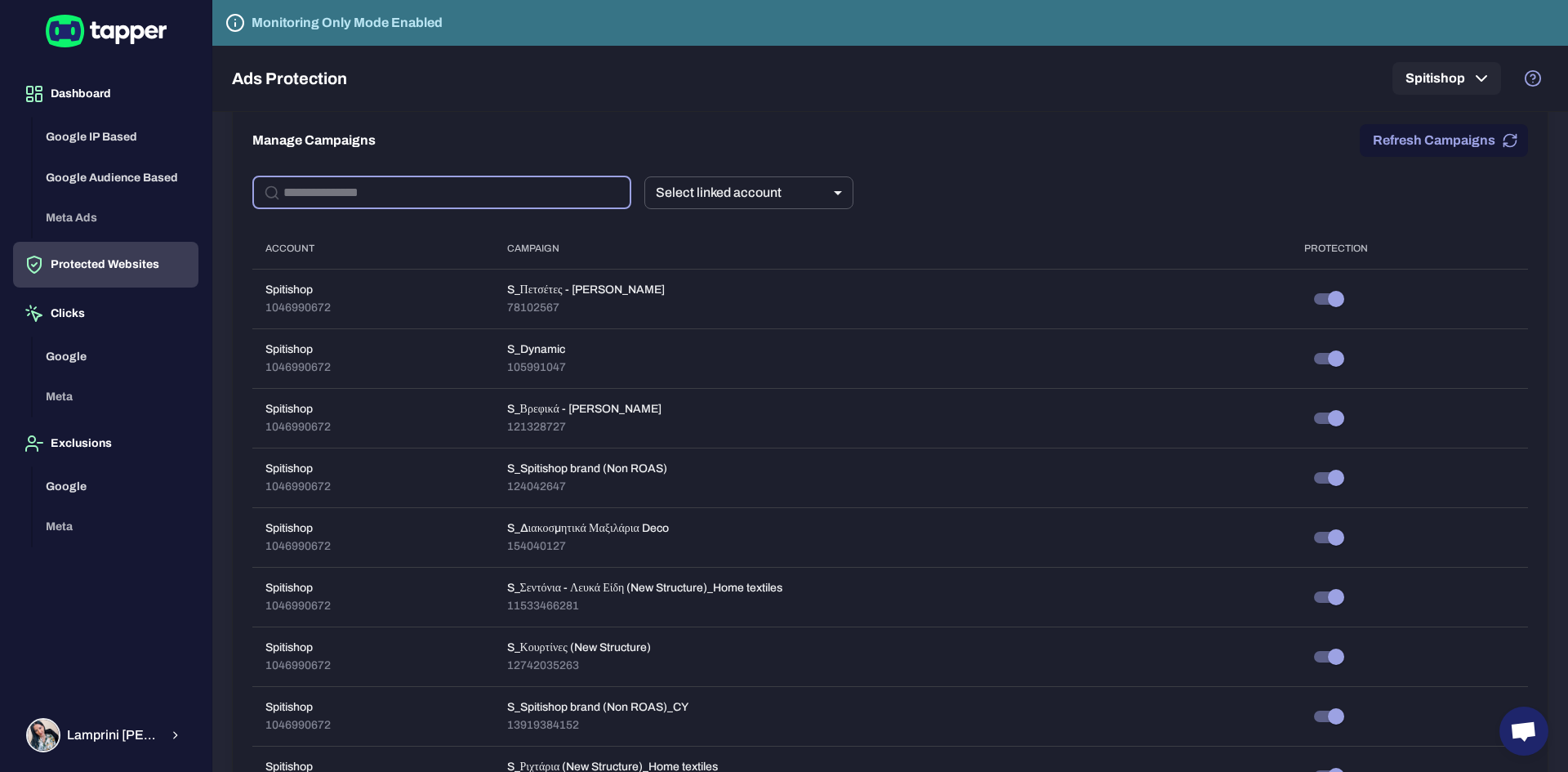
click at [1466, 137] on button "Refresh Campaigns" at bounding box center [1444, 140] width 168 height 32
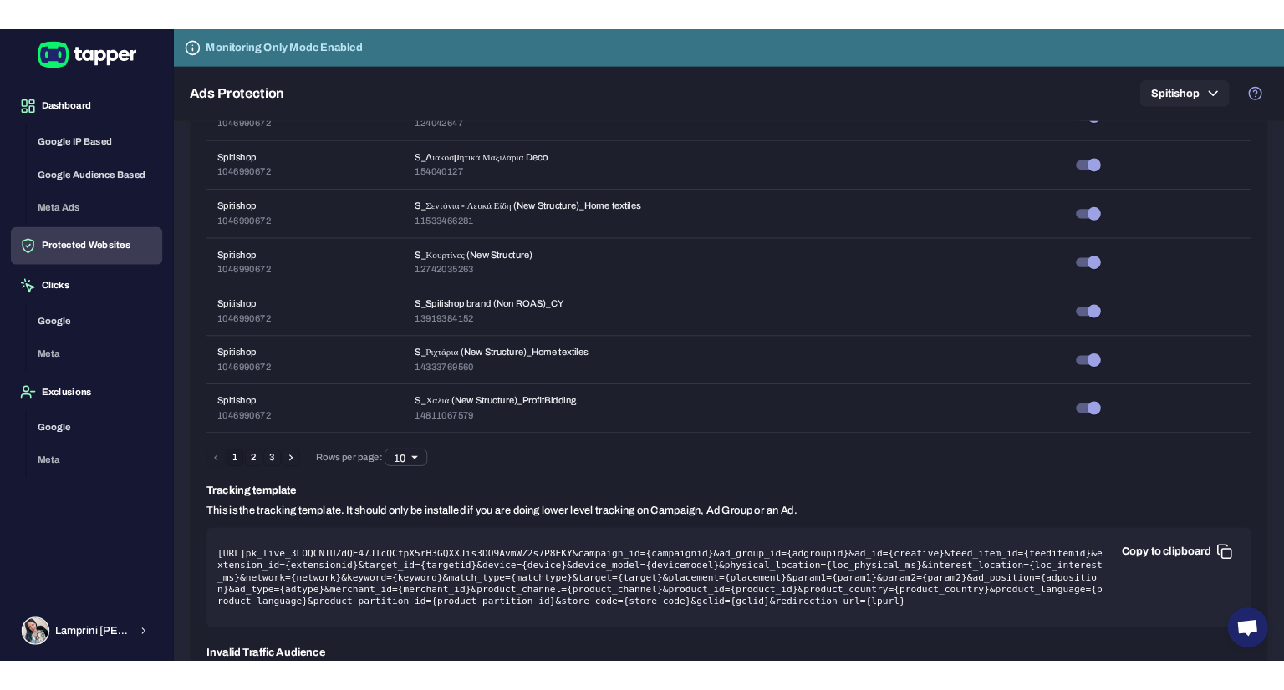
scroll to position [751, 0]
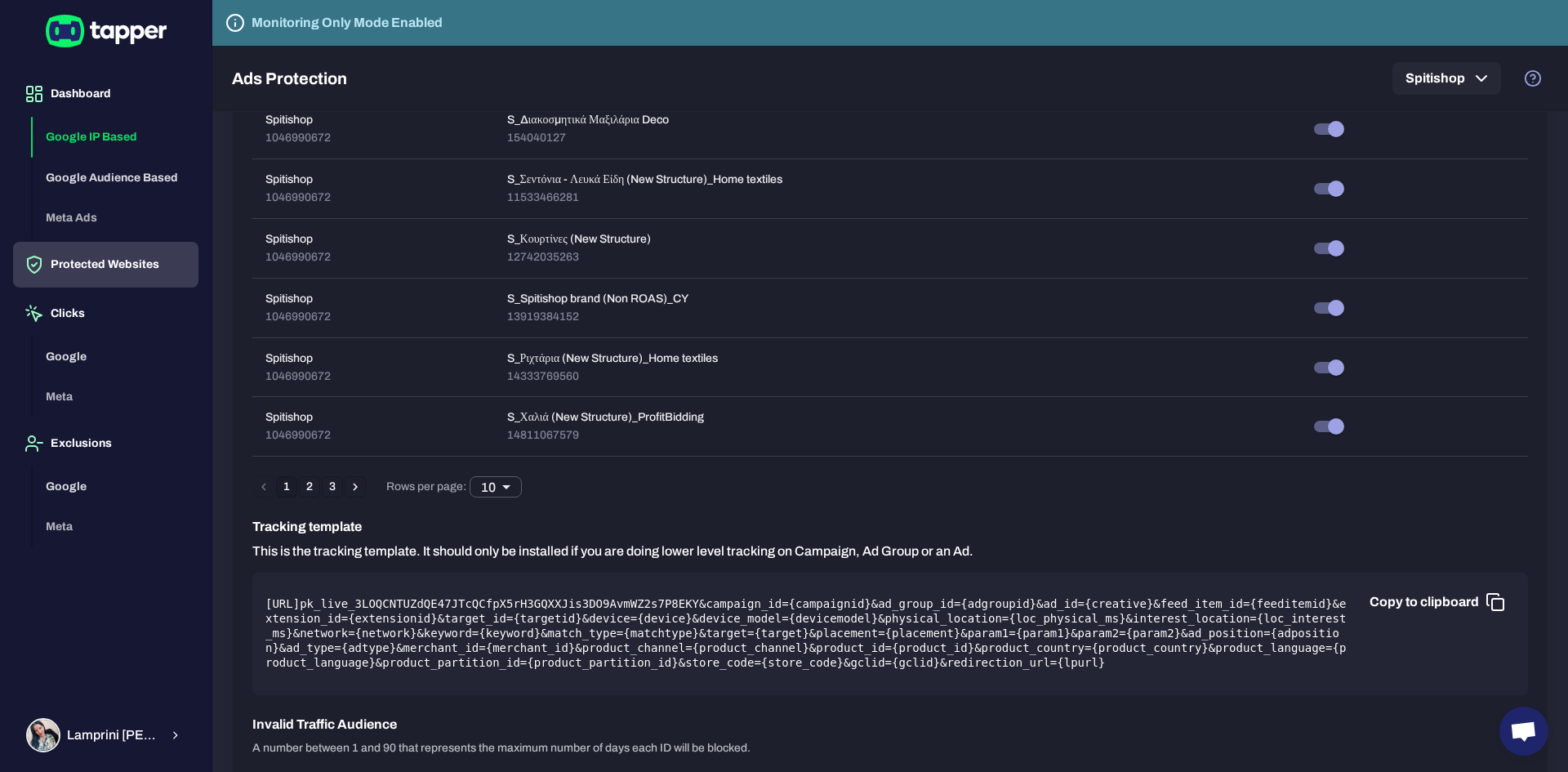
click at [80, 129] on button "Google IP Based" at bounding box center [115, 138] width 166 height 41
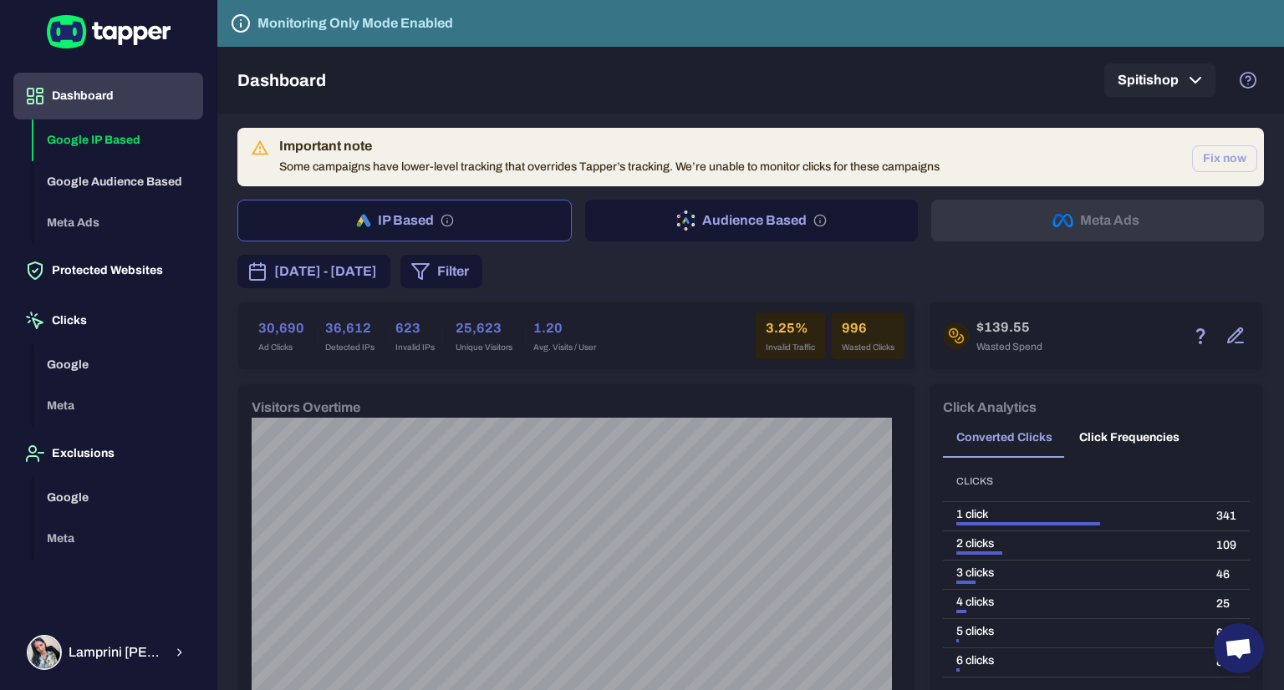
click at [1170, 97] on div "Dashboard Spitishop" at bounding box center [750, 80] width 1026 height 67
click at [1177, 84] on button "Spitishop" at bounding box center [1159, 80] width 111 height 33
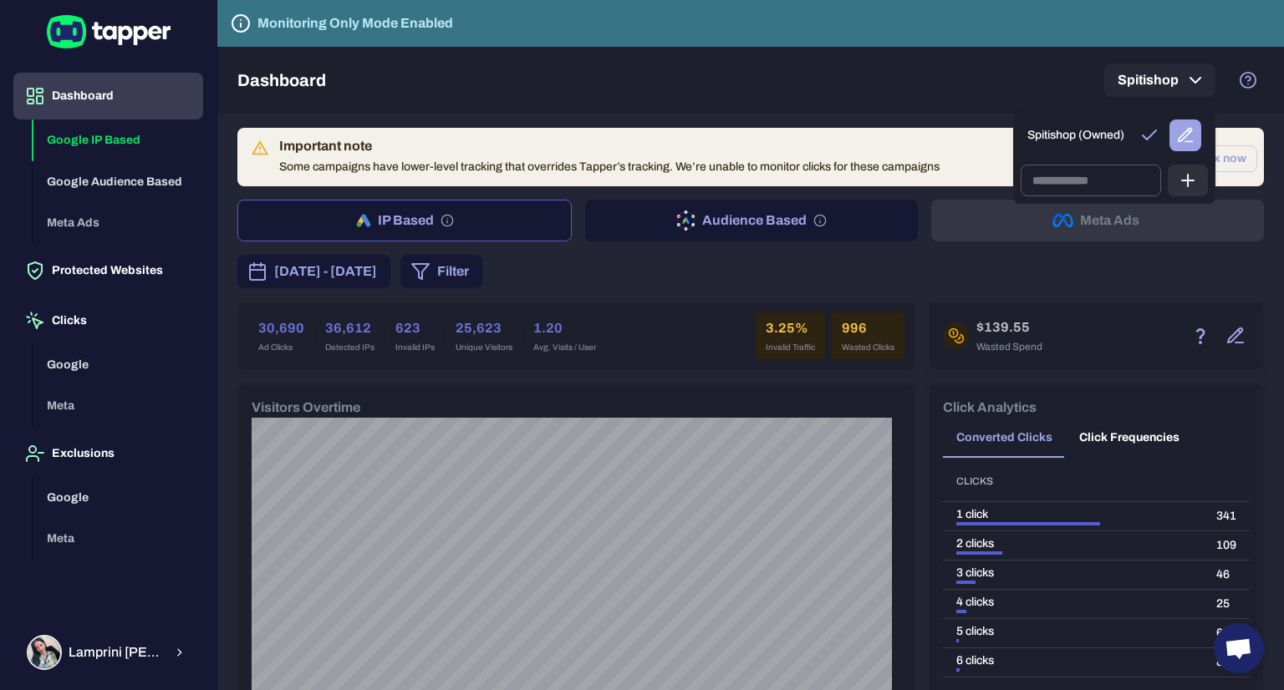
click at [914, 85] on div at bounding box center [642, 345] width 1284 height 690
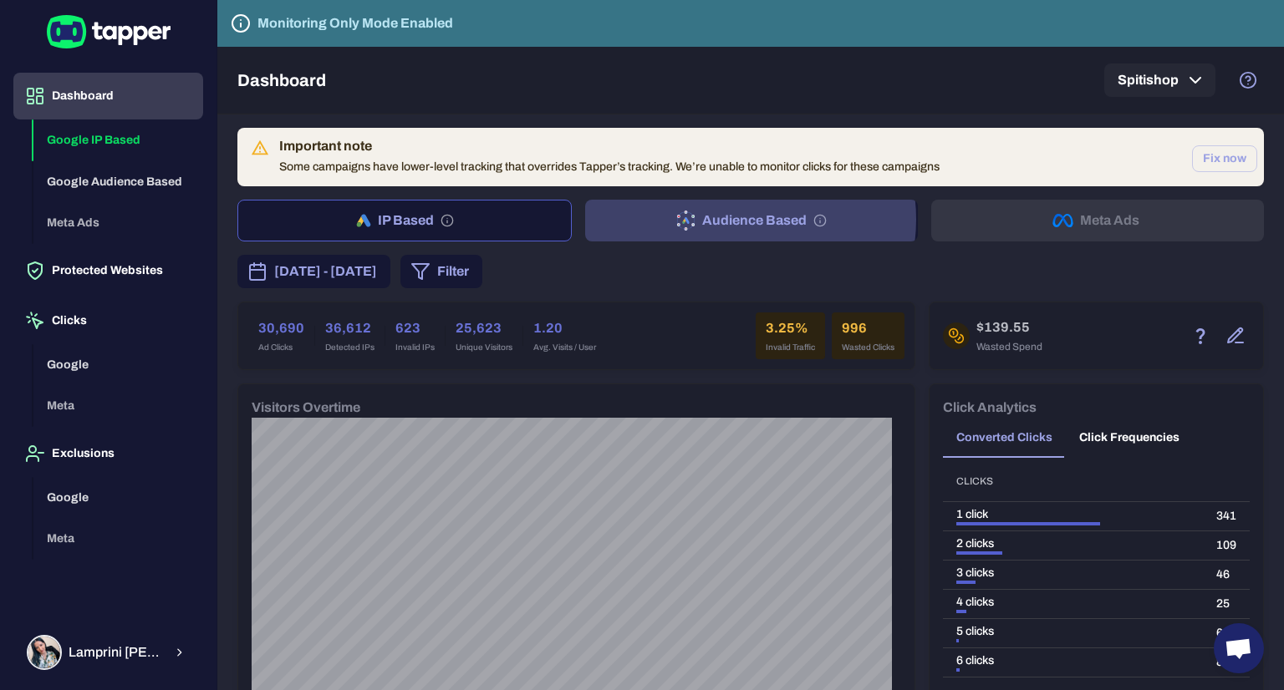
click at [728, 219] on button "Audience Based" at bounding box center [751, 221] width 333 height 42
